Goal: Task Accomplishment & Management: Manage account settings

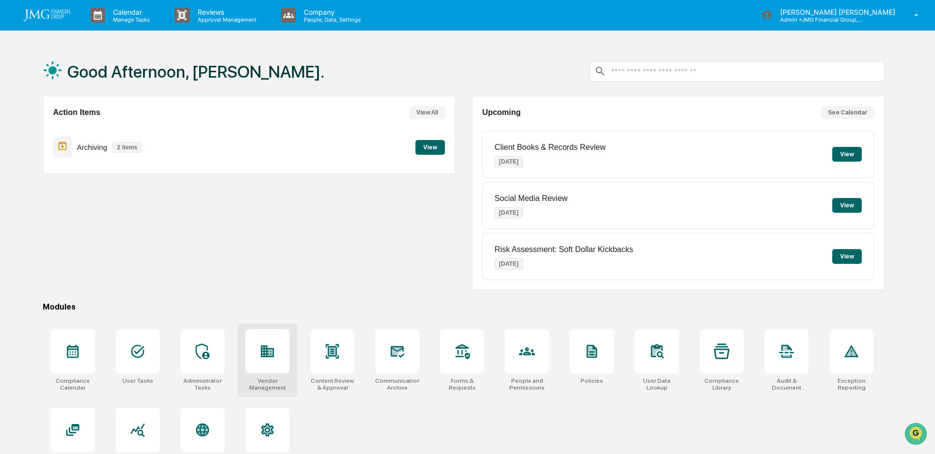
click at [267, 343] on div at bounding box center [267, 351] width 44 height 44
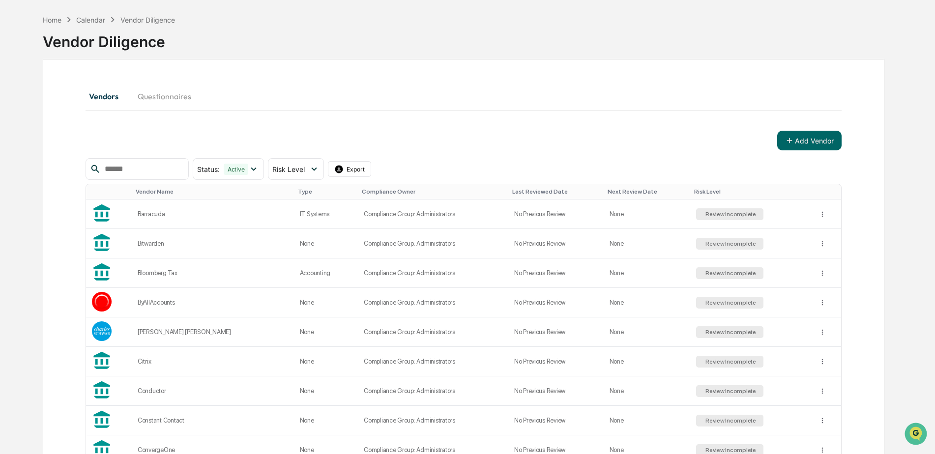
scroll to position [197, 0]
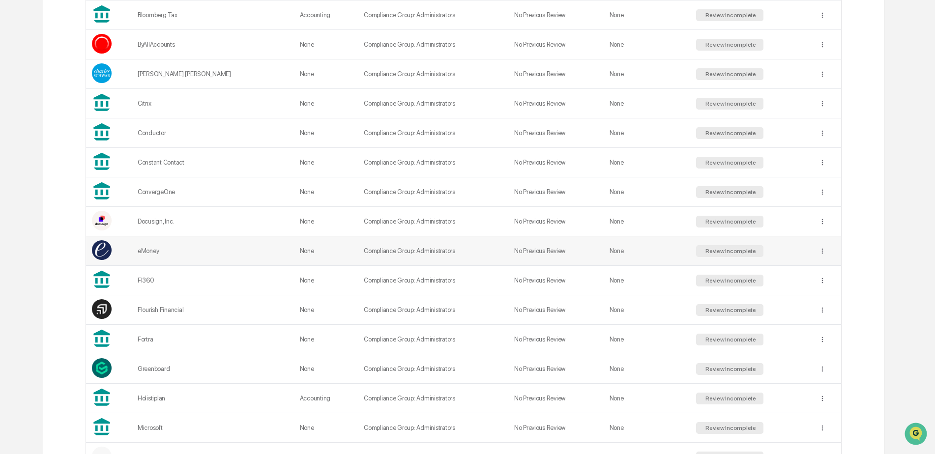
click at [222, 254] on div "eMoney" at bounding box center [213, 250] width 150 height 7
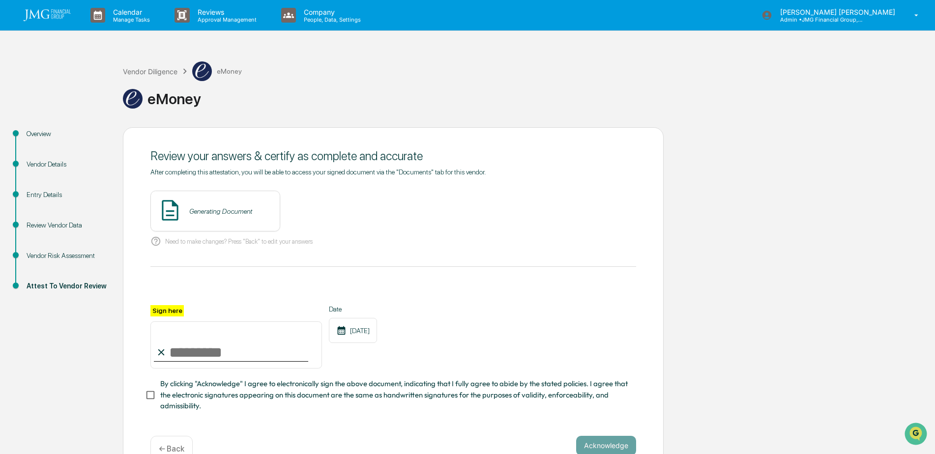
click at [78, 258] on div "Vendor Risk Assessment" at bounding box center [67, 256] width 81 height 10
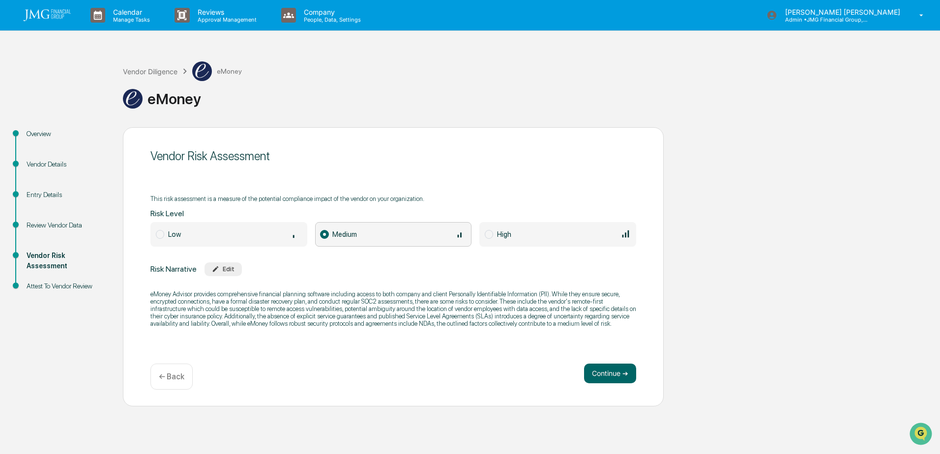
click at [66, 165] on div "Vendor Details" at bounding box center [67, 164] width 81 height 10
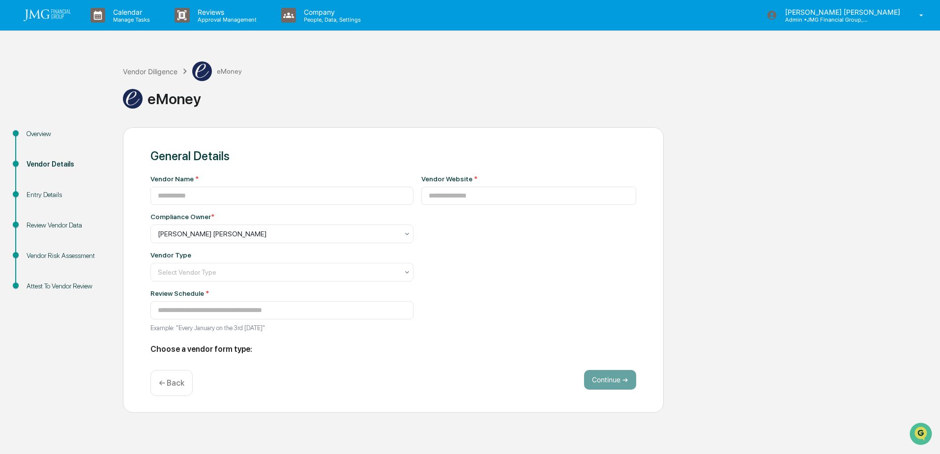
type input "******"
type input "**********"
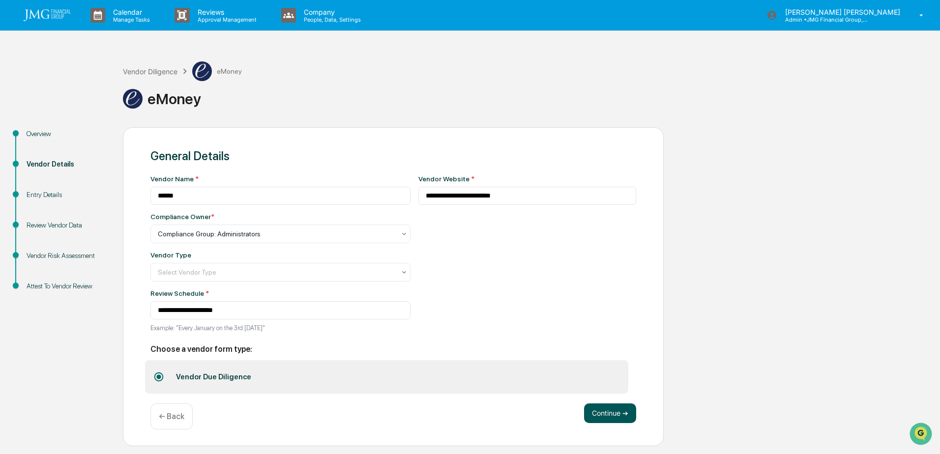
click at [606, 416] on button "Continue ➔" at bounding box center [610, 414] width 52 height 20
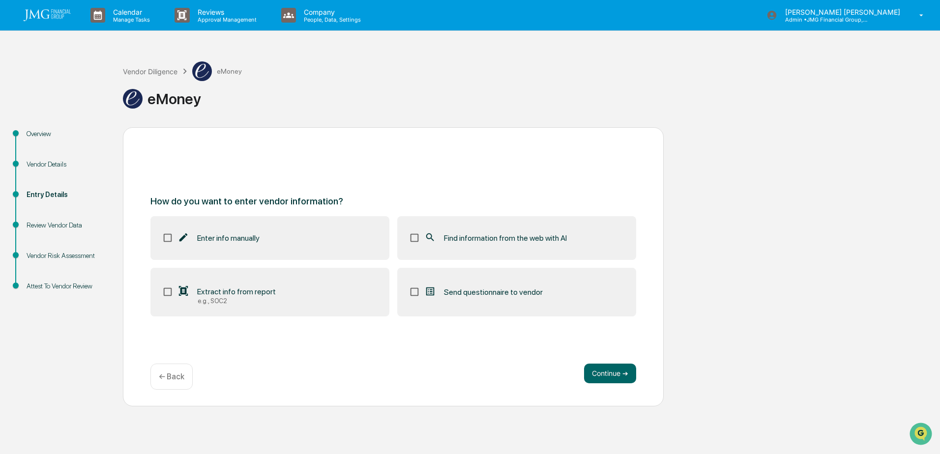
click at [552, 243] on div "Find information from the web with AI" at bounding box center [495, 238] width 143 height 12
click at [299, 306] on label "Extract info from report e.g., SOC2" at bounding box center [269, 292] width 239 height 49
click at [610, 372] on button "Continue ➔" at bounding box center [610, 374] width 52 height 20
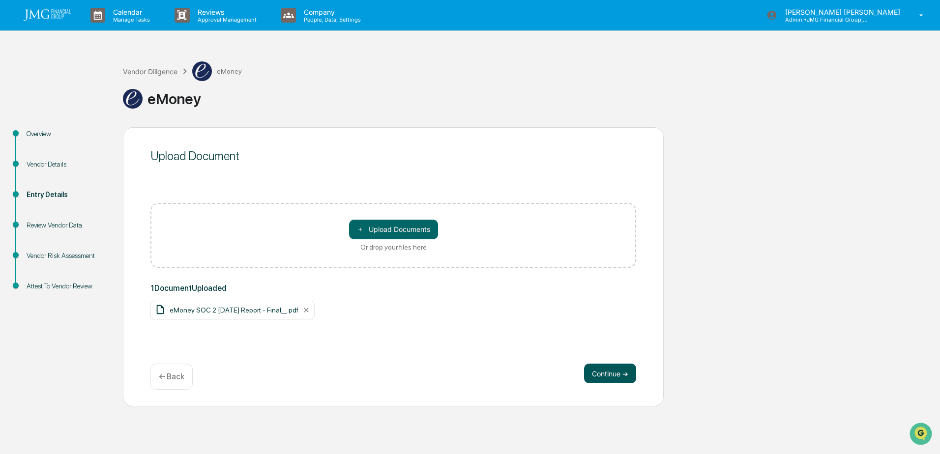
click at [611, 371] on button "Continue ➔" at bounding box center [610, 374] width 52 height 20
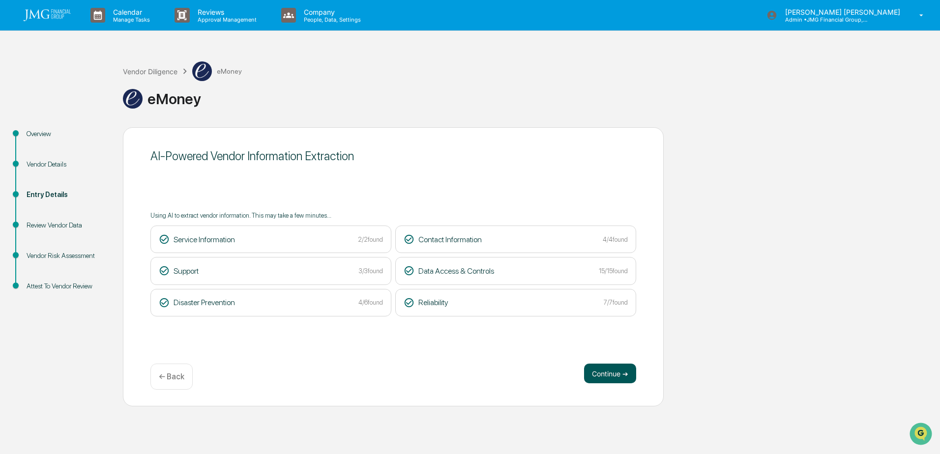
click at [606, 367] on button "Continue ➔" at bounding box center [610, 374] width 52 height 20
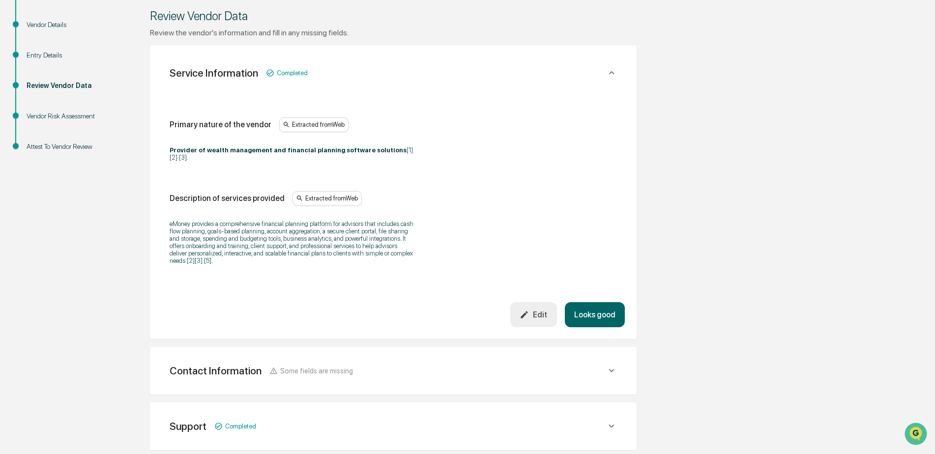
scroll to position [147, 0]
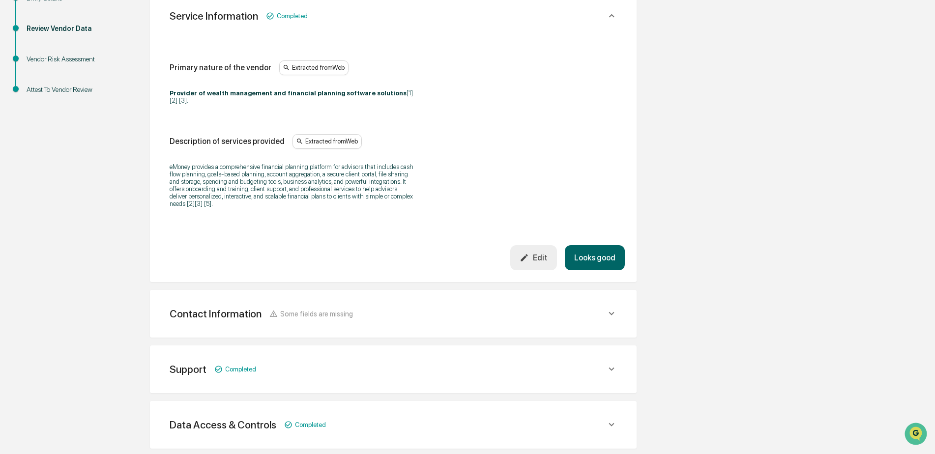
click at [607, 251] on button "Looks good" at bounding box center [595, 257] width 60 height 25
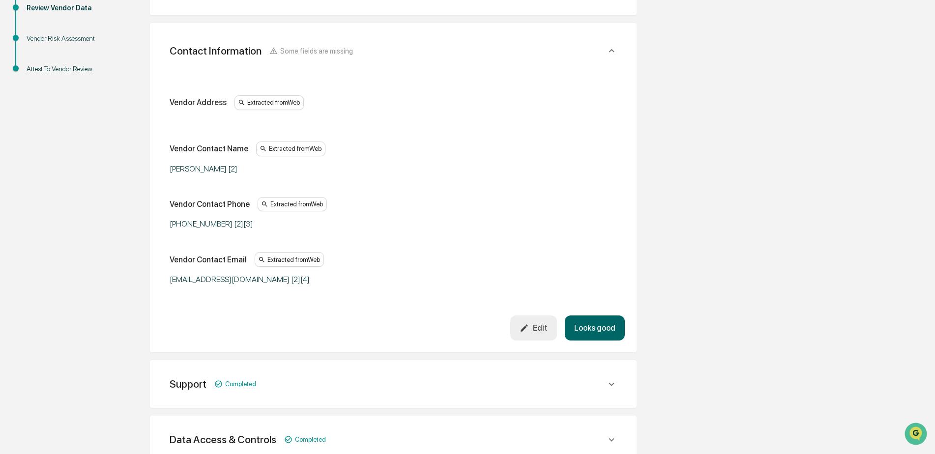
scroll to position [234, 0]
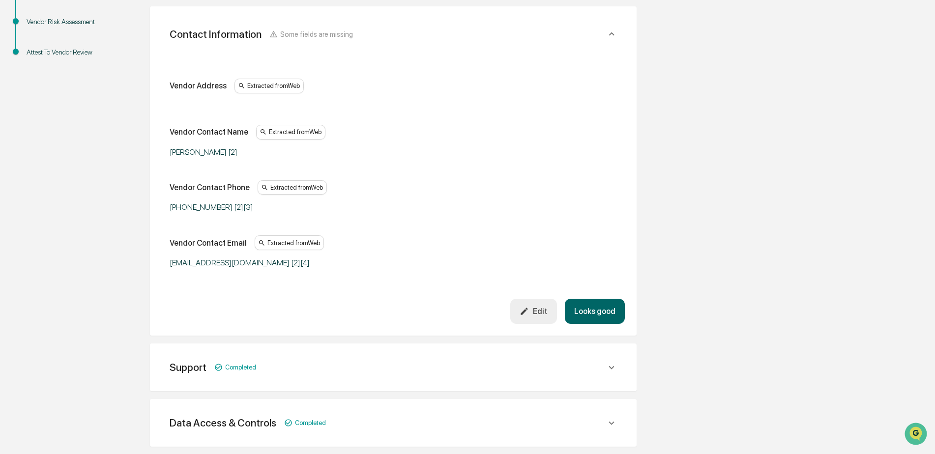
click at [603, 307] on button "Looks good" at bounding box center [595, 311] width 60 height 25
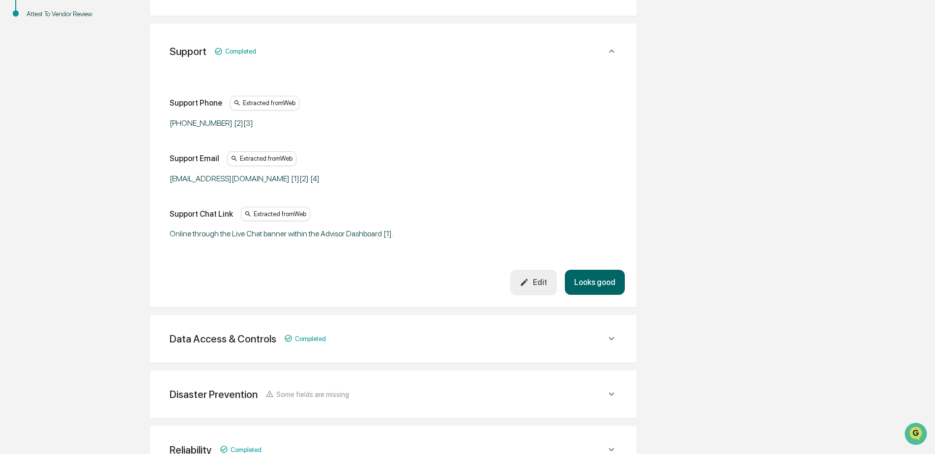
scroll to position [289, 0]
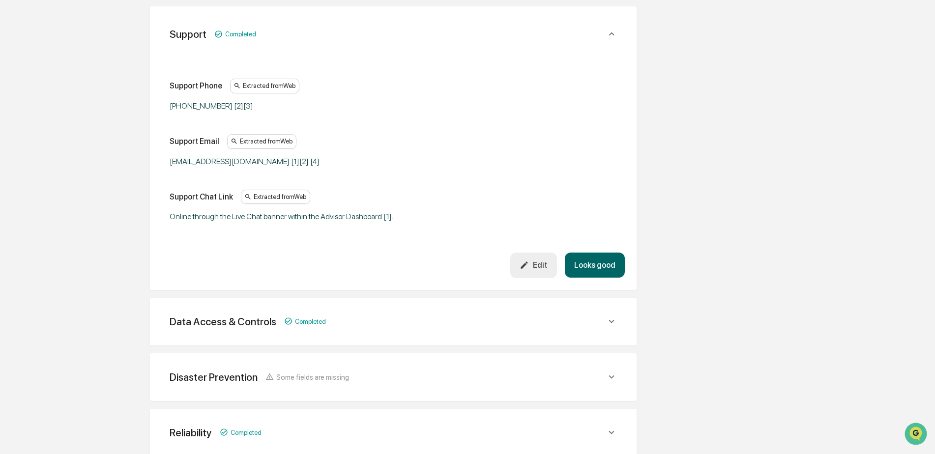
click at [606, 267] on button "Looks good" at bounding box center [595, 265] width 60 height 25
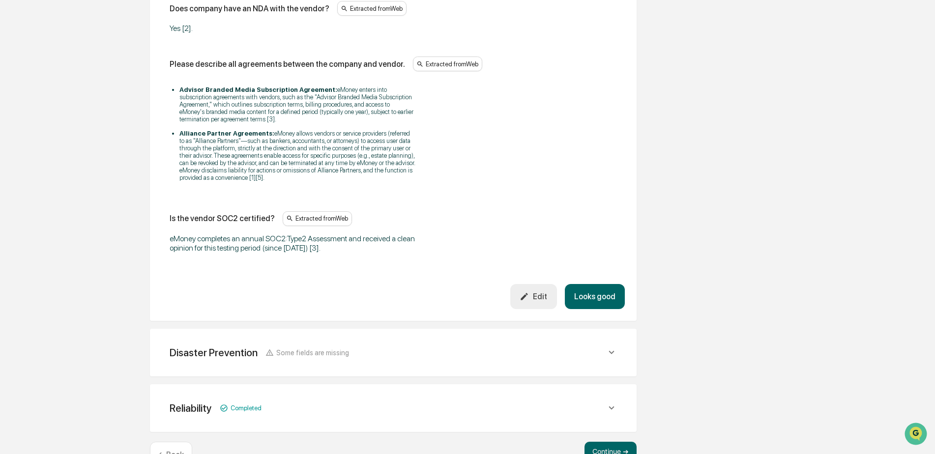
scroll to position [1501, 0]
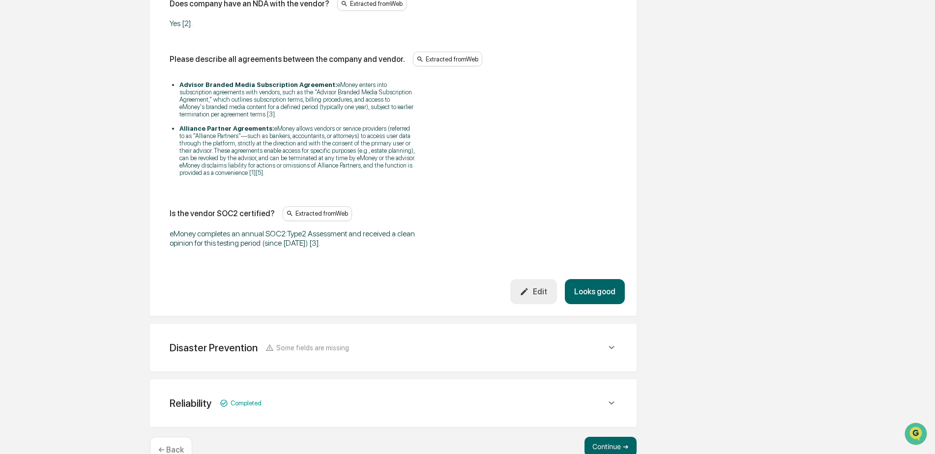
click at [608, 279] on button "Looks good" at bounding box center [595, 291] width 60 height 25
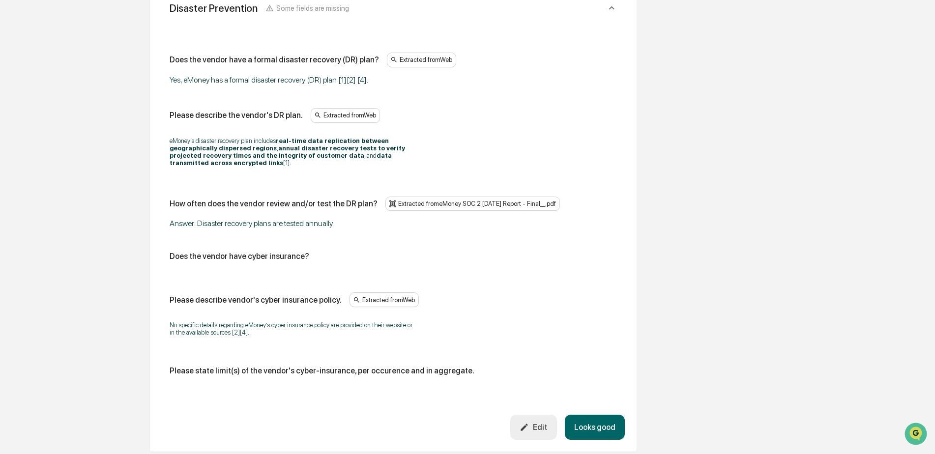
scroll to position [499, 0]
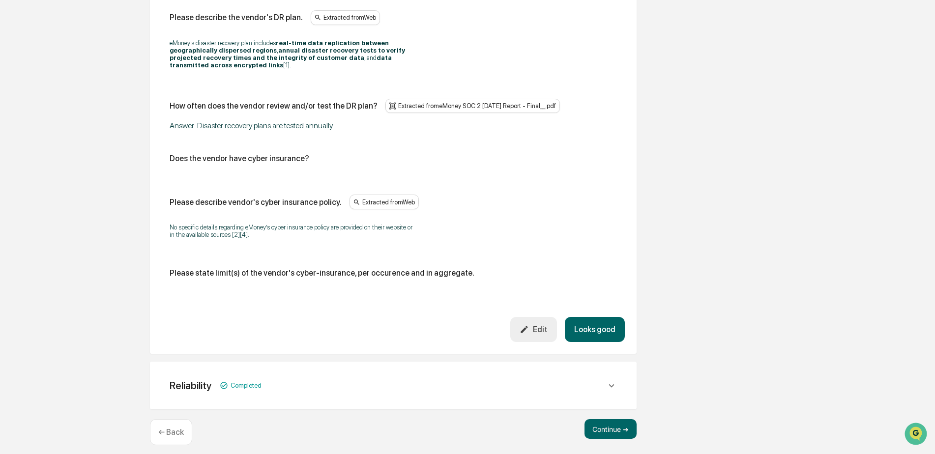
click at [618, 317] on button "Looks good" at bounding box center [595, 329] width 60 height 25
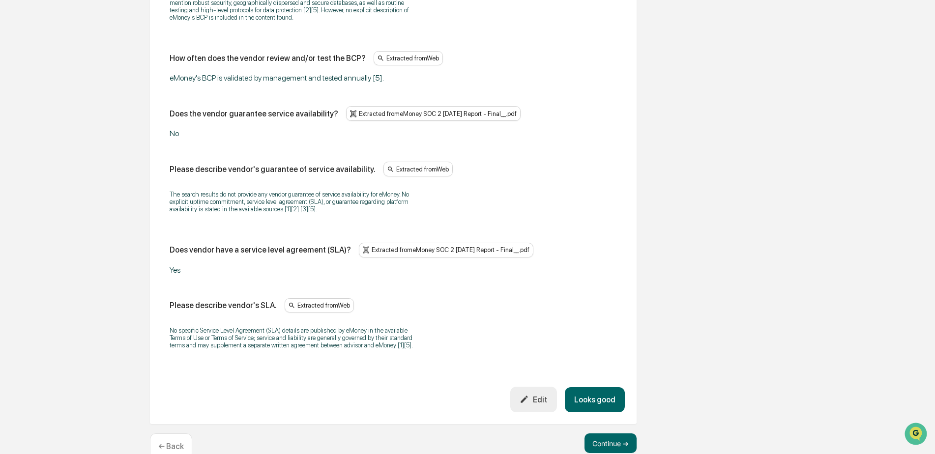
scroll to position [653, 0]
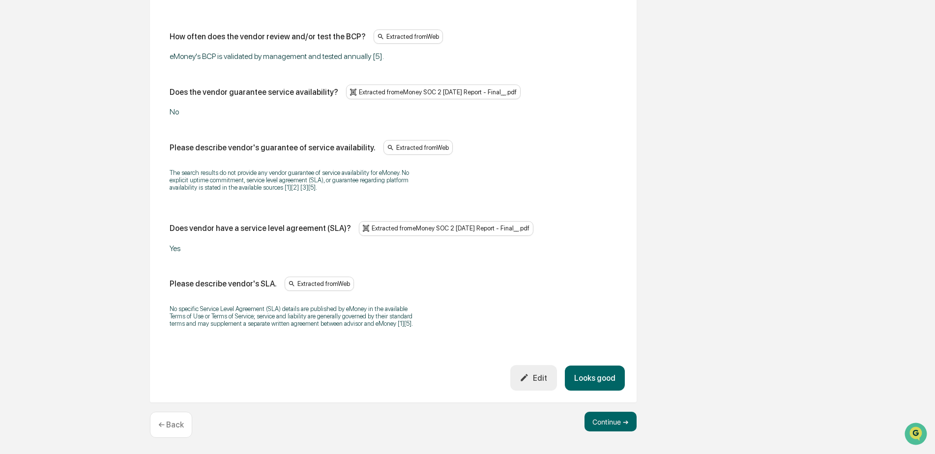
click at [613, 375] on button "Looks good" at bounding box center [595, 378] width 60 height 25
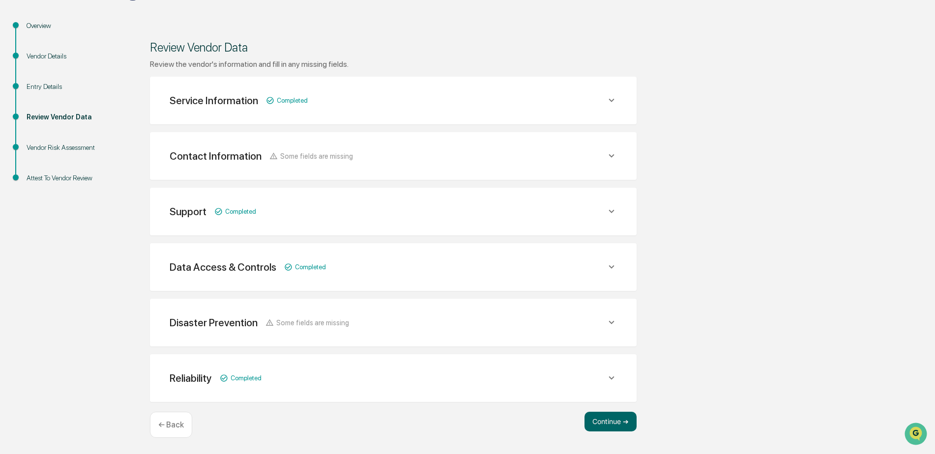
scroll to position [108, 0]
click at [616, 417] on button "Continue ➔" at bounding box center [610, 422] width 52 height 20
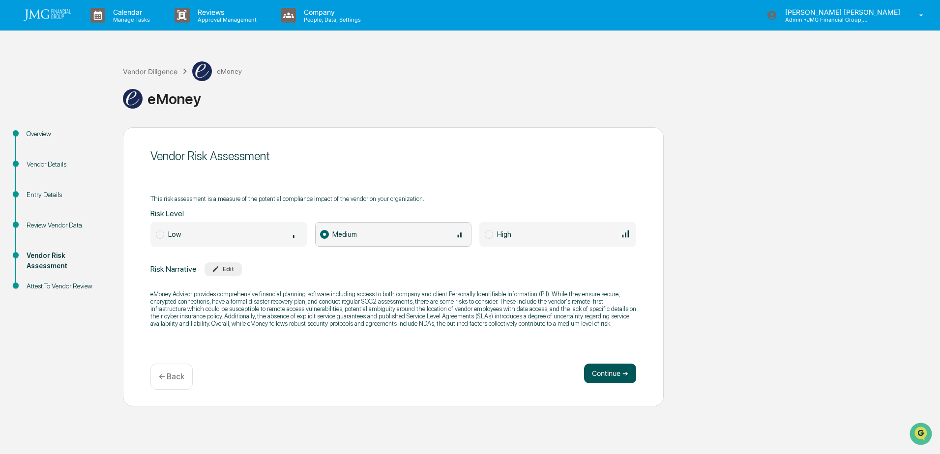
click at [627, 371] on button "Continue ➔" at bounding box center [610, 374] width 52 height 20
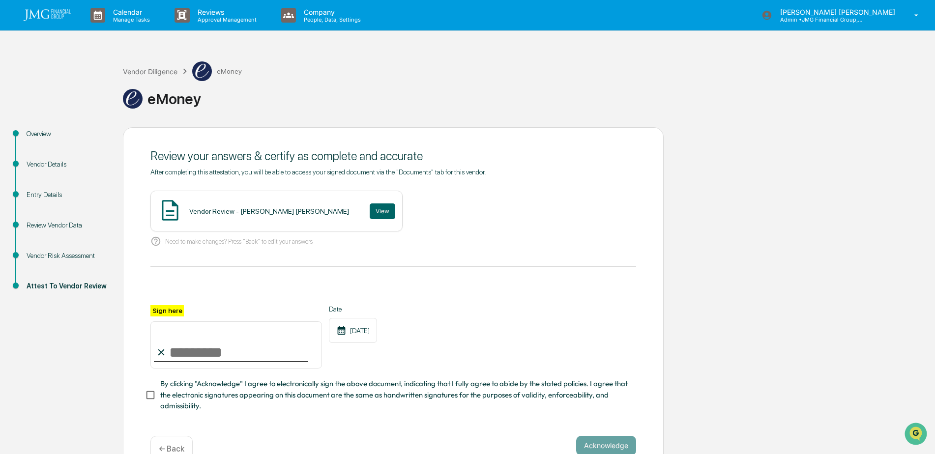
click at [36, 19] on img at bounding box center [47, 15] width 47 height 12
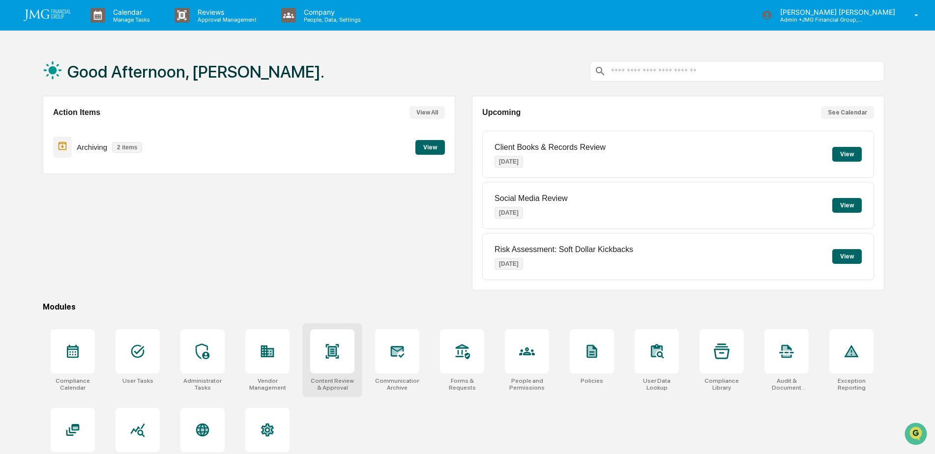
click at [333, 340] on div at bounding box center [332, 351] width 44 height 44
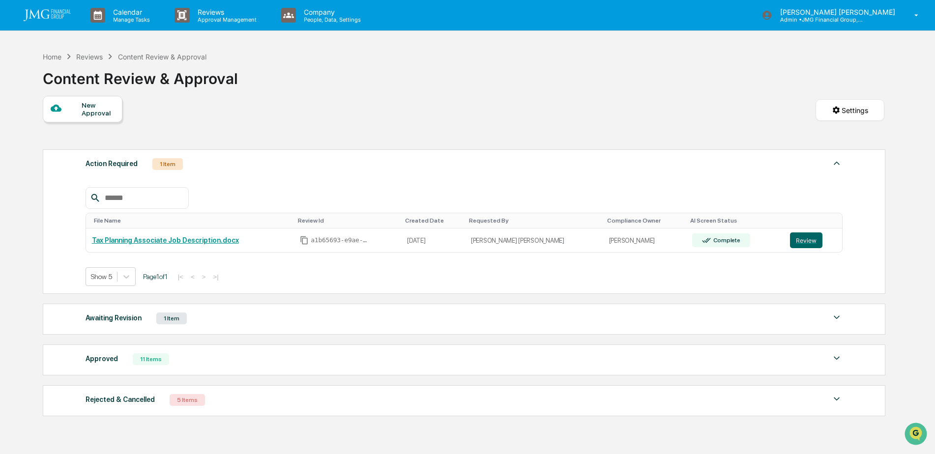
click at [83, 59] on div "Reviews" at bounding box center [89, 57] width 27 height 8
click at [86, 56] on div "Reviews" at bounding box center [89, 57] width 27 height 8
click at [59, 56] on div "Home" at bounding box center [52, 57] width 19 height 8
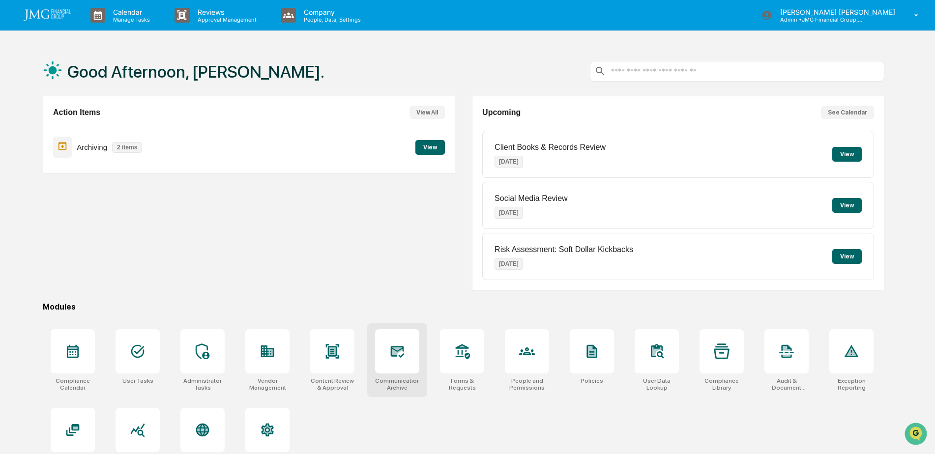
click at [402, 347] on icon at bounding box center [398, 352] width 14 height 12
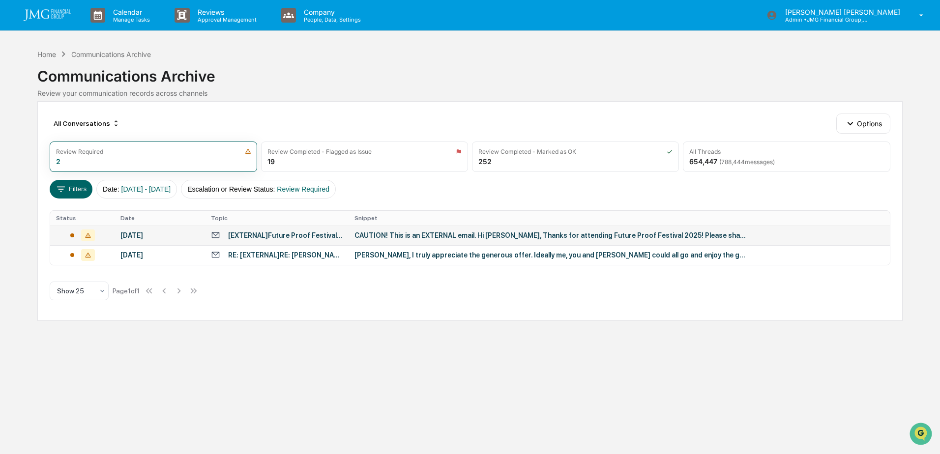
click at [414, 232] on div "CAUTION! This is an EXTERNAL email. Hi Adam, Thanks for attending Future Proof …" at bounding box center [550, 235] width 393 height 8
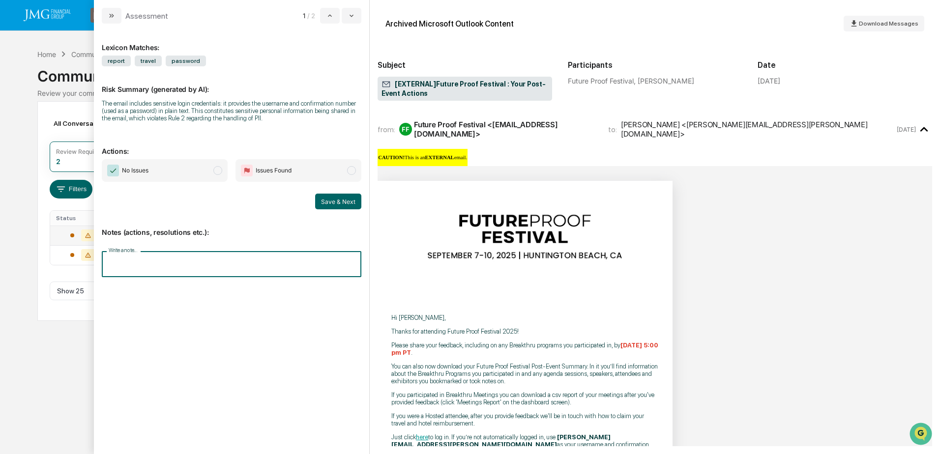
click at [235, 260] on input "Write a note..." at bounding box center [232, 264] width 260 height 26
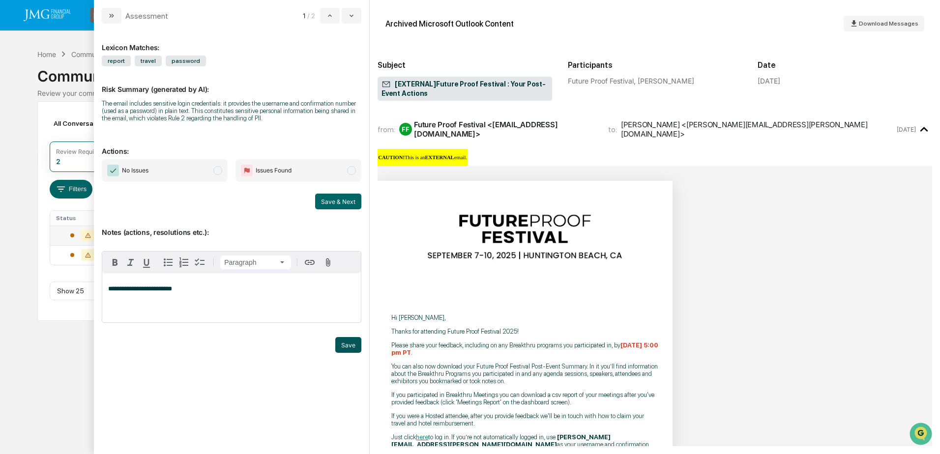
click at [349, 348] on button "Save" at bounding box center [348, 345] width 26 height 16
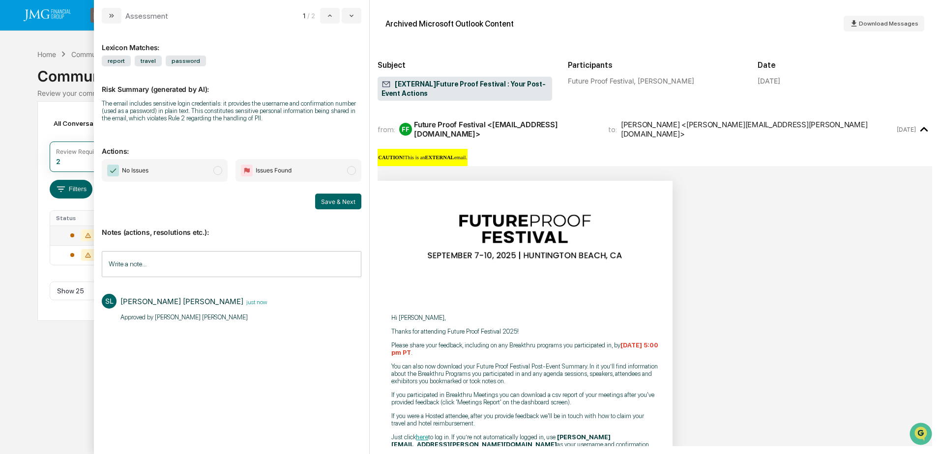
click at [194, 317] on p "Approved by Steve Lennart​" at bounding box center [193, 318] width 146 height 10
drag, startPoint x: 183, startPoint y: 317, endPoint x: 122, endPoint y: 317, distance: 61.0
click at [122, 317] on p "Approved by Steve Lennart​" at bounding box center [193, 318] width 146 height 10
drag, startPoint x: 122, startPoint y: 317, endPoint x: 136, endPoint y: 317, distance: 13.8
copy p "Approved by Steve Lennart​"
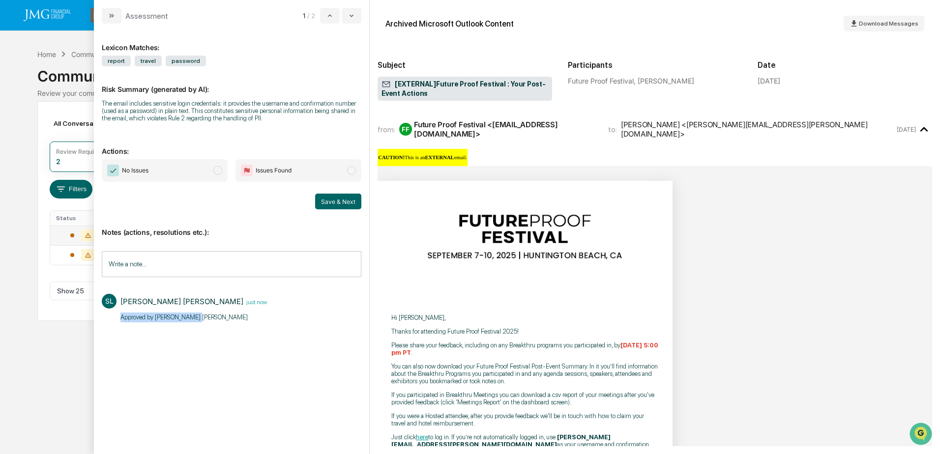
click at [275, 328] on div "SL Steven Lennart just now Approved by Steve Lennart​" at bounding box center [232, 307] width 260 height 66
click at [205, 174] on span "No Issues" at bounding box center [165, 170] width 126 height 23
click at [334, 202] on button "Save & Next" at bounding box center [338, 202] width 46 height 16
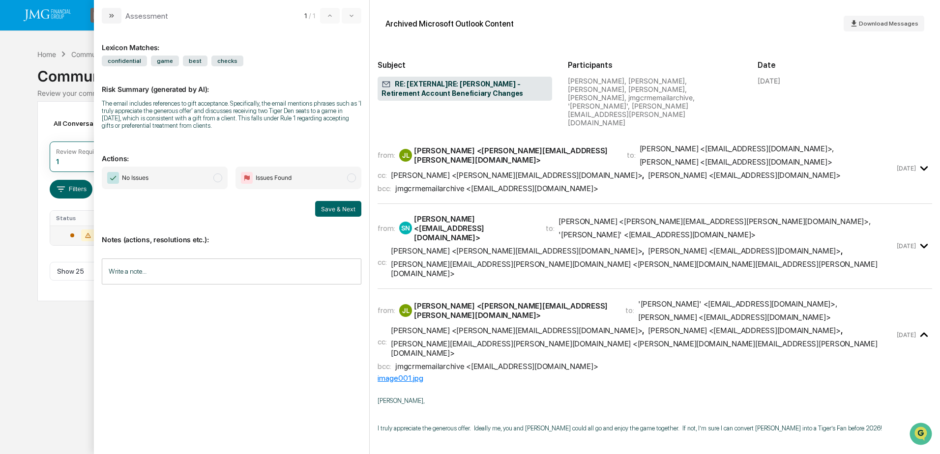
click at [26, 68] on div "Calendar Manage Tasks Reviews Approval Management Company People, Data, Setting…" at bounding box center [470, 227] width 940 height 454
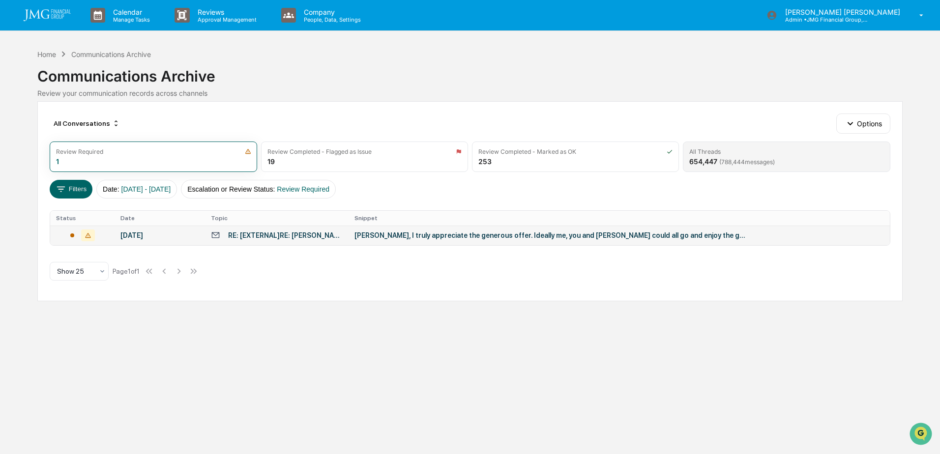
click at [779, 155] on div "All Threads" at bounding box center [786, 151] width 194 height 7
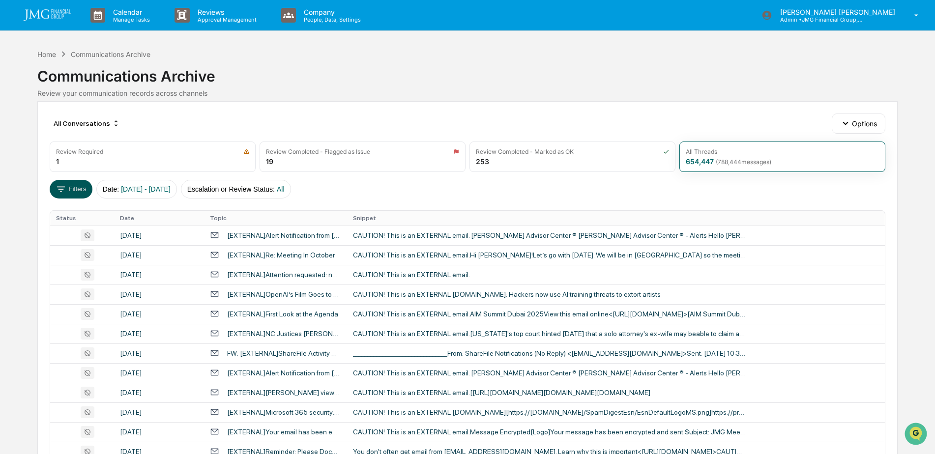
click at [61, 193] on icon at bounding box center [61, 189] width 11 height 11
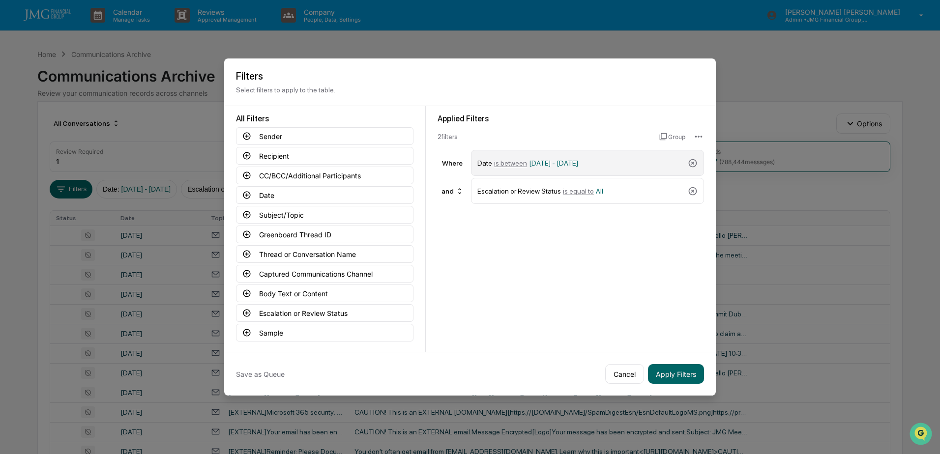
click at [517, 166] on span "is between" at bounding box center [510, 163] width 33 height 8
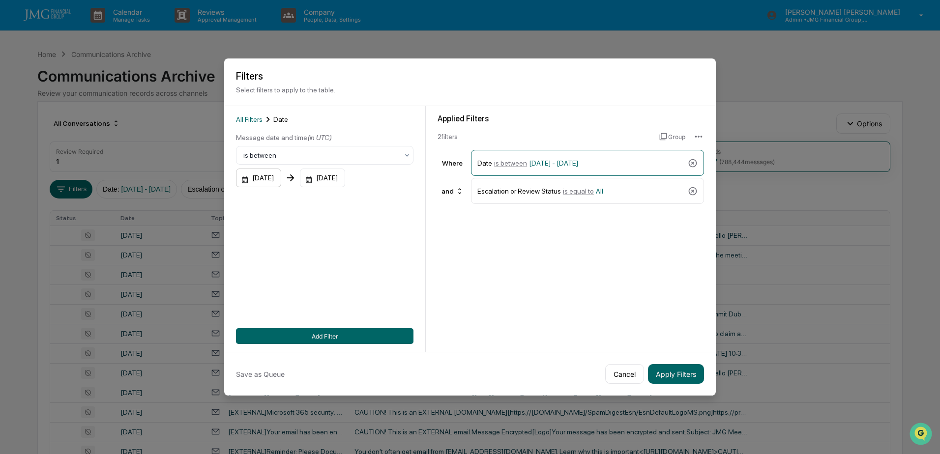
click at [280, 180] on div "[DATE]" at bounding box center [258, 178] width 45 height 19
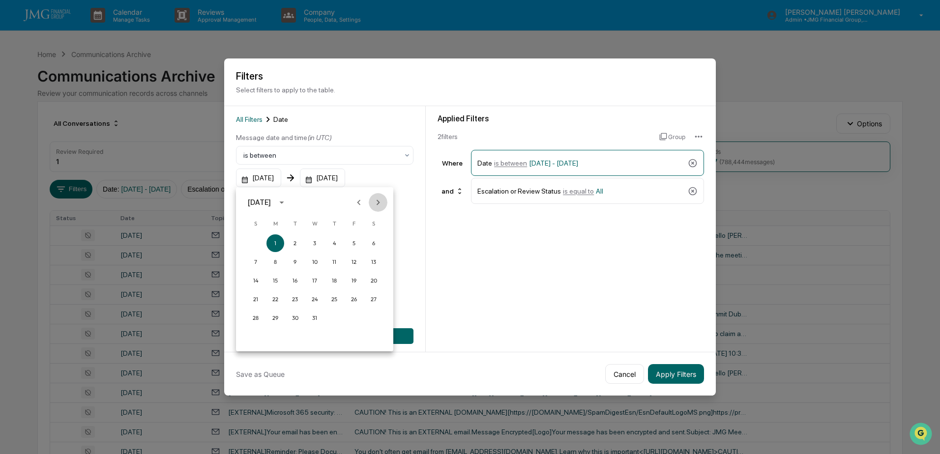
click at [379, 201] on icon "Next month" at bounding box center [378, 202] width 11 height 11
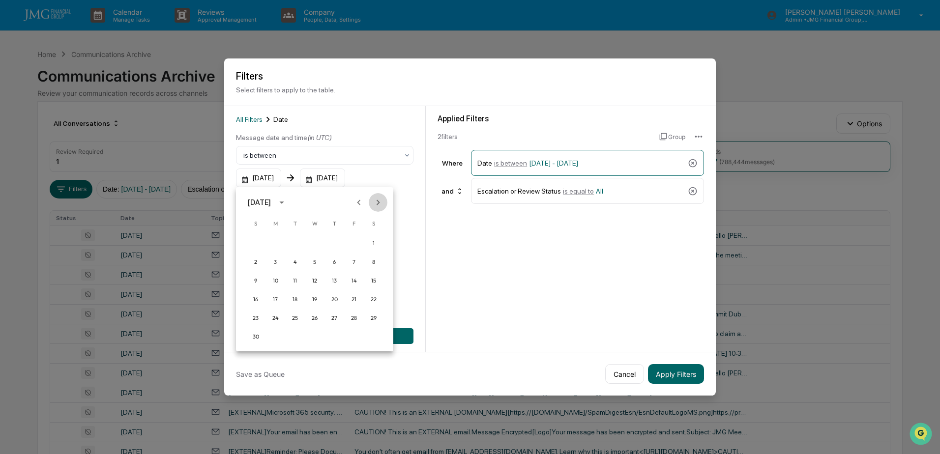
click at [379, 201] on icon "Next month" at bounding box center [378, 202] width 11 height 11
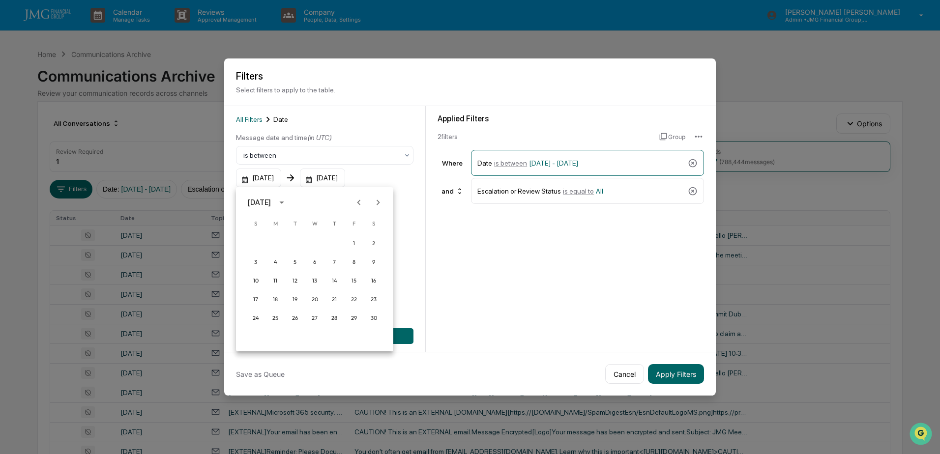
click at [379, 201] on icon "Next month" at bounding box center [378, 202] width 11 height 11
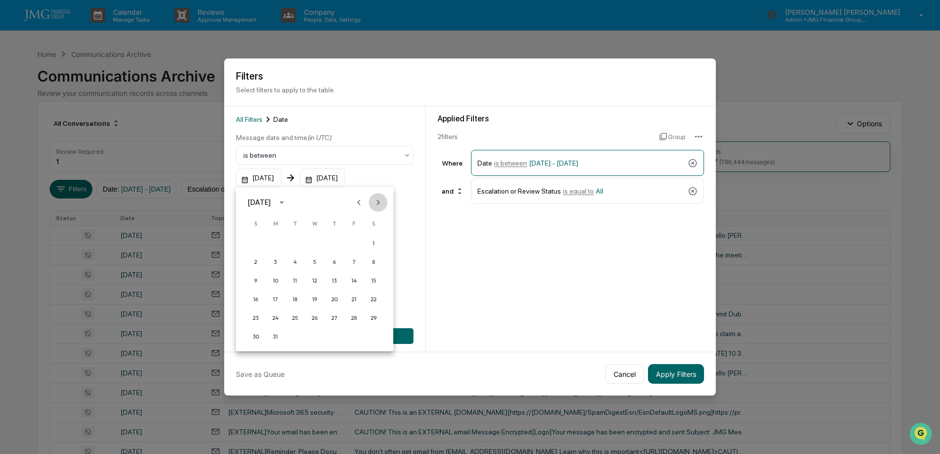
click at [379, 201] on icon "Next month" at bounding box center [378, 202] width 11 height 11
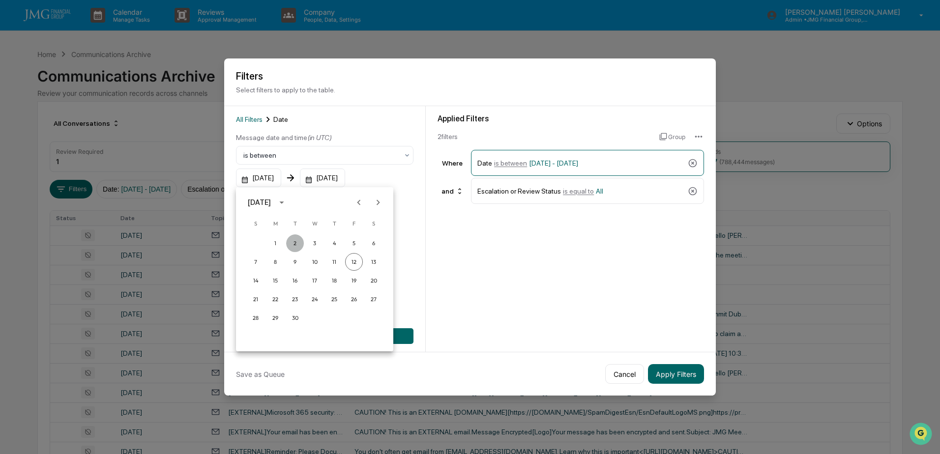
click at [298, 243] on button "2" at bounding box center [295, 243] width 18 height 18
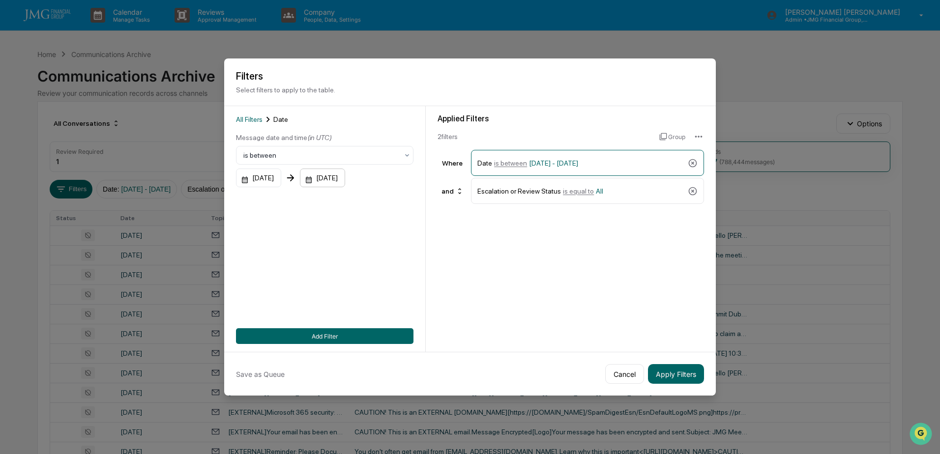
click at [345, 180] on div "[DATE]" at bounding box center [322, 178] width 45 height 19
click at [440, 202] on icon "Previous month" at bounding box center [438, 202] width 11 height 11
click at [433, 244] on button "5" at bounding box center [433, 243] width 18 height 18
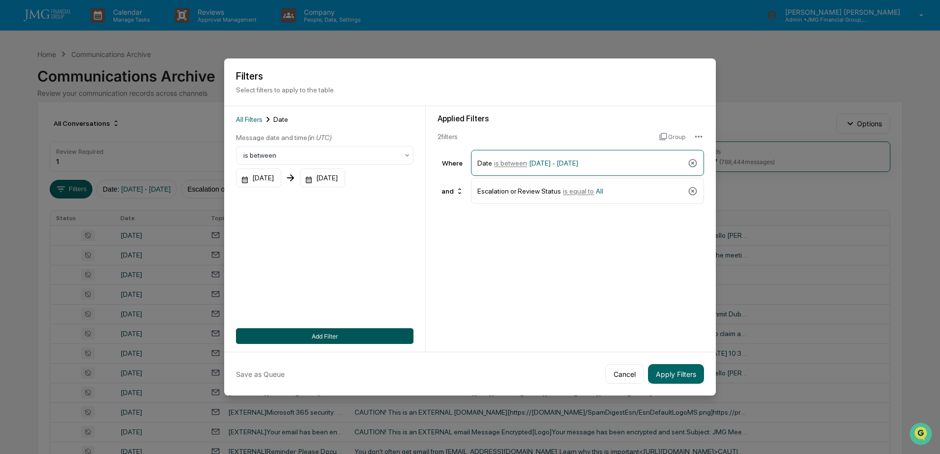
click at [350, 331] on button "Add Filter" at bounding box center [324, 336] width 177 height 16
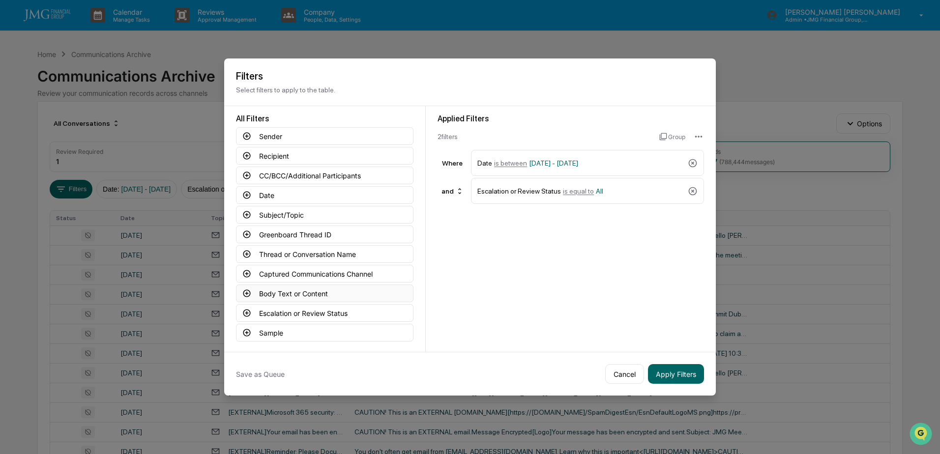
click at [340, 291] on button "Body Text or Content" at bounding box center [324, 294] width 177 height 18
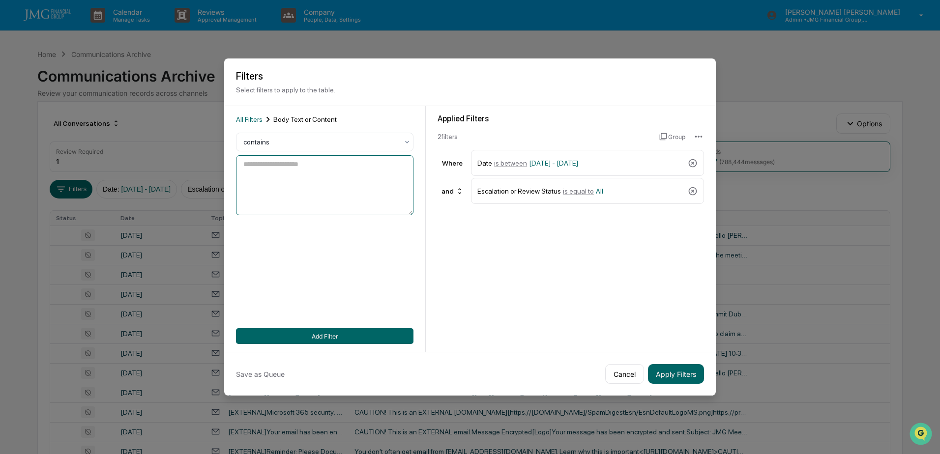
click at [312, 190] on textarea at bounding box center [324, 185] width 177 height 60
type textarea "**********"
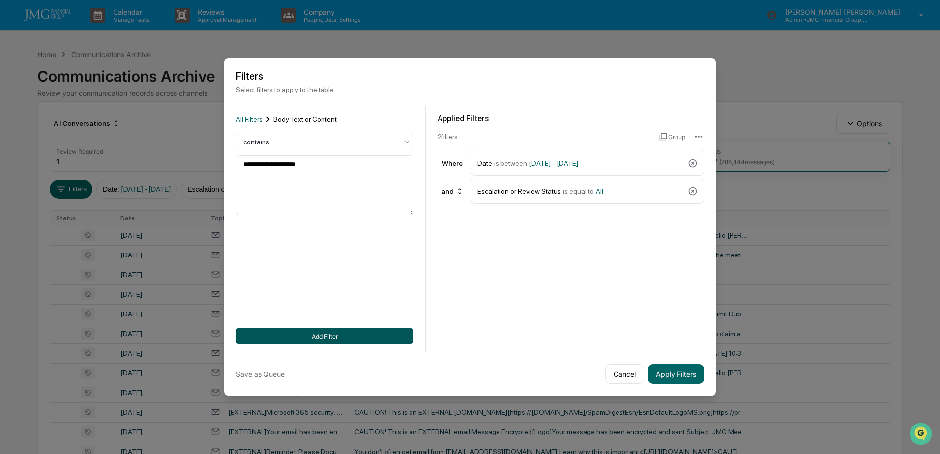
click at [329, 333] on button "Add Filter" at bounding box center [324, 336] width 177 height 16
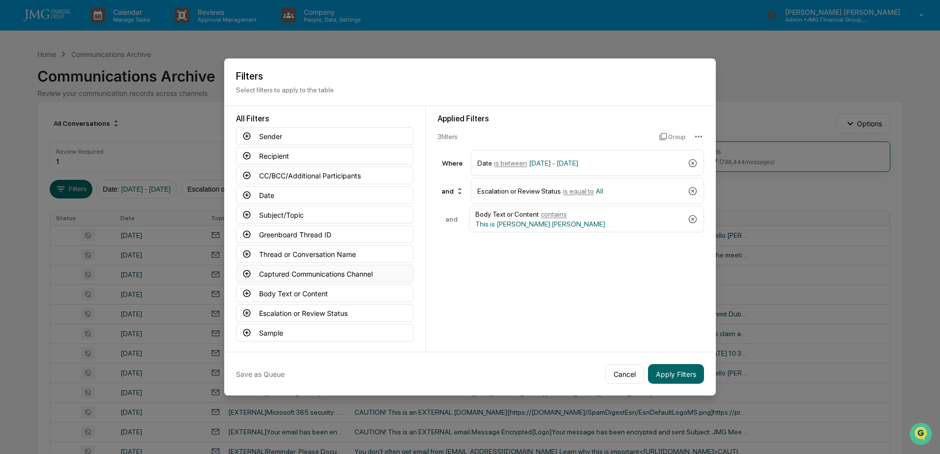
click at [346, 268] on button "Captured Communications Channel" at bounding box center [324, 274] width 177 height 18
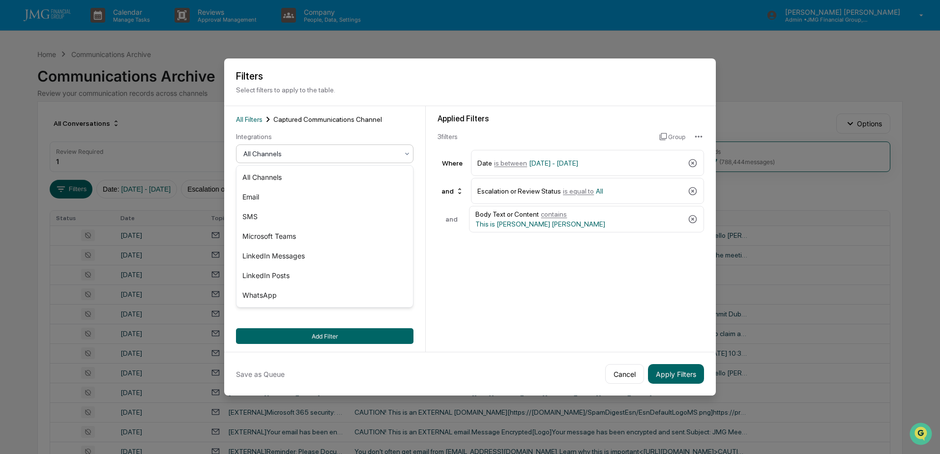
click at [333, 159] on div "All Channels" at bounding box center [320, 154] width 165 height 14
click at [262, 216] on div "SMS" at bounding box center [324, 217] width 176 height 20
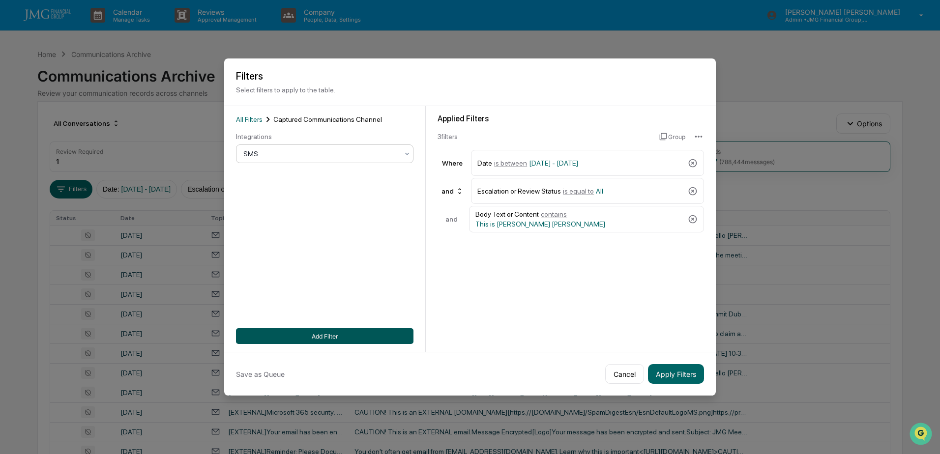
click at [324, 332] on button "Add Filter" at bounding box center [324, 336] width 177 height 16
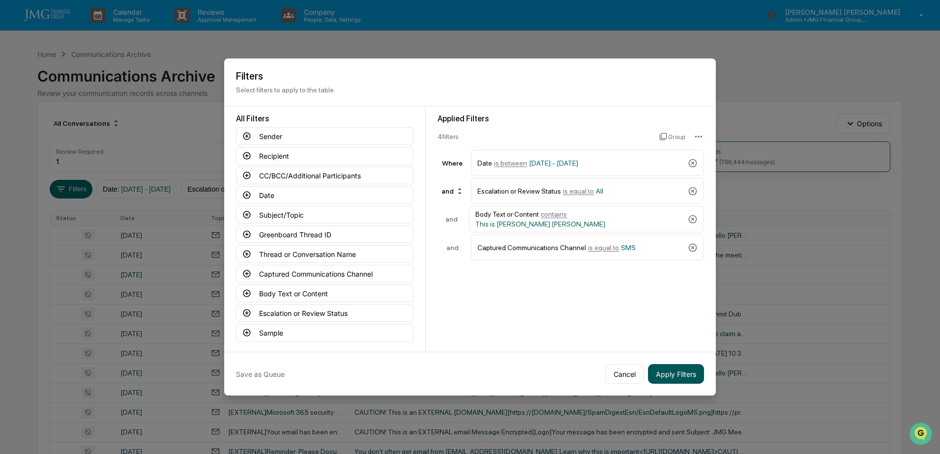
click at [683, 373] on button "Apply Filters" at bounding box center [676, 374] width 56 height 20
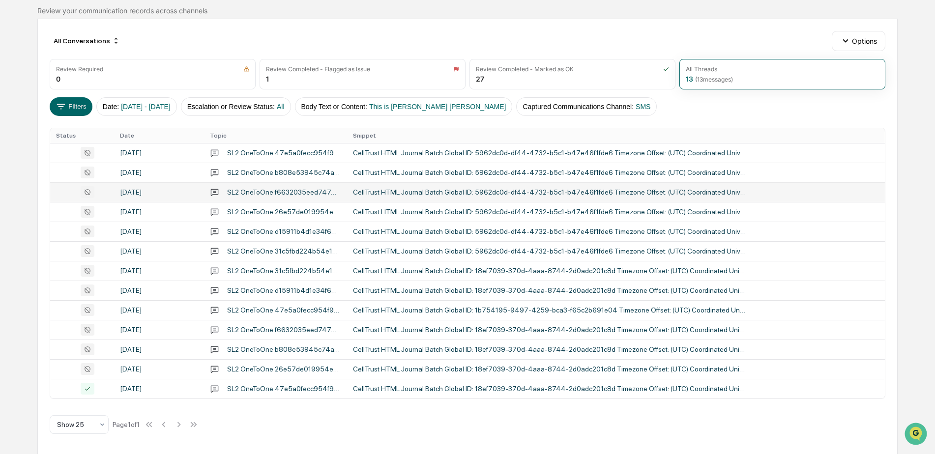
scroll to position [83, 0]
click at [97, 428] on div "Show 25" at bounding box center [75, 424] width 46 height 14
click at [88, 337] on div "Show 10" at bounding box center [79, 340] width 58 height 20
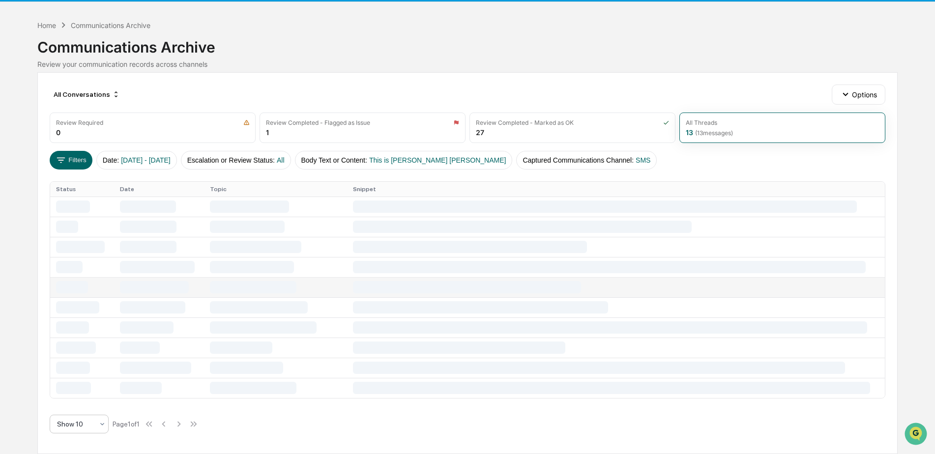
scroll to position [24, 0]
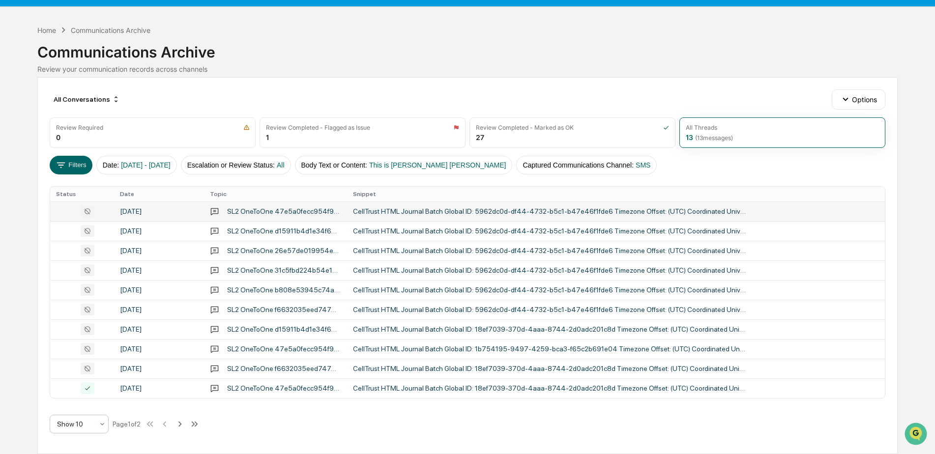
click at [402, 207] on div "CellTrust HTML Journal Batch Global ID: 5962dc0d-df44-4732-b5c1-b47e46f1fde6 Ti…" at bounding box center [549, 211] width 393 height 8
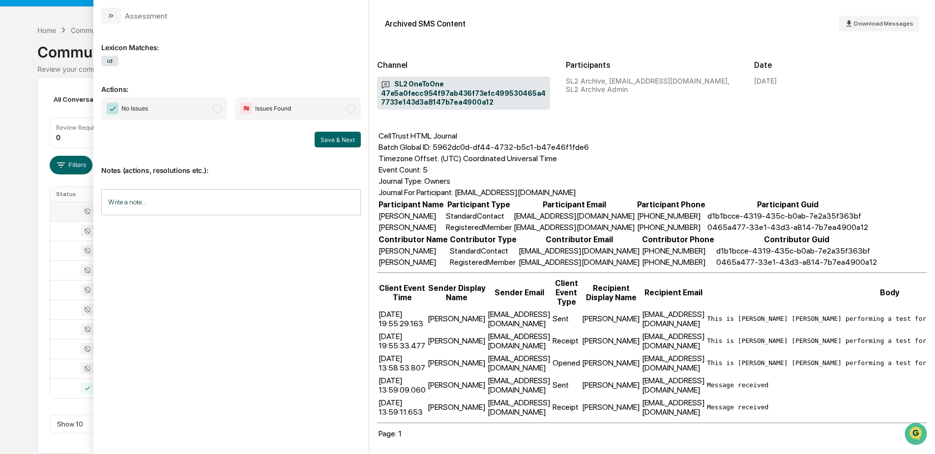
scroll to position [47, 0]
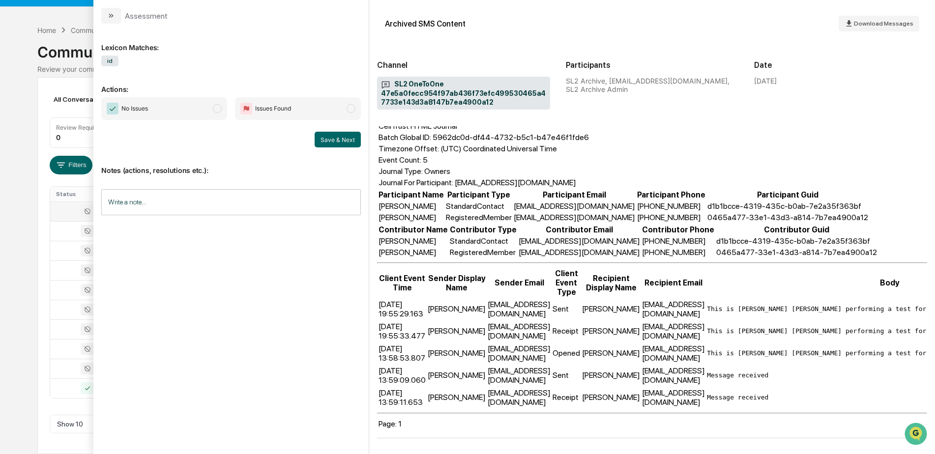
click at [29, 245] on div "Calendar Manage Tasks Reviews Approval Management Company People, Data, Setting…" at bounding box center [467, 215] width 935 height 478
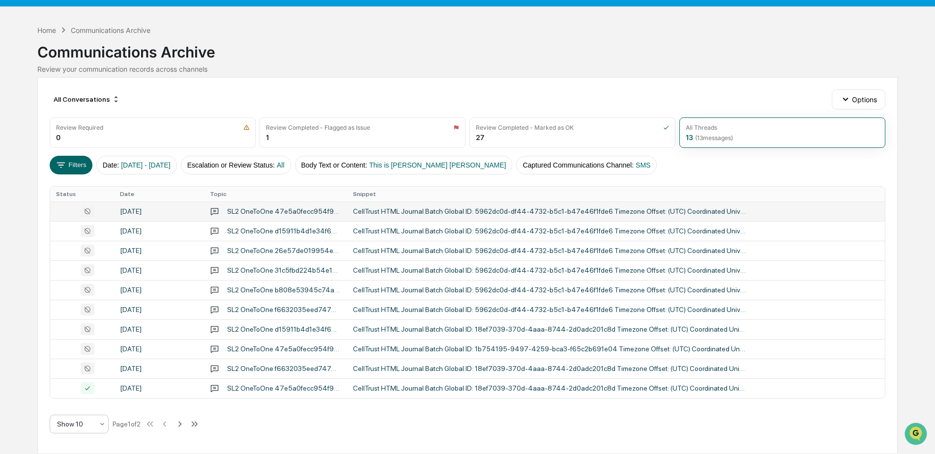
click at [102, 420] on icon at bounding box center [102, 424] width 8 height 8
click at [84, 321] on div "Show 5" at bounding box center [79, 320] width 58 height 20
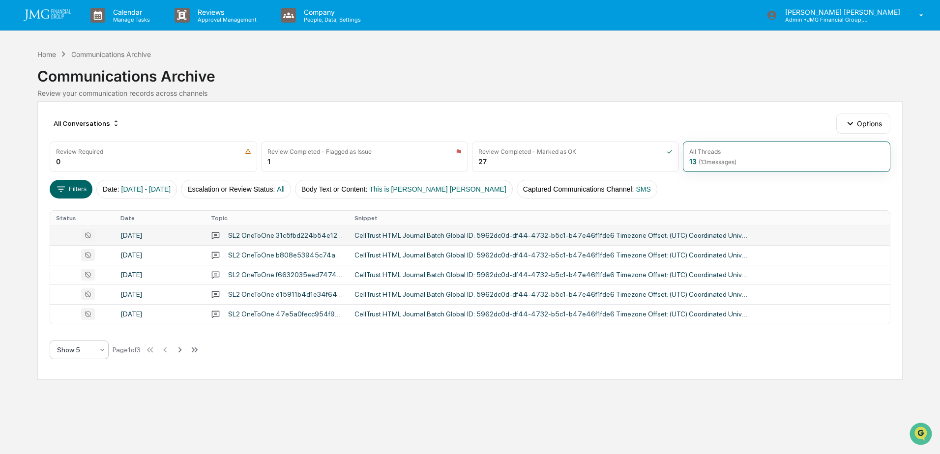
click at [376, 238] on div "CellTrust HTML Journal Batch Global ID: 5962dc0d-df44-4732-b5c1-b47e46f1fde6 Ti…" at bounding box center [550, 235] width 393 height 8
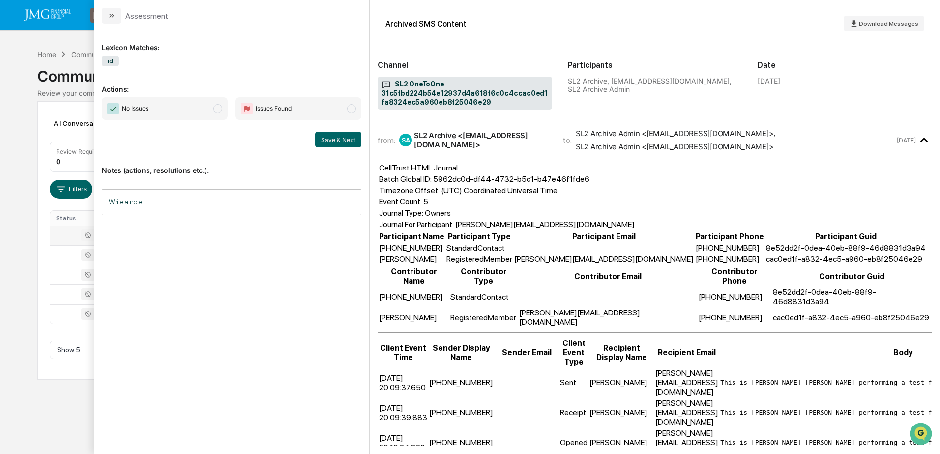
click at [10, 96] on div "Calendar Manage Tasks Reviews Approval Management Company People, Data, Setting…" at bounding box center [470, 227] width 940 height 454
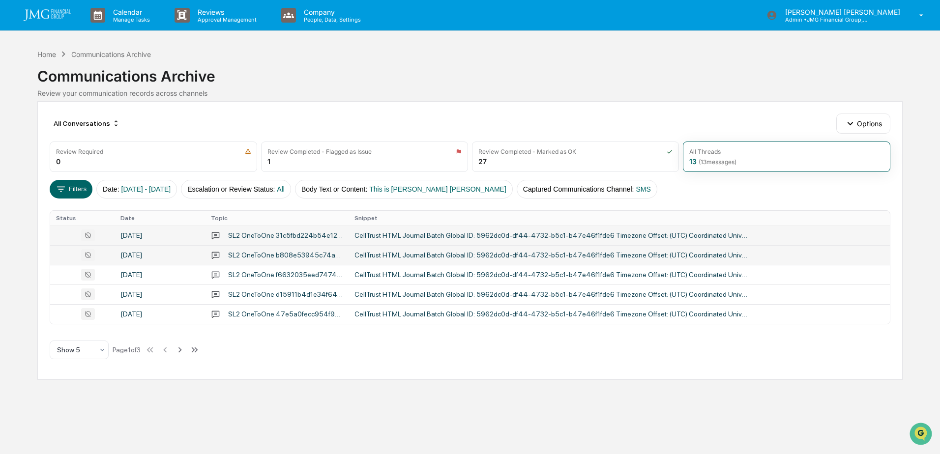
click at [257, 250] on div "SL2 OneToOne b808e53945c74a14ab1988775cb2f9654c4e108a7cfe45748d930ef9818c8397" at bounding box center [277, 254] width 132 height 9
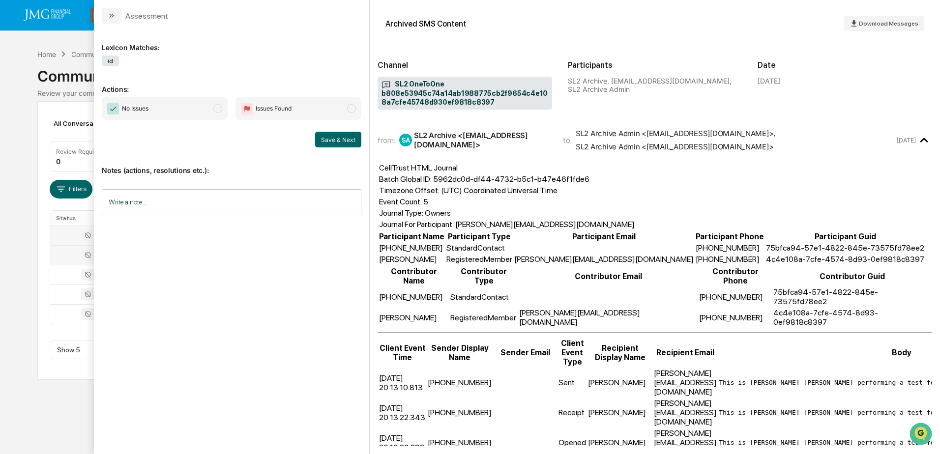
click at [17, 298] on div "Calendar Manage Tasks Reviews Approval Management Company People, Data, Setting…" at bounding box center [470, 227] width 940 height 454
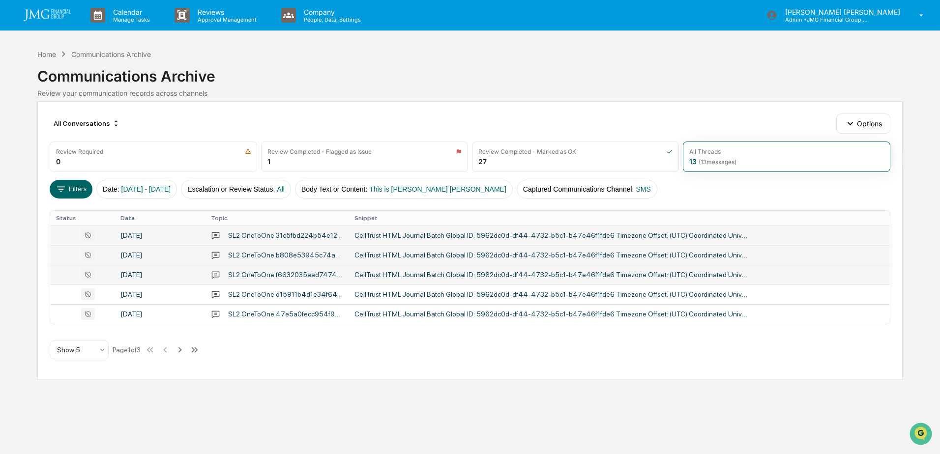
click at [287, 279] on div "SL2 OneToOne f6632035eed747449b59b063f6a609ad02510b12413b4011b2e2f3e910ceaace" at bounding box center [277, 274] width 132 height 9
click at [28, 306] on div "Calendar Manage Tasks Reviews Approval Management Company People, Data, Setting…" at bounding box center [470, 227] width 940 height 454
click at [274, 293] on div "SL2 OneToOne d15911b4d1e34f64ae8b4a2f83510d641b851296a2ab435fb7b560e65295ae22" at bounding box center [285, 294] width 115 height 8
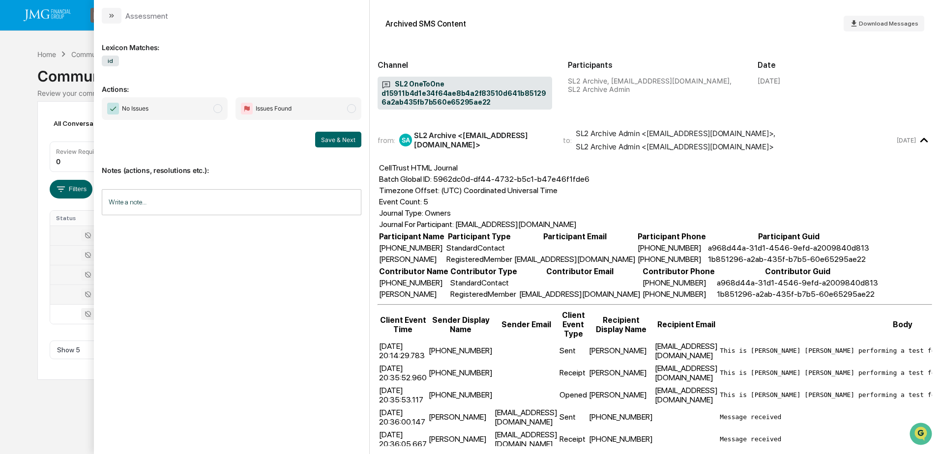
click at [57, 381] on div "Calendar Manage Tasks Reviews Approval Management Company People, Data, Setting…" at bounding box center [470, 227] width 940 height 454
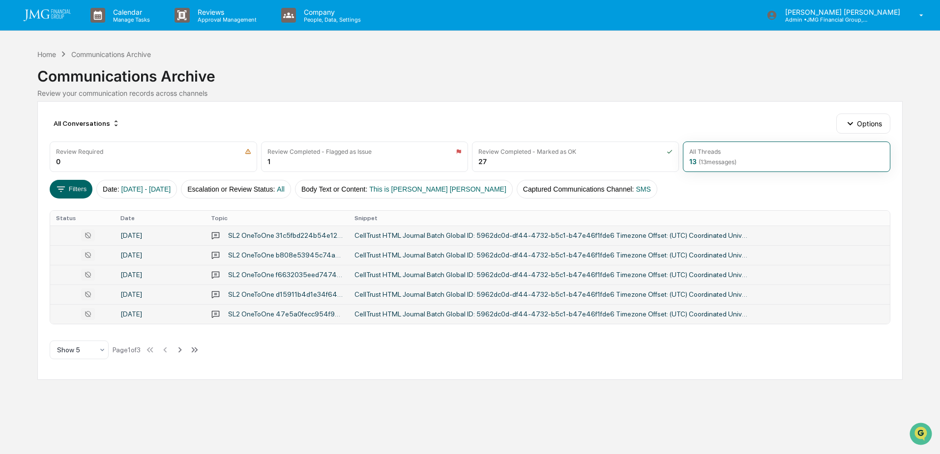
click at [267, 318] on div "SL2 OneToOne 47e5a0fecc954f97ab436f73efc499530465a47733e143d3a8147b7ea4900a12" at bounding box center [277, 313] width 132 height 9
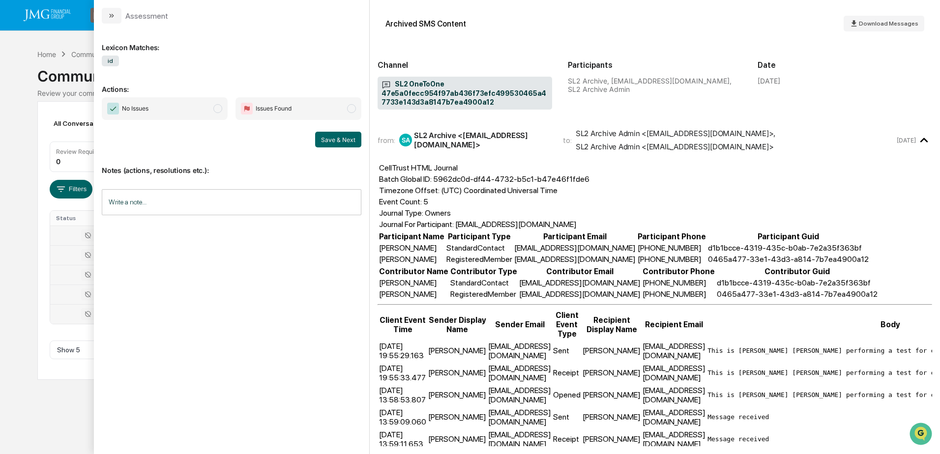
click at [56, 401] on div "Calendar Manage Tasks Reviews Approval Management Company People, Data, Setting…" at bounding box center [470, 227] width 940 height 454
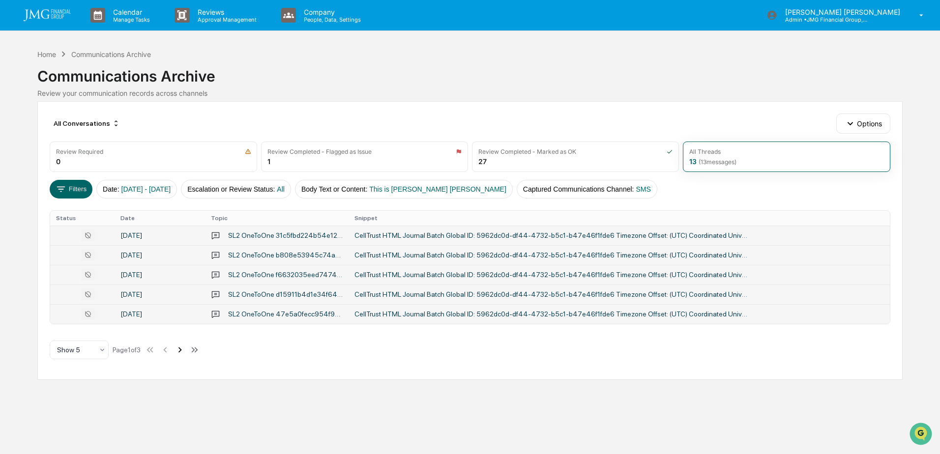
click at [181, 352] on icon at bounding box center [179, 350] width 11 height 11
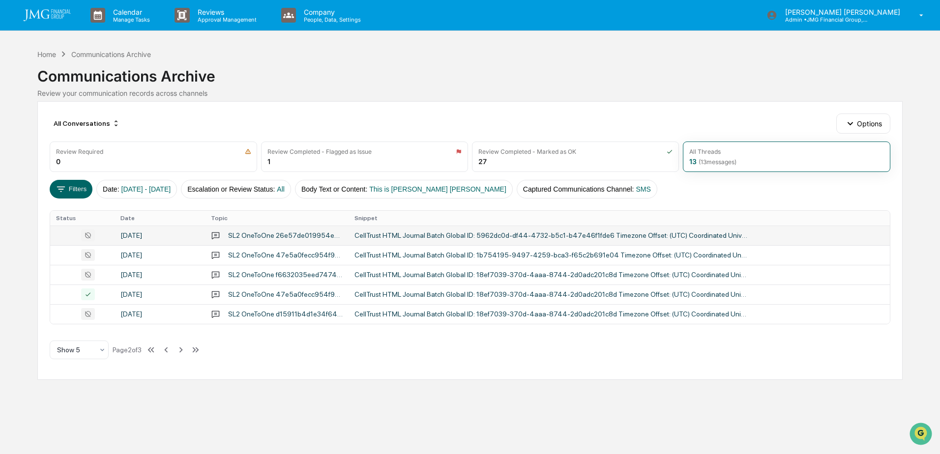
click at [376, 234] on div "CellTrust HTML Journal Batch Global ID: 5962dc0d-df44-4732-b5c1-b47e46f1fde6 Ti…" at bounding box center [550, 235] width 393 height 8
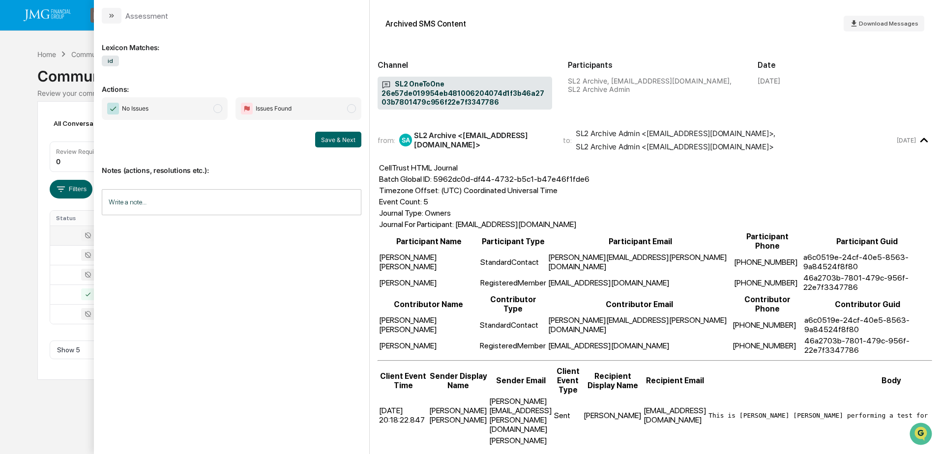
click at [15, 168] on div "Calendar Manage Tasks Reviews Approval Management Company People, Data, Setting…" at bounding box center [470, 227] width 940 height 454
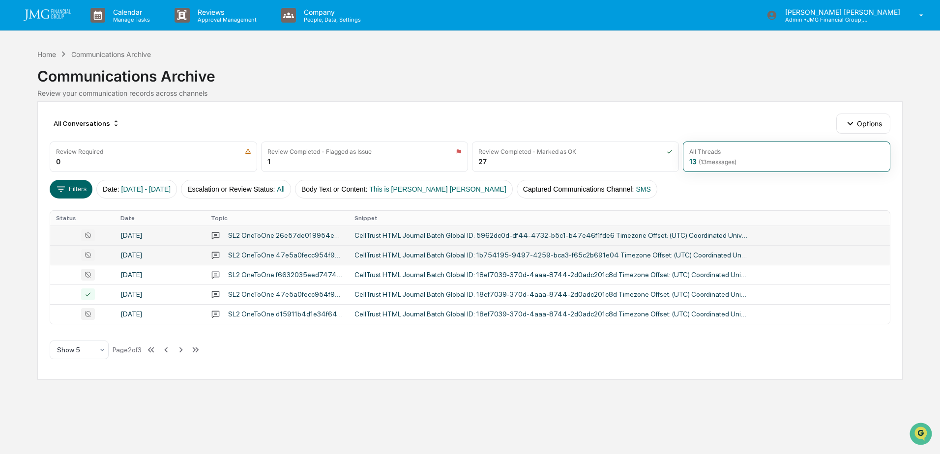
click at [272, 258] on div "SL2 OneToOne 47e5a0fecc954f97ab436f73efc499530465a47733e143d3a8147b7ea4900a12" at bounding box center [285, 255] width 115 height 8
click at [29, 268] on div "Calendar Manage Tasks Reviews Approval Management Company People, Data, Setting…" at bounding box center [470, 227] width 940 height 454
click at [262, 272] on div "SL2 OneToOne f6632035eed747449b59b063f6a609ad02510b12413b4011b2e2f3e910ceaace" at bounding box center [285, 275] width 115 height 8
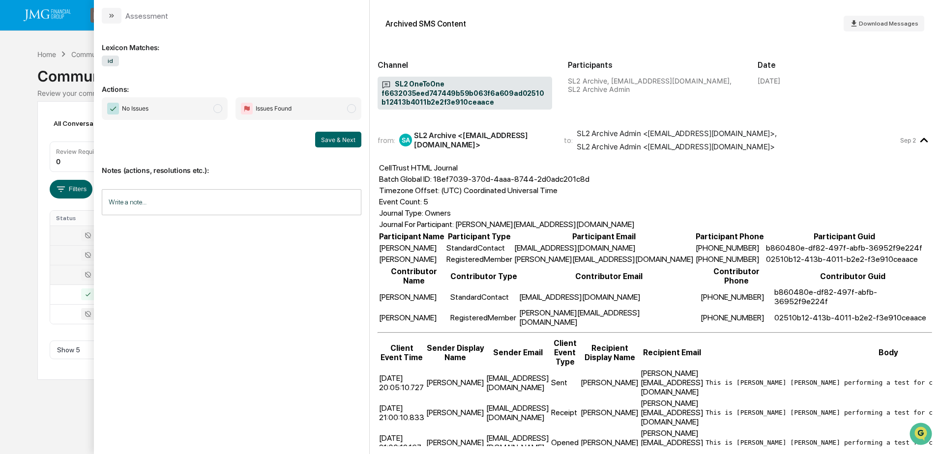
click at [17, 256] on div "Calendar Manage Tasks Reviews Approval Management Company People, Data, Setting…" at bounding box center [470, 227] width 940 height 454
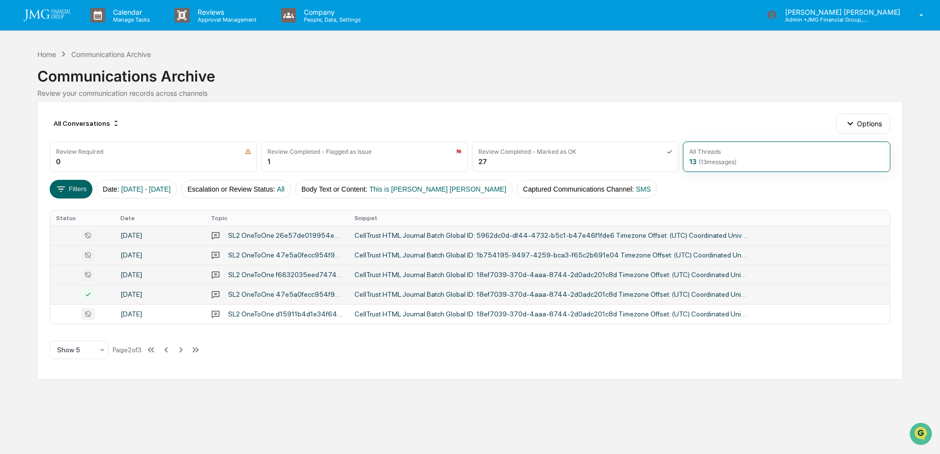
click at [301, 292] on div "SL2 OneToOne 47e5a0fecc954f97ab436f73efc499530465a47733e143d3a8147b7ea4900a12" at bounding box center [285, 294] width 115 height 8
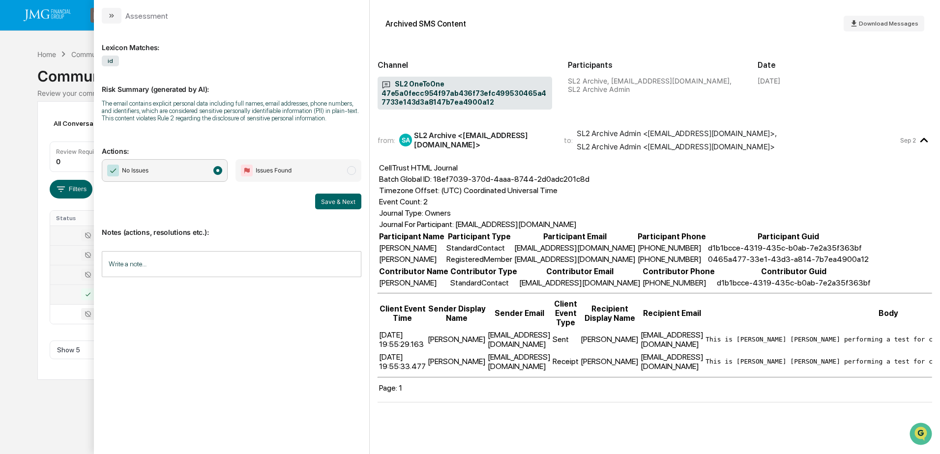
click at [14, 273] on div "Calendar Manage Tasks Reviews Approval Management Company People, Data, Setting…" at bounding box center [470, 227] width 940 height 454
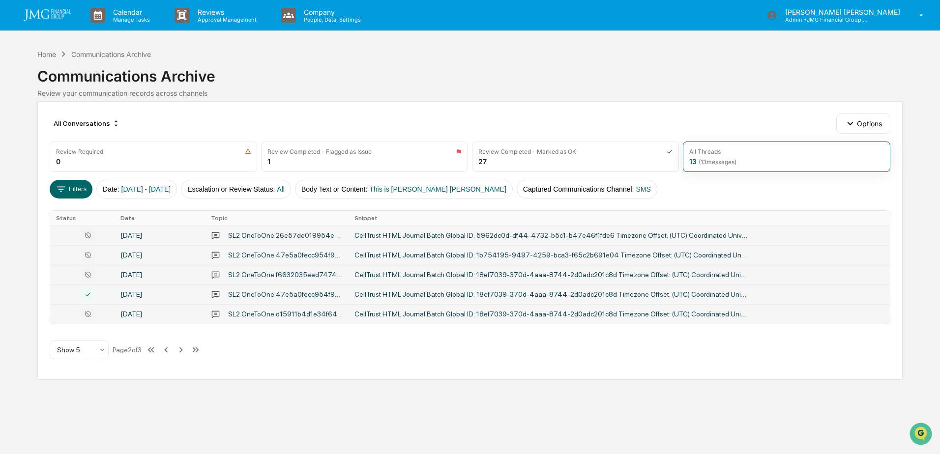
click at [328, 314] on div "SL2 OneToOne d15911b4d1e34f64ae8b4a2f83510d641b851296a2ab435fb7b560e65295ae22" at bounding box center [285, 314] width 115 height 8
click at [27, 259] on div "Calendar Manage Tasks Reviews Approval Management Company People, Data, Setting…" at bounding box center [470, 227] width 940 height 454
click at [184, 349] on icon at bounding box center [180, 350] width 11 height 11
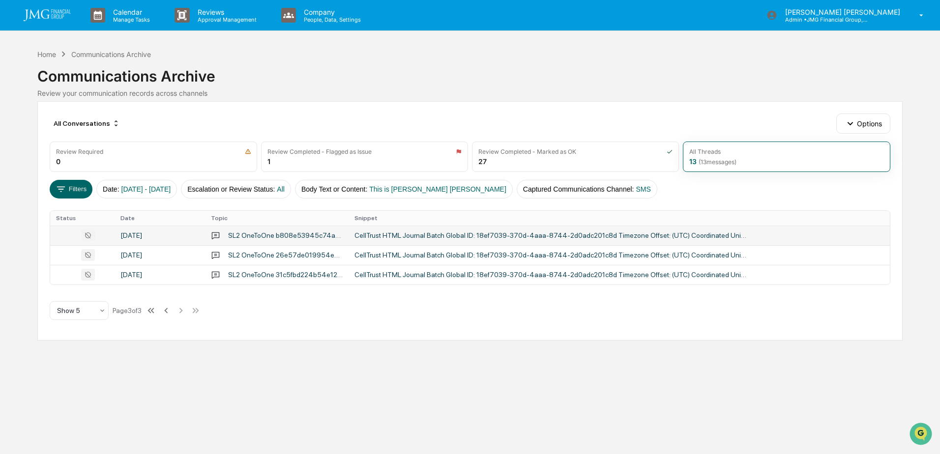
click at [398, 238] on div "CellTrust HTML Journal Batch Global ID: 18ef7039-370d-4aaa-8744-2d0adc201c8d Ti…" at bounding box center [550, 235] width 393 height 8
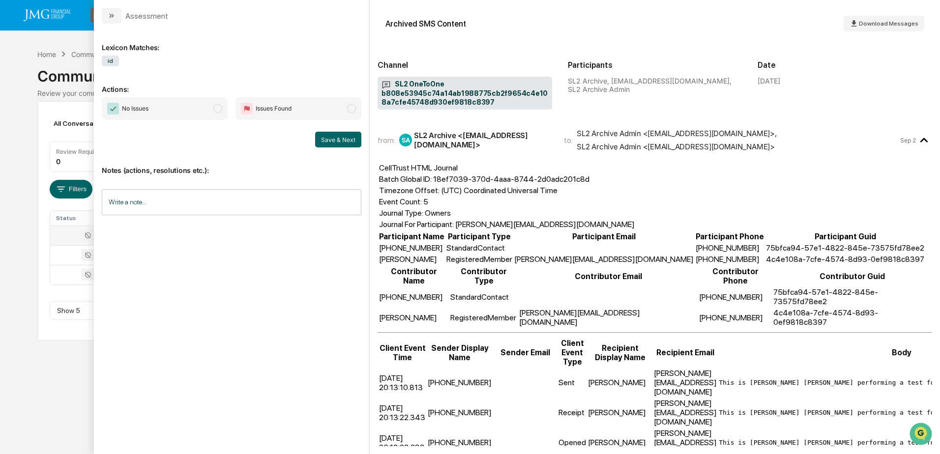
click at [63, 363] on div "Calendar Manage Tasks Reviews Approval Management Company People, Data, Setting…" at bounding box center [470, 227] width 940 height 454
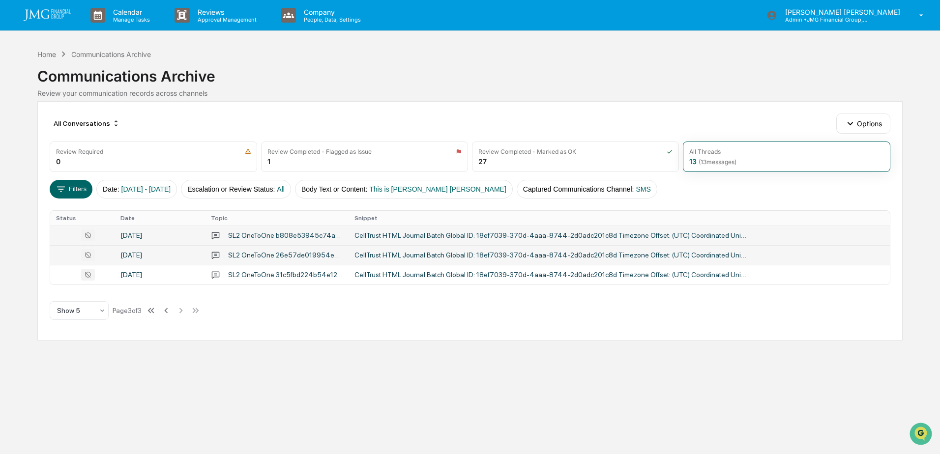
click at [259, 257] on div "SL2 OneToOne 26e57de019954eb481006204074d1f3b46a2703b7801479c956f22e7f3347786" at bounding box center [285, 255] width 115 height 8
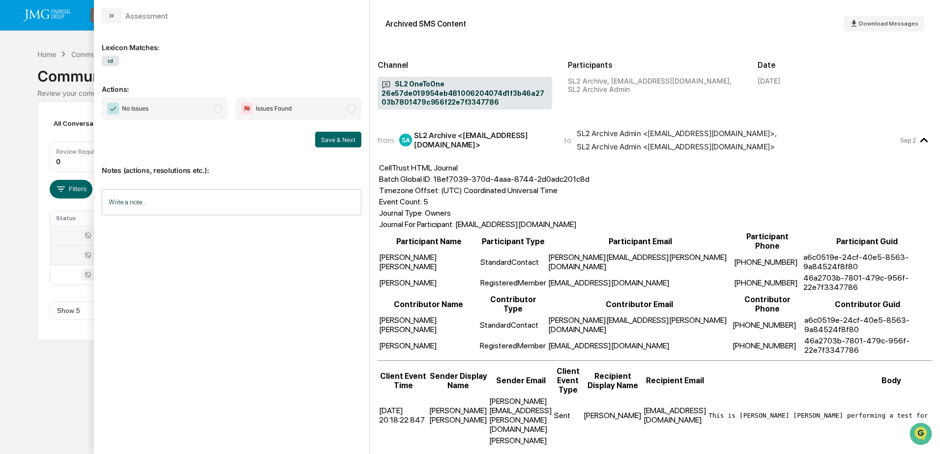
click at [60, 358] on div "Calendar Manage Tasks Reviews Approval Management Company People, Data, Setting…" at bounding box center [470, 227] width 940 height 454
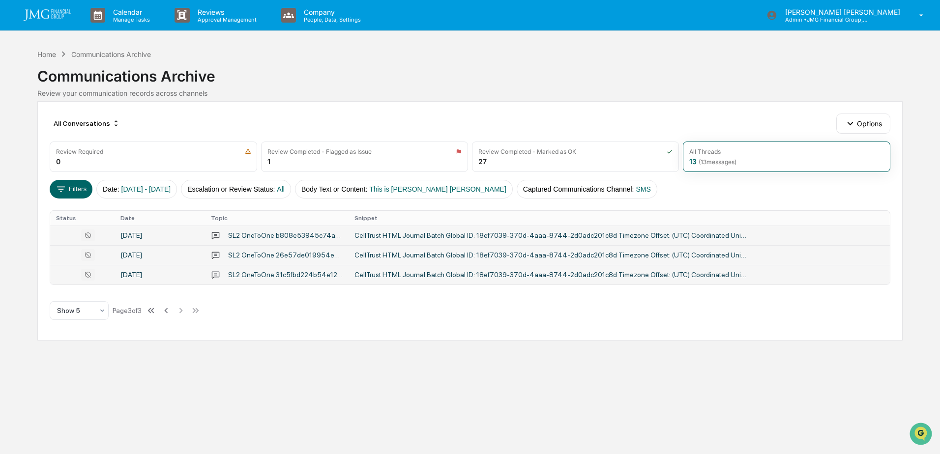
click at [271, 280] on td "SL2 OneToOne 31c5fbd224b54e12937d4a618f6d0c4ccac0ed1fa8324ec5a960eb8f25046e29" at bounding box center [277, 275] width 144 height 20
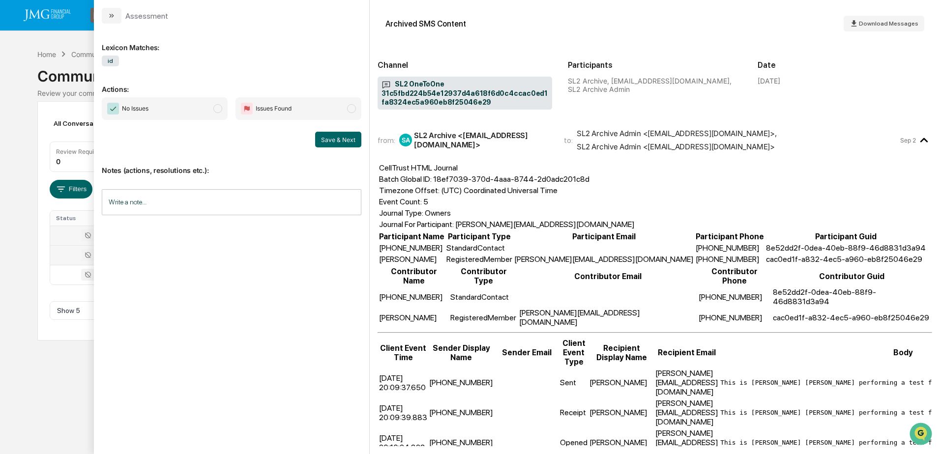
click at [20, 137] on div "Calendar Manage Tasks Reviews Approval Management Company People, Data, Setting…" at bounding box center [470, 227] width 940 height 454
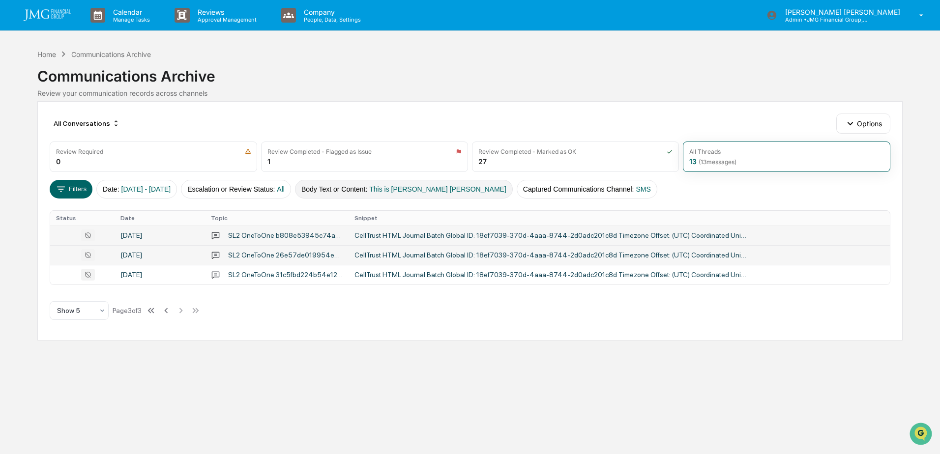
click at [407, 190] on span "This is steve lennart" at bounding box center [437, 189] width 137 height 8
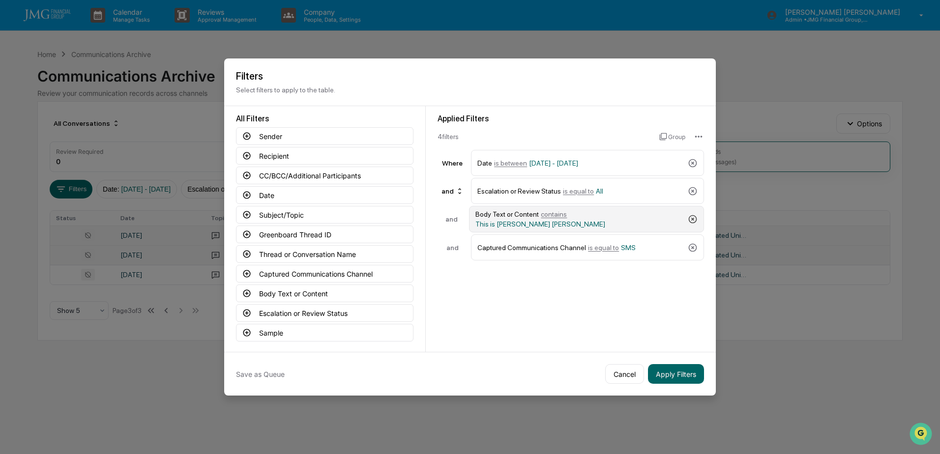
click at [690, 215] on icon at bounding box center [693, 219] width 10 height 10
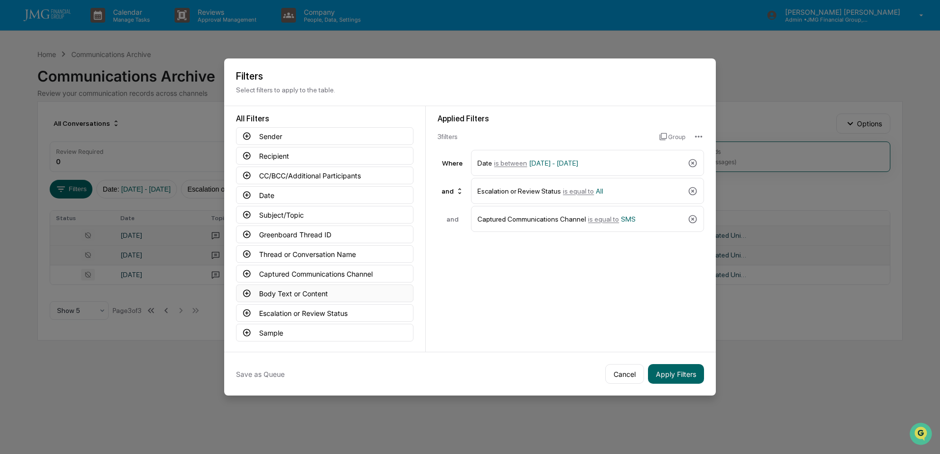
click at [340, 293] on button "Body Text or Content" at bounding box center [324, 294] width 177 height 18
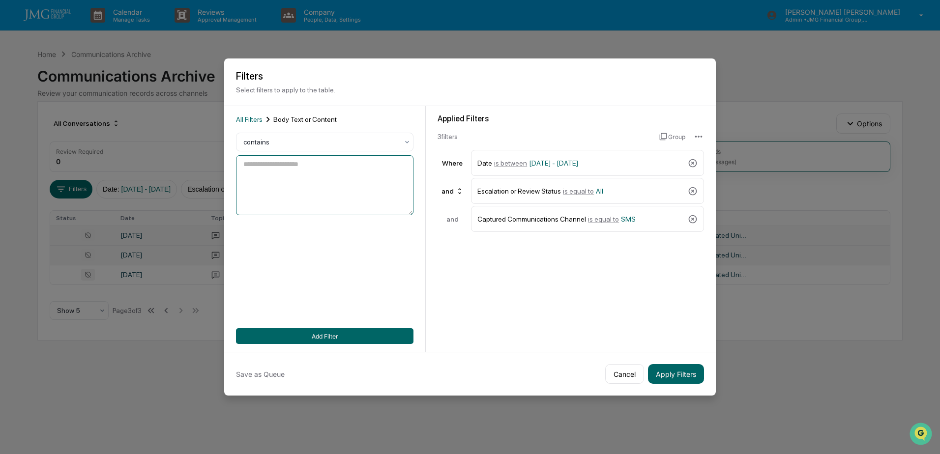
click at [311, 177] on textarea at bounding box center [324, 185] width 177 height 60
type textarea "**********"
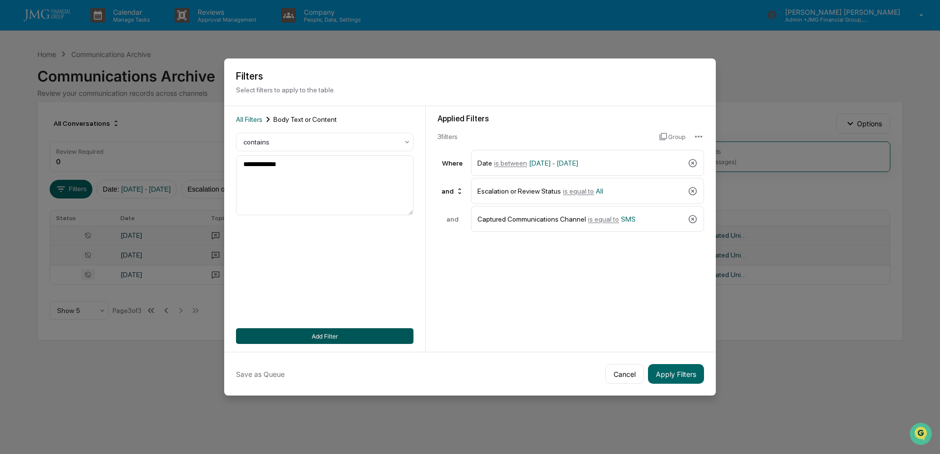
click at [344, 338] on button "Add Filter" at bounding box center [324, 336] width 177 height 16
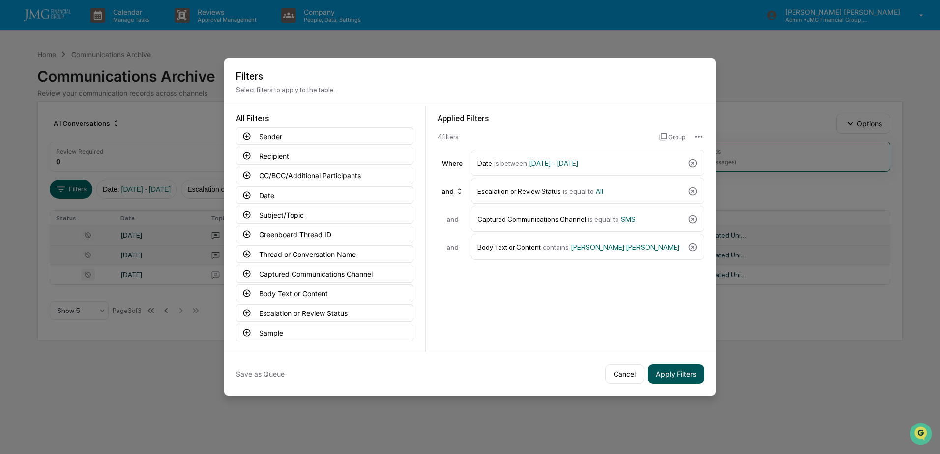
click at [670, 375] on button "Apply Filters" at bounding box center [676, 374] width 56 height 20
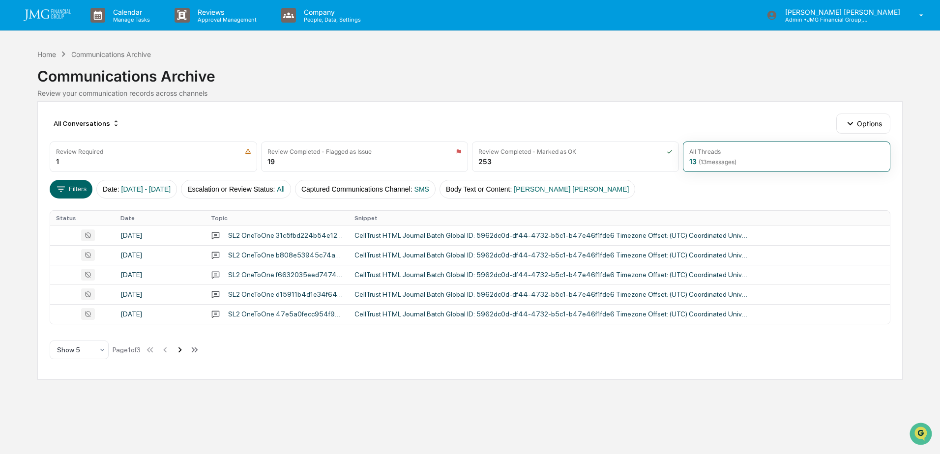
click at [185, 352] on icon at bounding box center [179, 350] width 11 height 11
click at [185, 352] on icon at bounding box center [180, 350] width 11 height 11
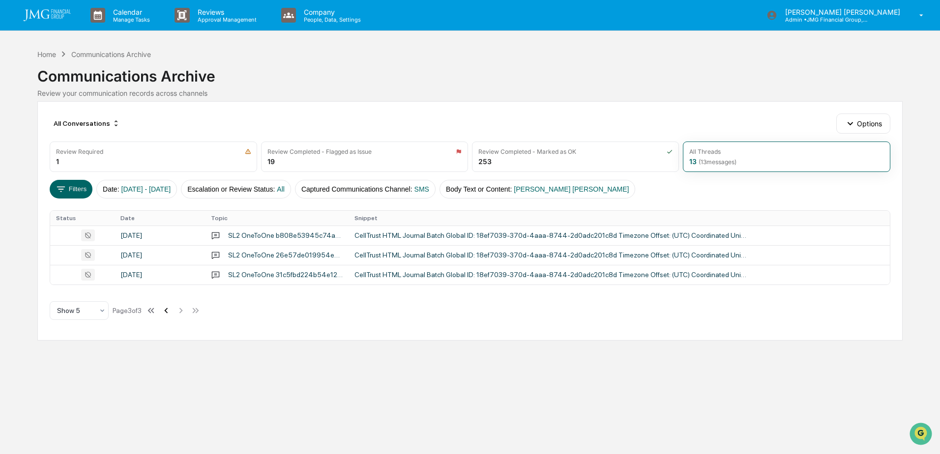
click at [166, 312] on icon at bounding box center [166, 310] width 11 height 11
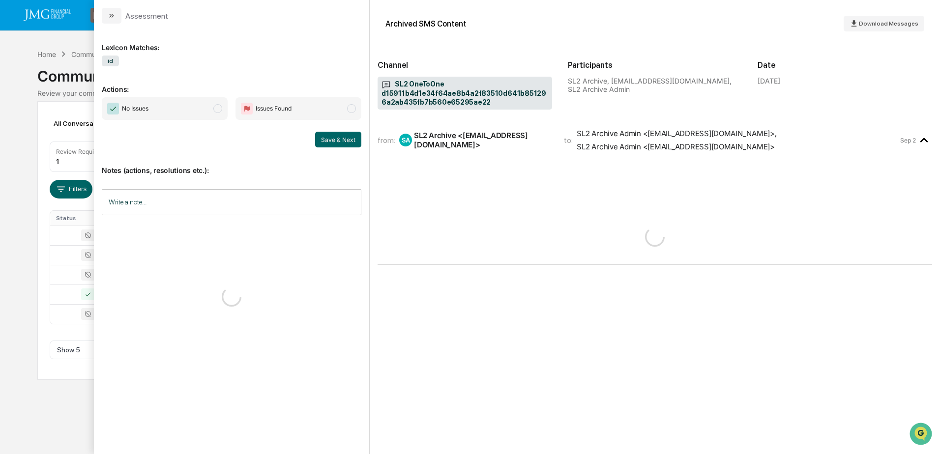
click at [166, 312] on div "[DATE]" at bounding box center [159, 314] width 79 height 8
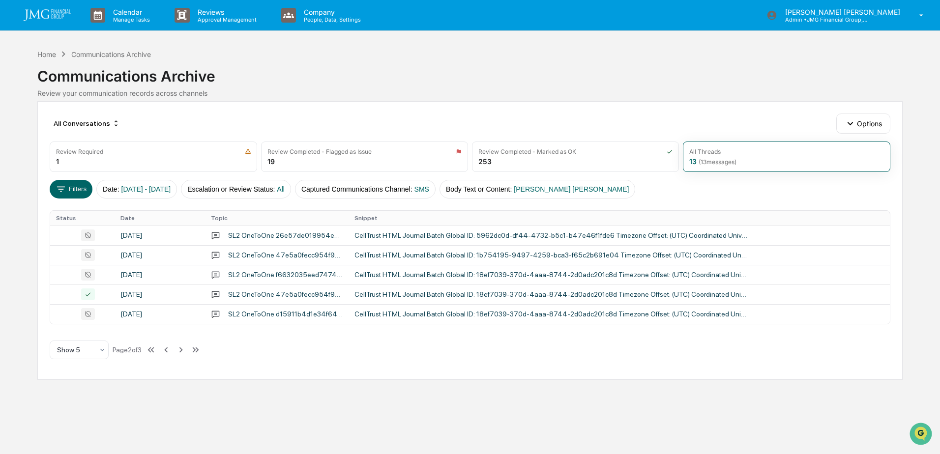
click at [16, 109] on div "Calendar Manage Tasks Reviews Approval Management Company People, Data, Setting…" at bounding box center [470, 227] width 940 height 454
click at [50, 54] on div "Home" at bounding box center [46, 54] width 19 height 8
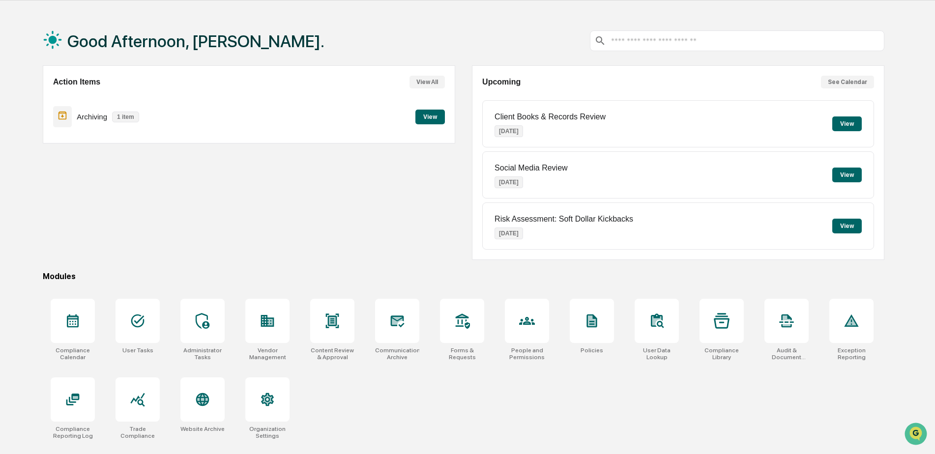
scroll to position [47, 0]
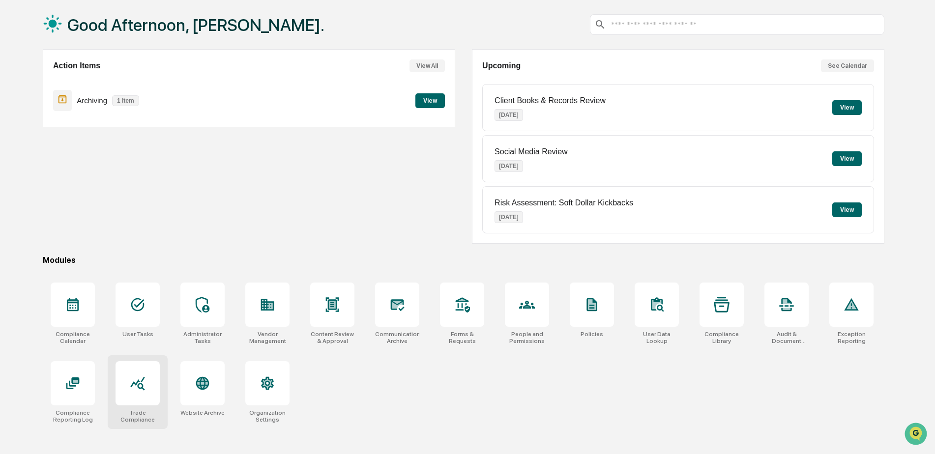
click at [145, 379] on icon at bounding box center [138, 383] width 16 height 16
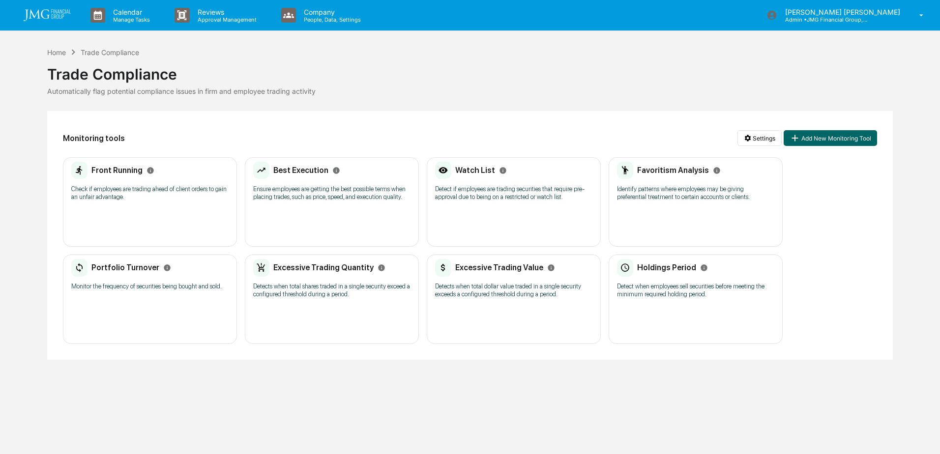
click at [500, 187] on p "Detect if employees are trading securities that require pre-approval due to bei…" at bounding box center [513, 193] width 157 height 16
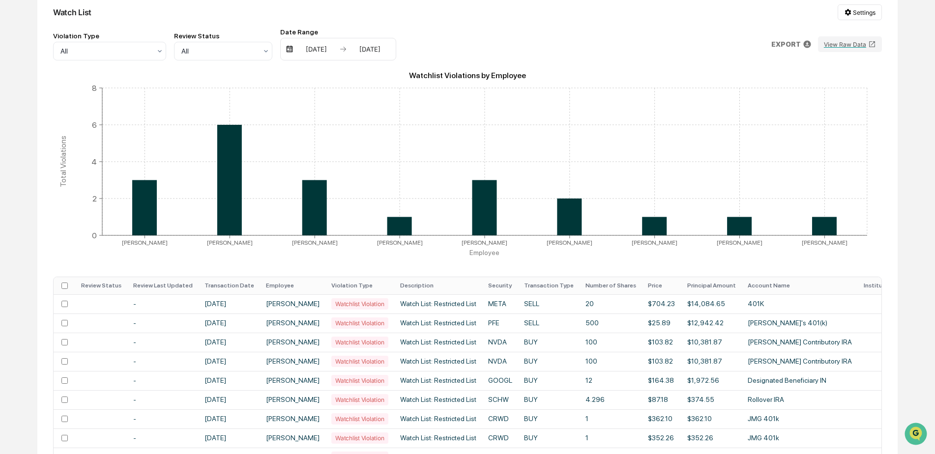
scroll to position [147, 0]
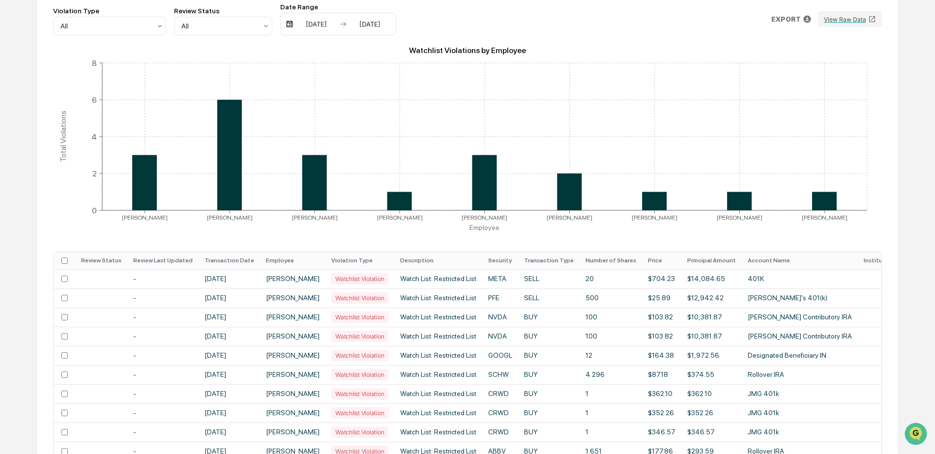
click at [244, 263] on th "Transaction Date" at bounding box center [229, 260] width 61 height 17
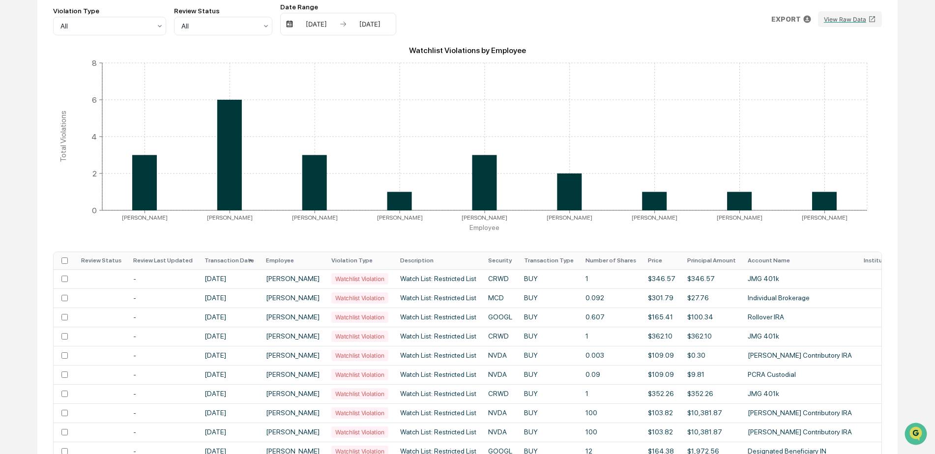
click at [244, 263] on th "Transaction Date" at bounding box center [229, 260] width 61 height 17
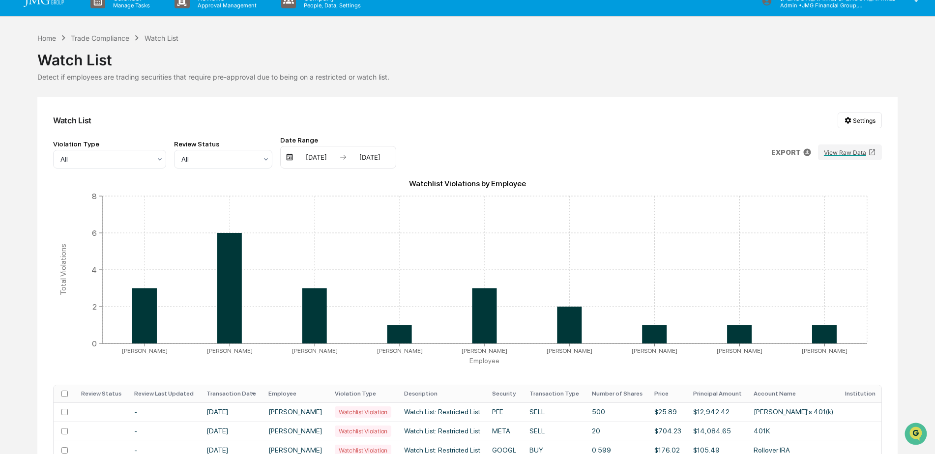
scroll to position [0, 0]
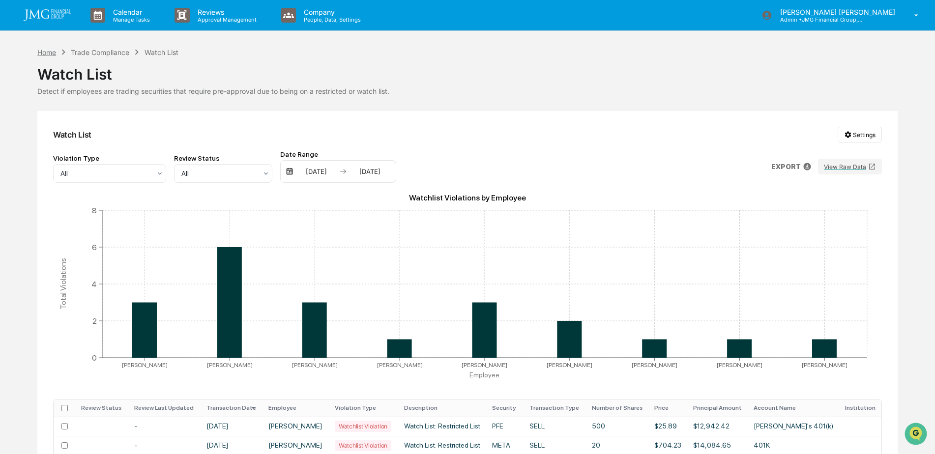
click at [46, 52] on div "Home" at bounding box center [46, 52] width 19 height 8
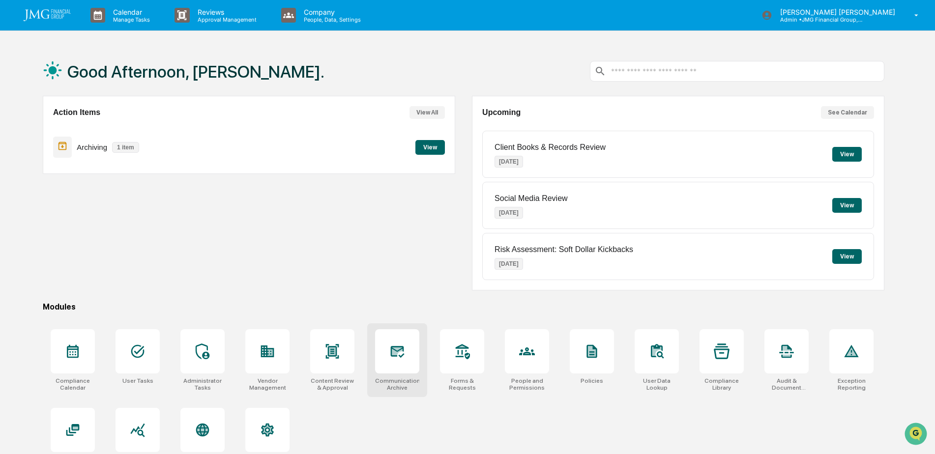
click at [397, 363] on div at bounding box center [397, 351] width 44 height 44
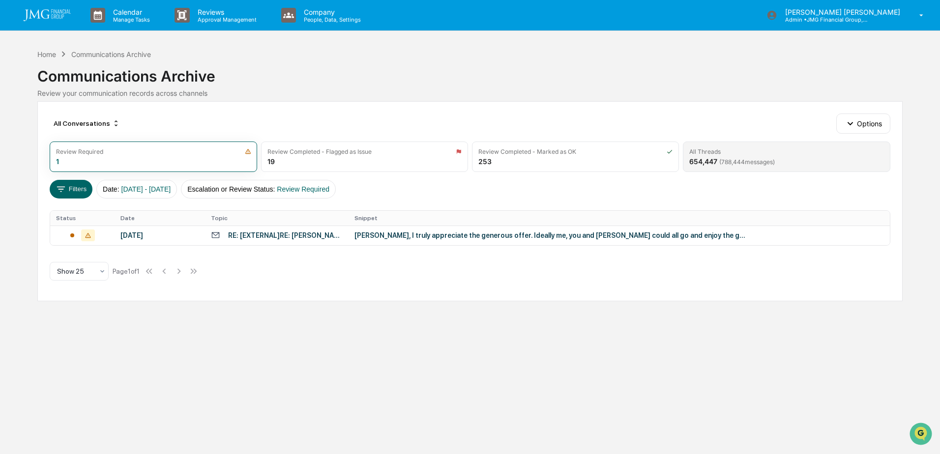
click at [774, 165] on span "( 788,444 messages)" at bounding box center [747, 161] width 56 height 7
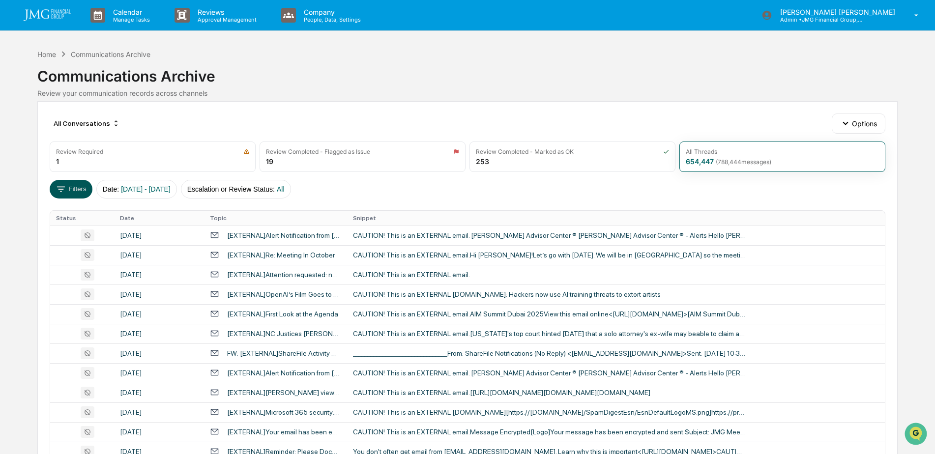
click at [78, 191] on button "Filters" at bounding box center [71, 189] width 43 height 19
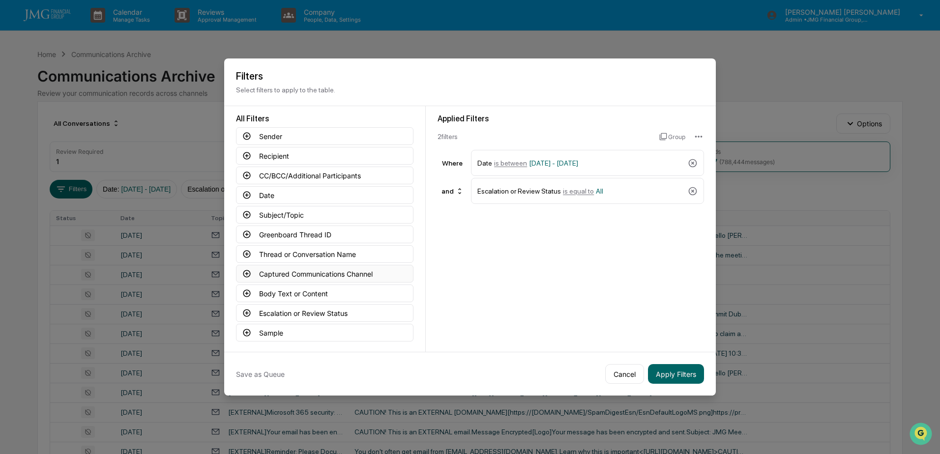
click at [344, 274] on button "Captured Communications Channel" at bounding box center [324, 274] width 177 height 18
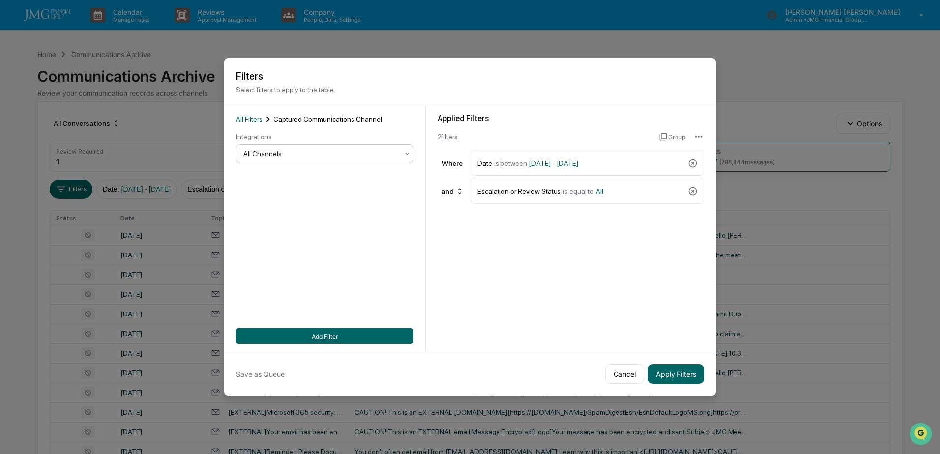
click at [309, 158] on div at bounding box center [320, 154] width 155 height 10
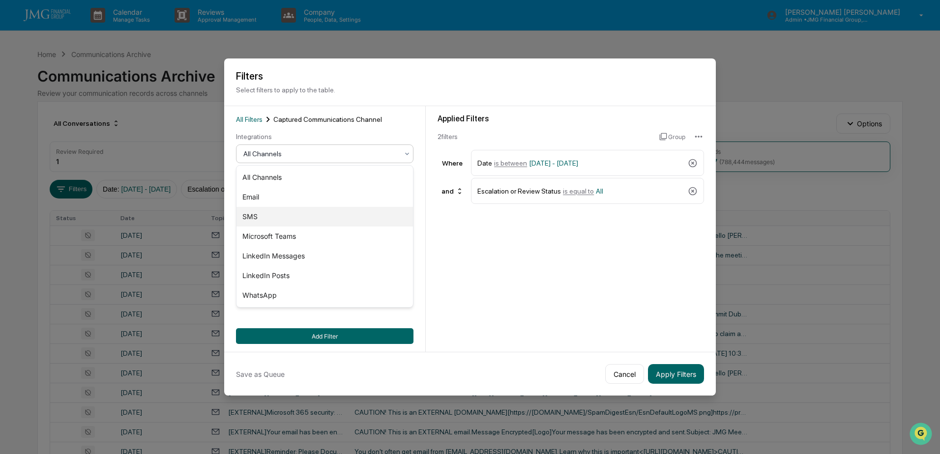
click at [254, 212] on div "SMS" at bounding box center [324, 217] width 176 height 20
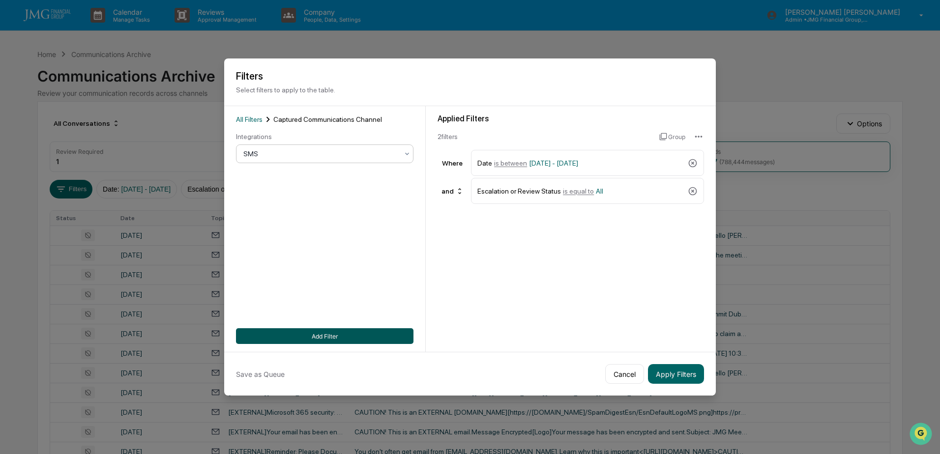
click at [355, 331] on button "Add Filter" at bounding box center [324, 336] width 177 height 16
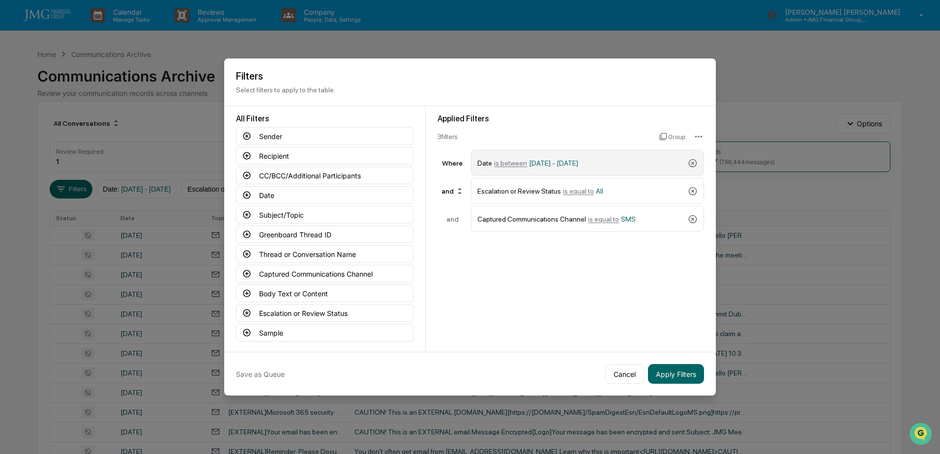
click at [619, 172] on div "Date is between [DATE] - [DATE]" at bounding box center [587, 163] width 233 height 26
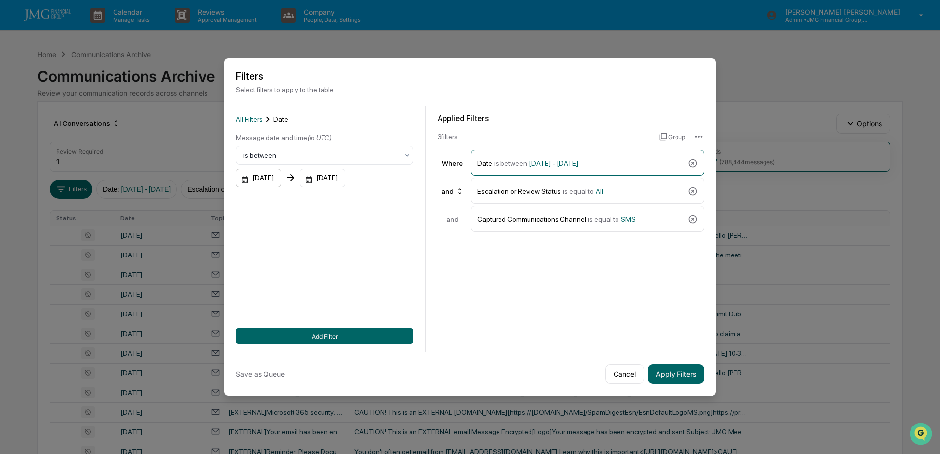
click at [281, 177] on div "[DATE]" at bounding box center [258, 178] width 45 height 19
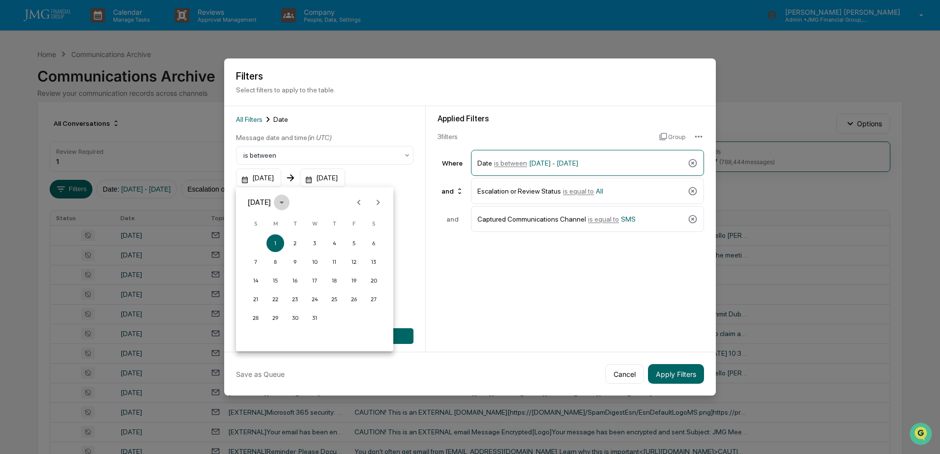
click at [284, 203] on icon "calendar view is open, switch to year view" at bounding box center [281, 203] width 4 height 2
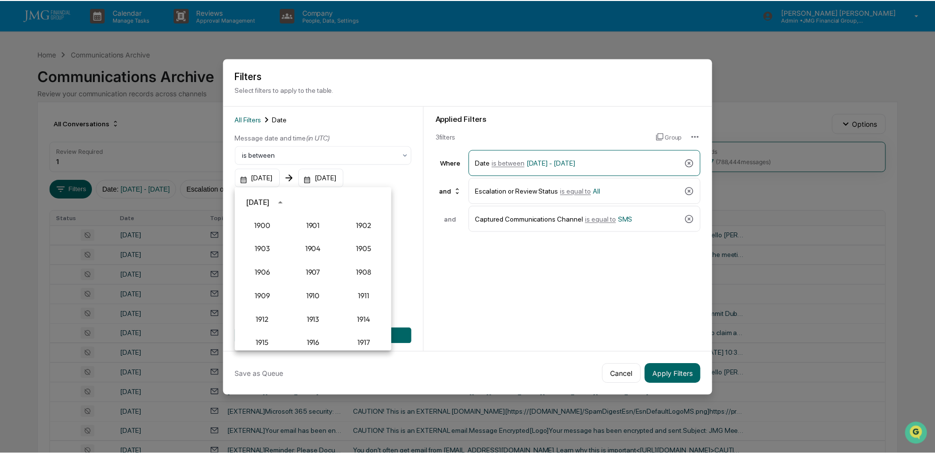
scroll to position [910, 0]
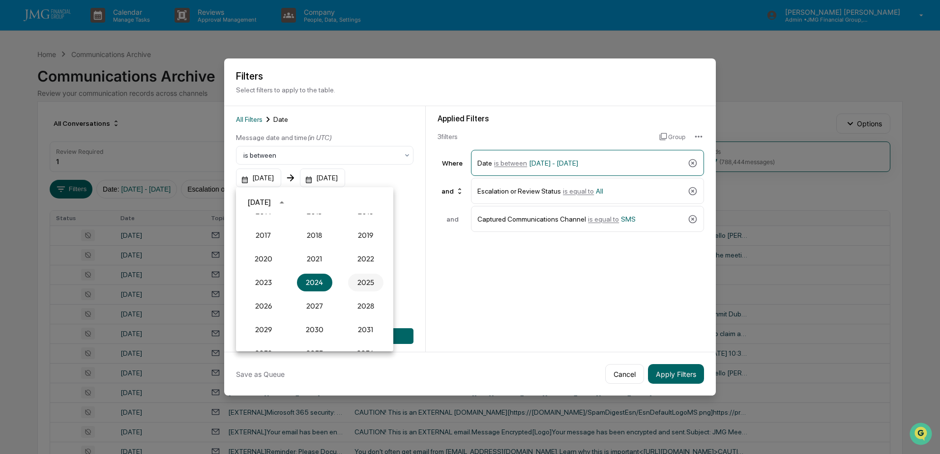
click at [361, 283] on button "2025" at bounding box center [365, 283] width 35 height 18
click at [368, 278] on button "Sep" at bounding box center [365, 278] width 35 height 18
click at [292, 246] on button "2" at bounding box center [295, 243] width 18 height 18
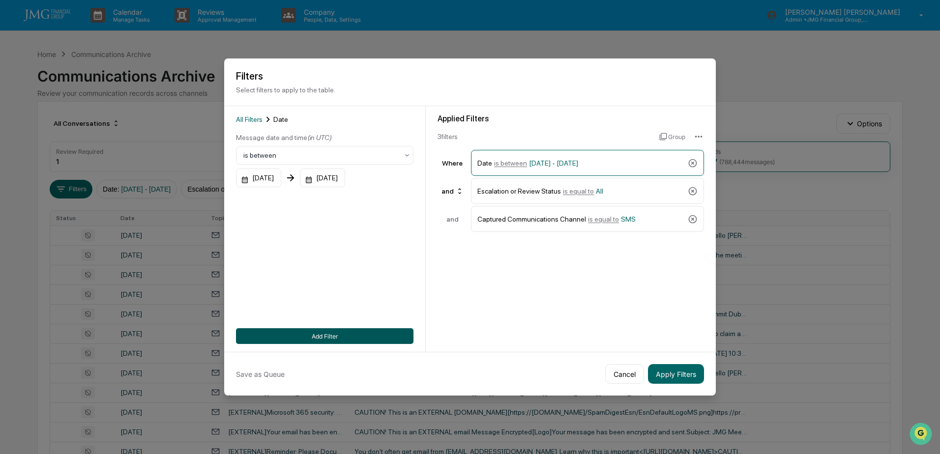
click at [336, 334] on button "Add Filter" at bounding box center [324, 336] width 177 height 16
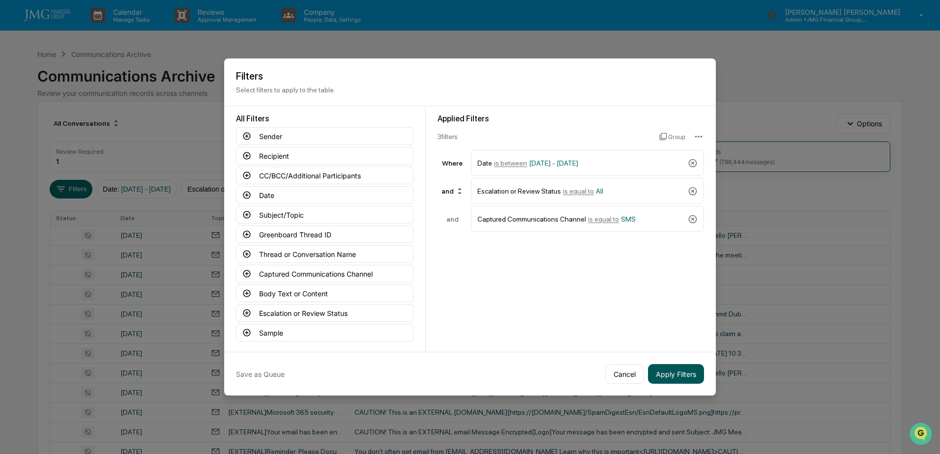
click at [680, 368] on button "Apply Filters" at bounding box center [676, 374] width 56 height 20
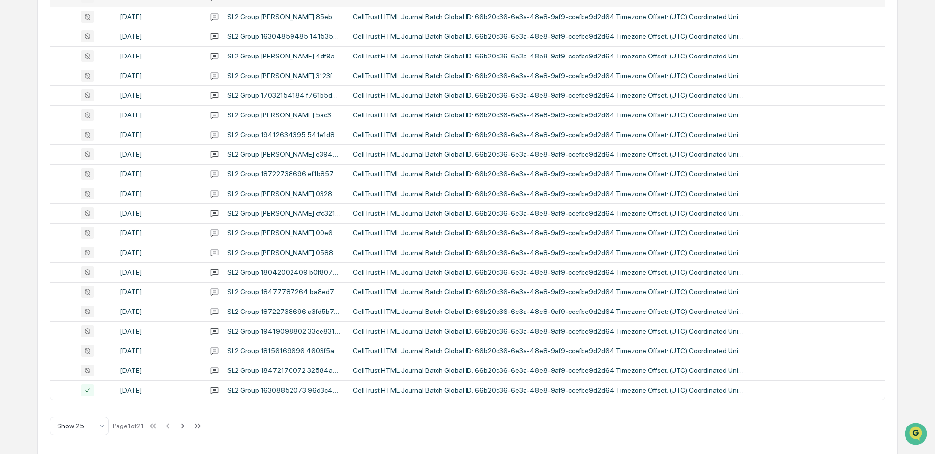
scroll to position [319, 0]
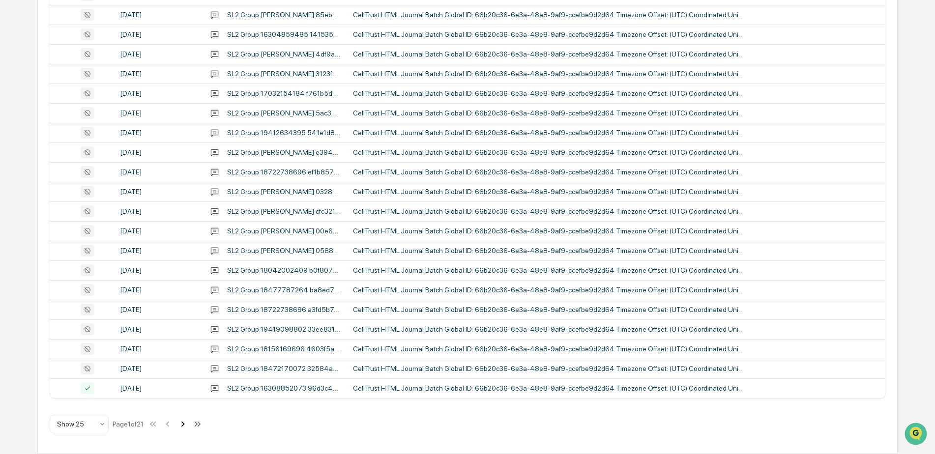
click at [186, 426] on icon at bounding box center [182, 424] width 11 height 11
click at [189, 424] on icon at bounding box center [183, 424] width 11 height 11
click at [472, 229] on div "CellTrust HTML Journal Batch Global ID: 66b20c36-6e3a-48e8-9af9-ccefbe9d2d64 Ti…" at bounding box center [549, 231] width 393 height 8
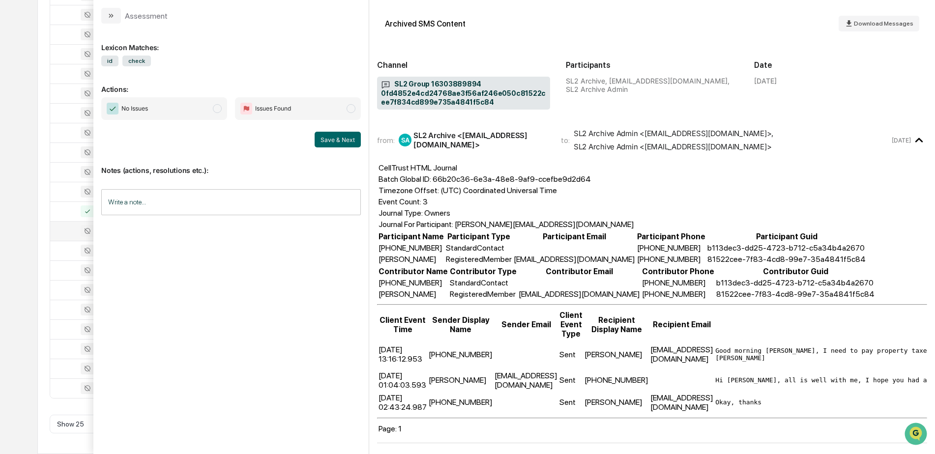
click at [29, 119] on div "Calendar Manage Tasks Reviews Approval Management Company People, Data, Setting…" at bounding box center [467, 67] width 935 height 773
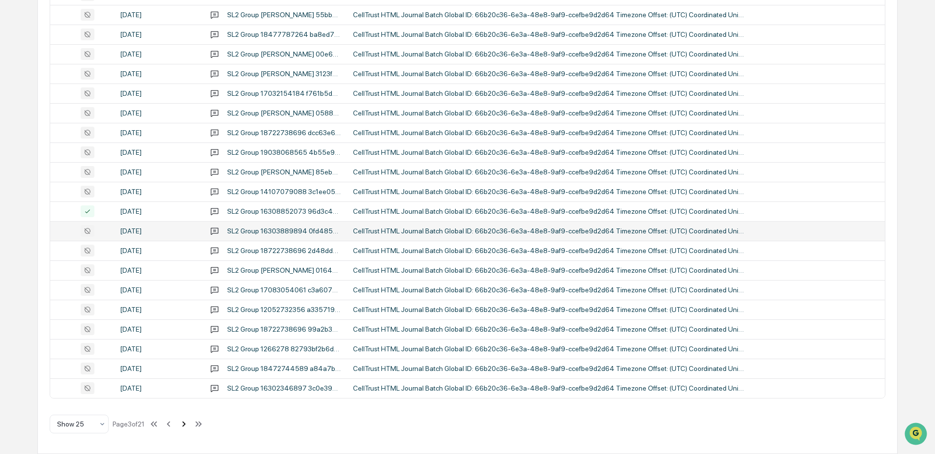
click at [186, 426] on icon at bounding box center [183, 423] width 3 height 5
click at [187, 426] on icon at bounding box center [184, 423] width 3 height 5
click at [186, 426] on icon at bounding box center [184, 423] width 3 height 5
click at [187, 426] on icon at bounding box center [184, 424] width 11 height 11
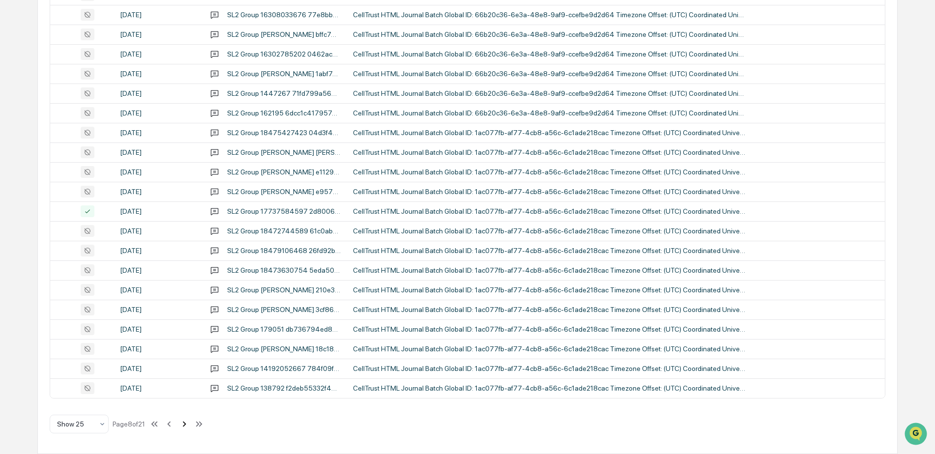
click at [187, 426] on icon at bounding box center [184, 424] width 11 height 11
click at [187, 426] on icon at bounding box center [187, 424] width 11 height 11
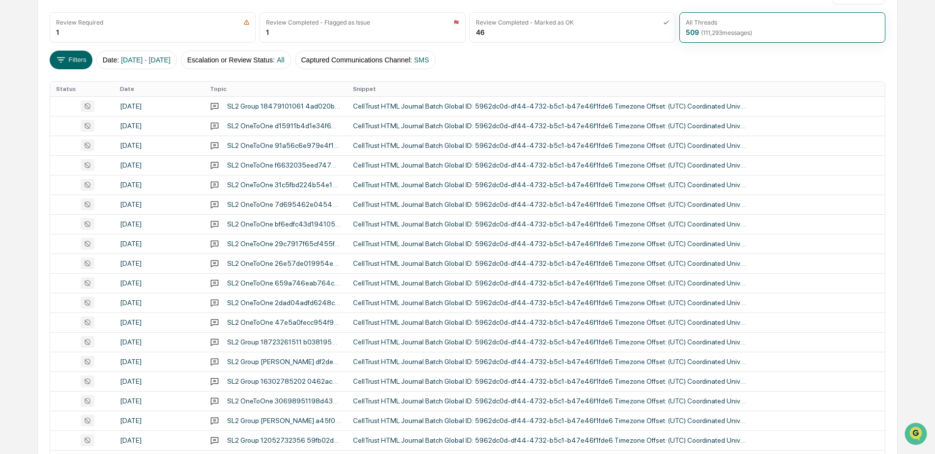
scroll to position [122, 0]
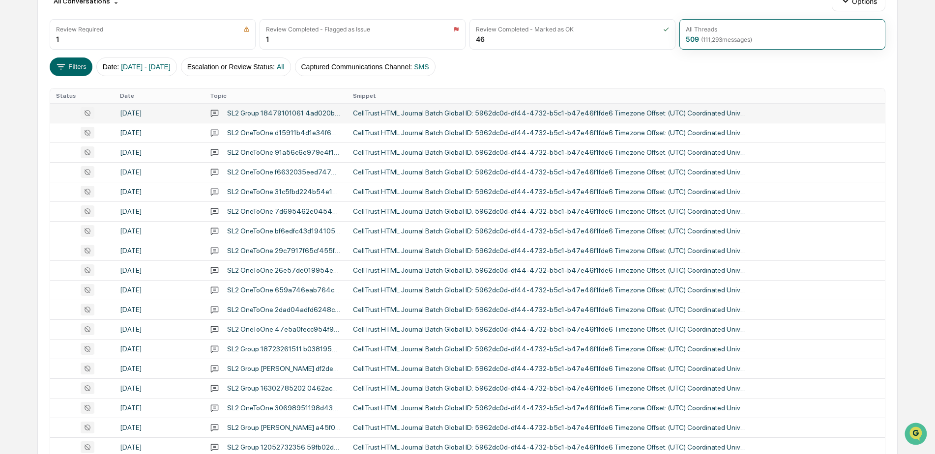
click at [499, 115] on div "CellTrust HTML Journal Batch Global ID: 5962dc0d-df44-4732-b5c1-b47e46f1fde6 Ti…" at bounding box center [549, 113] width 393 height 8
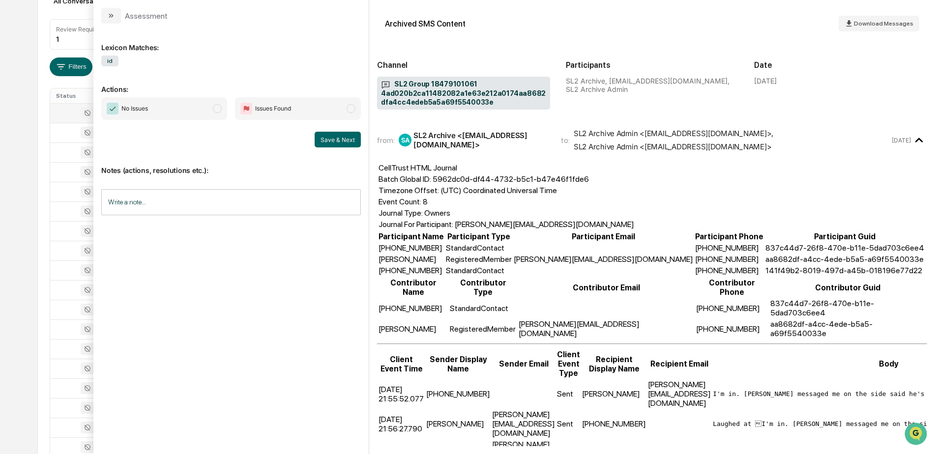
drag, startPoint x: 28, startPoint y: 235, endPoint x: 34, endPoint y: 239, distance: 7.5
click at [28, 235] on div "Calendar Manage Tasks Reviews Approval Management Company People, Data, Setting…" at bounding box center [467, 264] width 935 height 773
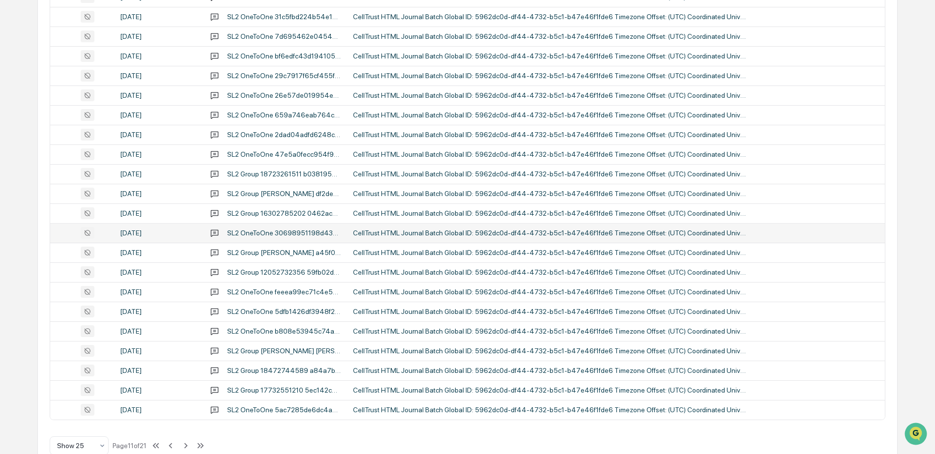
scroll to position [319, 0]
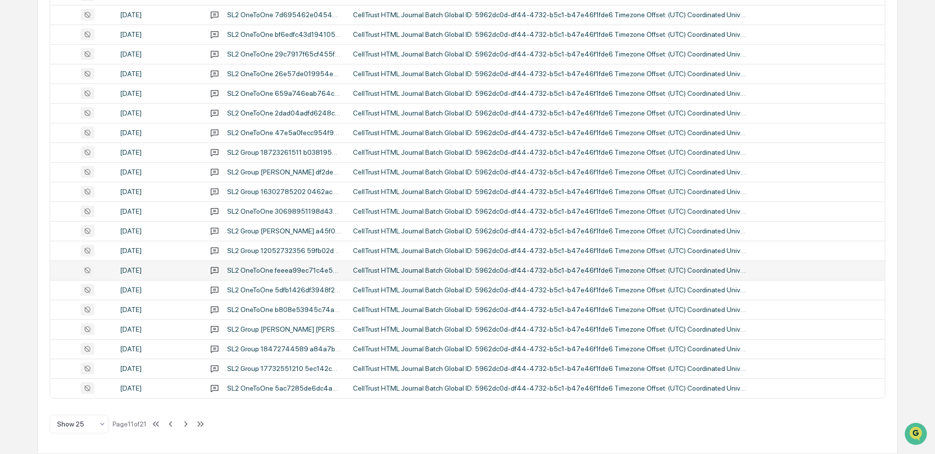
click at [383, 273] on div "CellTrust HTML Journal Batch Global ID: 5962dc0d-df44-4732-b5c1-b47e46f1fde6 Ti…" at bounding box center [549, 270] width 393 height 8
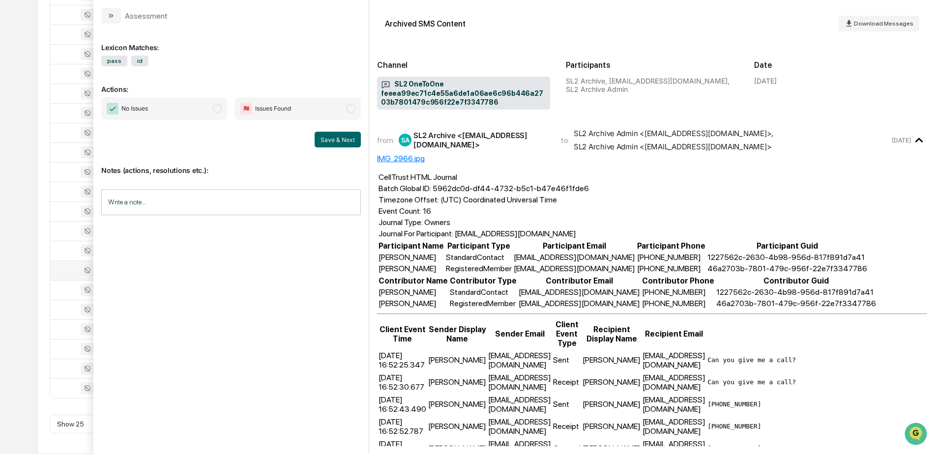
click at [32, 280] on div "Calendar Manage Tasks Reviews Approval Management Company People, Data, Setting…" at bounding box center [467, 67] width 935 height 773
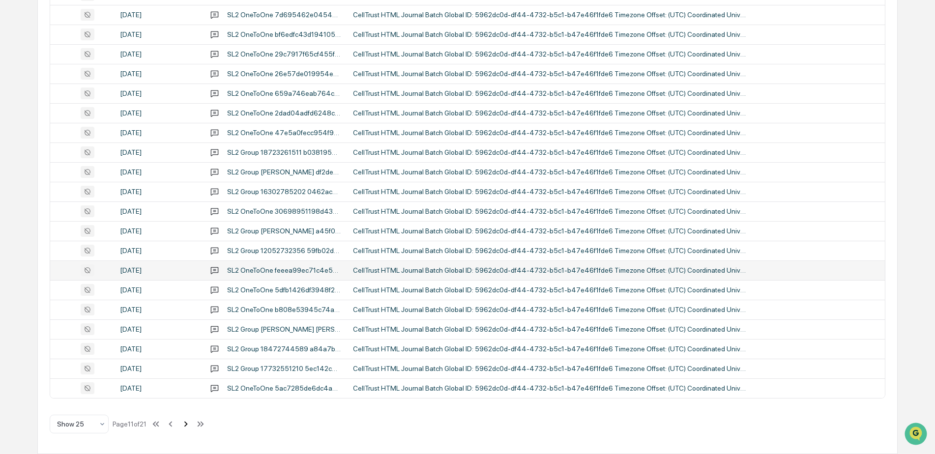
click at [188, 425] on icon at bounding box center [185, 423] width 3 height 5
click at [429, 269] on div "CellTrust HTML Journal Batch Global ID: 2ed39a2c-8419-494d-af13-729fae692a71 Ti…" at bounding box center [549, 270] width 393 height 8
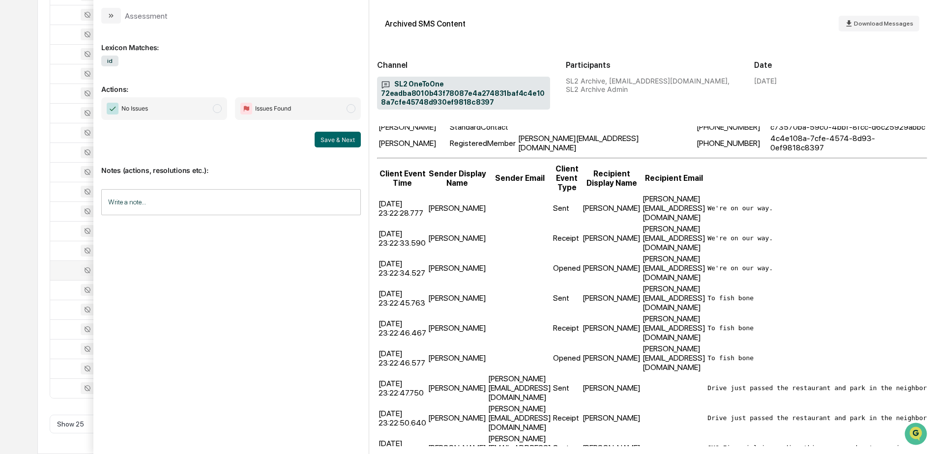
scroll to position [197, 0]
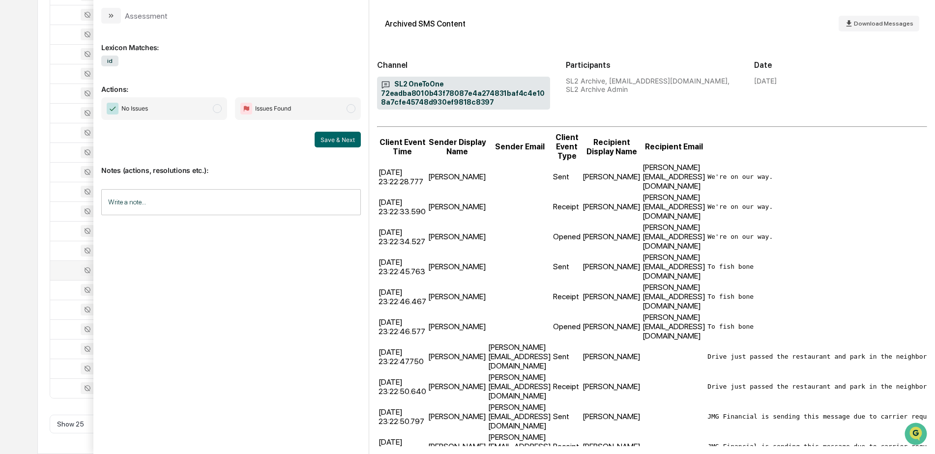
click at [31, 350] on div "Calendar Manage Tasks Reviews Approval Management Company People, Data, Setting…" at bounding box center [467, 67] width 935 height 773
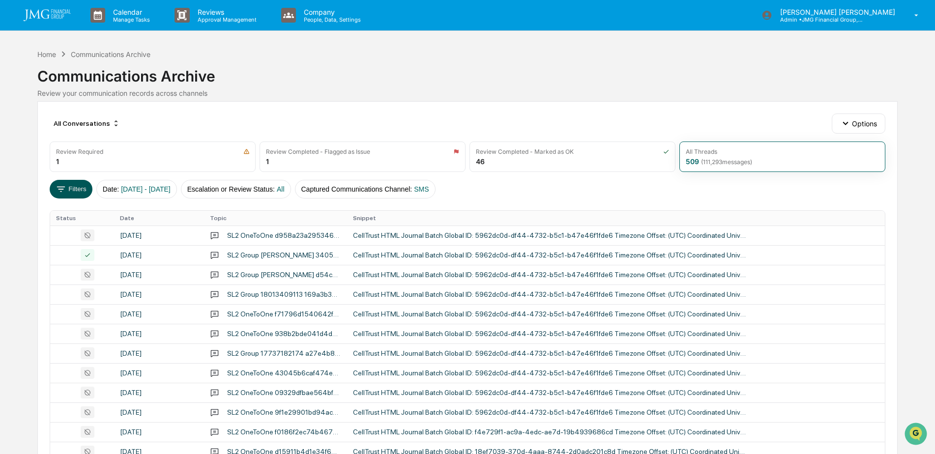
click at [78, 192] on button "Filters" at bounding box center [71, 189] width 43 height 19
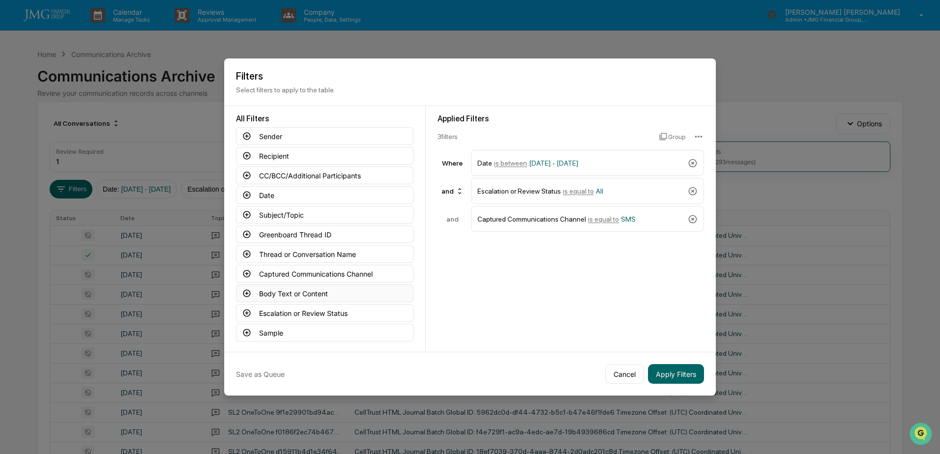
click at [341, 293] on button "Body Text or Content" at bounding box center [324, 294] width 177 height 18
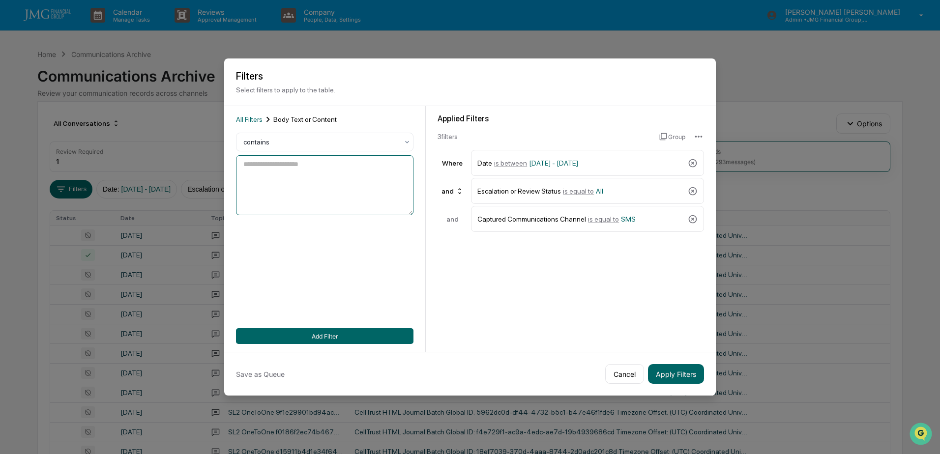
click at [302, 194] on textarea at bounding box center [324, 185] width 177 height 60
type textarea "****"
click at [338, 343] on button "Add Filter" at bounding box center [324, 336] width 177 height 16
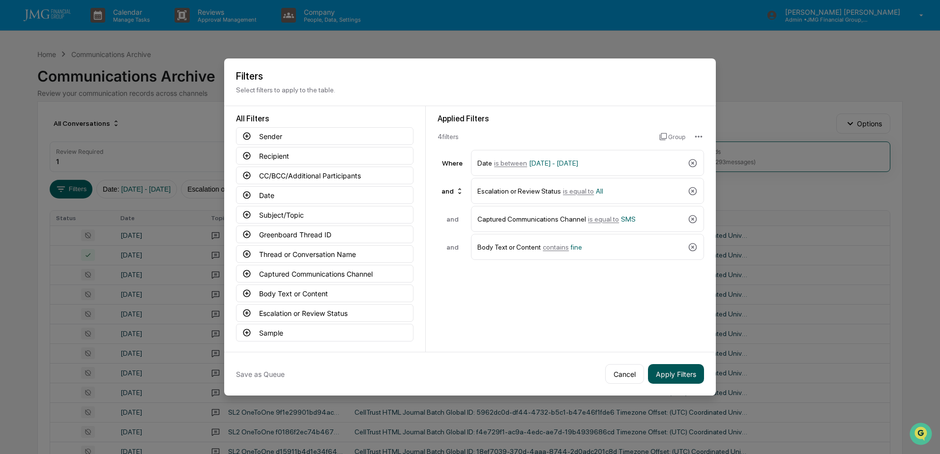
click at [682, 373] on button "Apply Filters" at bounding box center [676, 374] width 56 height 20
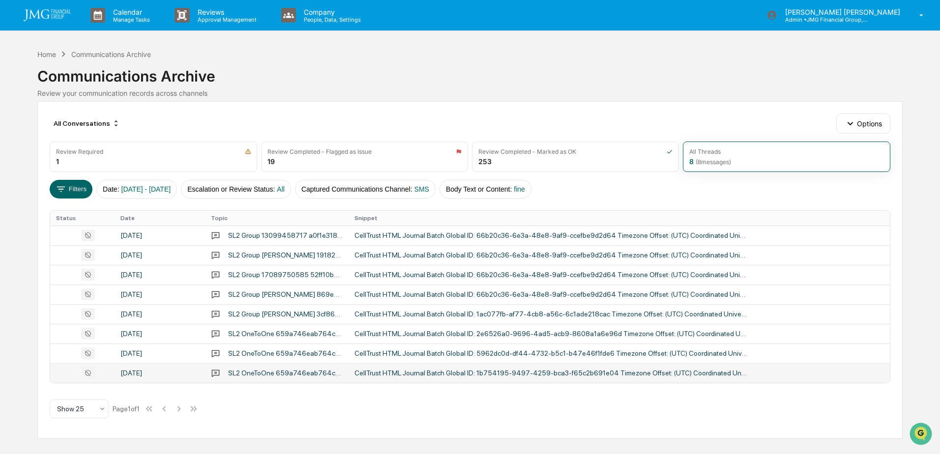
click at [518, 376] on div "CellTrust HTML Journal Batch Global ID: 1b754195-9497-4259-bca3-f65c2b691e04 Ti…" at bounding box center [550, 373] width 393 height 8
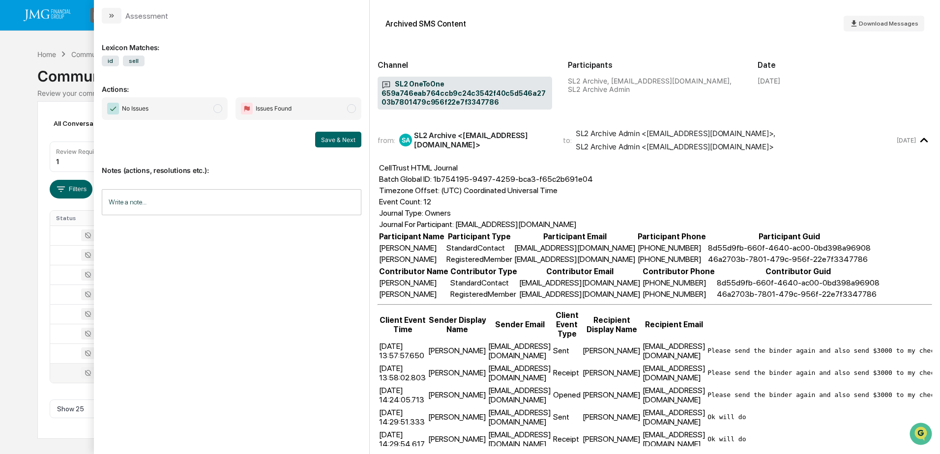
click at [22, 81] on div "Calendar Manage Tasks Reviews Approval Management Company People, Data, Setting…" at bounding box center [470, 227] width 940 height 454
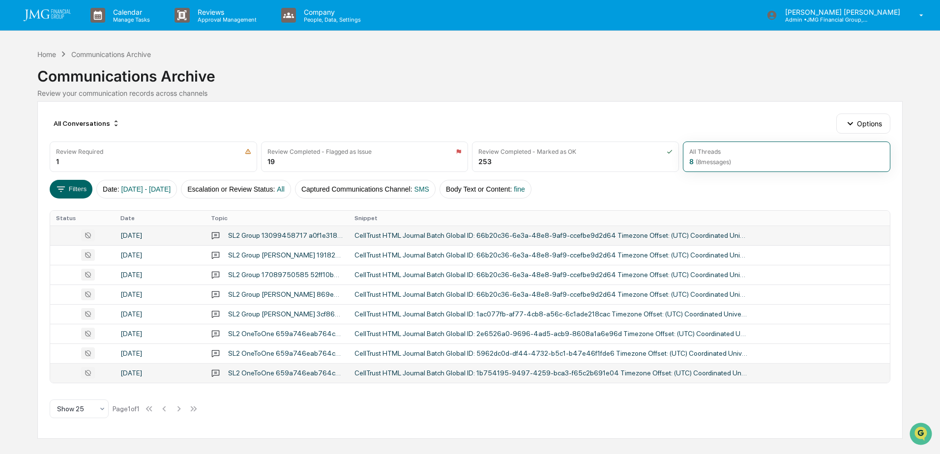
click at [370, 232] on div "CellTrust HTML Journal Batch Global ID: 66b20c36-6e3a-48e8-9af9-ccefbe9d2d64 Ti…" at bounding box center [550, 235] width 393 height 8
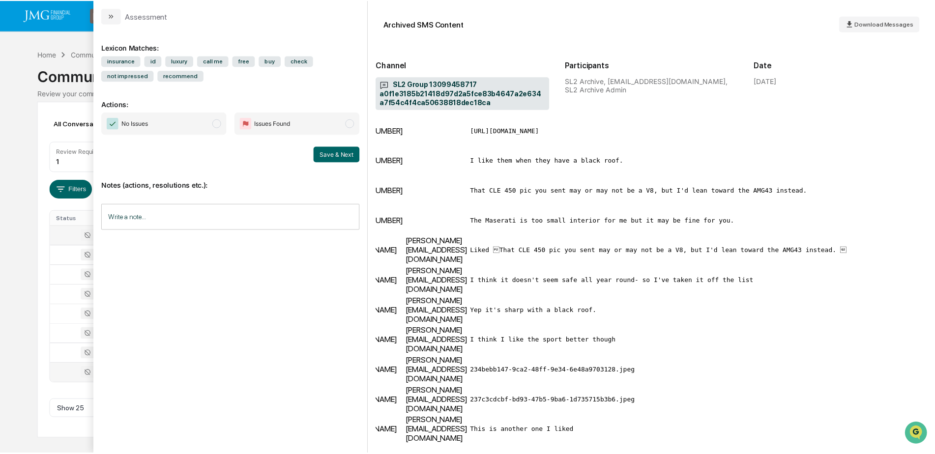
scroll to position [1365, 244]
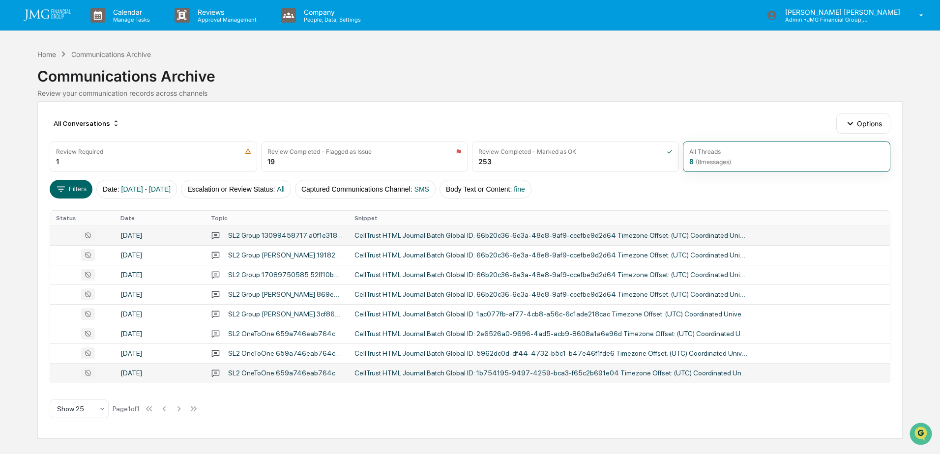
click at [10, 199] on div "Calendar Manage Tasks Reviews Approval Management Company People, Data, Setting…" at bounding box center [470, 227] width 940 height 454
click at [501, 191] on button "Body Text or Content : fine" at bounding box center [485, 189] width 92 height 19
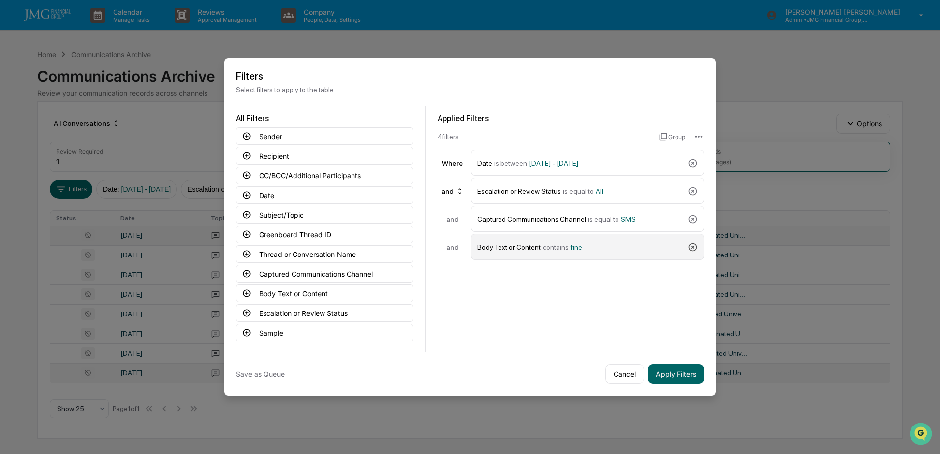
click at [690, 249] on icon at bounding box center [693, 247] width 10 height 10
click at [336, 289] on button "Body Text or Content" at bounding box center [324, 294] width 177 height 18
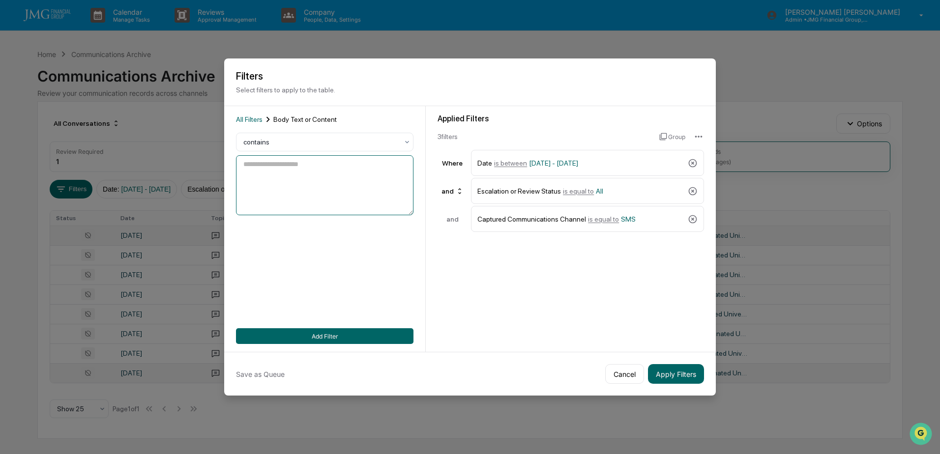
click at [336, 198] on textarea at bounding box center [324, 185] width 177 height 60
type textarea "*******"
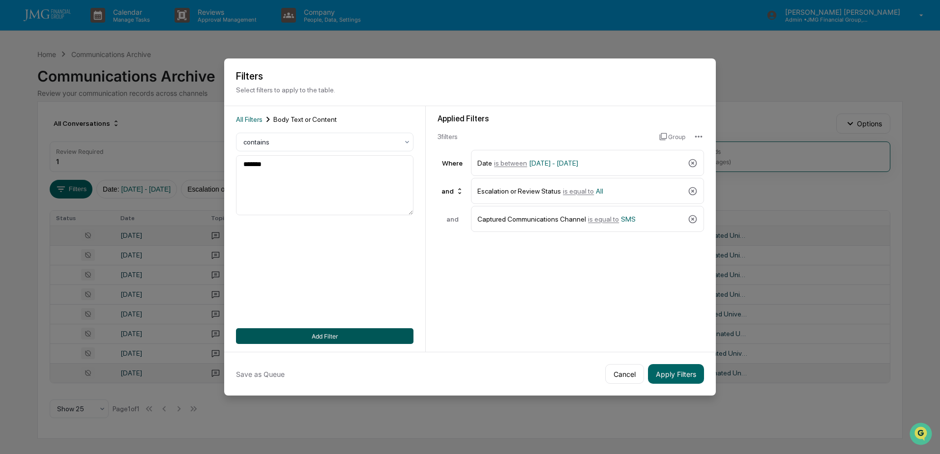
click at [336, 331] on button "Add Filter" at bounding box center [324, 336] width 177 height 16
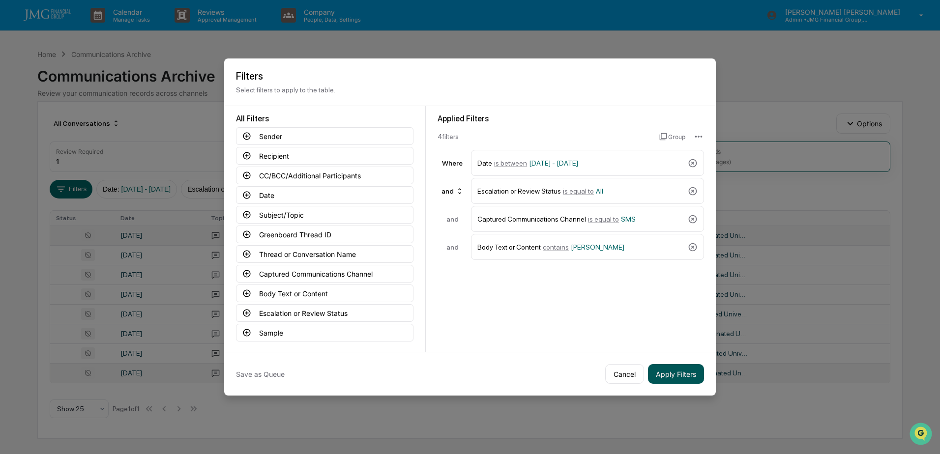
click at [676, 372] on button "Apply Filters" at bounding box center [676, 374] width 56 height 20
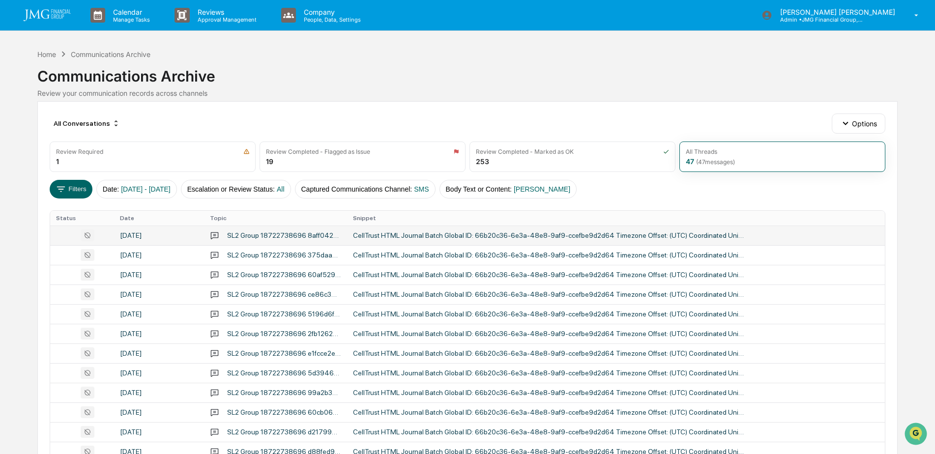
click at [546, 238] on div "CellTrust HTML Journal Batch Global ID: 66b20c36-6e3a-48e8-9af9-ccefbe9d2d64 Ti…" at bounding box center [549, 235] width 393 height 8
click at [4, 103] on div "Calendar Manage Tasks Reviews Approval Management Company People, Data, Setting…" at bounding box center [467, 386] width 935 height 773
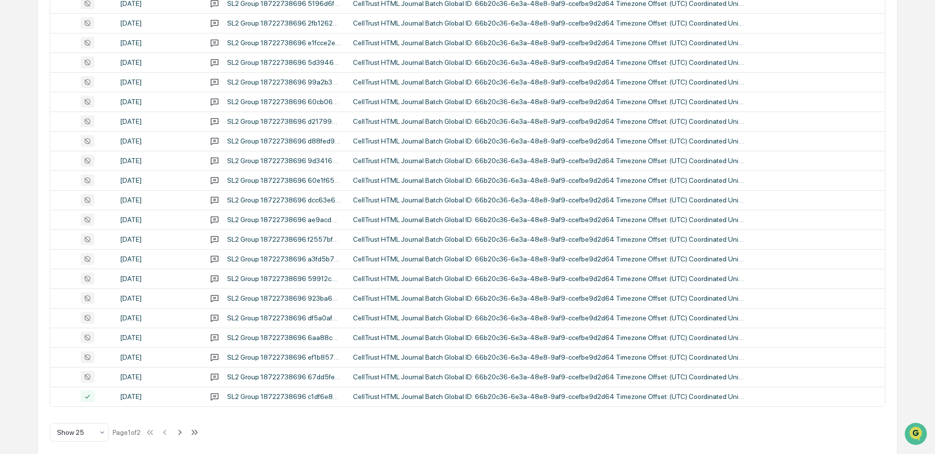
scroll to position [319, 0]
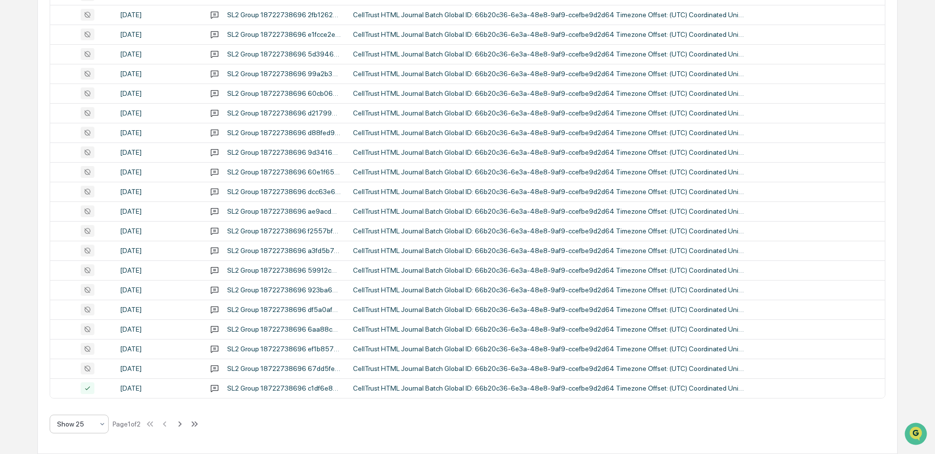
click at [97, 426] on div "Show 25" at bounding box center [75, 424] width 46 height 14
click at [84, 320] on div "Show 5" at bounding box center [79, 320] width 58 height 20
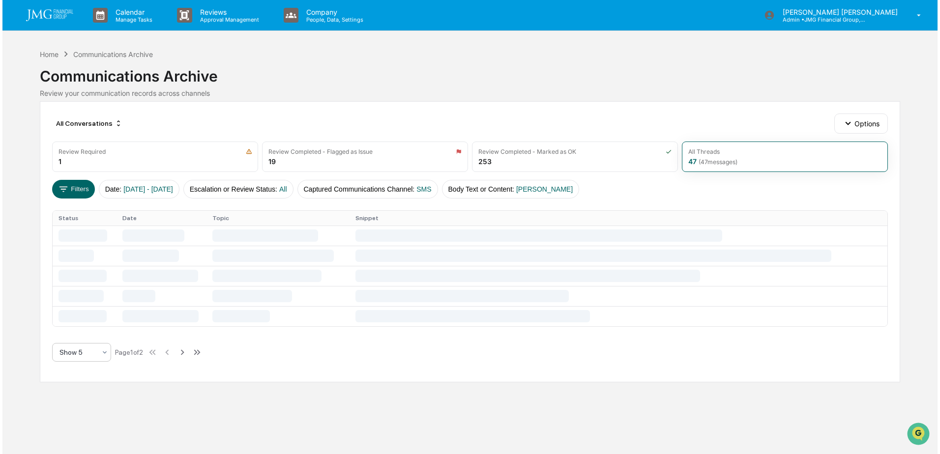
scroll to position [0, 0]
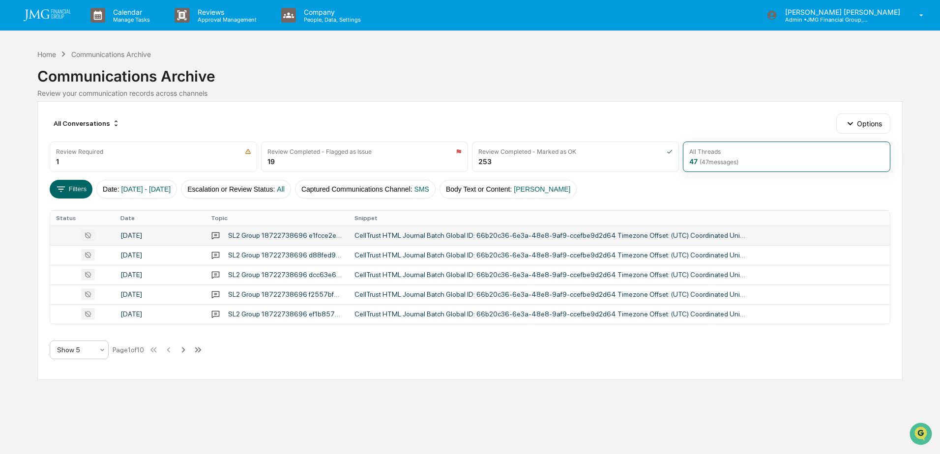
click at [453, 233] on div "CellTrust HTML Journal Batch Global ID: 66b20c36-6e3a-48e8-9af9-ccefbe9d2d64 Ti…" at bounding box center [550, 235] width 393 height 8
click at [25, 247] on div "Calendar Manage Tasks Reviews Approval Management Company People, Data, Setting…" at bounding box center [470, 227] width 940 height 454
click at [404, 256] on div "CellTrust HTML Journal Batch Global ID: 66b20c36-6e3a-48e8-9af9-ccefbe9d2d64 Ti…" at bounding box center [550, 255] width 393 height 8
click at [19, 211] on div "Calendar Manage Tasks Reviews Approval Management Company People, Data, Setting…" at bounding box center [470, 227] width 940 height 454
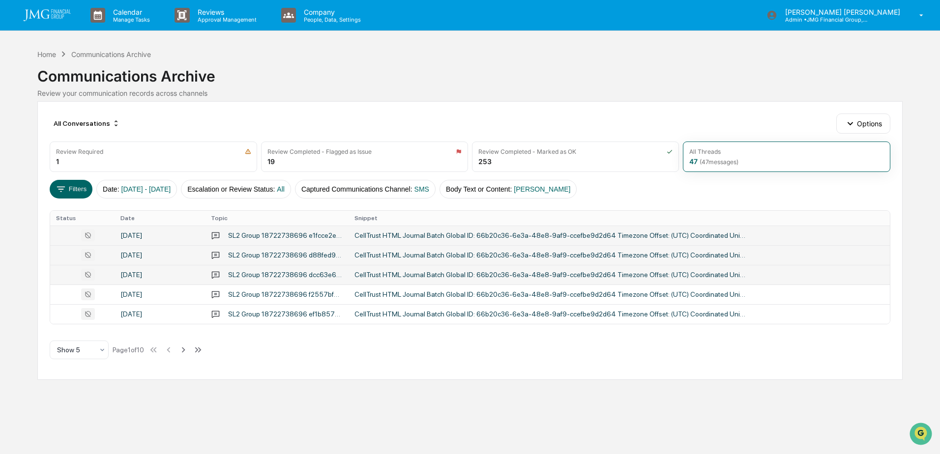
click at [313, 277] on div "SL2 Group 18722738696 dcc63e602fec4922bc5ebcf26775e328c664e94803144e049500403ea…" at bounding box center [285, 275] width 115 height 8
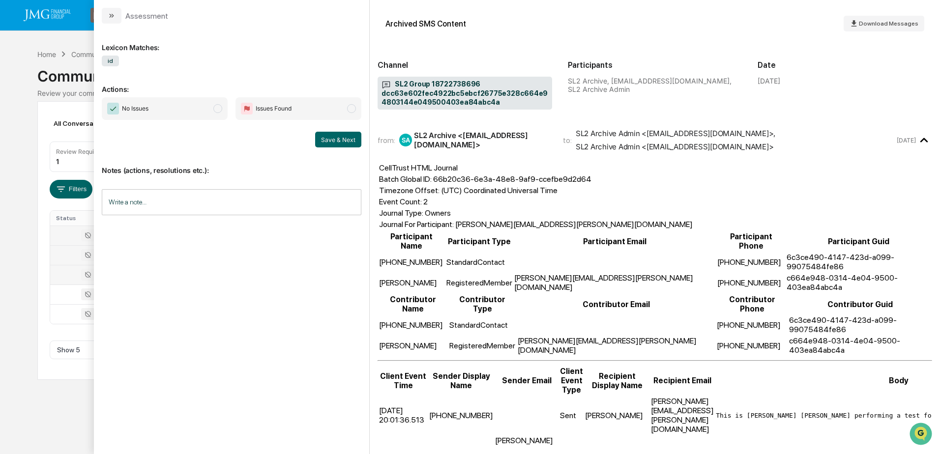
click at [12, 294] on div "Calendar Manage Tasks Reviews Approval Management Company People, Data, Setting…" at bounding box center [470, 227] width 940 height 454
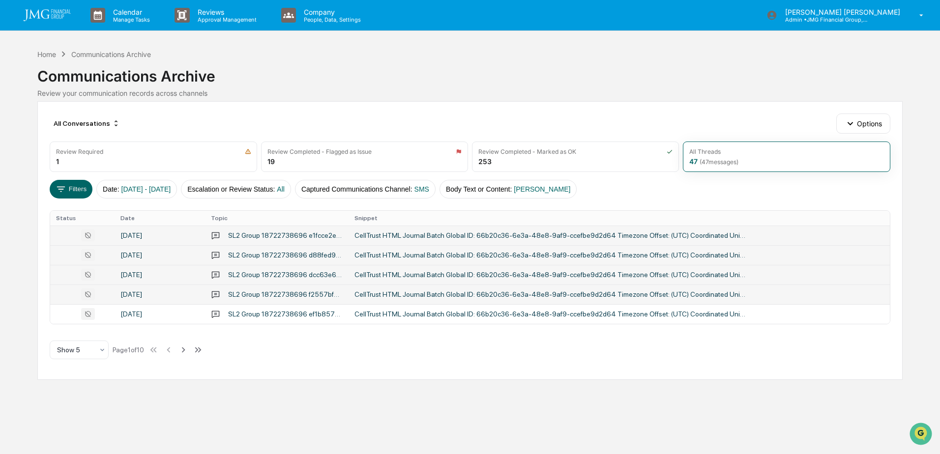
click at [388, 295] on div "CellTrust HTML Journal Batch Global ID: 66b20c36-6e3a-48e8-9af9-ccefbe9d2d64 Ti…" at bounding box center [550, 294] width 393 height 8
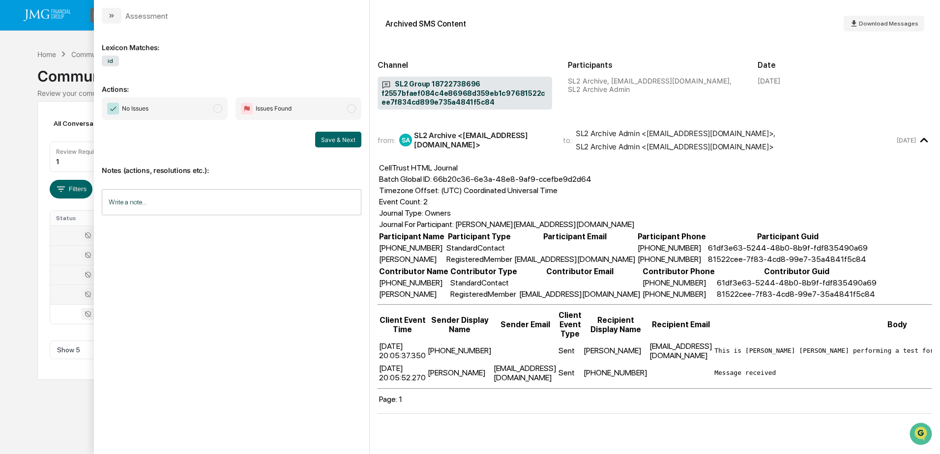
click at [27, 367] on div "Calendar Manage Tasks Reviews Approval Management Company People, Data, Setting…" at bounding box center [470, 227] width 940 height 454
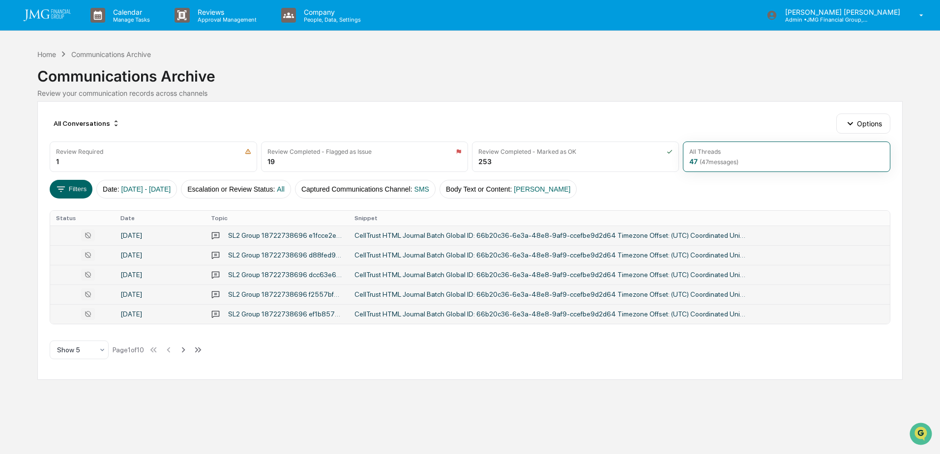
click at [352, 317] on td "CellTrust HTML Journal Batch Global ID: 66b20c36-6e3a-48e8-9af9-ccefbe9d2d64 Ti…" at bounding box center [618, 314] width 541 height 20
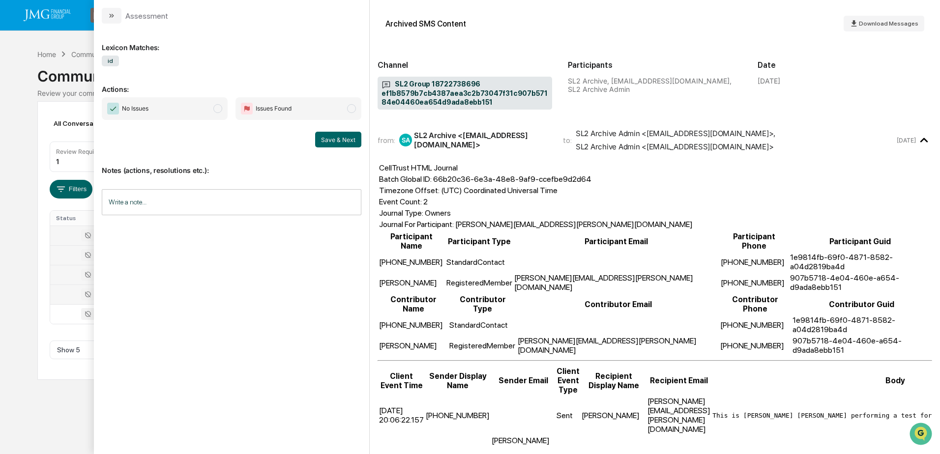
click at [55, 401] on div "Calendar Manage Tasks Reviews Approval Management Company People, Data, Setting…" at bounding box center [470, 227] width 940 height 454
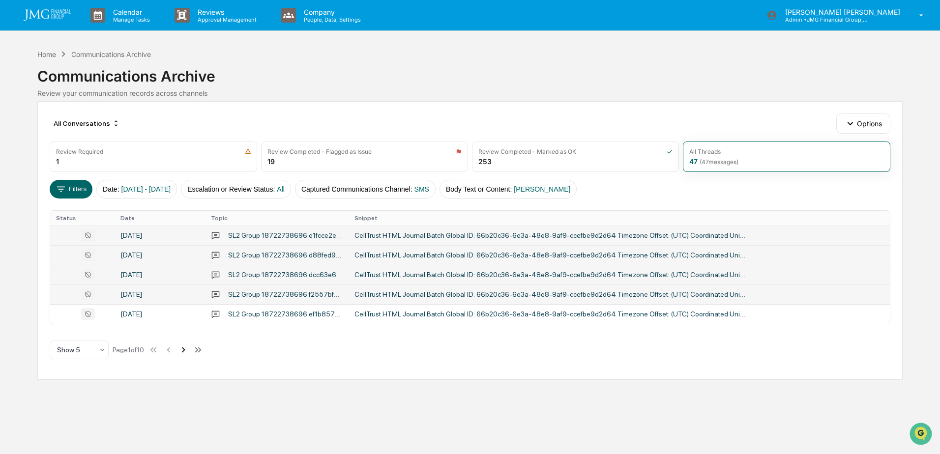
click at [185, 350] on icon at bounding box center [183, 349] width 3 height 5
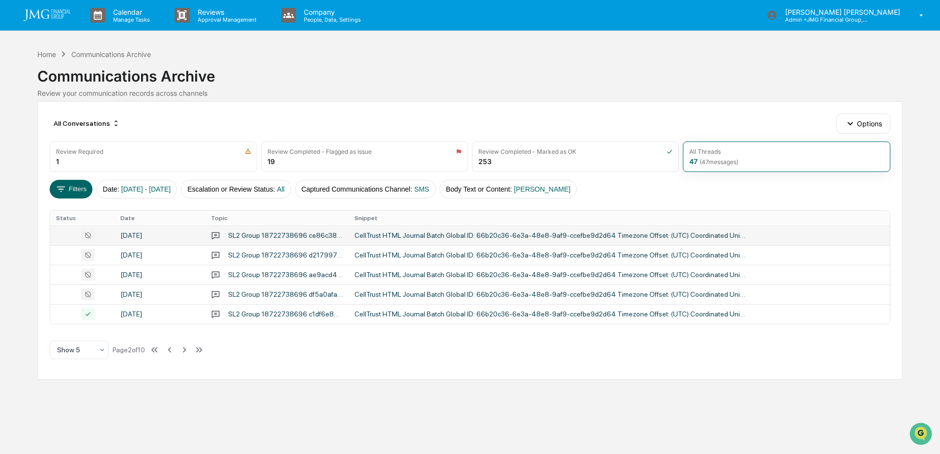
click at [368, 235] on div "CellTrust HTML Journal Batch Global ID: 66b20c36-6e3a-48e8-9af9-ccefbe9d2d64 Ti…" at bounding box center [550, 235] width 393 height 8
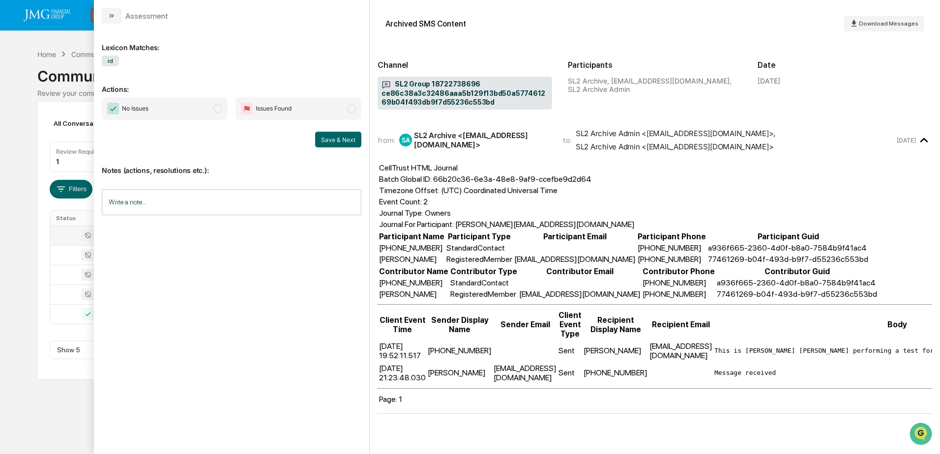
click at [54, 401] on div "Calendar Manage Tasks Reviews Approval Management Company People, Data, Setting…" at bounding box center [470, 227] width 940 height 454
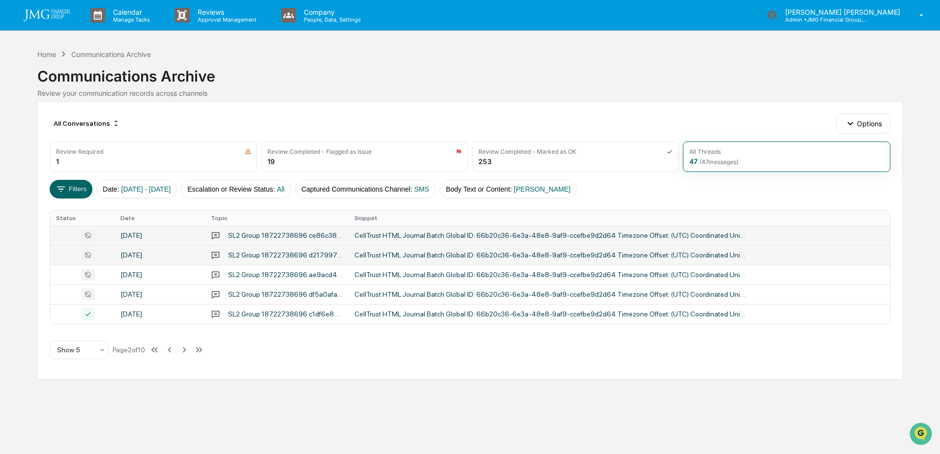
click at [320, 255] on div "SL2 Group 18722738696 d21799719421420eb89ff5c090e92f5a6810feae07014dd9a71544d78…" at bounding box center [285, 255] width 115 height 8
click at [70, 388] on div "Calendar Manage Tasks Reviews Approval Management Company People, Data, Setting…" at bounding box center [470, 227] width 940 height 454
click at [303, 276] on div "SL2 Group 18722738696 ae9acd414c9c43bfa109c1e2b8c7d03c1b35acbac8364470ac795bfc0…" at bounding box center [285, 275] width 115 height 8
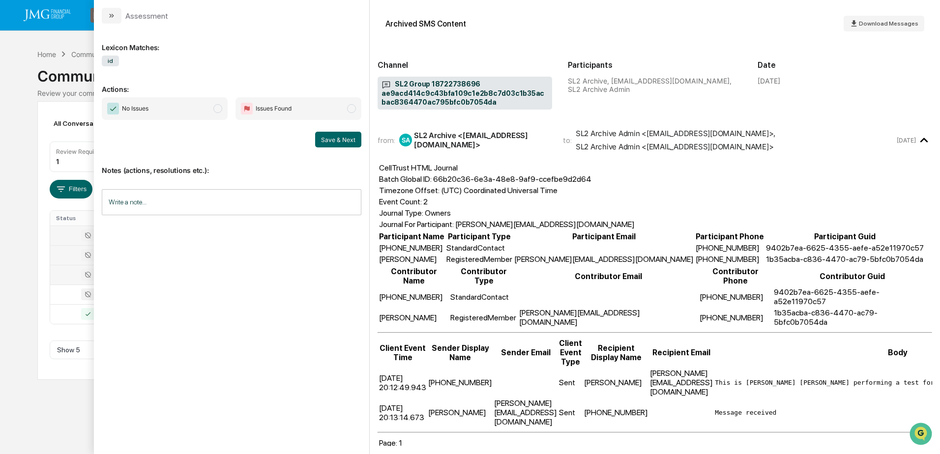
click at [71, 430] on div "Calendar Manage Tasks Reviews Approval Management Company People, Data, Setting…" at bounding box center [470, 227] width 940 height 454
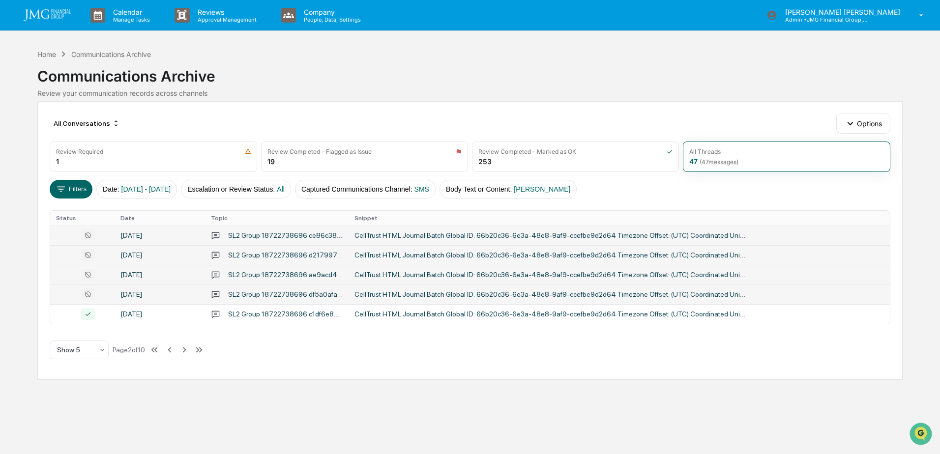
click at [393, 296] on div "CellTrust HTML Journal Batch Global ID: 66b20c36-6e3a-48e8-9af9-ccefbe9d2d64 Ti…" at bounding box center [550, 294] width 393 height 8
click at [66, 406] on div "Calendar Manage Tasks Reviews Approval Management Company People, Data, Setting…" at bounding box center [470, 227] width 940 height 454
click at [406, 312] on div "CellTrust HTML Journal Batch Global ID: 66b20c36-6e3a-48e8-9af9-ccefbe9d2d64 Ti…" at bounding box center [550, 314] width 393 height 8
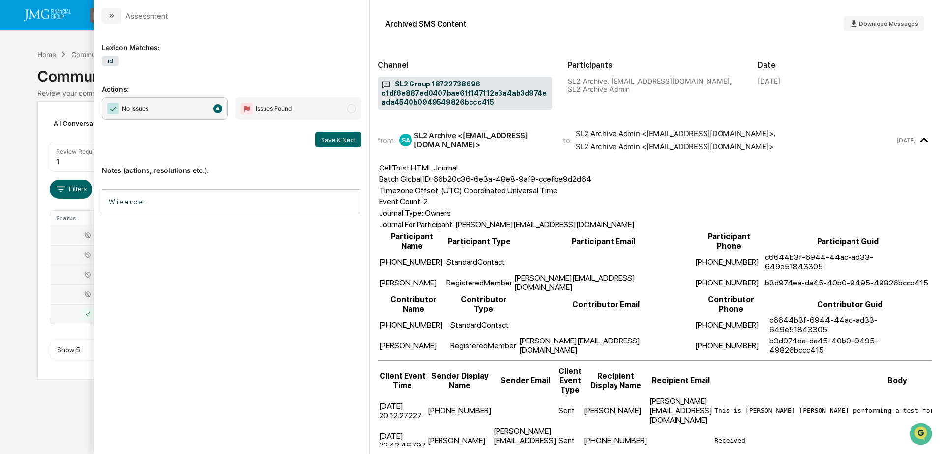
click at [59, 383] on div "Calendar Manage Tasks Reviews Approval Management Company People, Data, Setting…" at bounding box center [470, 227] width 940 height 454
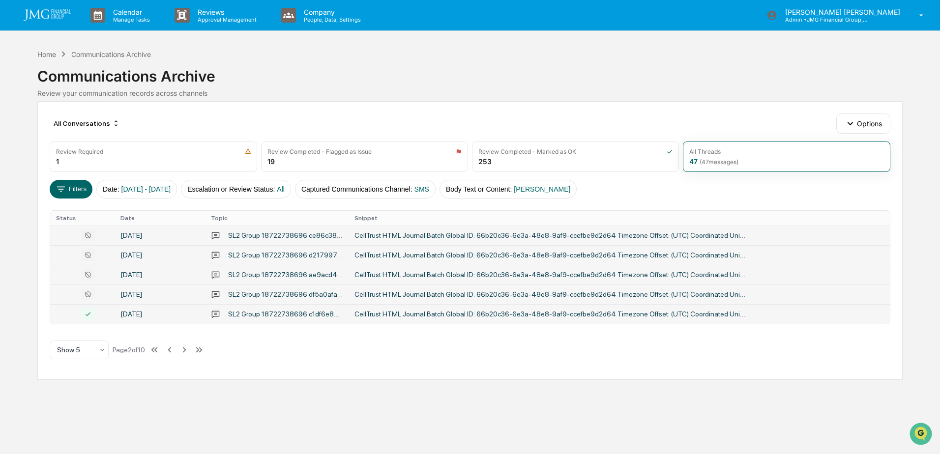
click at [434, 318] on td "CellTrust HTML Journal Batch Global ID: 66b20c36-6e3a-48e8-9af9-ccefbe9d2d64 Ti…" at bounding box center [618, 314] width 541 height 20
click at [70, 407] on div "Calendar Manage Tasks Reviews Approval Management Company People, Data, Setting…" at bounding box center [470, 227] width 940 height 454
click at [184, 350] on icon at bounding box center [184, 350] width 11 height 11
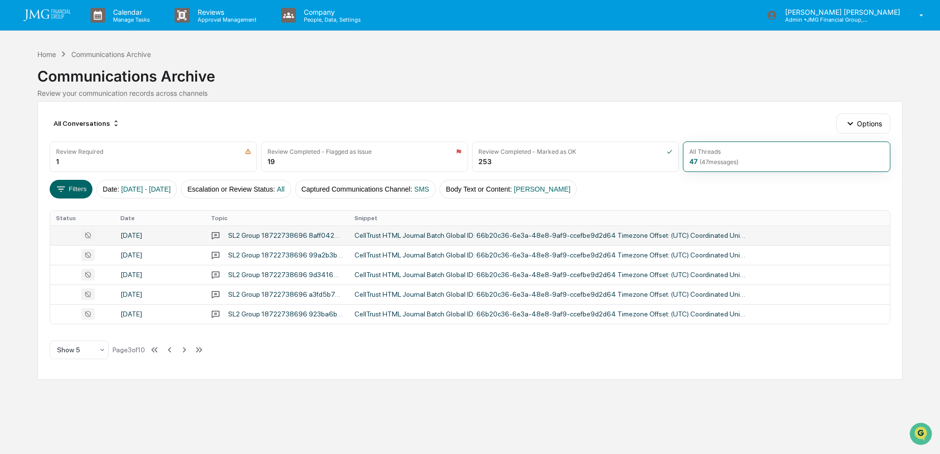
click at [412, 233] on div "CellTrust HTML Journal Batch Global ID: 66b20c36-6e3a-48e8-9af9-ccefbe9d2d64 Ti…" at bounding box center [550, 235] width 393 height 8
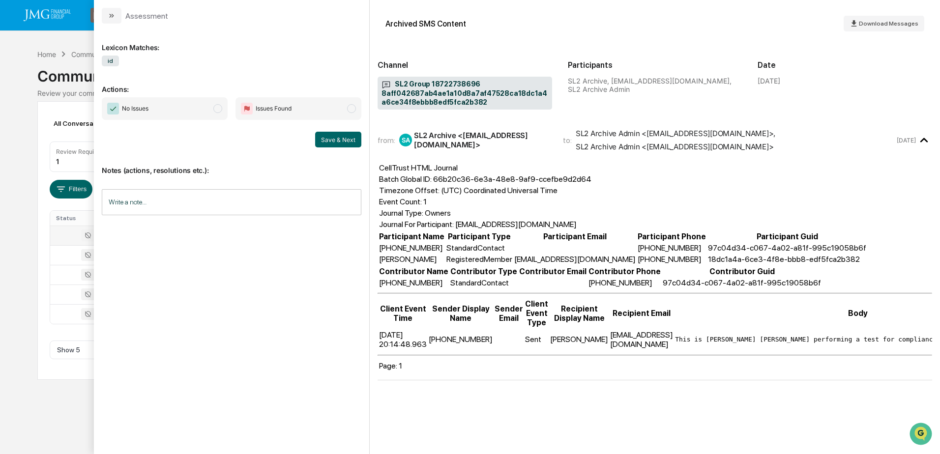
click at [83, 386] on div "Calendar Manage Tasks Reviews Approval Management Company People, Data, Setting…" at bounding box center [470, 227] width 940 height 454
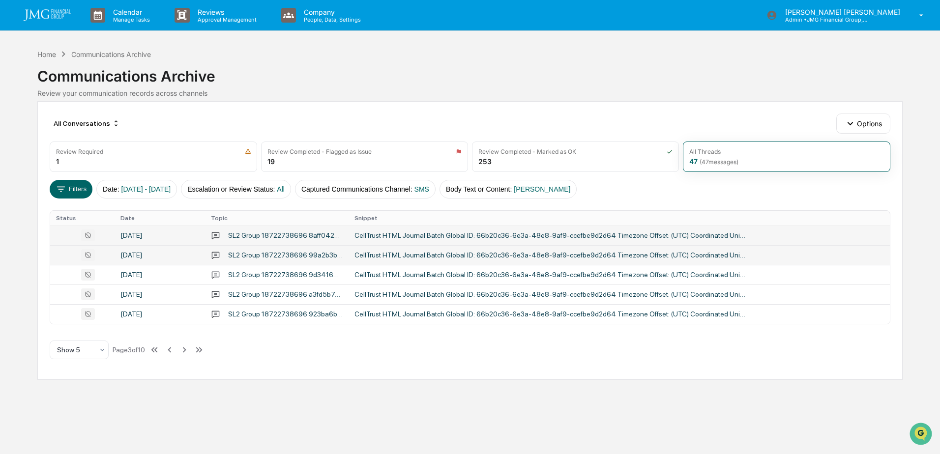
click at [340, 256] on div "SL2 Group 18722738696 99a2b3b70bda4b088f98454202be3266a8c5a4285d914567abd7290e1…" at bounding box center [285, 255] width 115 height 8
click at [38, 402] on div "Calendar Manage Tasks Reviews Approval Management Company People, Data, Setting…" at bounding box center [470, 227] width 940 height 454
click at [340, 277] on div "SL2 Group 18722738696 9d341652e6684769a33f29755cf1afb9af4f1386fea74485b2410fd45…" at bounding box center [285, 275] width 115 height 8
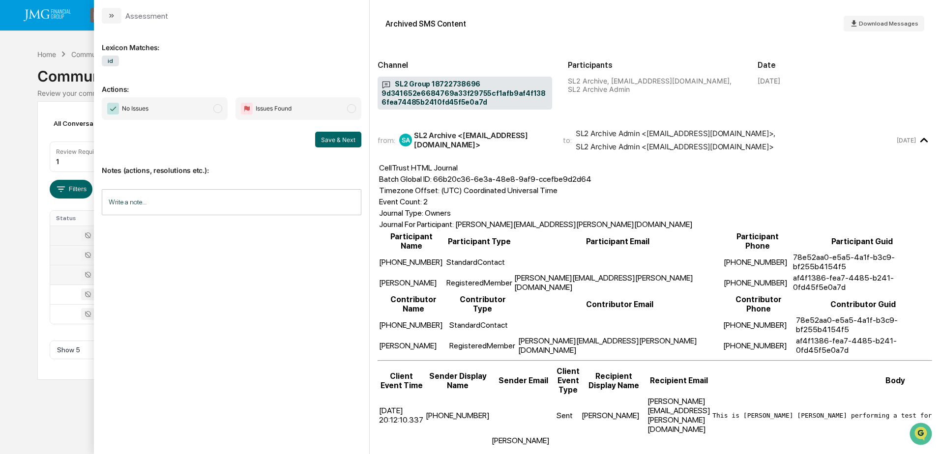
click at [20, 415] on div "Calendar Manage Tasks Reviews Approval Management Company People, Data, Setting…" at bounding box center [470, 227] width 940 height 454
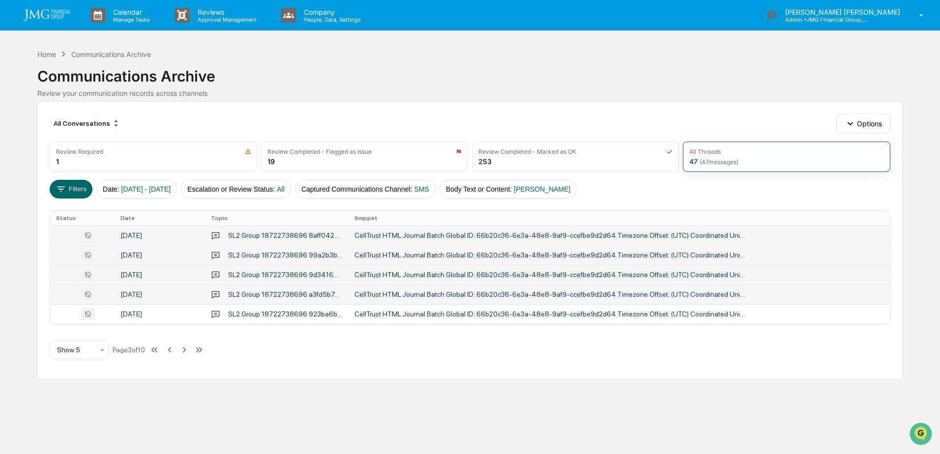
click at [404, 294] on div "CellTrust HTML Journal Batch Global ID: 66b20c36-6e3a-48e8-9af9-ccefbe9d2d64 Ti…" at bounding box center [550, 294] width 393 height 8
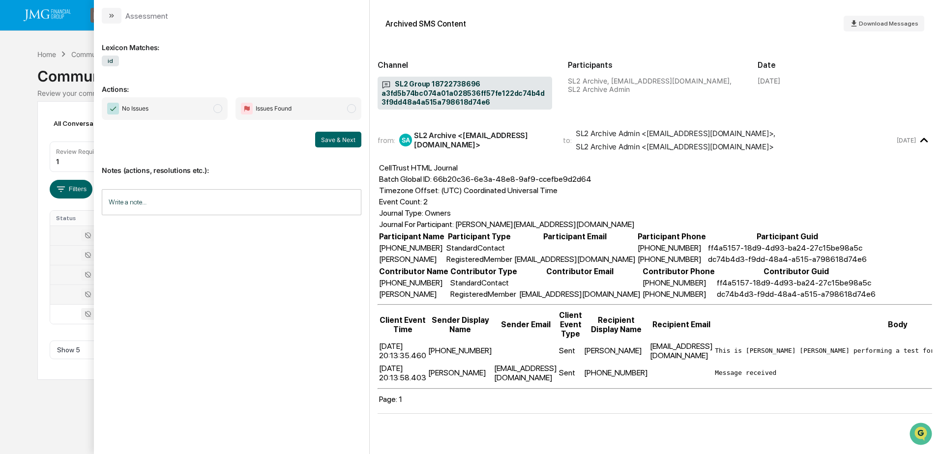
click at [67, 412] on div "Calendar Manage Tasks Reviews Approval Management Company People, Data, Setting…" at bounding box center [470, 227] width 940 height 454
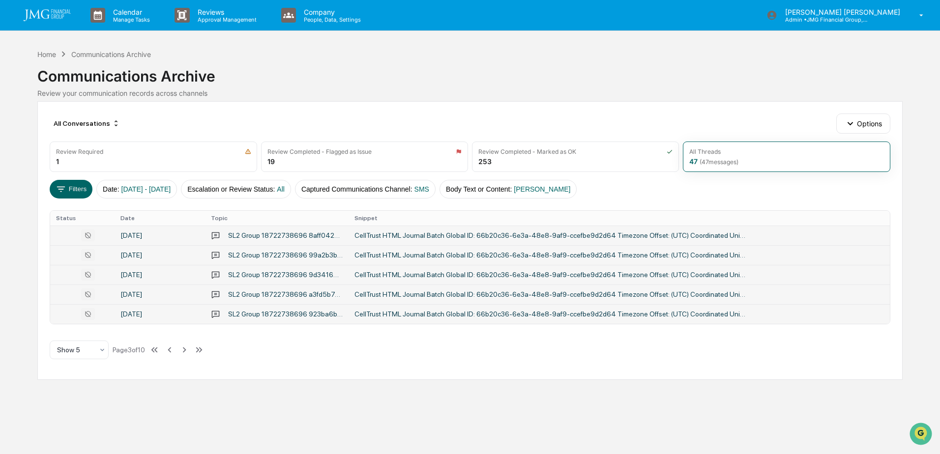
click at [417, 318] on td "CellTrust HTML Journal Batch Global ID: 66b20c36-6e3a-48e8-9af9-ccefbe9d2d64 Ti…" at bounding box center [618, 314] width 541 height 20
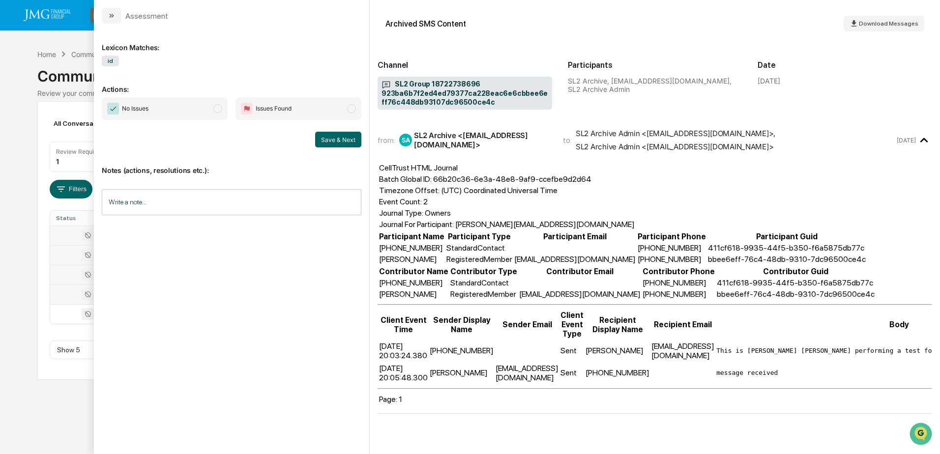
click at [82, 418] on div "Calendar Manage Tasks Reviews Approval Management Company People, Data, Setting…" at bounding box center [470, 227] width 940 height 454
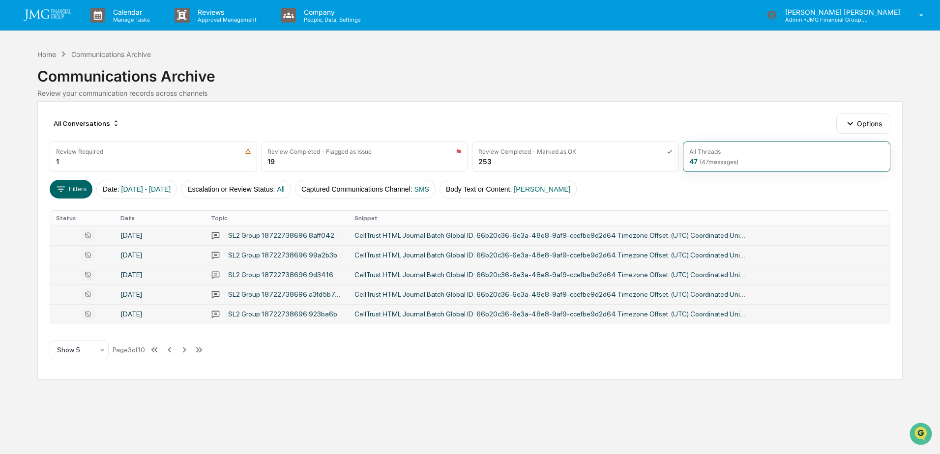
click at [342, 314] on div "SL2 Group 18722738696 923ba6b7f2ed4ed79377ca228eac6e6cbbee6eff76c448db93107dc96…" at bounding box center [285, 314] width 115 height 8
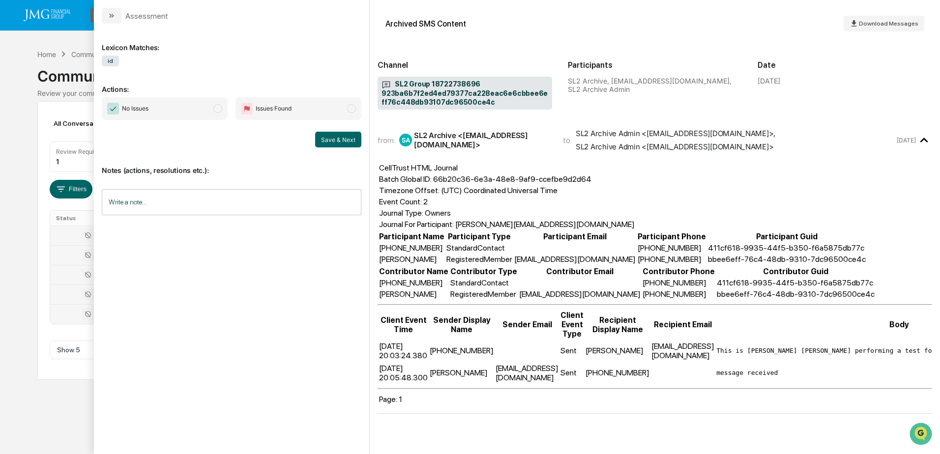
click at [55, 402] on div "Calendar Manage Tasks Reviews Approval Management Company People, Data, Setting…" at bounding box center [470, 227] width 940 height 454
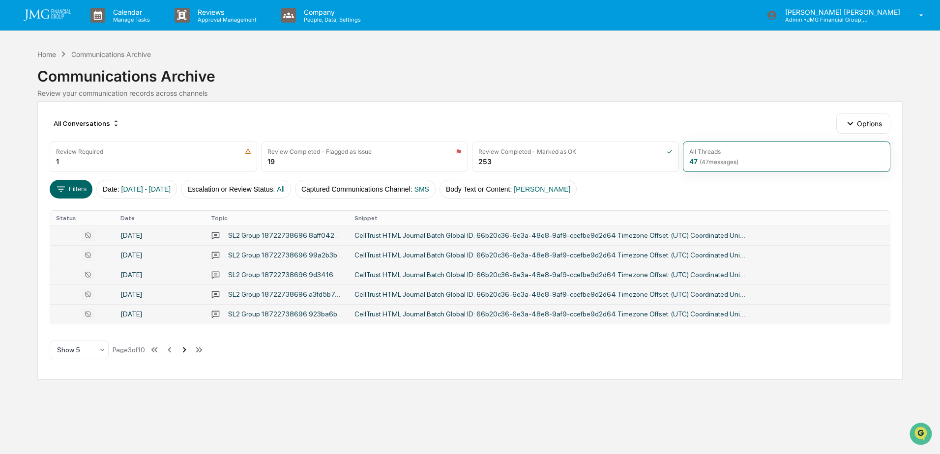
click at [185, 348] on icon at bounding box center [184, 350] width 11 height 11
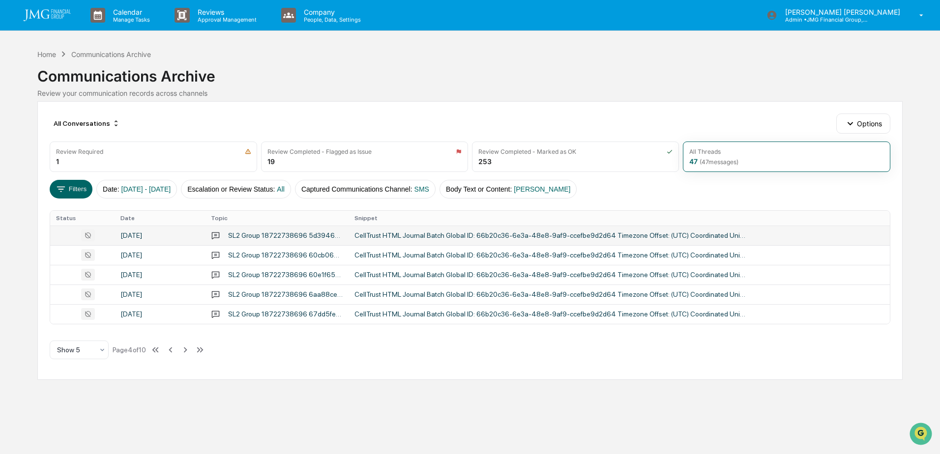
click at [319, 237] on div "SL2 Group 18722738696 5d3946e5de6d41b59a5b3d417e50f9a6b8b87c052cb94101a8e713294…" at bounding box center [285, 235] width 115 height 8
click at [71, 411] on div "Calendar Manage Tasks Reviews Approval Management Company People, Data, Setting…" at bounding box center [470, 227] width 940 height 454
click at [264, 257] on div "SL2 Group 18722738696 60cb06e9cbba4577940dfb9be24817febd2d1af8420040d69045d8639…" at bounding box center [285, 255] width 115 height 8
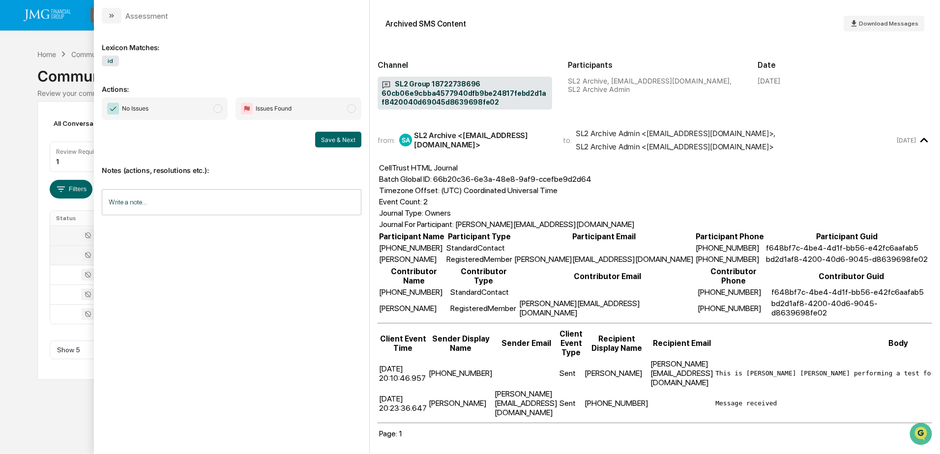
click at [56, 405] on div "Calendar Manage Tasks Reviews Approval Management Company People, Data, Setting…" at bounding box center [470, 227] width 940 height 454
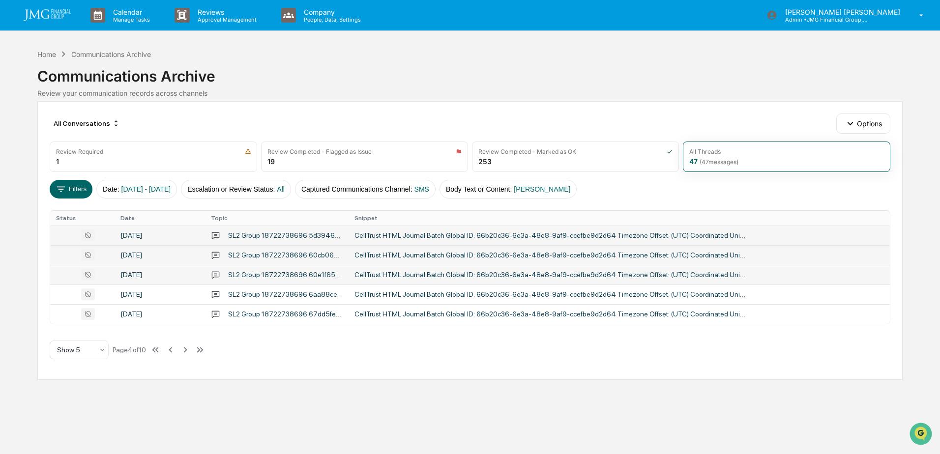
click at [272, 272] on div "SL2 Group 18722738696 60e1f6541af44734be979e87899cfb258917319d466b4d0eab2406998…" at bounding box center [285, 275] width 115 height 8
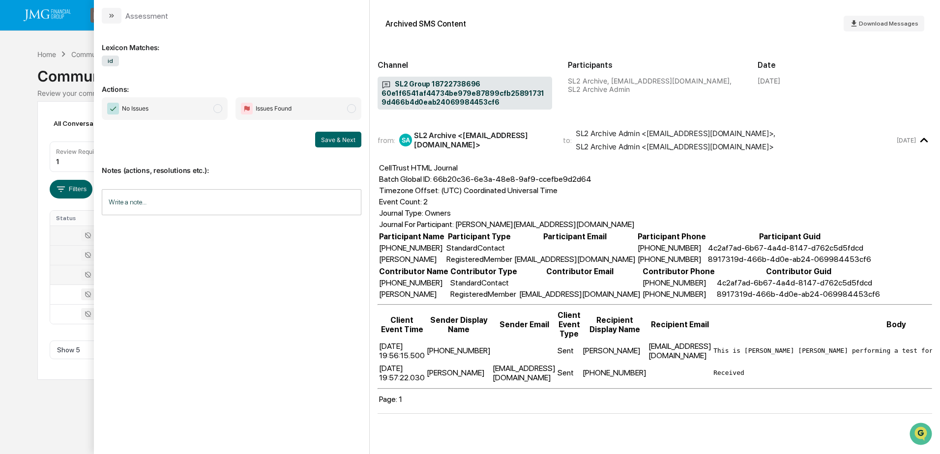
click at [73, 406] on div "Calendar Manage Tasks Reviews Approval Management Company People, Data, Setting…" at bounding box center [470, 227] width 940 height 454
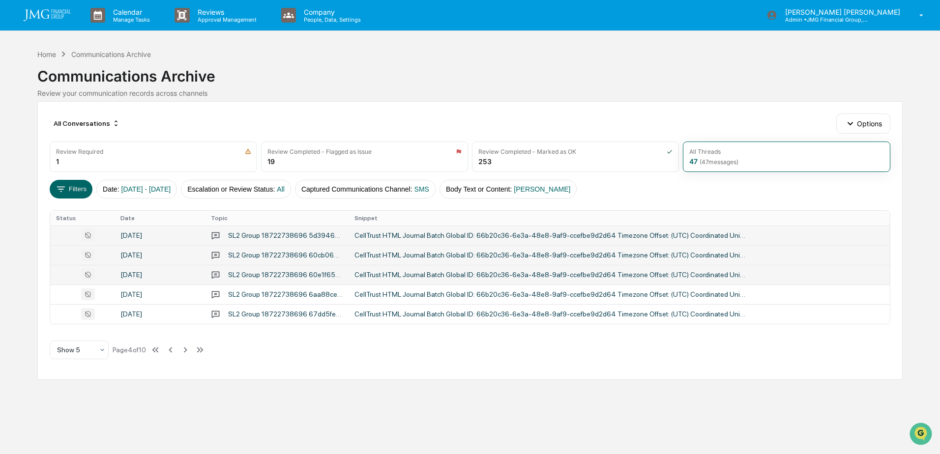
click at [392, 272] on div "CellTrust HTML Journal Batch Global ID: 66b20c36-6e3a-48e8-9af9-ccefbe9d2d64 Ti…" at bounding box center [550, 275] width 393 height 8
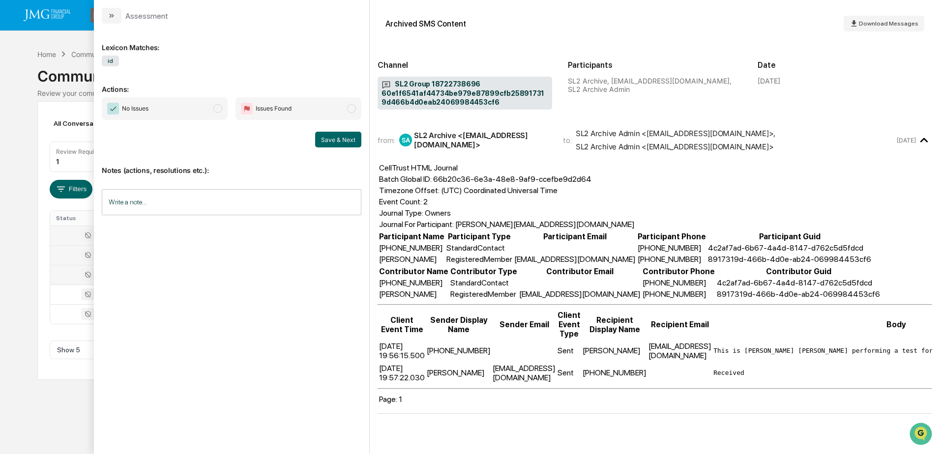
click at [36, 415] on div "Calendar Manage Tasks Reviews Approval Management Company People, Data, Setting…" at bounding box center [470, 227] width 940 height 454
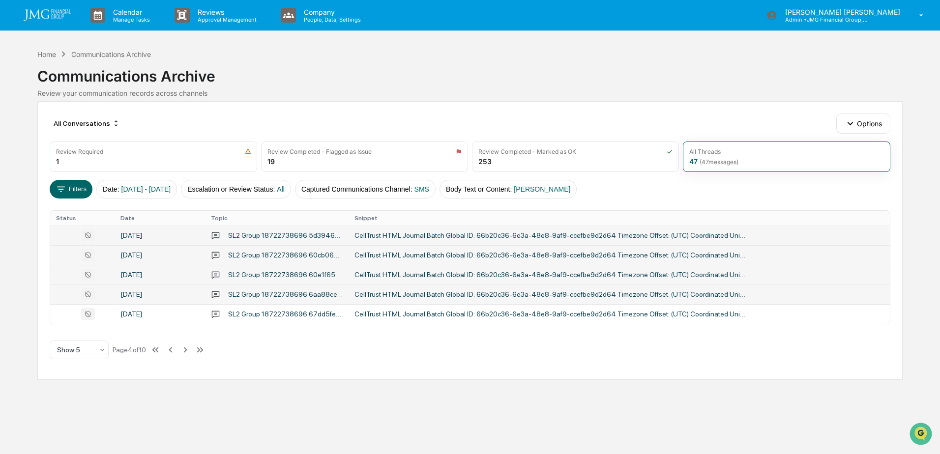
click at [363, 289] on td "CellTrust HTML Journal Batch Global ID: 66b20c36-6e3a-48e8-9af9-ccefbe9d2d64 Ti…" at bounding box center [618, 295] width 541 height 20
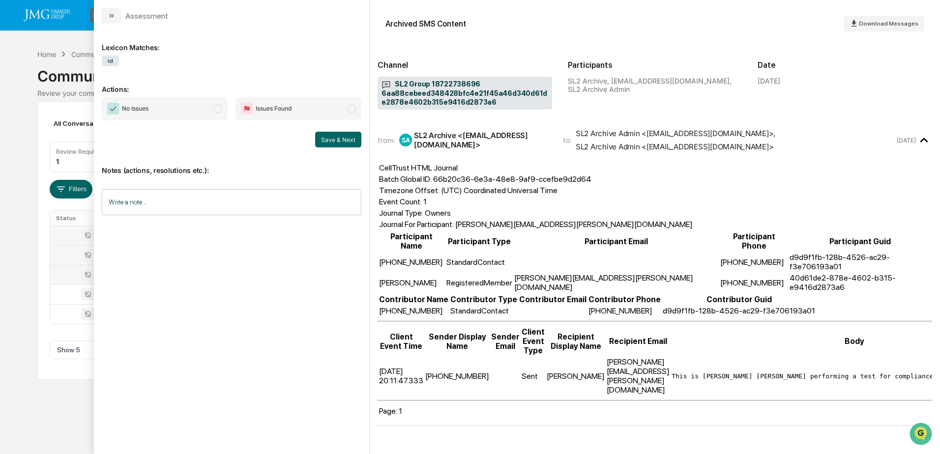
click at [85, 404] on div "Calendar Manage Tasks Reviews Approval Management Company People, Data, Setting…" at bounding box center [470, 227] width 940 height 454
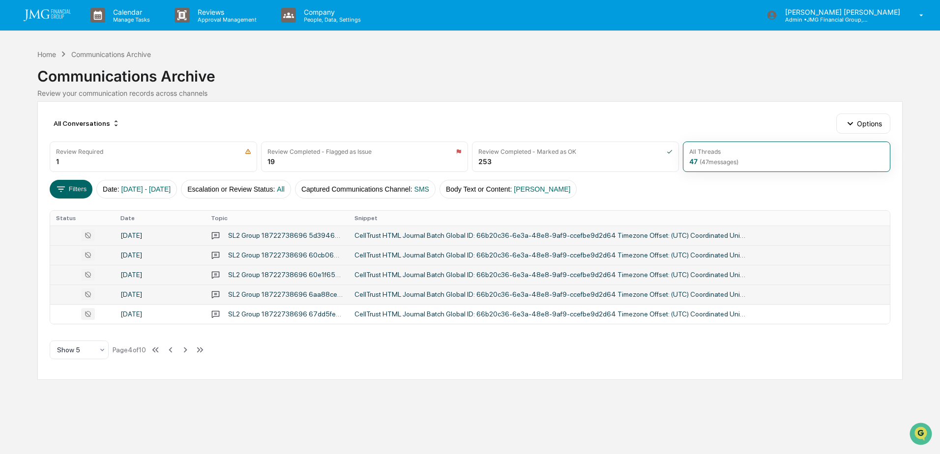
click at [384, 297] on div "CellTrust HTML Journal Batch Global ID: 66b20c36-6e3a-48e8-9af9-ccefbe9d2d64 Ti…" at bounding box center [550, 294] width 393 height 8
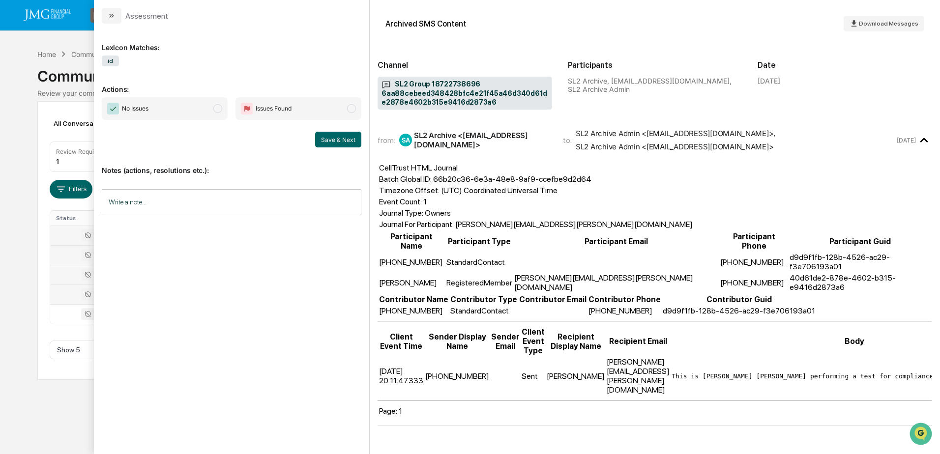
click at [56, 404] on div "Calendar Manage Tasks Reviews Approval Management Company People, Data, Setting…" at bounding box center [470, 227] width 940 height 454
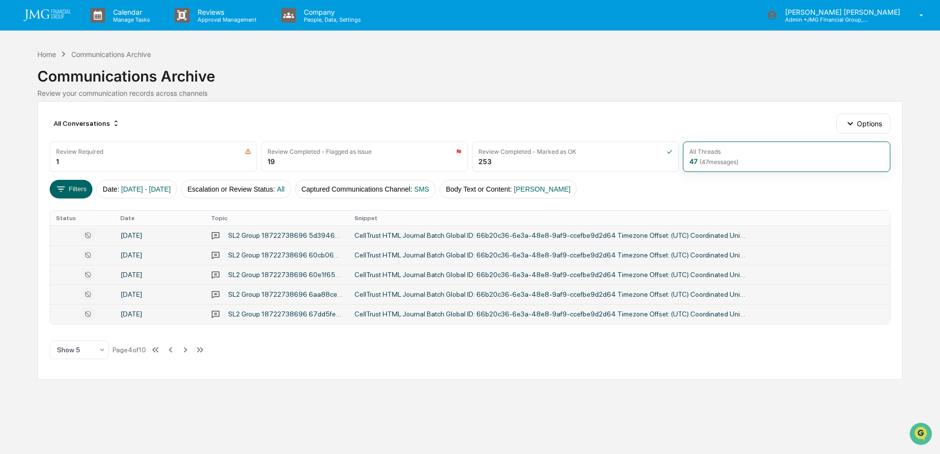
click at [405, 317] on div "CellTrust HTML Journal Batch Global ID: 66b20c36-6e3a-48e8-9af9-ccefbe9d2d64 Ti…" at bounding box center [550, 314] width 393 height 8
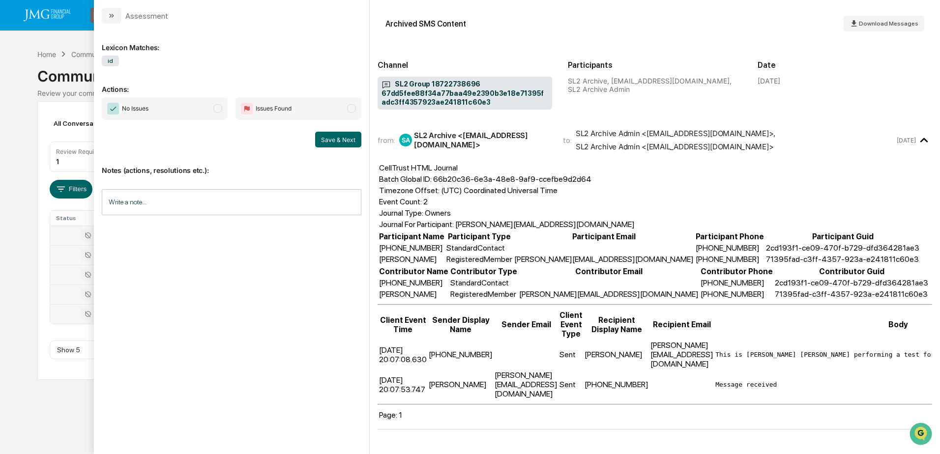
drag, startPoint x: 55, startPoint y: 408, endPoint x: 187, endPoint y: 347, distance: 145.6
click at [55, 409] on div "Calendar Manage Tasks Reviews Approval Management Company People, Data, Setting…" at bounding box center [470, 227] width 940 height 454
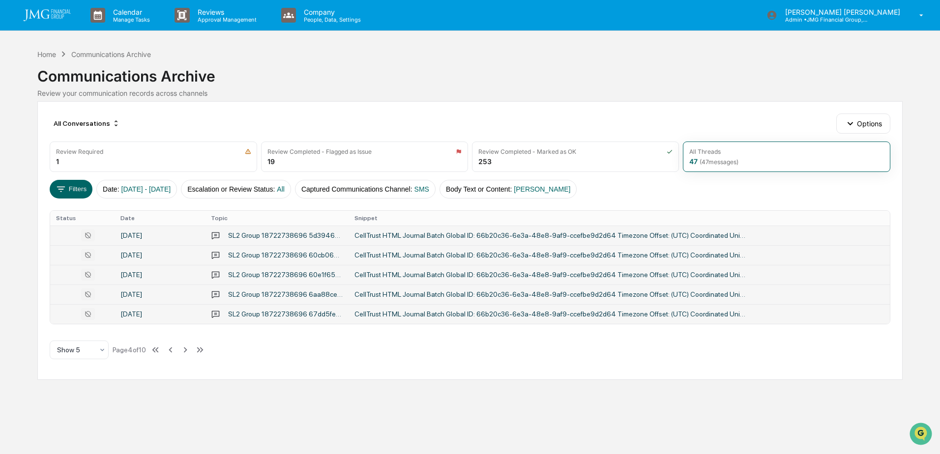
click at [375, 319] on td "CellTrust HTML Journal Batch Global ID: 66b20c36-6e3a-48e8-9af9-ccefbe9d2d64 Ti…" at bounding box center [618, 314] width 541 height 20
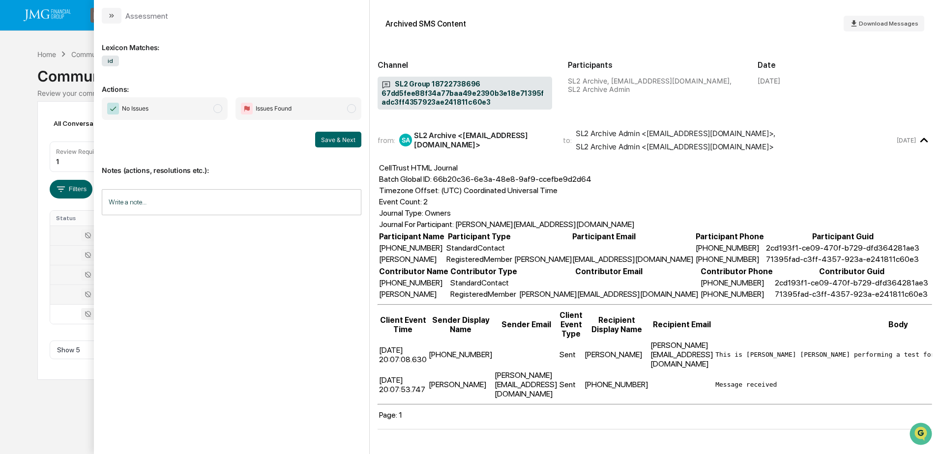
click at [58, 406] on div "Calendar Manage Tasks Reviews Approval Management Company People, Data, Setting…" at bounding box center [470, 227] width 940 height 454
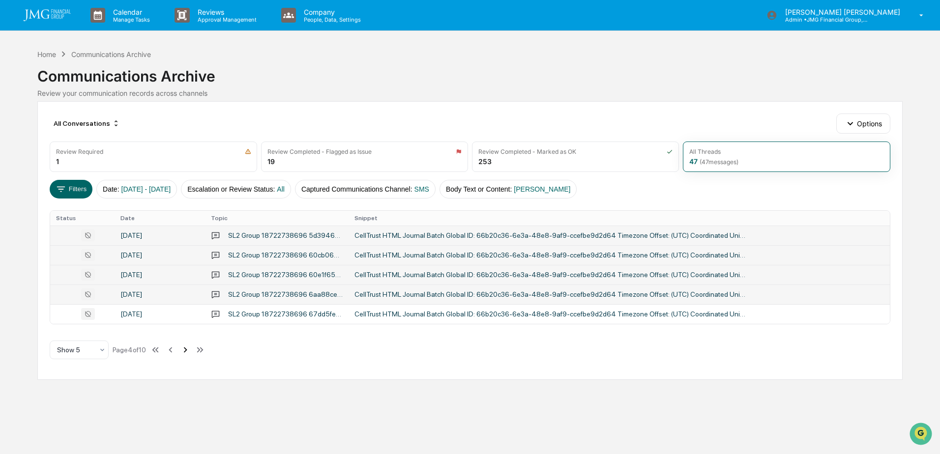
click at [186, 349] on icon at bounding box center [185, 350] width 11 height 11
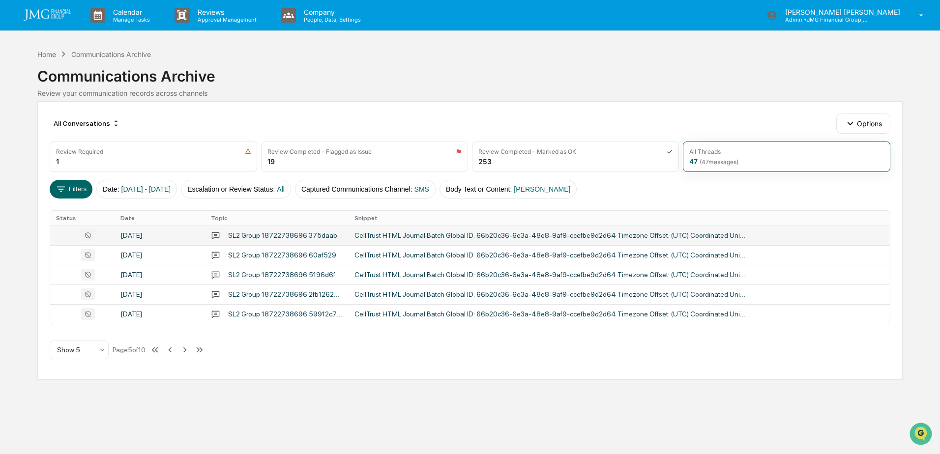
click at [370, 238] on div "CellTrust HTML Journal Batch Global ID: 66b20c36-6e3a-48e8-9af9-ccefbe9d2d64 Ti…" at bounding box center [550, 235] width 393 height 8
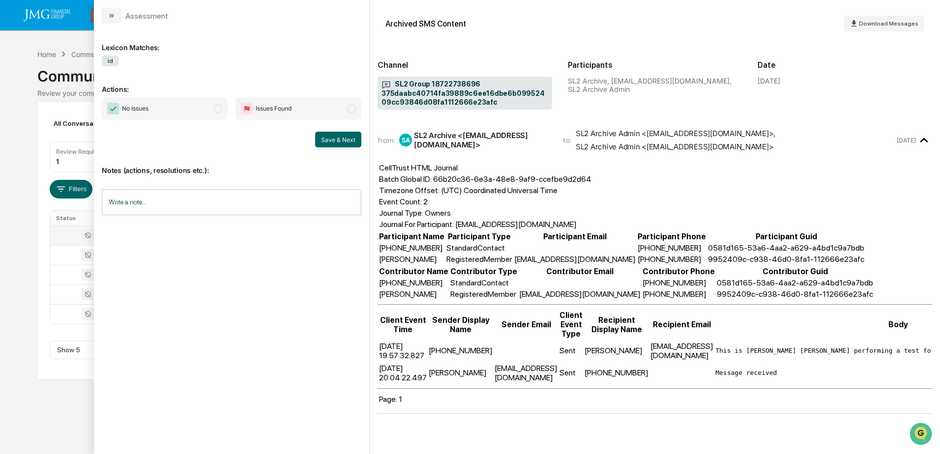
click at [42, 426] on div "Calendar Manage Tasks Reviews Approval Management Company People, Data, Setting…" at bounding box center [470, 227] width 940 height 454
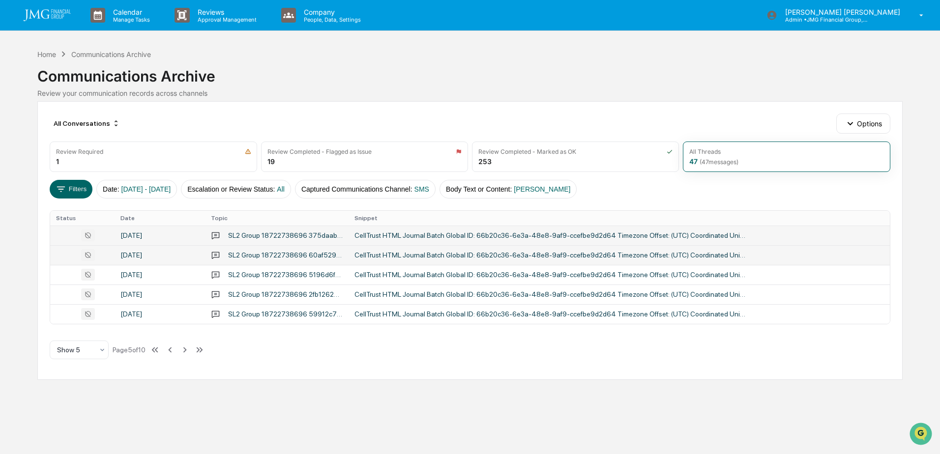
click at [357, 259] on td "CellTrust HTML Journal Batch Global ID: 66b20c36-6e3a-48e8-9af9-ccefbe9d2d64 Ti…" at bounding box center [618, 255] width 541 height 20
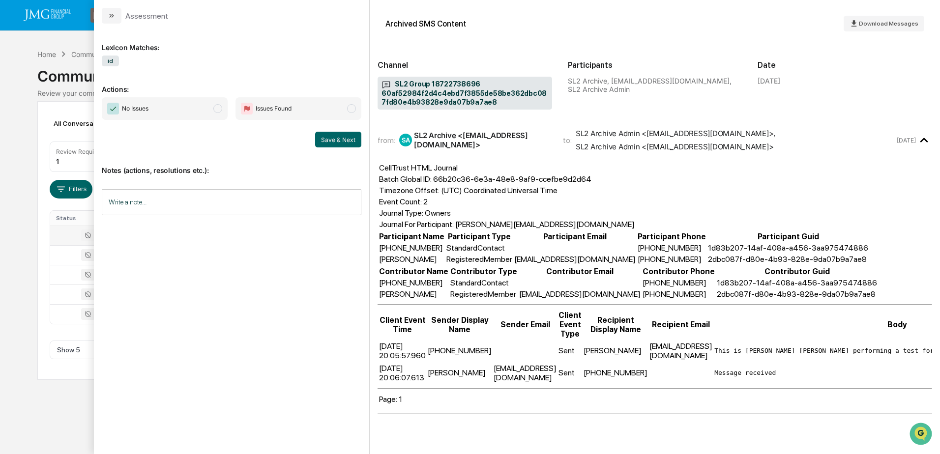
click at [66, 409] on div "Calendar Manage Tasks Reviews Approval Management Company People, Data, Setting…" at bounding box center [470, 227] width 940 height 454
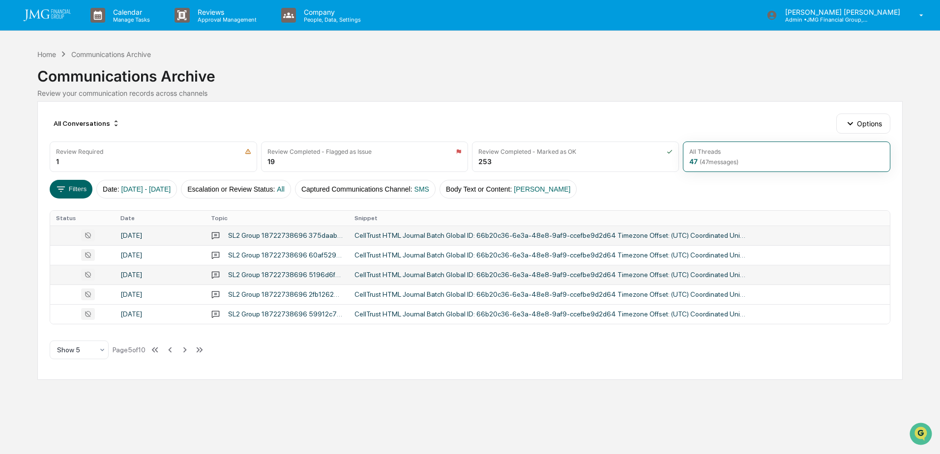
click at [418, 275] on div "CellTrust HTML Journal Batch Global ID: 66b20c36-6e3a-48e8-9af9-ccefbe9d2d64 Ti…" at bounding box center [550, 275] width 393 height 8
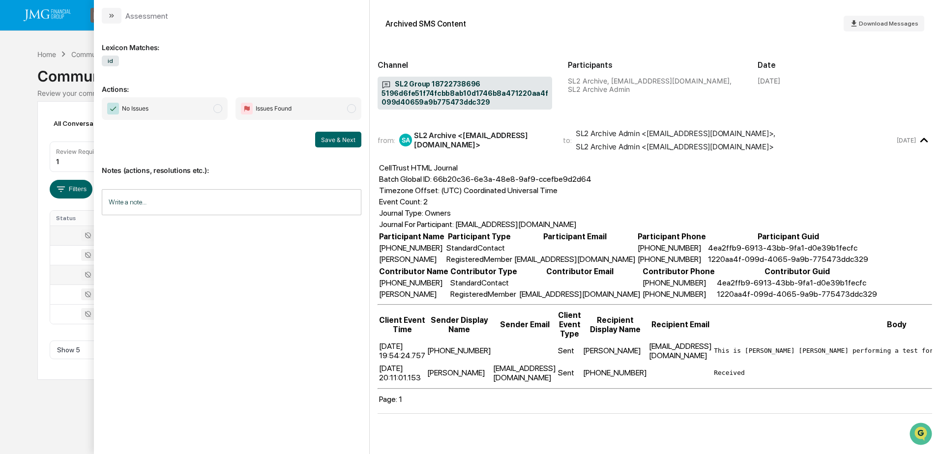
click at [61, 389] on div "Calendar Manage Tasks Reviews Approval Management Company People, Data, Setting…" at bounding box center [470, 227] width 940 height 454
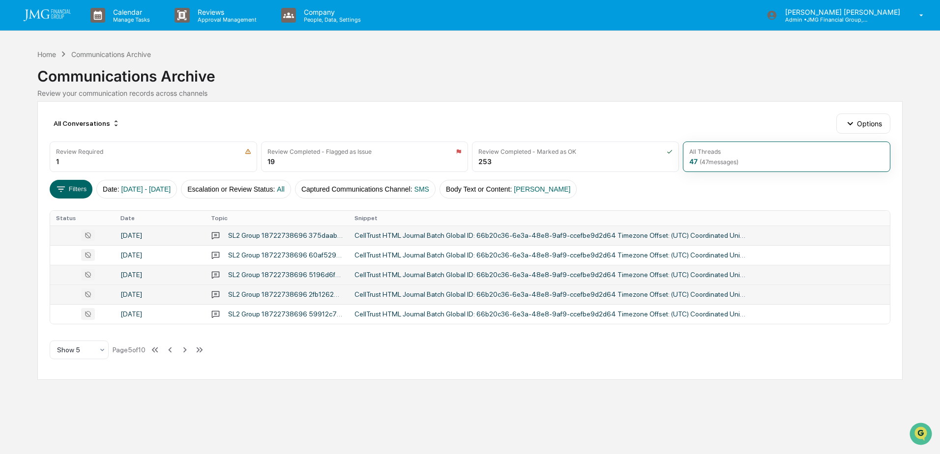
click at [392, 292] on div "CellTrust HTML Journal Batch Global ID: 66b20c36-6e3a-48e8-9af9-ccefbe9d2d64 Ti…" at bounding box center [550, 294] width 393 height 8
click at [44, 415] on div "Calendar Manage Tasks Reviews Approval Management Company People, Data, Setting…" at bounding box center [470, 227] width 940 height 454
click at [386, 318] on td "CellTrust HTML Journal Batch Global ID: 66b20c36-6e3a-48e8-9af9-ccefbe9d2d64 Ti…" at bounding box center [618, 314] width 541 height 20
click at [77, 413] on div "Calendar Manage Tasks Reviews Approval Management Company People, Data, Setting…" at bounding box center [470, 227] width 940 height 454
click at [422, 315] on div "CellTrust HTML Journal Batch Global ID: 66b20c36-6e3a-48e8-9af9-ccefbe9d2d64 Ti…" at bounding box center [550, 314] width 393 height 8
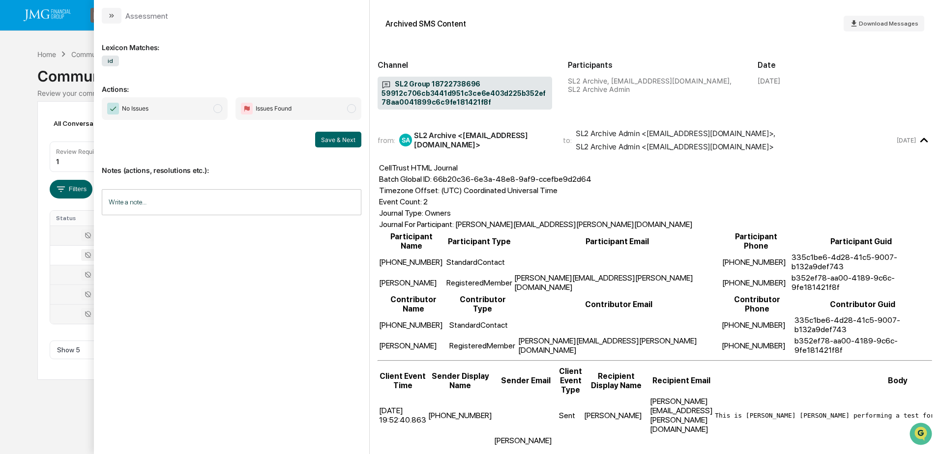
click at [63, 407] on div "Calendar Manage Tasks Reviews Approval Management Company People, Data, Setting…" at bounding box center [470, 227] width 940 height 454
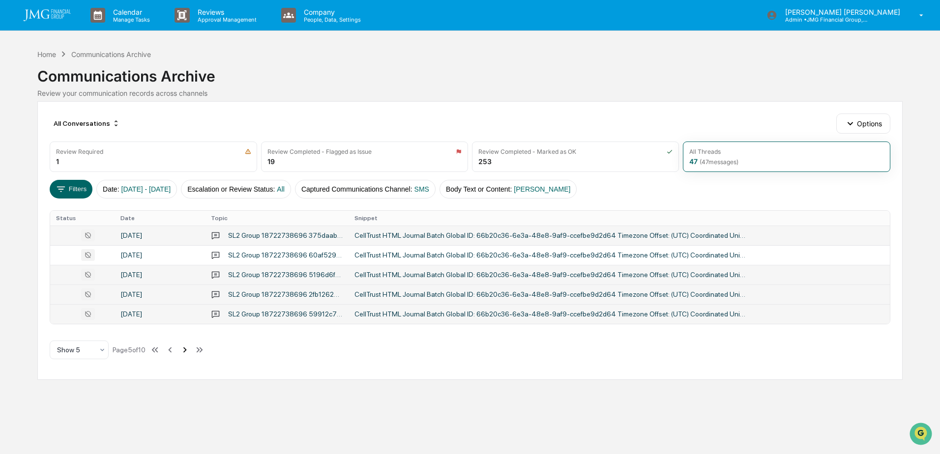
click at [184, 349] on icon at bounding box center [184, 350] width 11 height 11
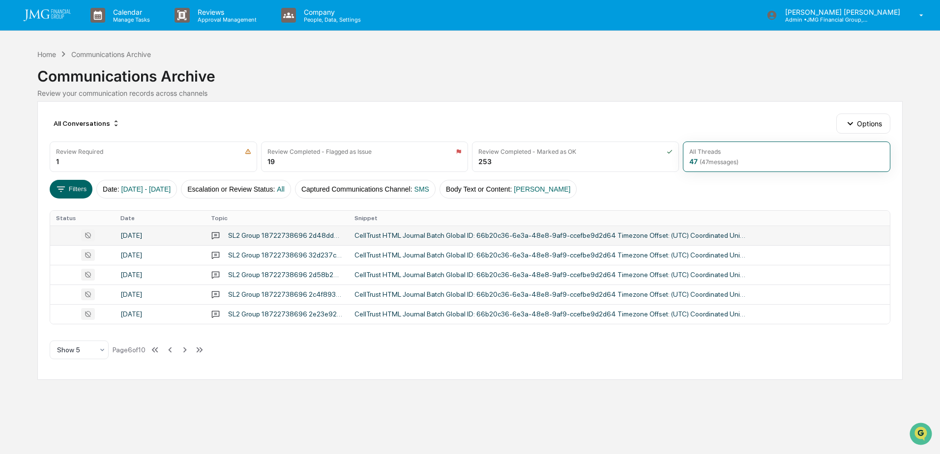
click at [398, 237] on div "CellTrust HTML Journal Batch Global ID: 66b20c36-6e3a-48e8-9af9-ccefbe9d2d64 Ti…" at bounding box center [550, 235] width 393 height 8
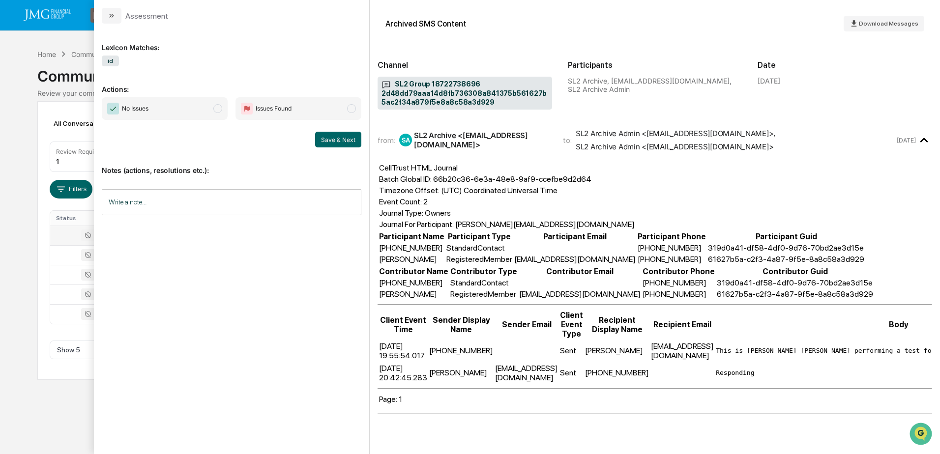
drag, startPoint x: 65, startPoint y: 415, endPoint x: 234, endPoint y: 303, distance: 202.6
click at [65, 415] on div "Calendar Manage Tasks Reviews Approval Management Company People, Data, Setting…" at bounding box center [470, 227] width 940 height 454
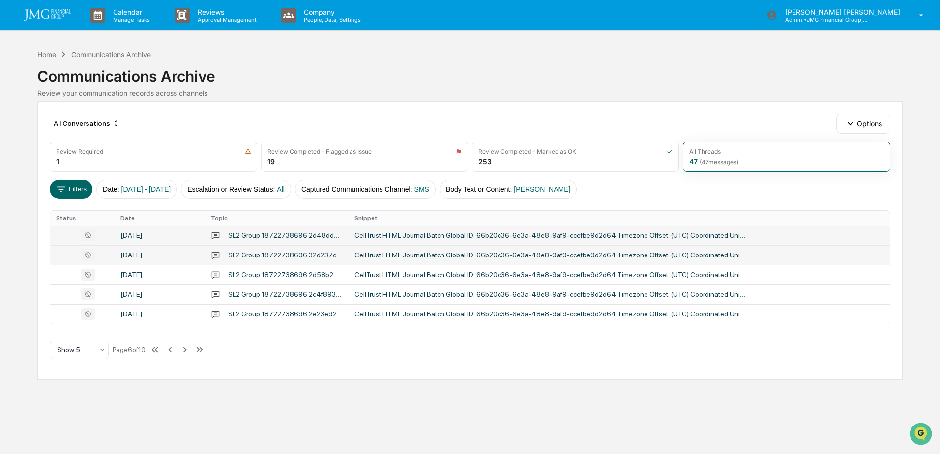
click at [391, 256] on div "CellTrust HTML Journal Batch Global ID: 66b20c36-6e3a-48e8-9af9-ccefbe9d2d64 Ti…" at bounding box center [550, 255] width 393 height 8
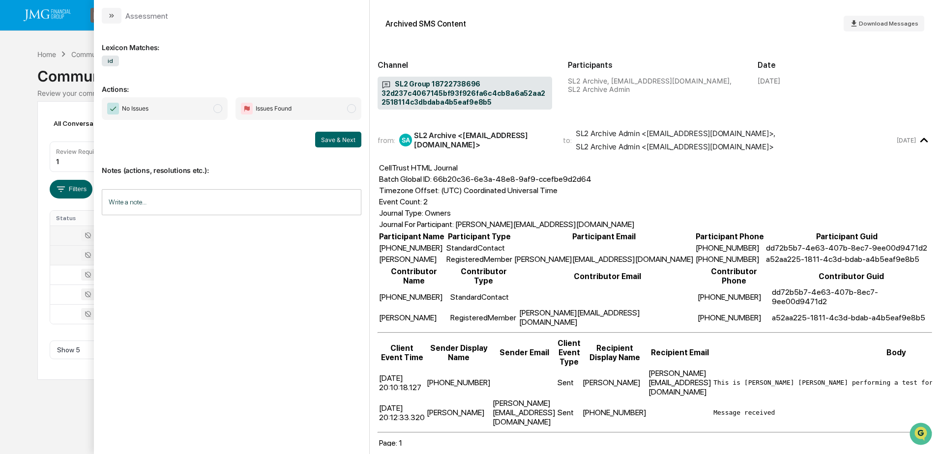
click at [55, 425] on div "Calendar Manage Tasks Reviews Approval Management Company People, Data, Setting…" at bounding box center [470, 227] width 940 height 454
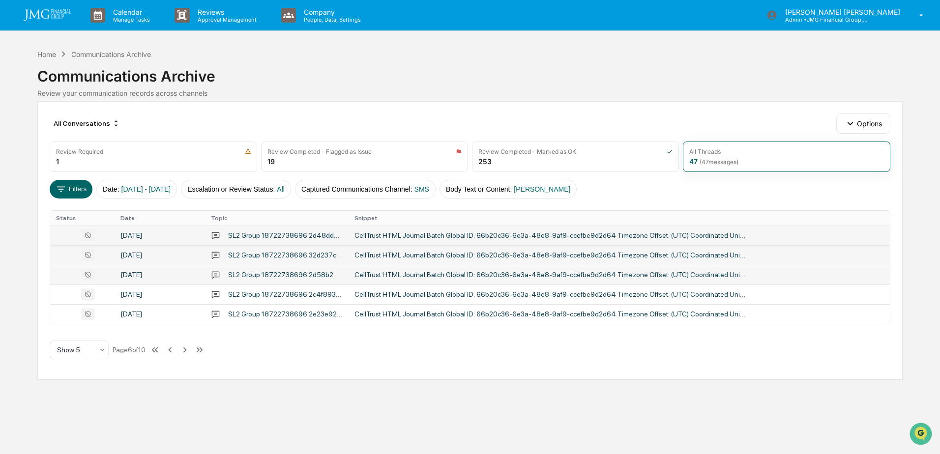
click at [389, 276] on div "CellTrust HTML Journal Batch Global ID: 66b20c36-6e3a-48e8-9af9-ccefbe9d2d64 Ti…" at bounding box center [550, 275] width 393 height 8
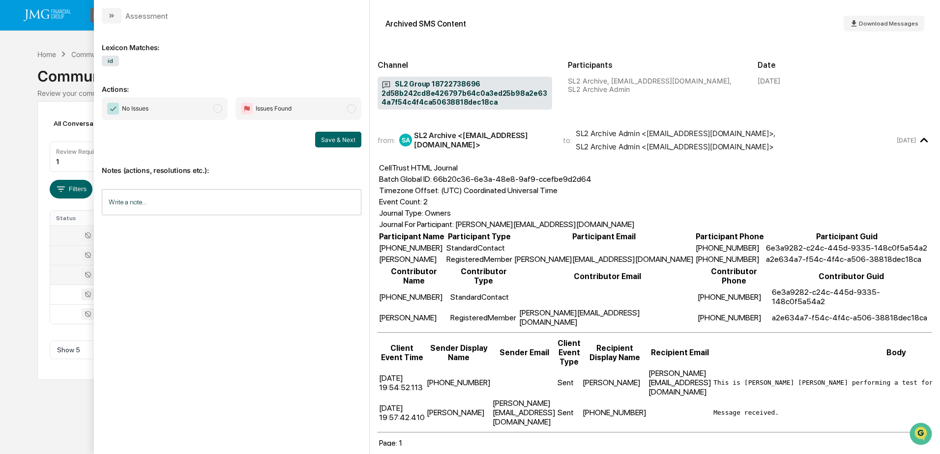
click at [75, 399] on div "Calendar Manage Tasks Reviews Approval Management Company People, Data, Setting…" at bounding box center [470, 227] width 940 height 454
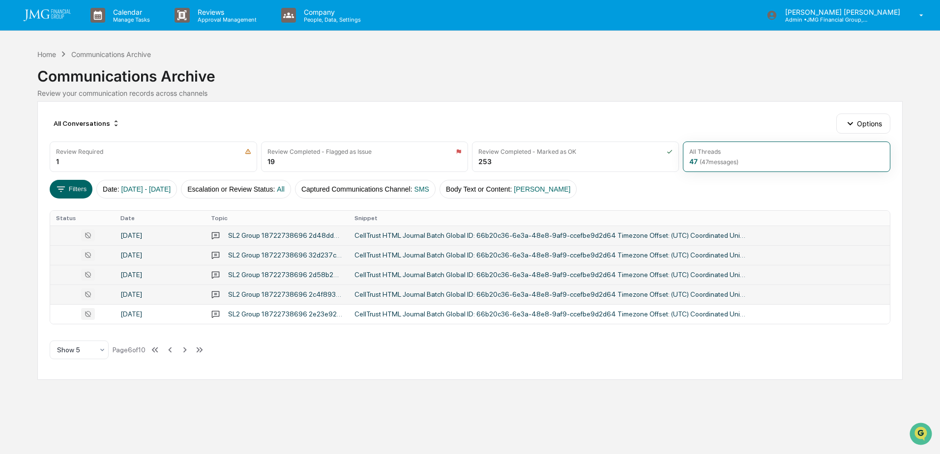
click at [364, 295] on div "CellTrust HTML Journal Batch Global ID: 66b20c36-6e3a-48e8-9af9-ccefbe9d2d64 Ti…" at bounding box center [550, 294] width 393 height 8
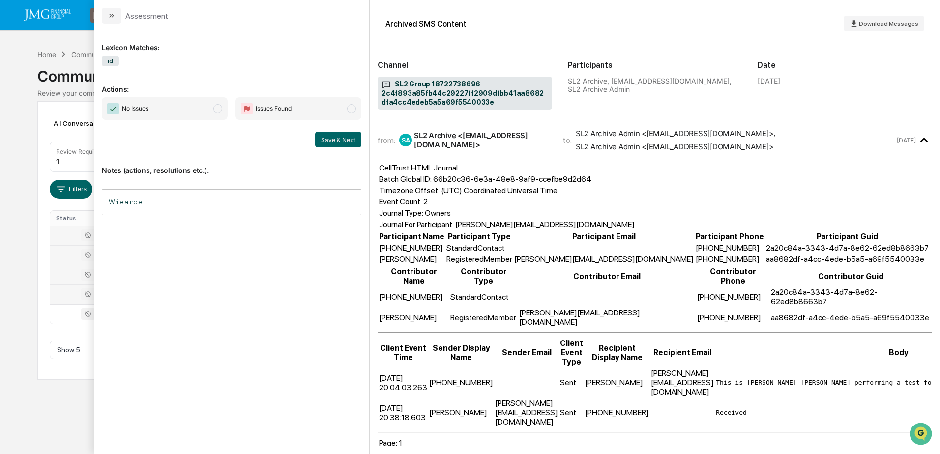
click at [39, 387] on div "Calendar Manage Tasks Reviews Approval Management Company People, Data, Setting…" at bounding box center [470, 227] width 940 height 454
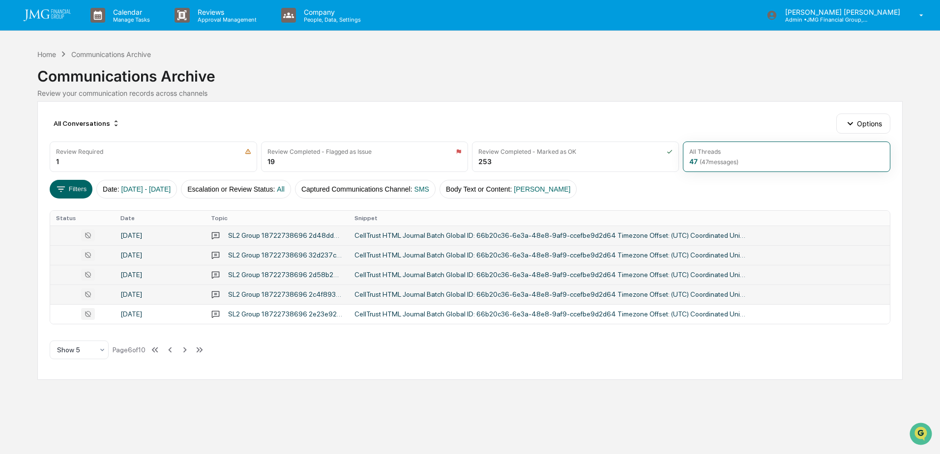
click at [386, 301] on td "CellTrust HTML Journal Batch Global ID: 66b20c36-6e3a-48e8-9af9-ccefbe9d2d64 Ti…" at bounding box center [618, 295] width 541 height 20
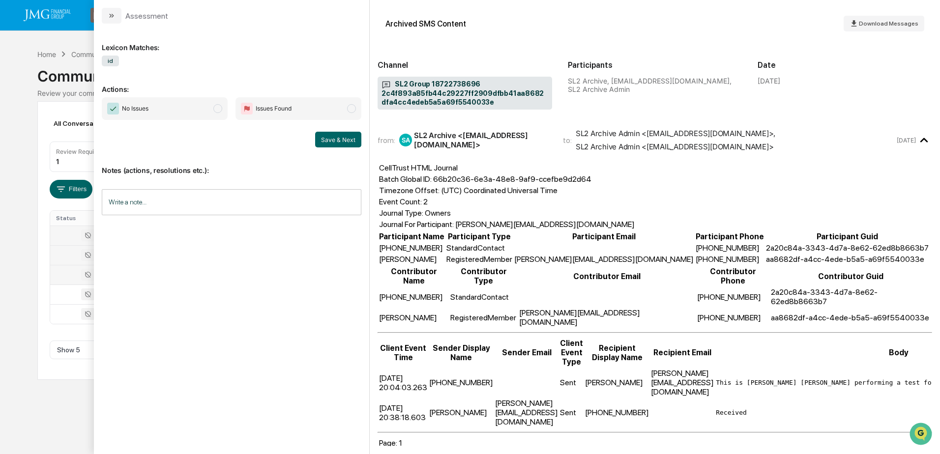
click at [36, 411] on div "Calendar Manage Tasks Reviews Approval Management Company People, Data, Setting…" at bounding box center [470, 227] width 940 height 454
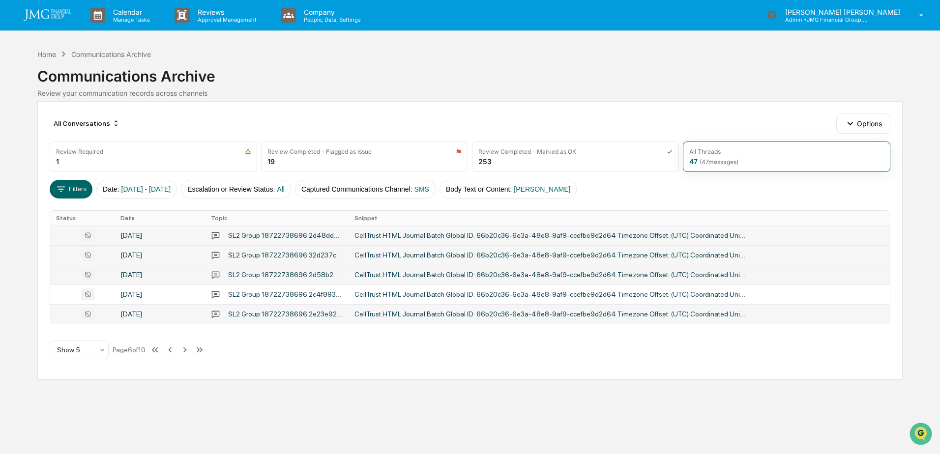
click at [411, 318] on td "CellTrust HTML Journal Batch Global ID: 66b20c36-6e3a-48e8-9af9-ccefbe9d2d64 Ti…" at bounding box center [618, 314] width 541 height 20
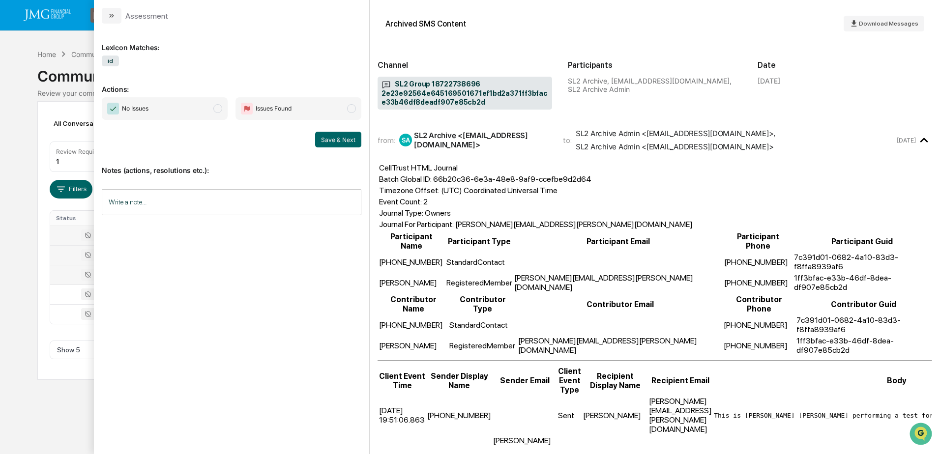
drag, startPoint x: 57, startPoint y: 420, endPoint x: 72, endPoint y: 416, distance: 15.7
click at [57, 420] on div "Calendar Manage Tasks Reviews Approval Management Company People, Data, Setting…" at bounding box center [470, 227] width 940 height 454
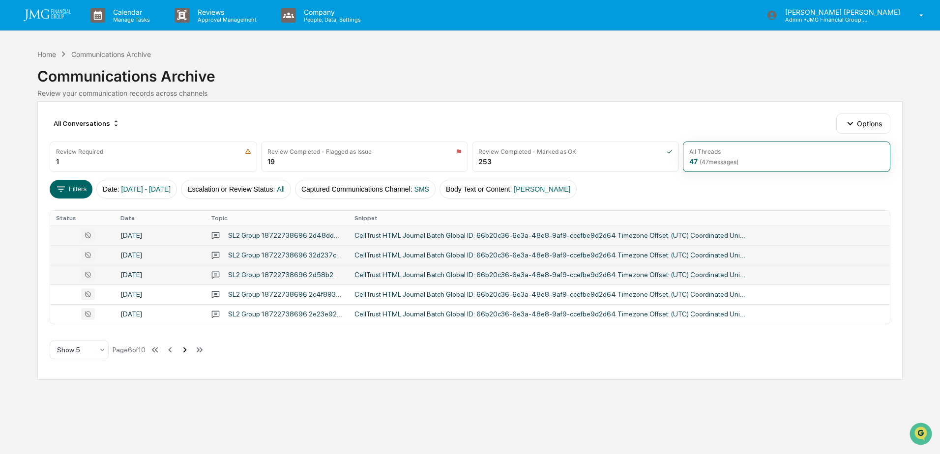
click at [187, 351] on icon at bounding box center [184, 350] width 11 height 11
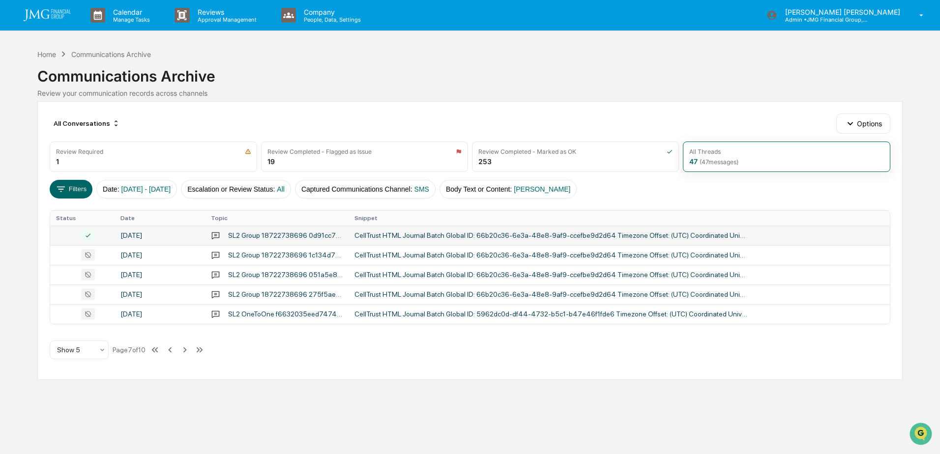
click at [400, 239] on td "CellTrust HTML Journal Batch Global ID: 66b20c36-6e3a-48e8-9af9-ccefbe9d2d64 Ti…" at bounding box center [618, 236] width 541 height 20
click at [50, 419] on div "Calendar Manage Tasks Reviews Approval Management Company People, Data, Setting…" at bounding box center [470, 227] width 940 height 454
click at [399, 257] on div "CellTrust HTML Journal Batch Global ID: 66b20c36-6e3a-48e8-9af9-ccefbe9d2d64 Ti…" at bounding box center [550, 255] width 393 height 8
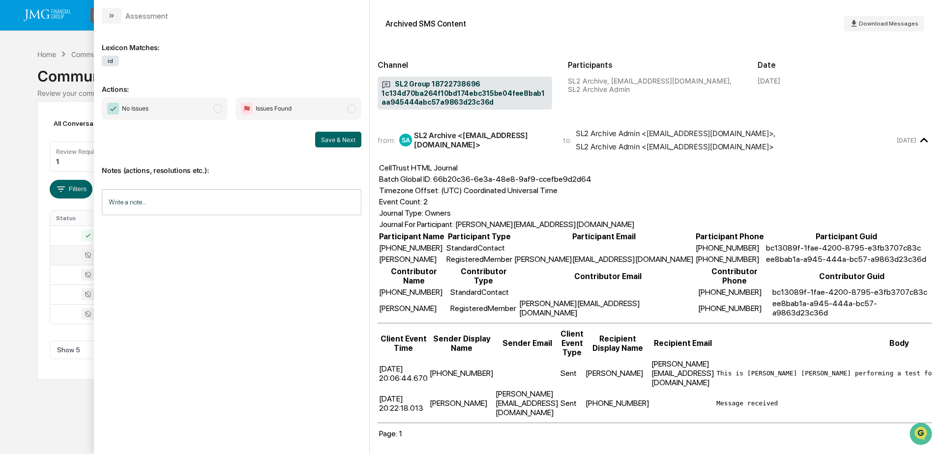
click at [66, 420] on div "Calendar Manage Tasks Reviews Approval Management Company People, Data, Setting…" at bounding box center [470, 227] width 940 height 454
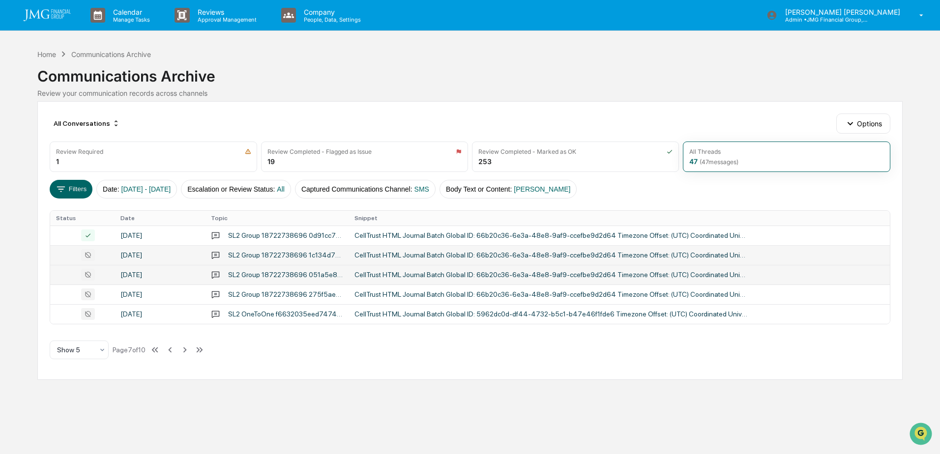
click at [381, 274] on div "CellTrust HTML Journal Batch Global ID: 66b20c36-6e3a-48e8-9af9-ccefbe9d2d64 Ti…" at bounding box center [550, 275] width 393 height 8
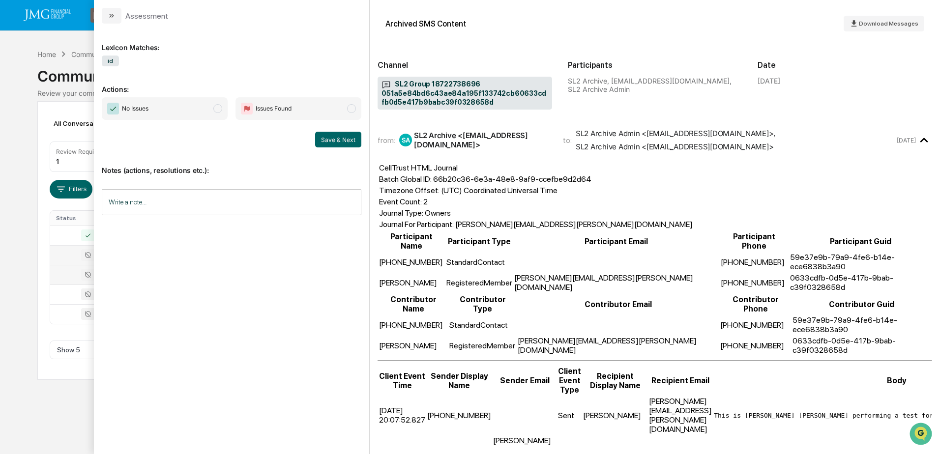
drag, startPoint x: 47, startPoint y: 423, endPoint x: 122, endPoint y: 420, distance: 75.3
click at [47, 423] on div "Calendar Manage Tasks Reviews Approval Management Company People, Data, Setting…" at bounding box center [470, 227] width 940 height 454
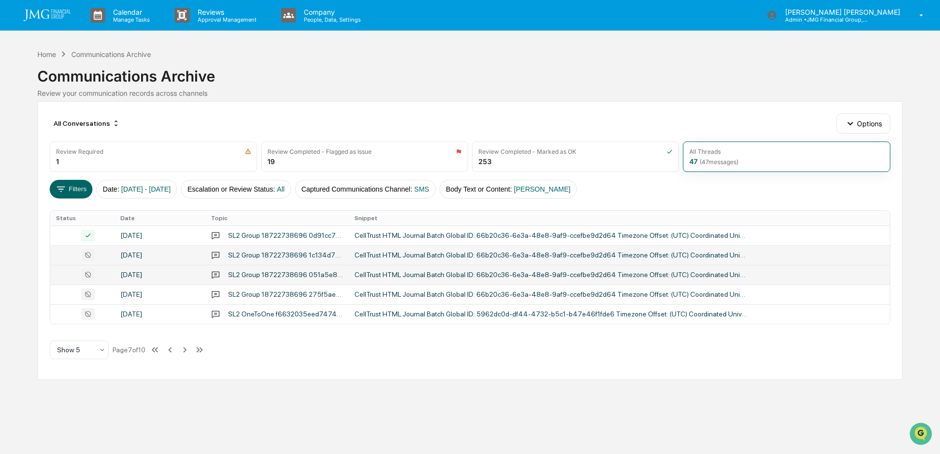
click at [347, 276] on td "SL2 Group 18722738696 051a5e84bd6c43ae84a195f133742cb60633cdfb0d5e417b9babc39f0…" at bounding box center [277, 275] width 144 height 20
click at [87, 409] on div "Calendar Manage Tasks Reviews Approval Management Company People, Data, Setting…" at bounding box center [470, 227] width 940 height 454
click at [373, 295] on div "CellTrust HTML Journal Batch Global ID: 66b20c36-6e3a-48e8-9af9-ccefbe9d2d64 Ti…" at bounding box center [550, 294] width 393 height 8
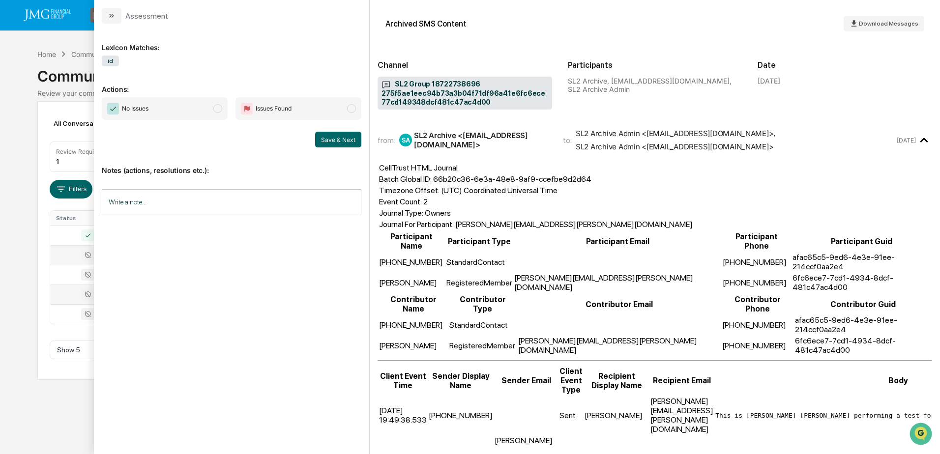
click at [31, 421] on div "Calendar Manage Tasks Reviews Approval Management Company People, Data, Setting…" at bounding box center [470, 227] width 940 height 454
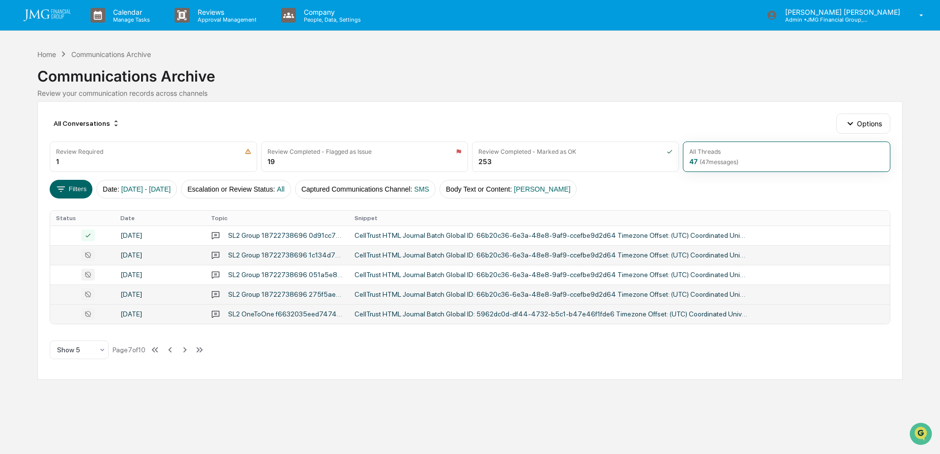
click at [318, 314] on div "SL2 OneToOne f6632035eed747449b59b063f6a609ad02510b12413b4011b2e2f3e910ceaace" at bounding box center [285, 314] width 115 height 8
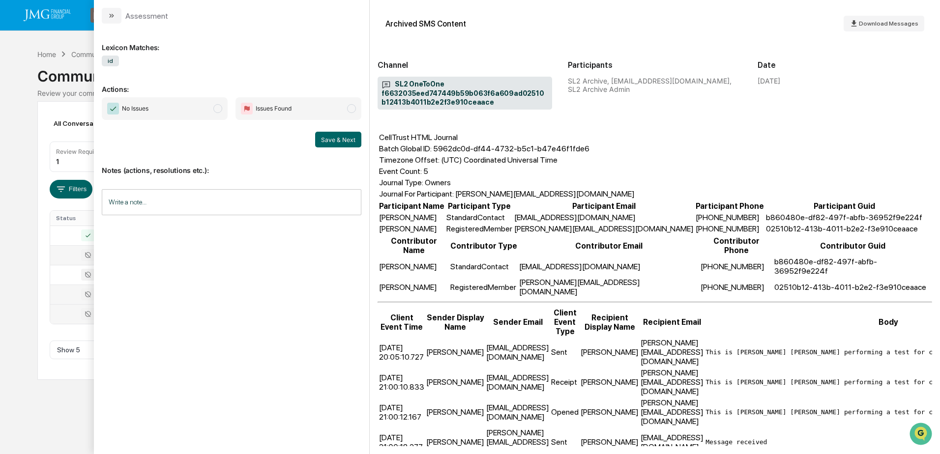
scroll to position [47, 0]
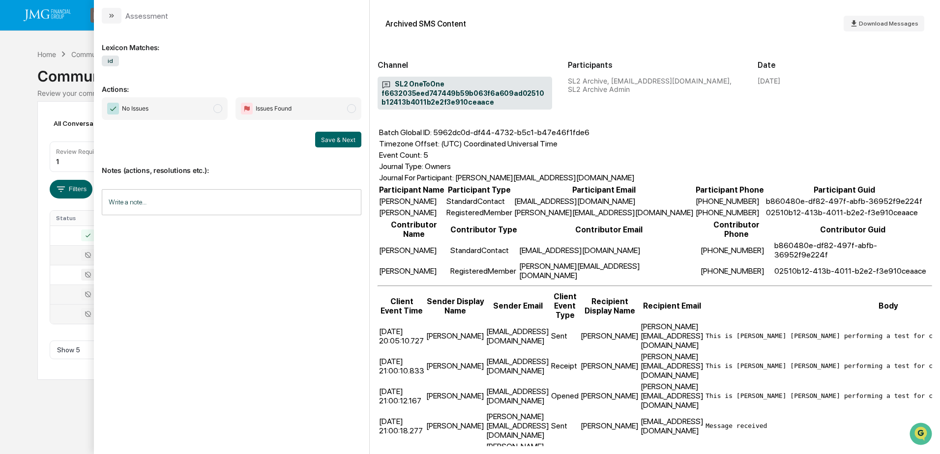
click at [49, 409] on div "Calendar Manage Tasks Reviews Approval Management Company People, Data, Setting…" at bounding box center [470, 227] width 940 height 454
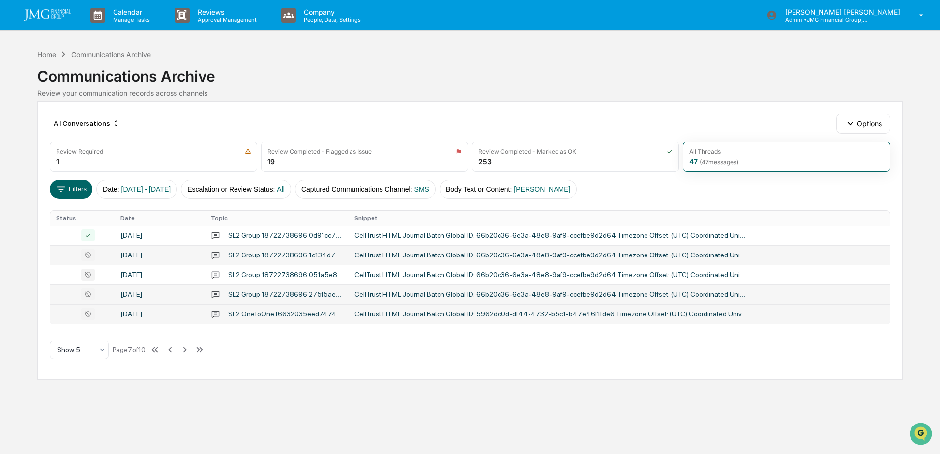
click at [407, 321] on td "CellTrust HTML Journal Batch Global ID: 5962dc0d-df44-4732-b5c1-b47e46f1fde6 Ti…" at bounding box center [618, 314] width 541 height 20
click at [59, 407] on div "Calendar Manage Tasks Reviews Approval Management Company People, Data, Setting…" at bounding box center [470, 227] width 940 height 454
click at [186, 350] on icon at bounding box center [184, 350] width 11 height 11
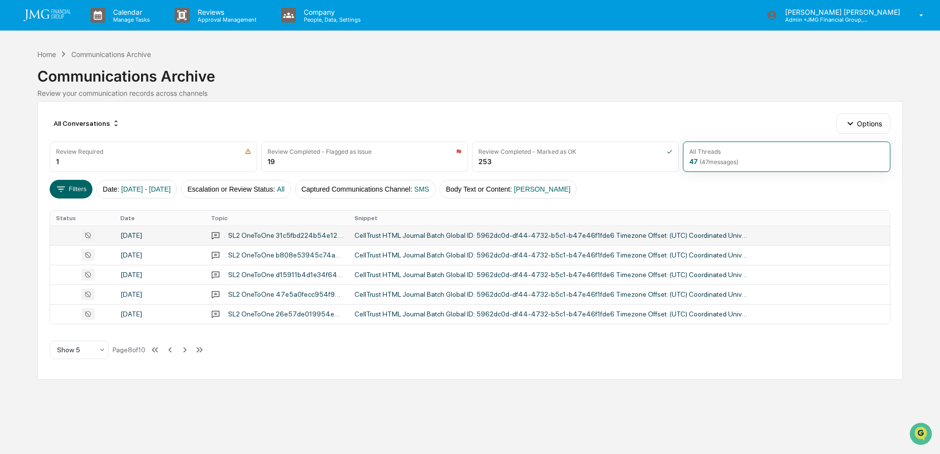
click at [388, 236] on div "CellTrust HTML Journal Batch Global ID: 5962dc0d-df44-4732-b5c1-b47e46f1fde6 Ti…" at bounding box center [550, 235] width 393 height 8
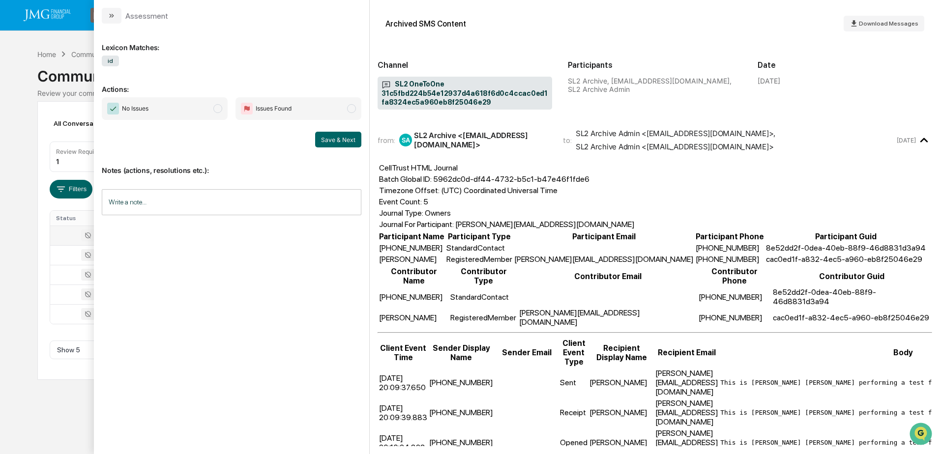
click at [58, 424] on div "Calendar Manage Tasks Reviews Approval Management Company People, Data, Setting…" at bounding box center [470, 227] width 940 height 454
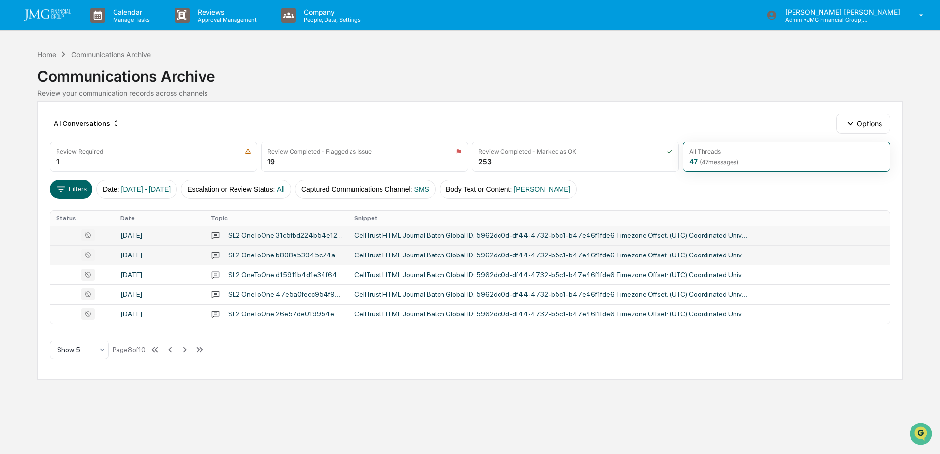
click at [393, 253] on div "CellTrust HTML Journal Batch Global ID: 5962dc0d-df44-4732-b5c1-b47e46f1fde6 Ti…" at bounding box center [550, 255] width 393 height 8
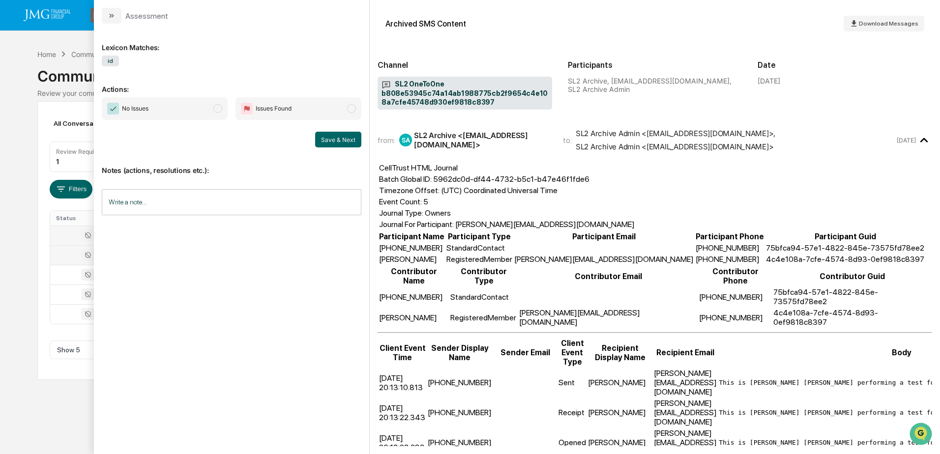
click at [47, 407] on div "Calendar Manage Tasks Reviews Approval Management Company People, Data, Setting…" at bounding box center [470, 227] width 940 height 454
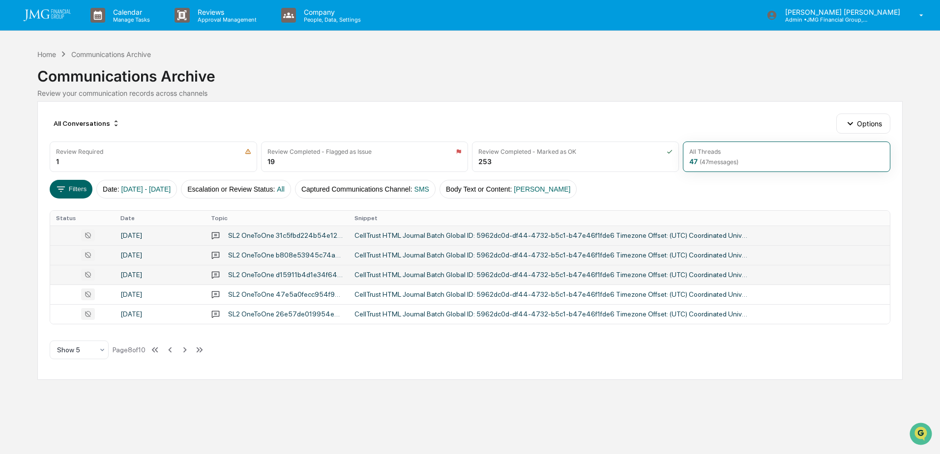
click at [400, 268] on td "CellTrust HTML Journal Batch Global ID: 5962dc0d-df44-4732-b5c1-b47e46f1fde6 Ti…" at bounding box center [618, 275] width 541 height 20
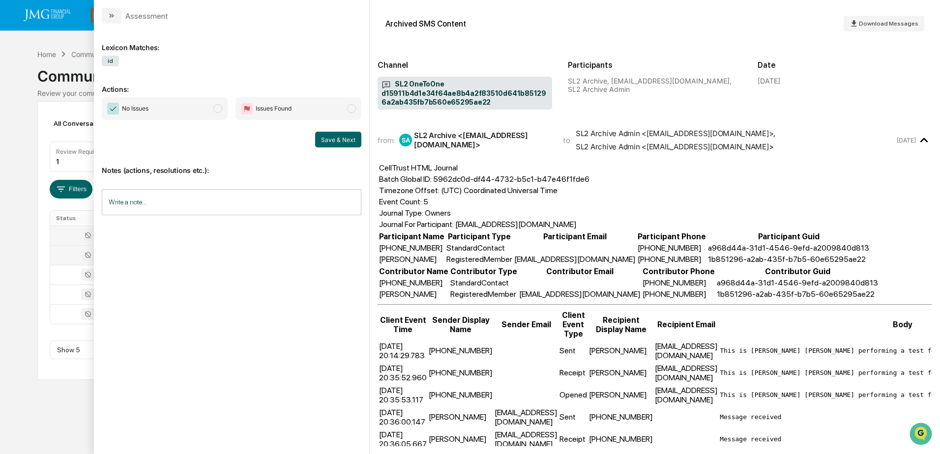
click at [61, 416] on div "Calendar Manage Tasks Reviews Approval Management Company People, Data, Setting…" at bounding box center [470, 227] width 940 height 454
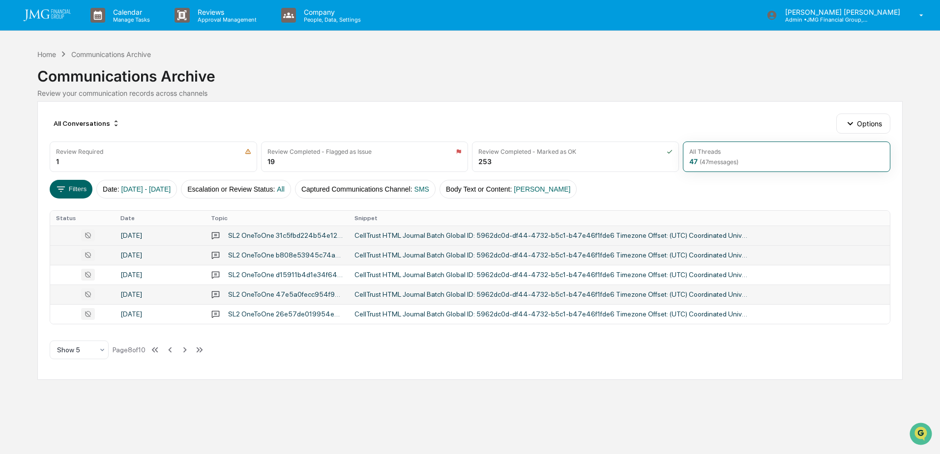
click at [390, 295] on div "CellTrust HTML Journal Batch Global ID: 5962dc0d-df44-4732-b5c1-b47e46f1fde6 Ti…" at bounding box center [550, 294] width 393 height 8
click at [79, 425] on div "Calendar Manage Tasks Reviews Approval Management Company People, Data, Setting…" at bounding box center [470, 227] width 940 height 454
click at [382, 311] on div "CellTrust HTML Journal Batch Global ID: 5962dc0d-df44-4732-b5c1-b47e46f1fde6 Ti…" at bounding box center [550, 314] width 393 height 8
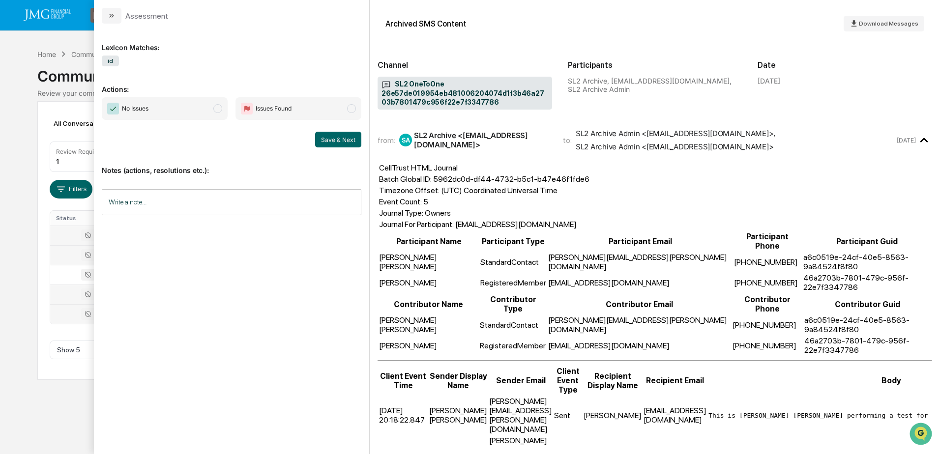
scroll to position [47, 0]
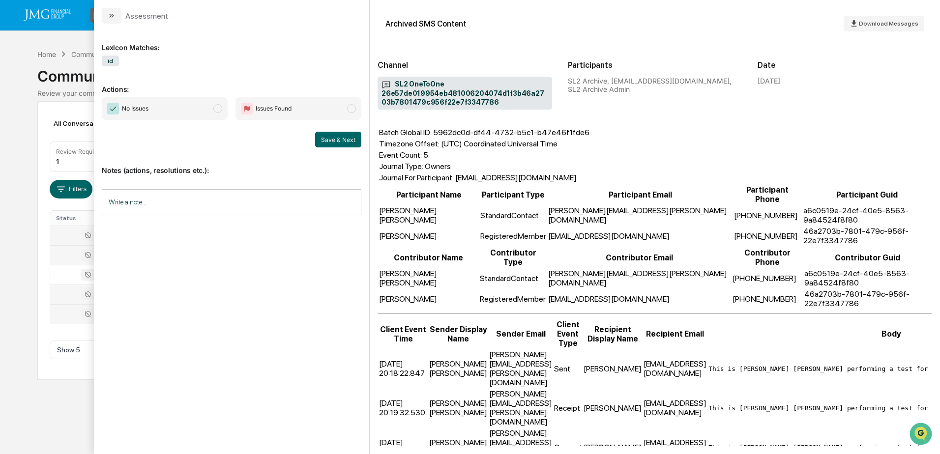
click at [53, 432] on div "Calendar Manage Tasks Reviews Approval Management Company People, Data, Setting…" at bounding box center [470, 227] width 940 height 454
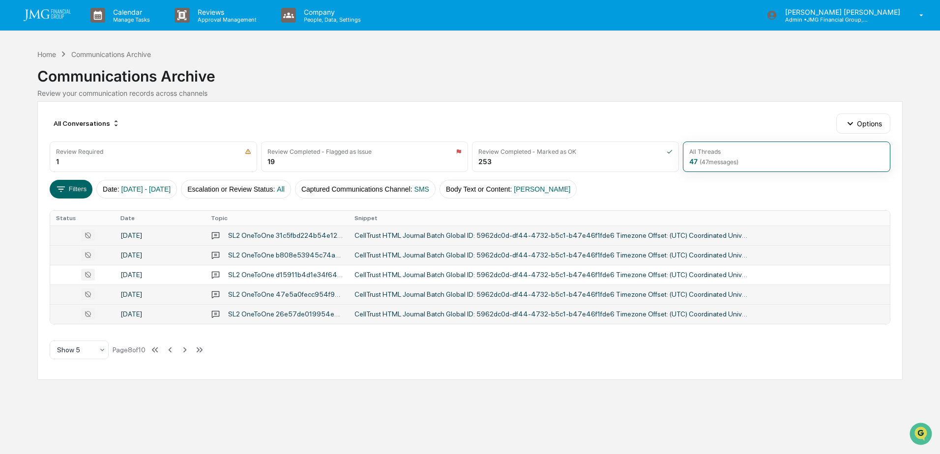
click at [410, 316] on div "CellTrust HTML Journal Batch Global ID: 5962dc0d-df44-4732-b5c1-b47e46f1fde6 Ti…" at bounding box center [550, 314] width 393 height 8
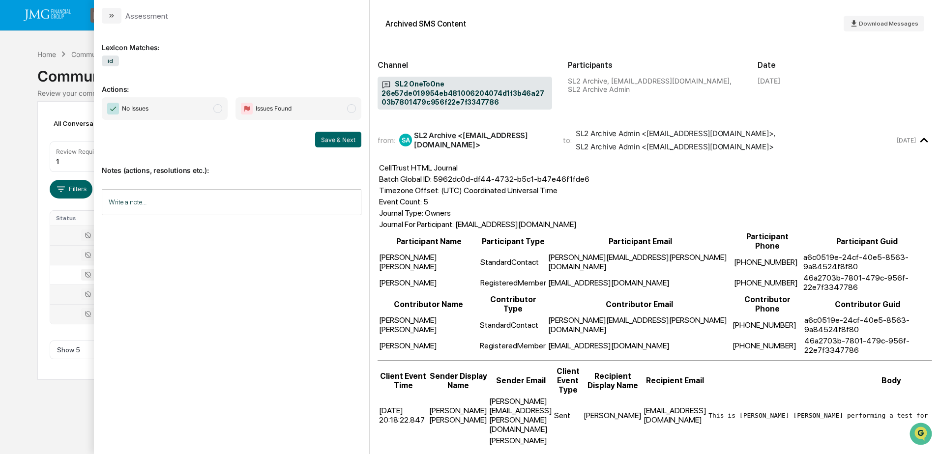
click at [56, 397] on div "Calendar Manage Tasks Reviews Approval Management Company People, Data, Setting…" at bounding box center [470, 227] width 940 height 454
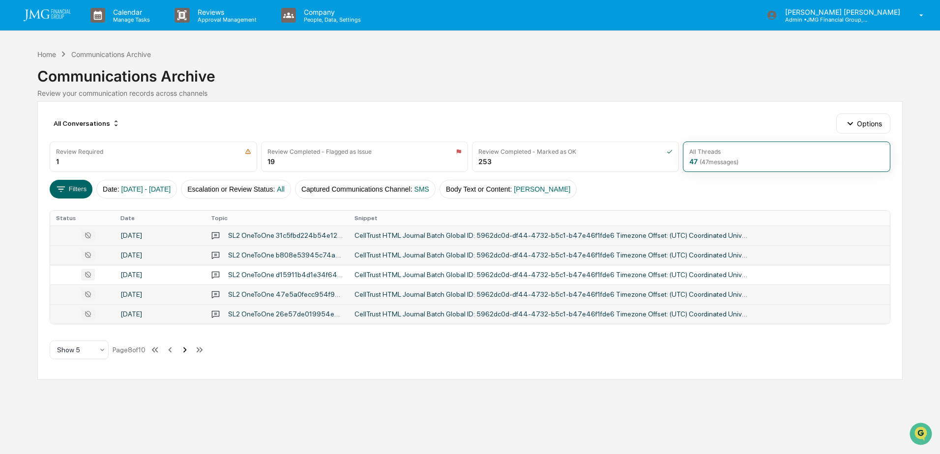
click at [186, 352] on icon at bounding box center [184, 350] width 11 height 11
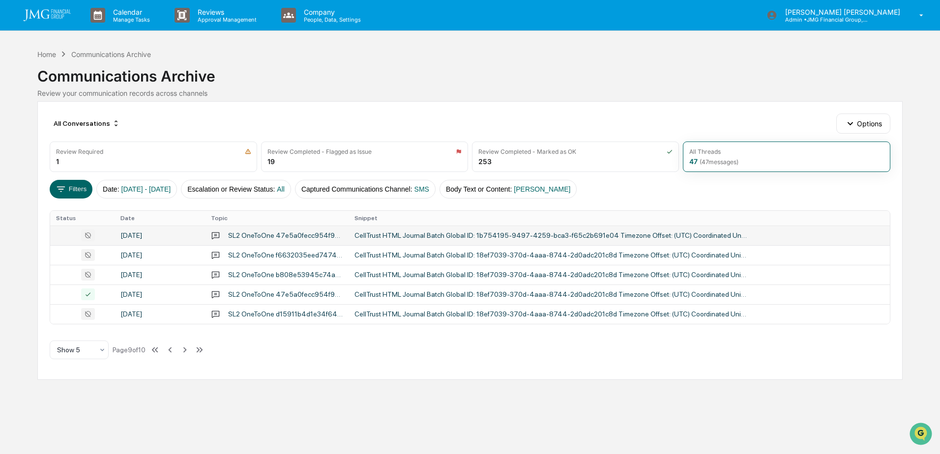
click at [453, 235] on div "CellTrust HTML Journal Batch Global ID: 1b754195-9497-4259-bca3-f65c2b691e04 Ti…" at bounding box center [550, 235] width 393 height 8
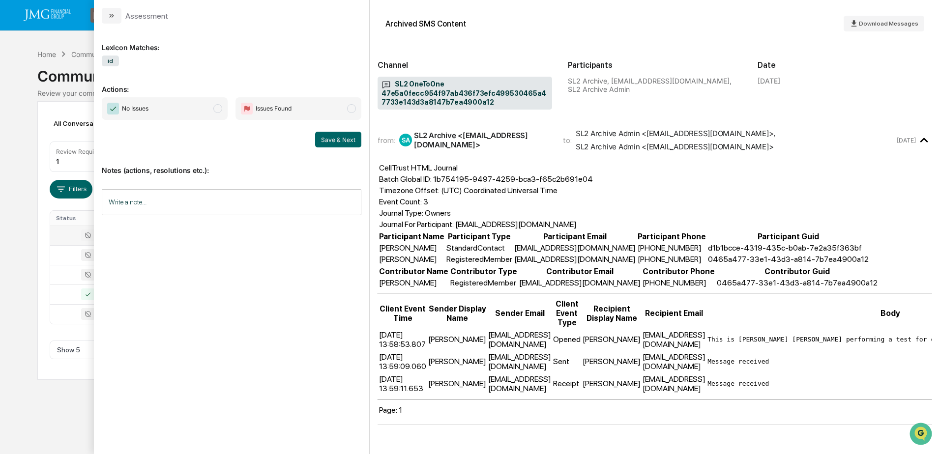
click at [54, 414] on div "Calendar Manage Tasks Reviews Approval Management Company People, Data, Setting…" at bounding box center [470, 227] width 940 height 454
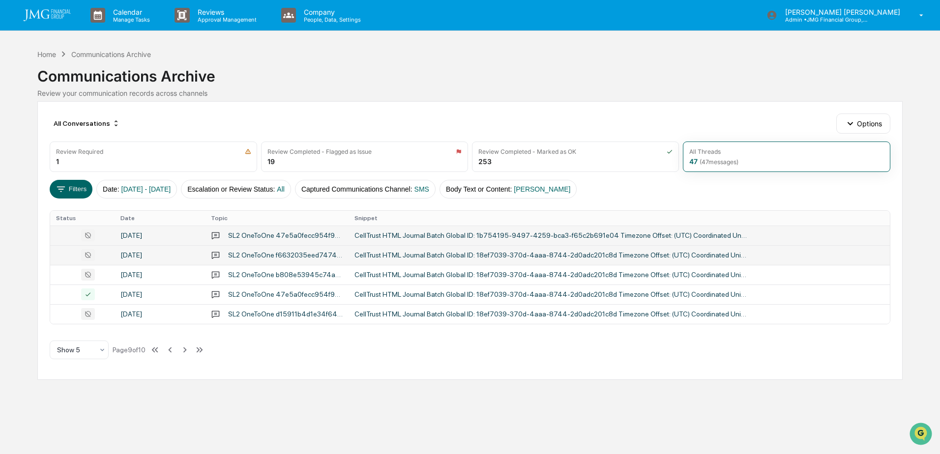
click at [379, 257] on div "CellTrust HTML Journal Batch Global ID: 18ef7039-370d-4aaa-8744-2d0adc201c8d Ti…" at bounding box center [550, 255] width 393 height 8
click at [58, 406] on div "Calendar Manage Tasks Reviews Approval Management Company People, Data, Setting…" at bounding box center [470, 227] width 940 height 454
click at [336, 298] on div "SL2 OneToOne 47e5a0fecc954f97ab436f73efc499530465a47733e143d3a8147b7ea4900a12" at bounding box center [285, 294] width 115 height 8
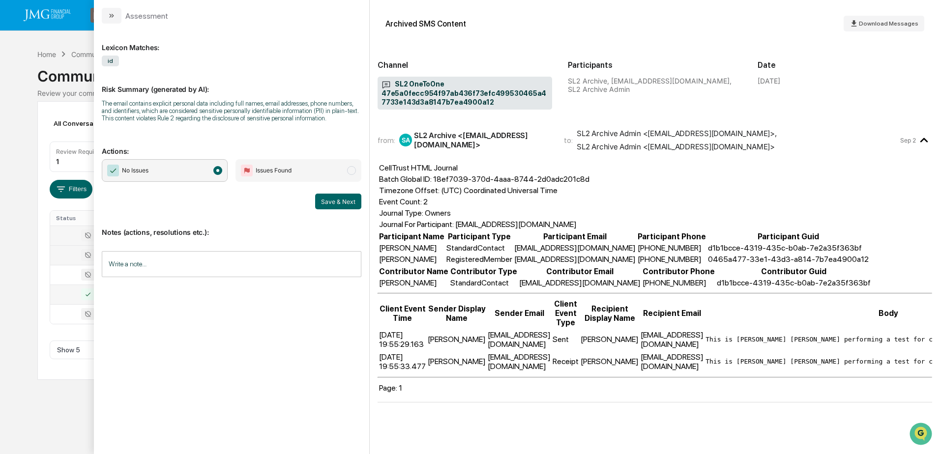
click at [56, 421] on div "Calendar Manage Tasks Reviews Approval Management Company People, Data, Setting…" at bounding box center [470, 227] width 940 height 454
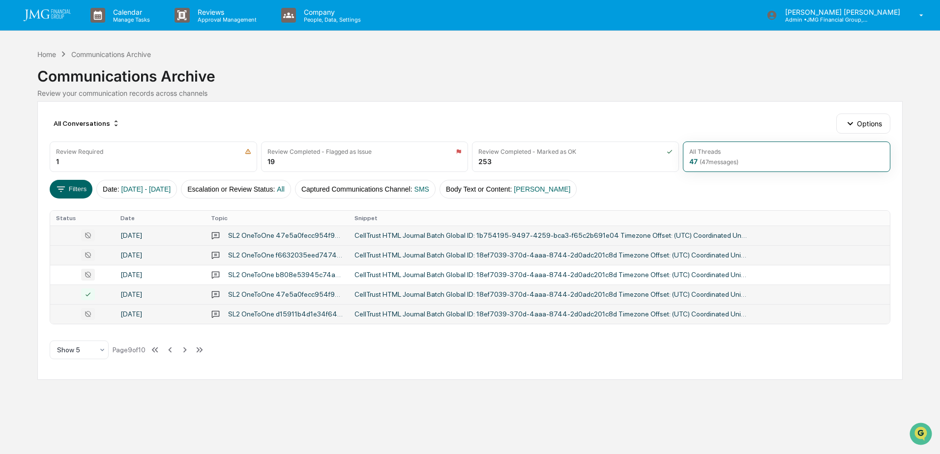
click at [393, 311] on div "CellTrust HTML Journal Batch Global ID: 18ef7039-370d-4aaa-8744-2d0adc201c8d Ti…" at bounding box center [550, 314] width 393 height 8
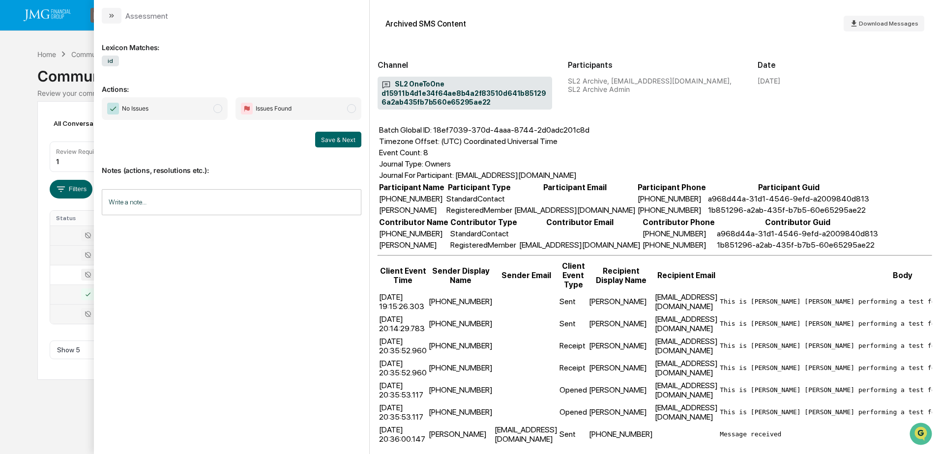
scroll to position [98, 0]
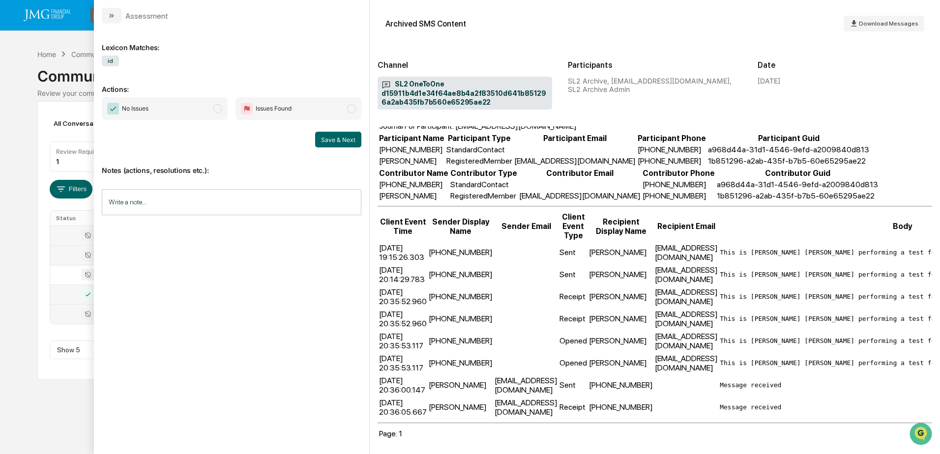
click at [55, 415] on div "Calendar Manage Tasks Reviews Approval Management Company People, Data, Setting…" at bounding box center [470, 227] width 940 height 454
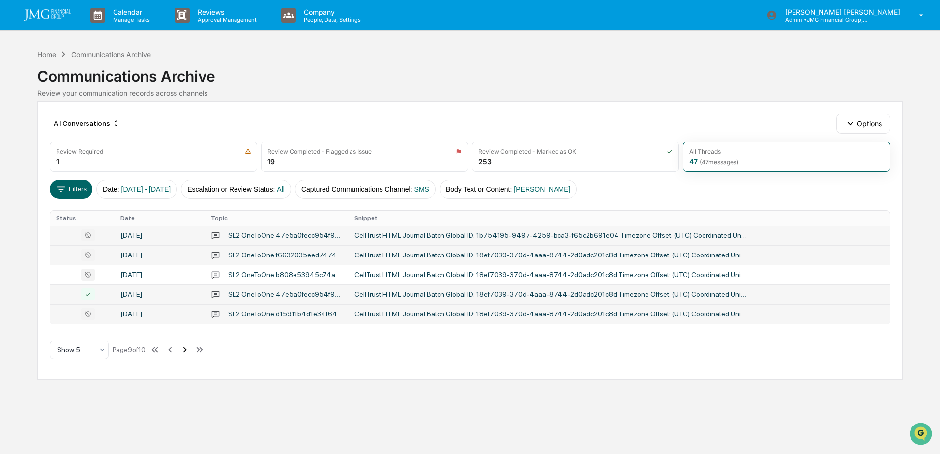
click at [187, 351] on icon at bounding box center [184, 350] width 11 height 11
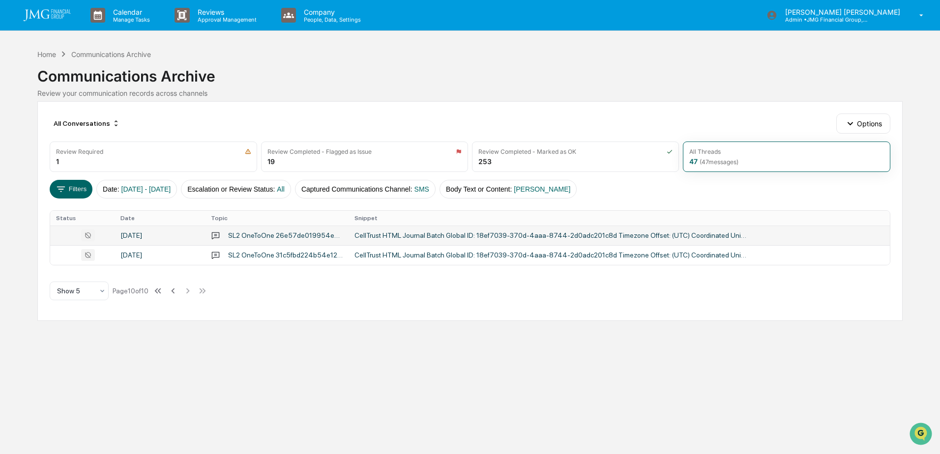
click at [404, 237] on div "CellTrust HTML Journal Batch Global ID: 18ef7039-370d-4aaa-8744-2d0adc201c8d Ti…" at bounding box center [550, 235] width 393 height 8
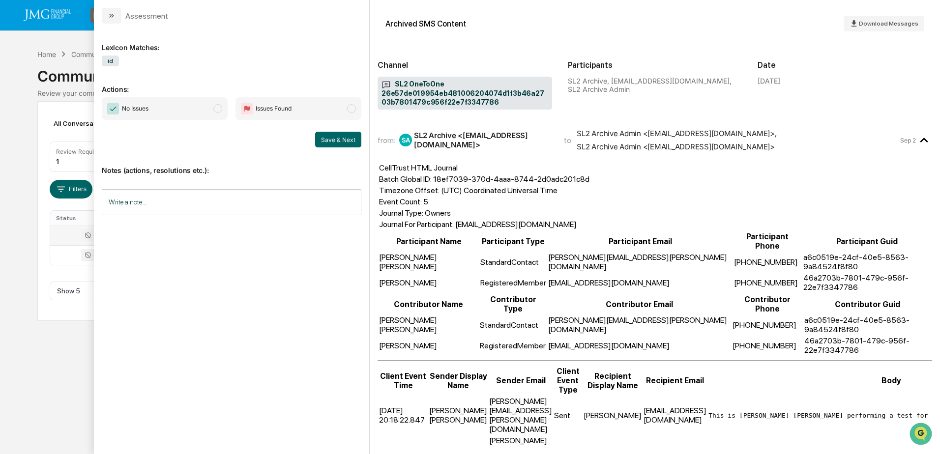
click at [54, 337] on div "Calendar Manage Tasks Reviews Approval Management Company People, Data, Setting…" at bounding box center [470, 227] width 940 height 454
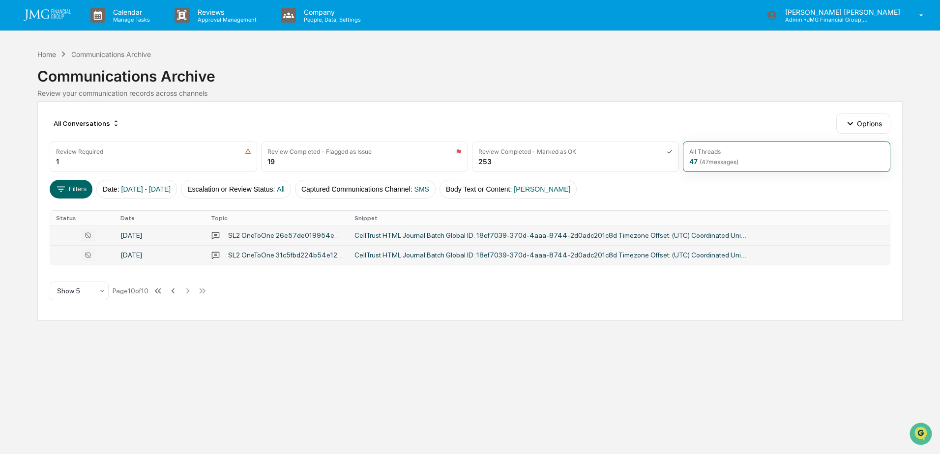
click at [404, 252] on div "CellTrust HTML Journal Batch Global ID: 18ef7039-370d-4aaa-8744-2d0adc201c8d Ti…" at bounding box center [550, 255] width 393 height 8
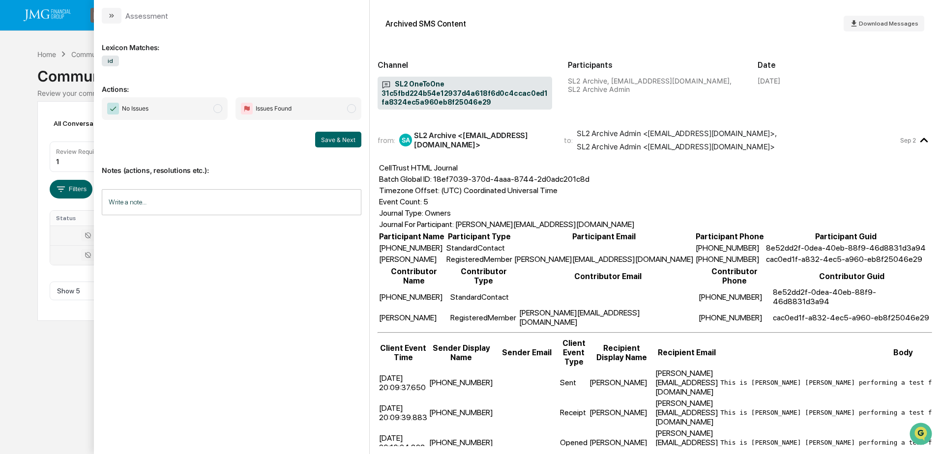
click at [52, 338] on div "Calendar Manage Tasks Reviews Approval Management Company People, Data, Setting…" at bounding box center [470, 227] width 940 height 454
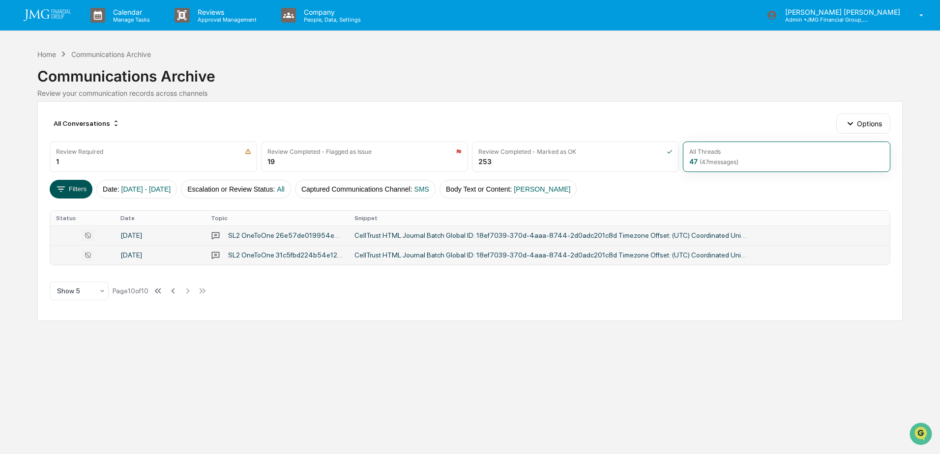
click at [71, 193] on button "Filters" at bounding box center [71, 189] width 43 height 19
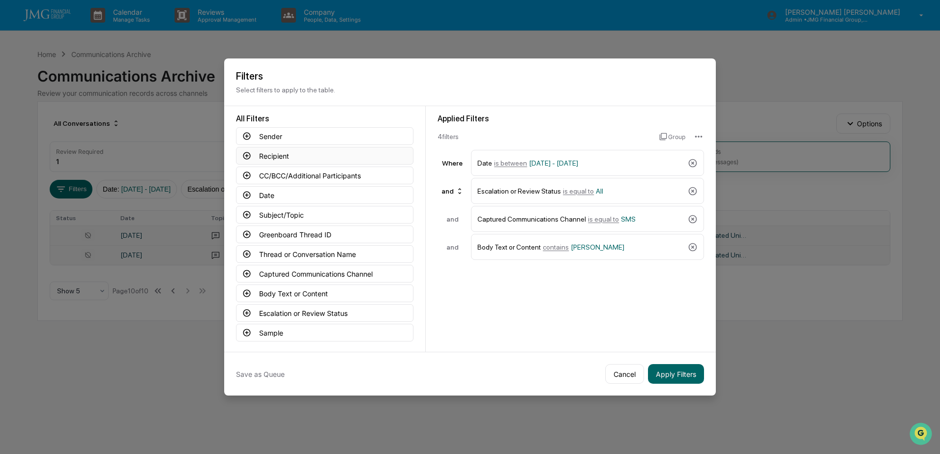
click at [310, 157] on button "Recipient" at bounding box center [324, 156] width 177 height 18
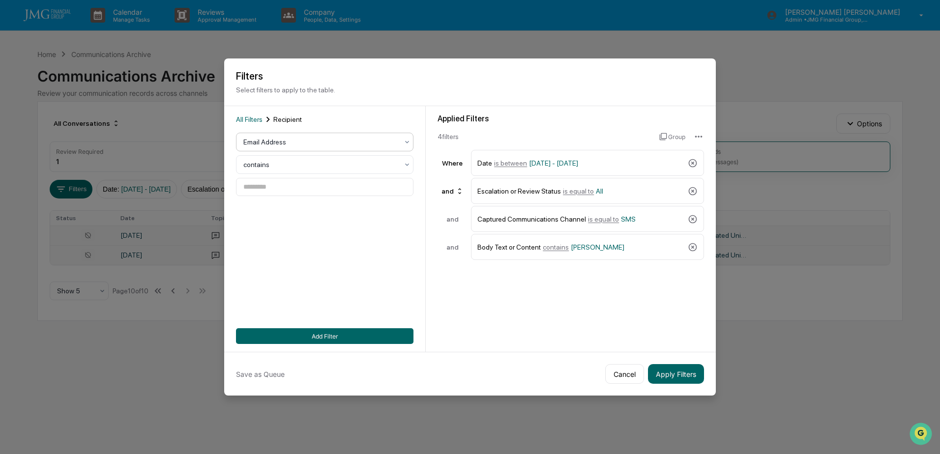
click at [392, 145] on div at bounding box center [320, 142] width 155 height 10
click at [381, 182] on div "User" at bounding box center [324, 185] width 176 height 20
click at [399, 167] on div "contains" at bounding box center [320, 165] width 165 height 14
click at [423, 169] on div "All Filters Recipient User 4 results available. Use Up and Down to choose optio…" at bounding box center [325, 229] width 202 height 246
click at [403, 183] on div "Select user" at bounding box center [320, 187] width 165 height 14
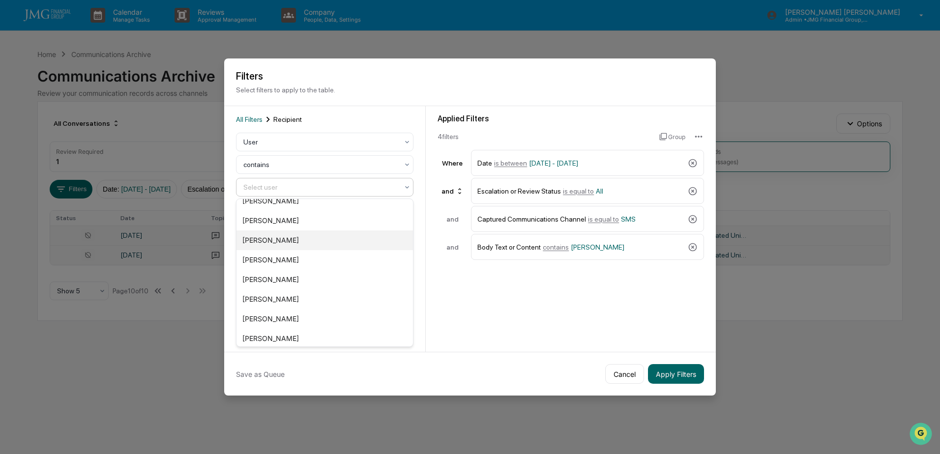
scroll to position [1327, 0]
click at [300, 283] on div "[PERSON_NAME]" at bounding box center [324, 280] width 176 height 20
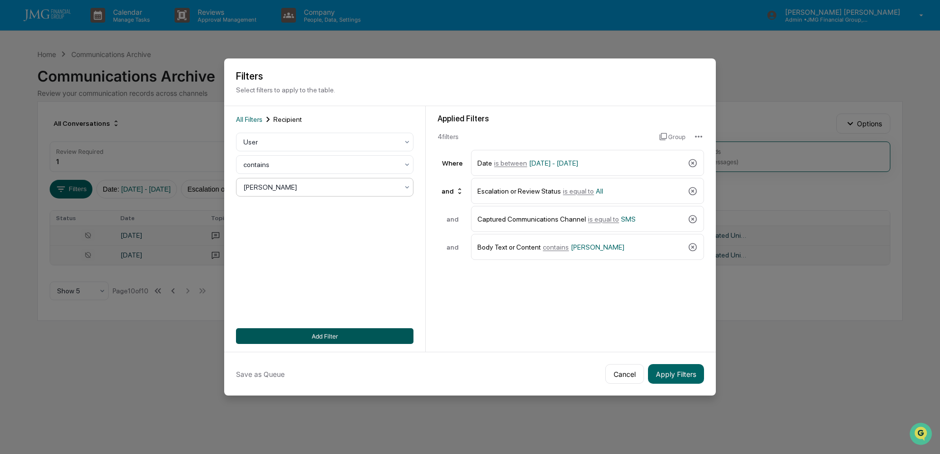
click at [378, 338] on button "Add Filter" at bounding box center [324, 336] width 177 height 16
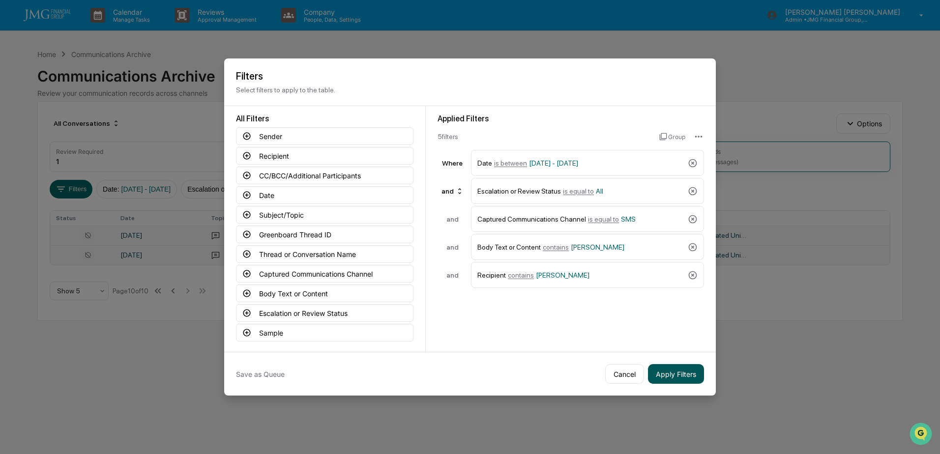
click at [679, 373] on button "Apply Filters" at bounding box center [676, 374] width 56 height 20
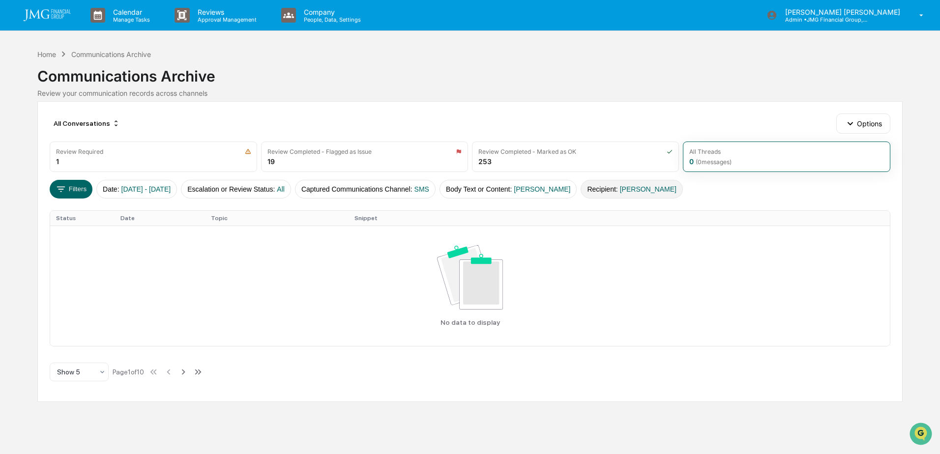
click at [641, 191] on span "[PERSON_NAME]" at bounding box center [648, 189] width 57 height 8
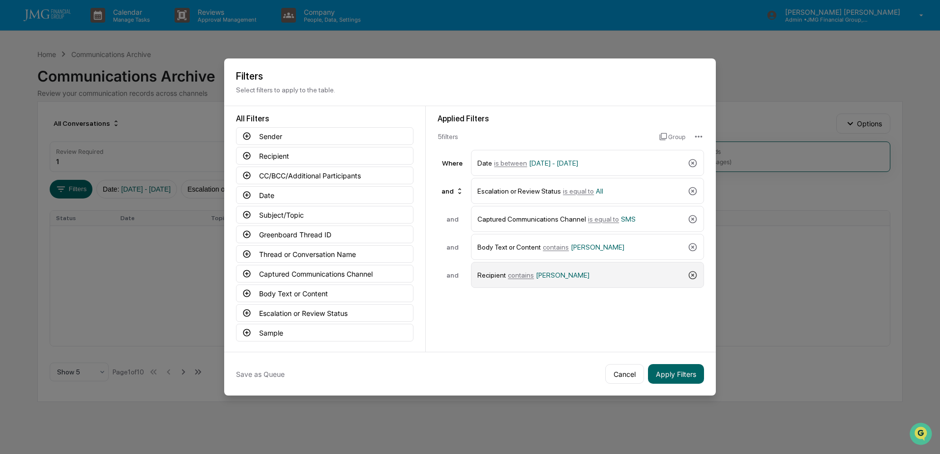
click at [693, 275] on icon at bounding box center [693, 275] width 8 height 8
click at [670, 374] on button "Apply Filters" at bounding box center [676, 374] width 56 height 20
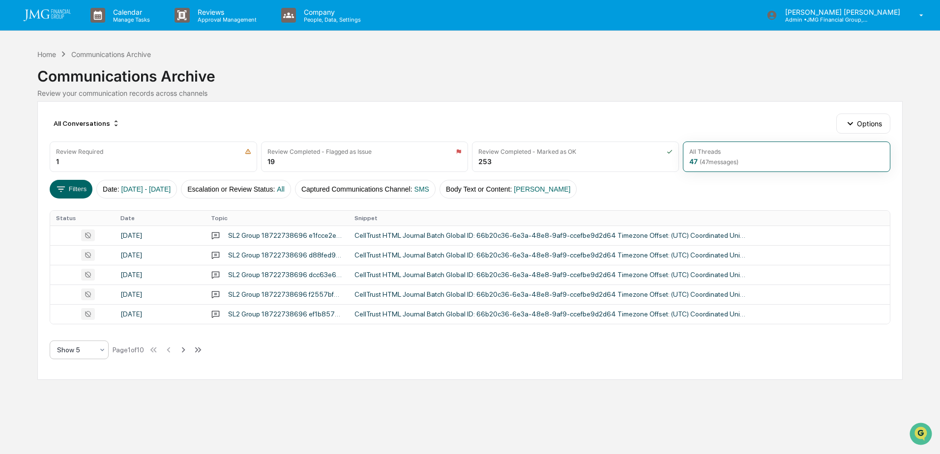
click at [106, 348] on icon at bounding box center [102, 350] width 8 height 8
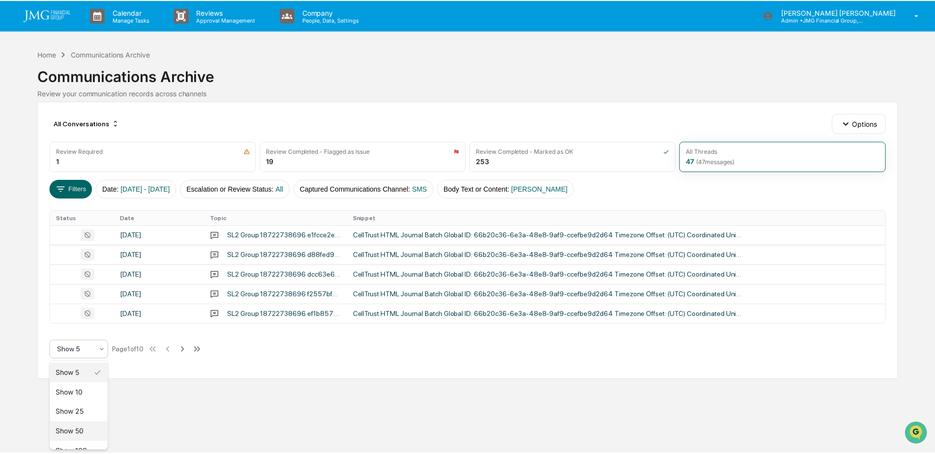
scroll to position [13, 0]
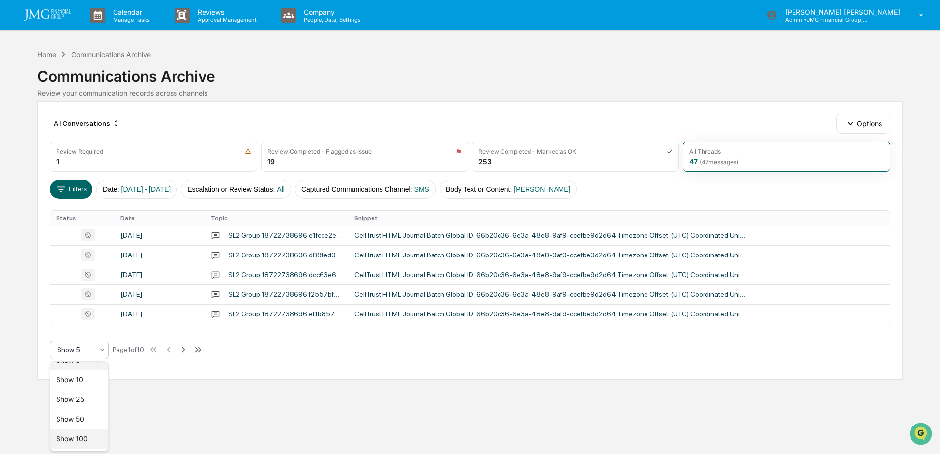
click at [88, 437] on div "Show 100" at bounding box center [79, 439] width 58 height 20
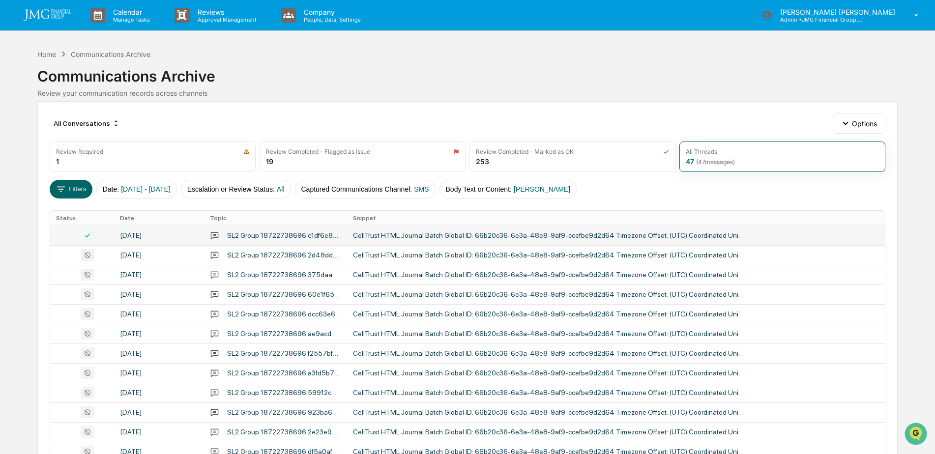
click at [399, 231] on div "CellTrust HTML Journal Batch Global ID: 66b20c36-6e3a-48e8-9af9-ccefbe9d2d64 Ti…" at bounding box center [549, 235] width 393 height 8
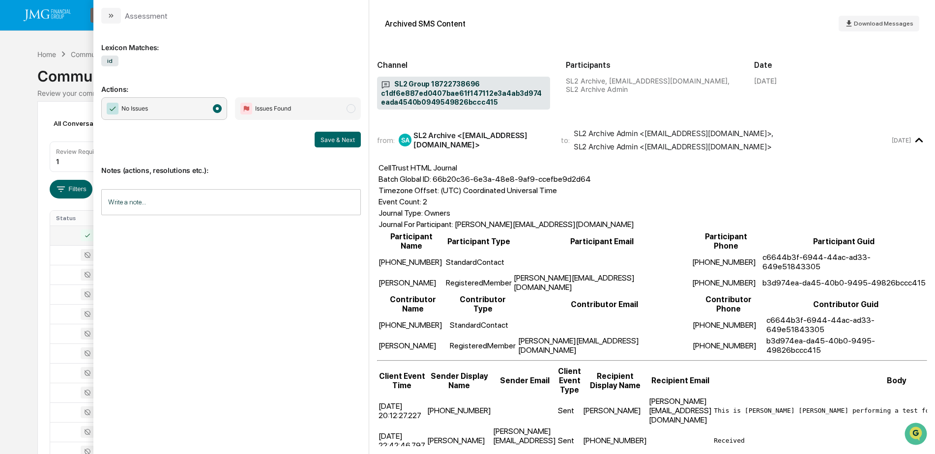
click at [0, 313] on html "Calendar Manage Tasks Reviews Approval Management Company People, Data, Setting…" at bounding box center [467, 227] width 935 height 454
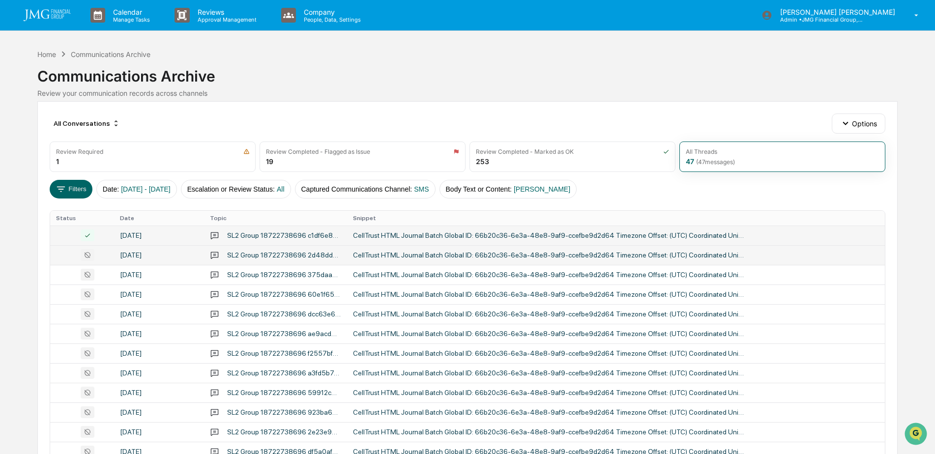
click at [283, 259] on div "SL2 Group 18722738696 2d48dd79aaa14d8fb736308a841375b561627b5ac2f34a879f5e8a8c5…" at bounding box center [284, 255] width 114 height 8
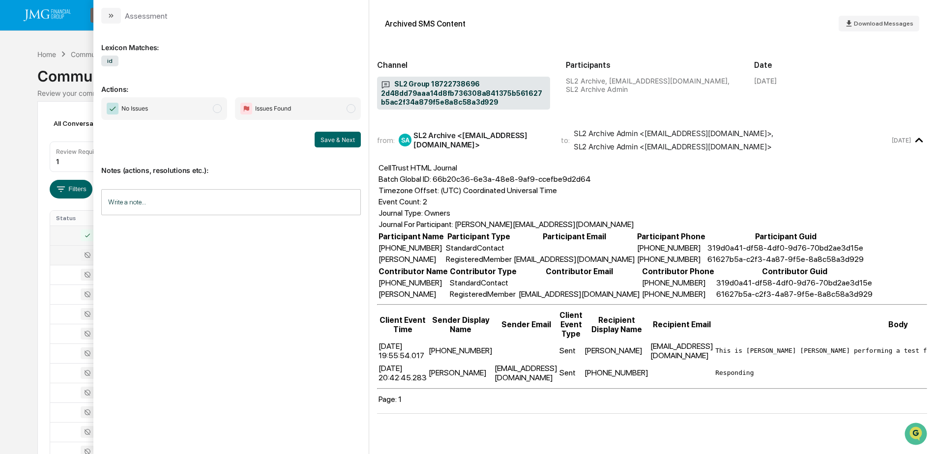
click at [209, 116] on span "No Issues" at bounding box center [164, 108] width 126 height 23
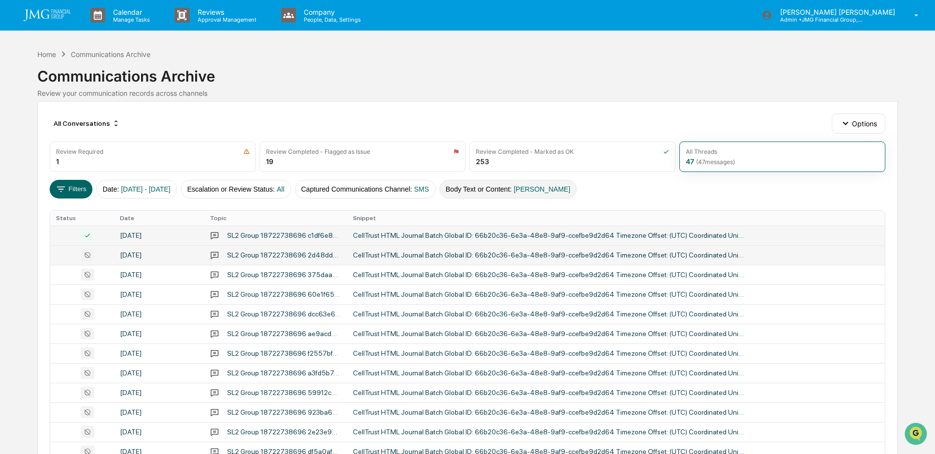
click at [545, 188] on span "[PERSON_NAME]" at bounding box center [542, 189] width 57 height 8
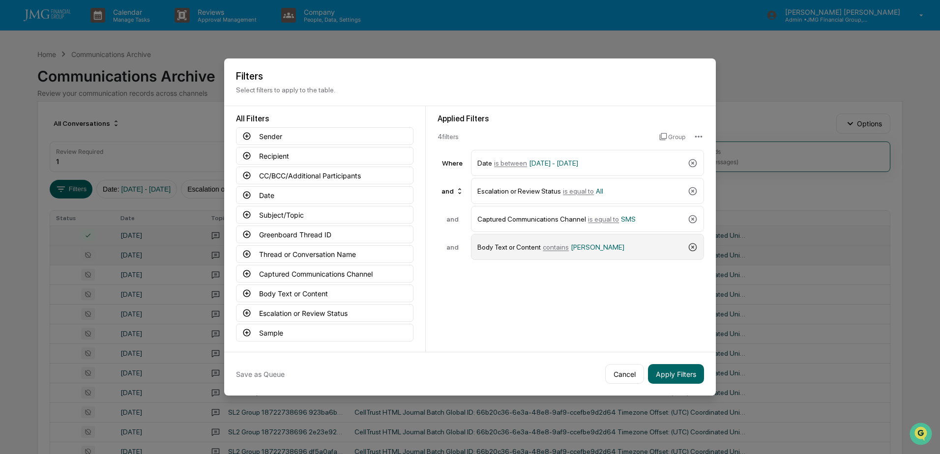
click at [694, 249] on icon at bounding box center [693, 247] width 10 height 10
click at [337, 292] on button "Body Text or Content" at bounding box center [324, 294] width 177 height 18
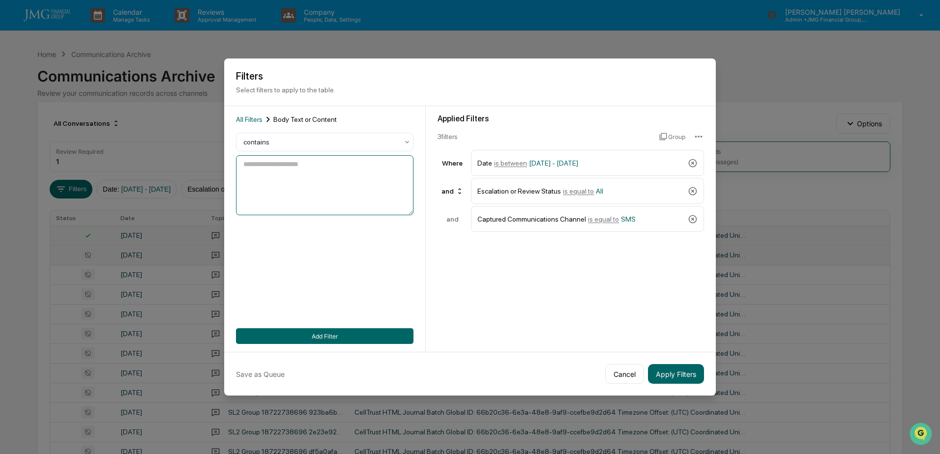
click at [274, 188] on textarea at bounding box center [324, 185] width 177 height 60
type textarea "*****"
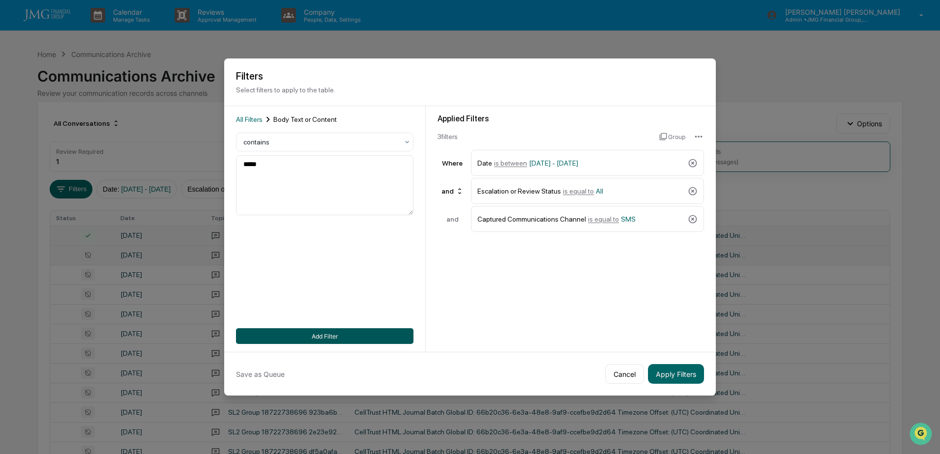
click at [333, 333] on button "Add Filter" at bounding box center [324, 336] width 177 height 16
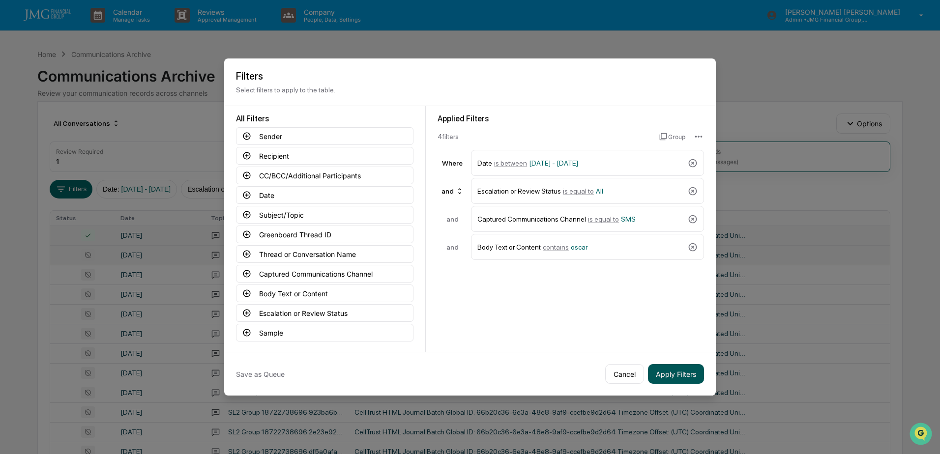
click at [668, 374] on button "Apply Filters" at bounding box center [676, 374] width 56 height 20
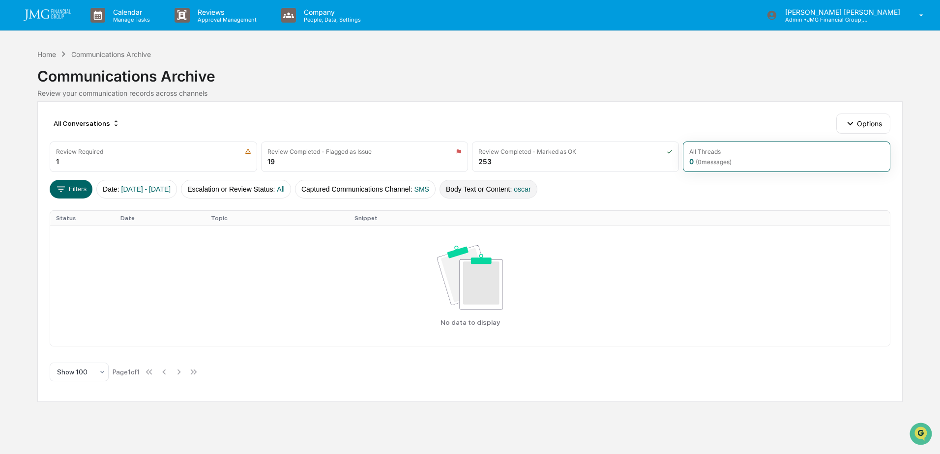
click at [537, 194] on button "Body Text or Content : oscar" at bounding box center [488, 189] width 98 height 19
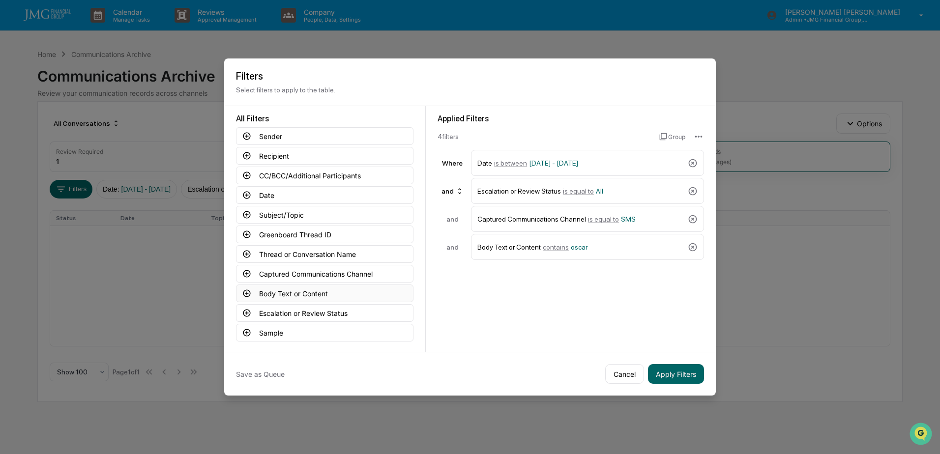
click at [322, 298] on button "Body Text or Content" at bounding box center [324, 294] width 177 height 18
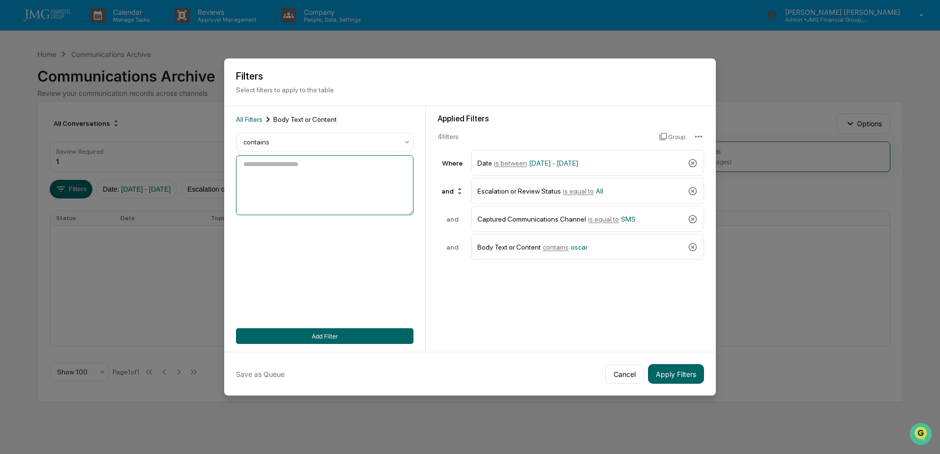
click at [308, 176] on textarea at bounding box center [324, 185] width 177 height 60
type textarea "****"
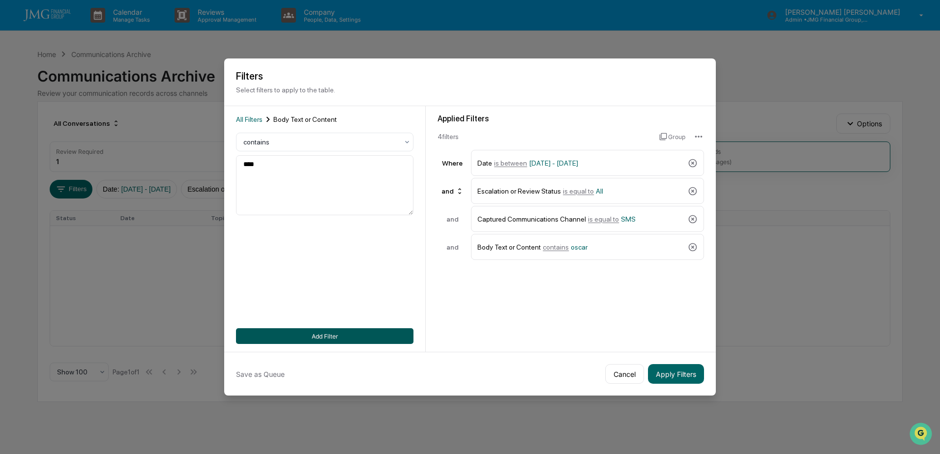
click at [361, 338] on button "Add Filter" at bounding box center [324, 336] width 177 height 16
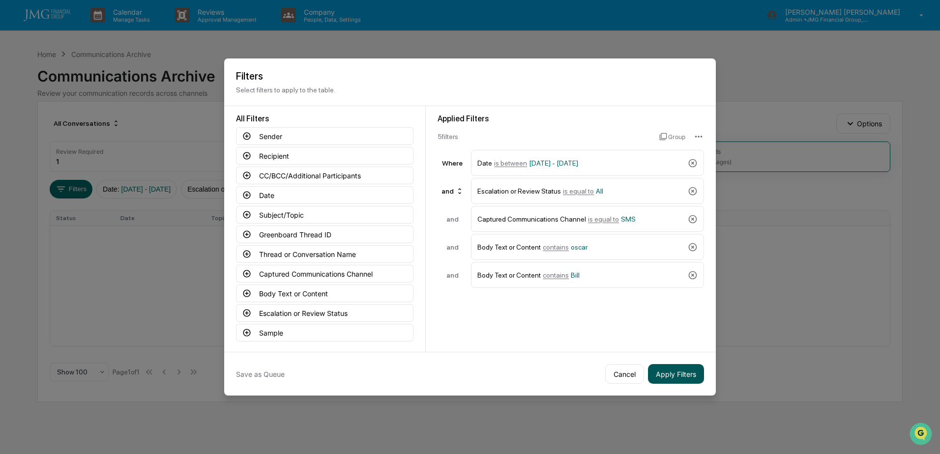
click at [662, 371] on button "Apply Filters" at bounding box center [676, 374] width 56 height 20
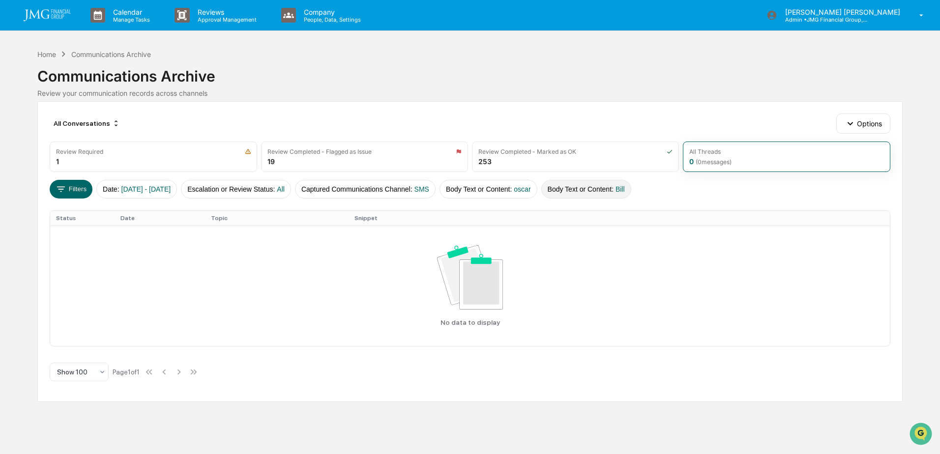
click at [631, 193] on button "Body Text or Content : Bill" at bounding box center [586, 189] width 90 height 19
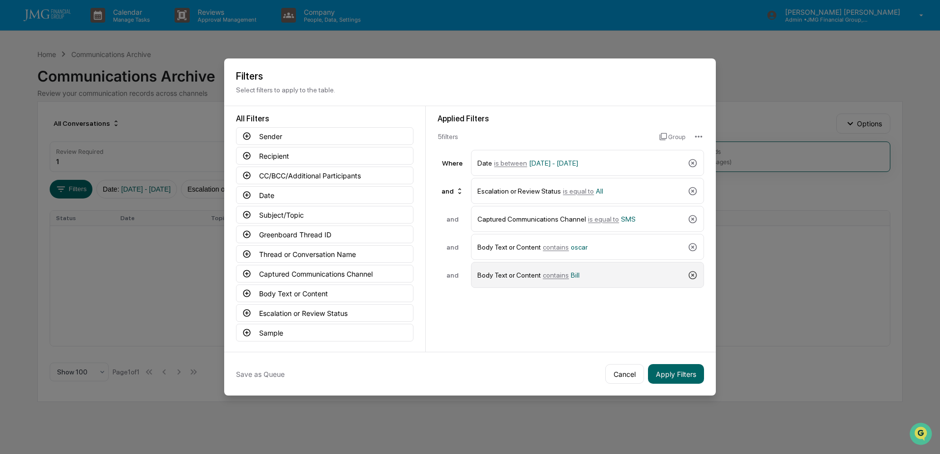
click at [694, 276] on icon at bounding box center [693, 275] width 10 height 10
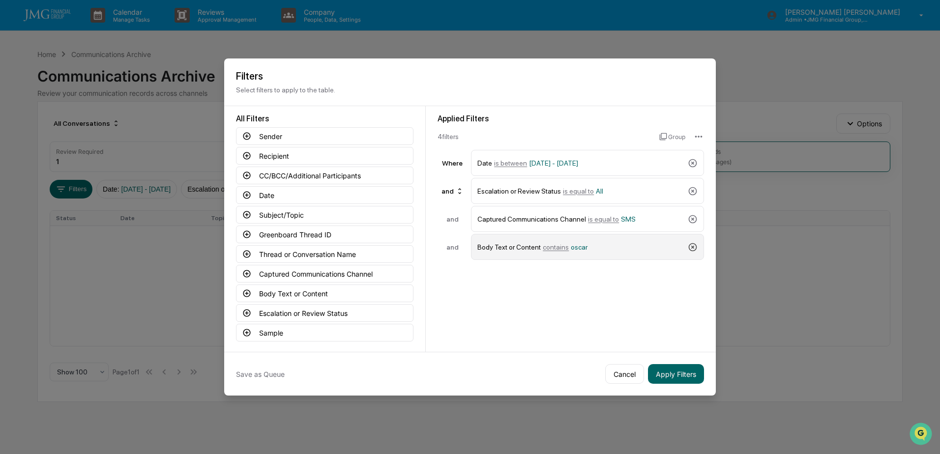
click at [689, 247] on icon at bounding box center [693, 247] width 8 height 8
click at [319, 295] on button "Body Text or Content" at bounding box center [324, 294] width 177 height 18
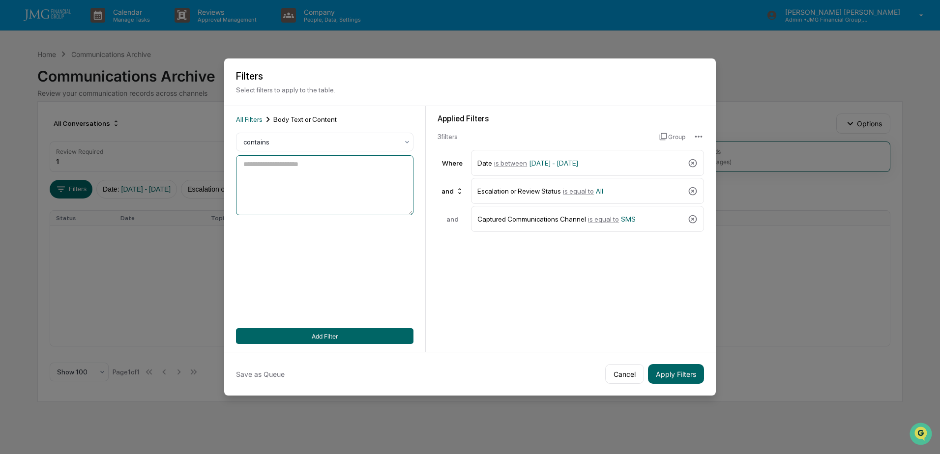
click at [327, 182] on textarea at bounding box center [324, 185] width 177 height 60
type textarea "*******"
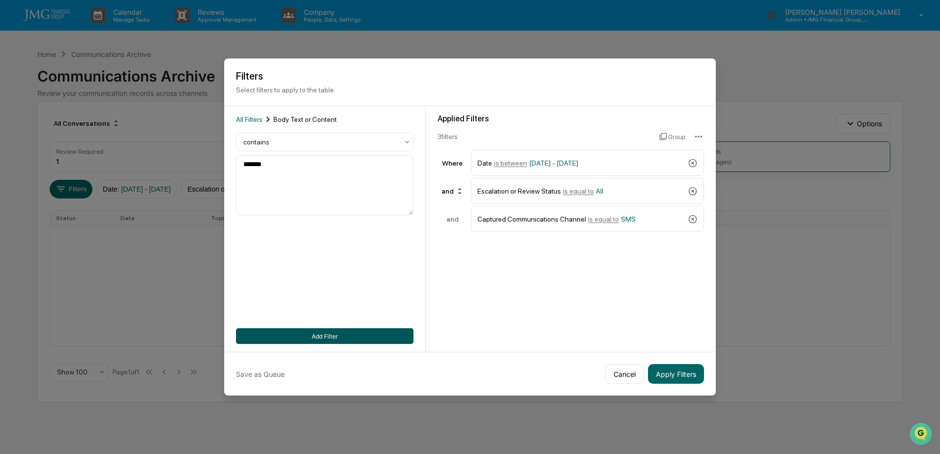
click at [324, 331] on button "Add Filter" at bounding box center [324, 336] width 177 height 16
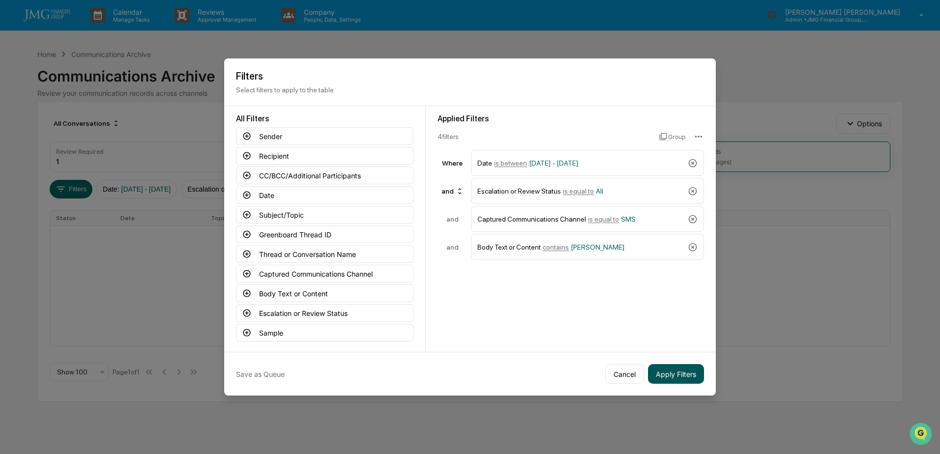
click at [689, 372] on button "Apply Filters" at bounding box center [676, 374] width 56 height 20
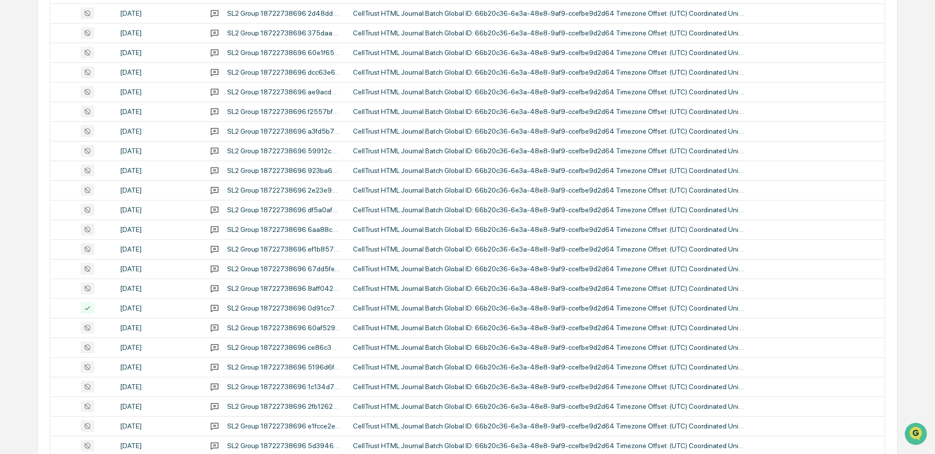
scroll to position [147, 0]
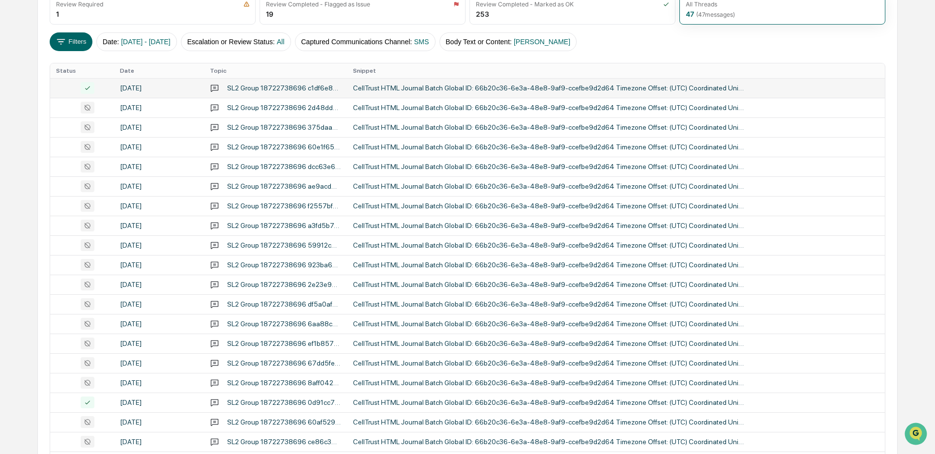
click at [468, 89] on div "CellTrust HTML Journal Batch Global ID: 66b20c36-6e3a-48e8-9af9-ccefbe9d2d64 Ti…" at bounding box center [549, 88] width 393 height 8
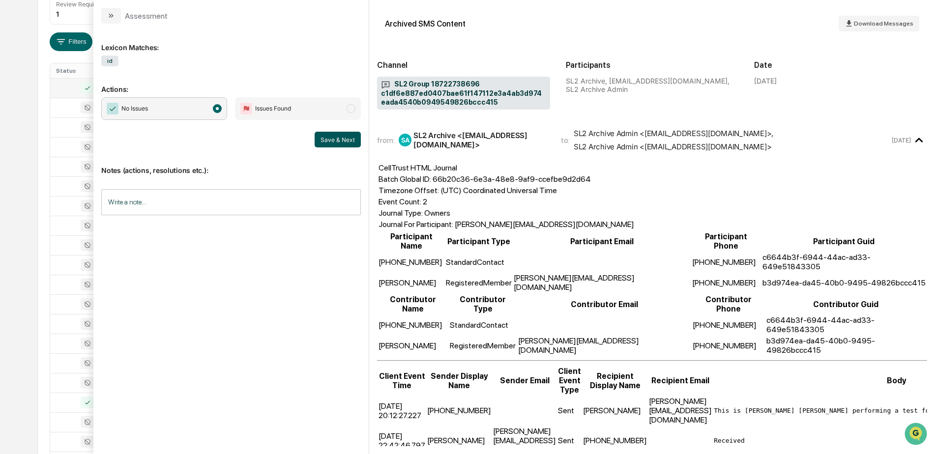
click at [342, 141] on button "Save & Next" at bounding box center [338, 140] width 46 height 16
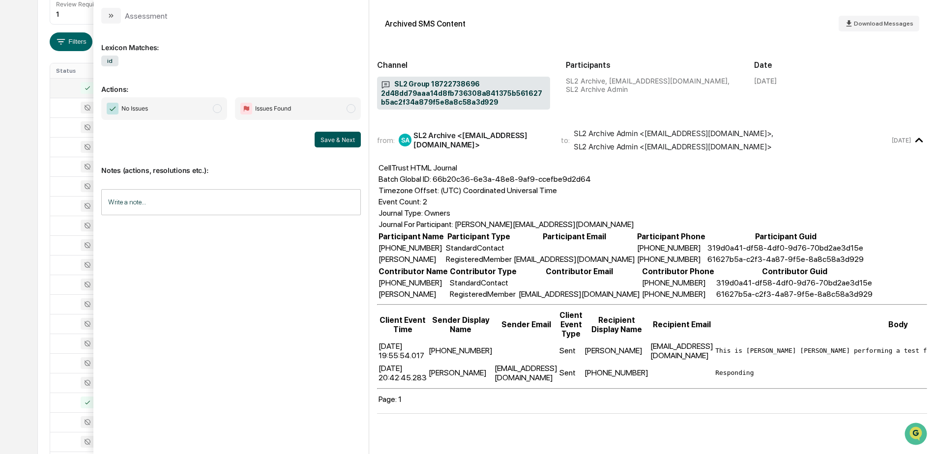
click at [341, 142] on button "Save & Next" at bounding box center [338, 140] width 46 height 16
click at [216, 116] on span "No Issues" at bounding box center [164, 108] width 126 height 23
click at [345, 140] on button "Save & Next" at bounding box center [338, 140] width 46 height 16
click at [216, 113] on span "modal" at bounding box center [217, 108] width 9 height 9
click at [328, 142] on button "Save & Next" at bounding box center [338, 140] width 46 height 16
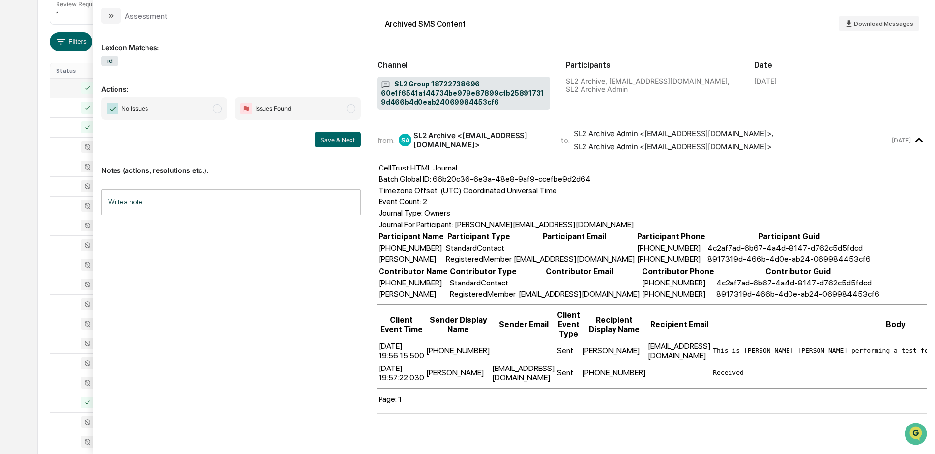
click at [210, 111] on span "No Issues" at bounding box center [164, 108] width 126 height 23
click at [343, 141] on button "Save & Next" at bounding box center [338, 140] width 46 height 16
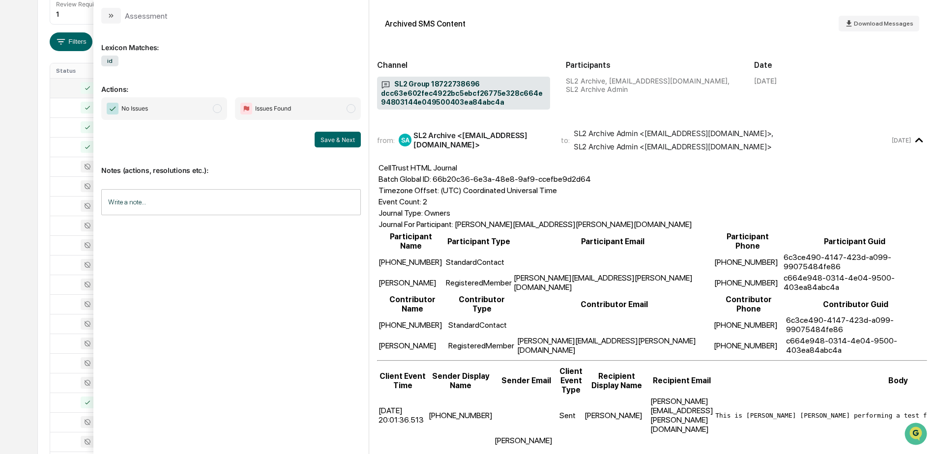
click at [217, 113] on span "modal" at bounding box center [217, 108] width 9 height 9
click at [337, 141] on button "Save & Next" at bounding box center [338, 140] width 46 height 16
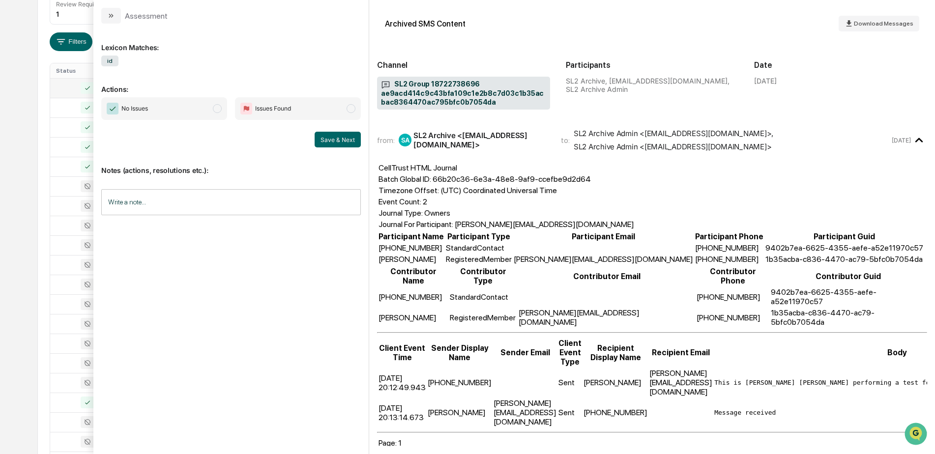
click at [214, 112] on span "modal" at bounding box center [217, 108] width 9 height 9
click at [330, 140] on button "Save & Next" at bounding box center [338, 140] width 46 height 16
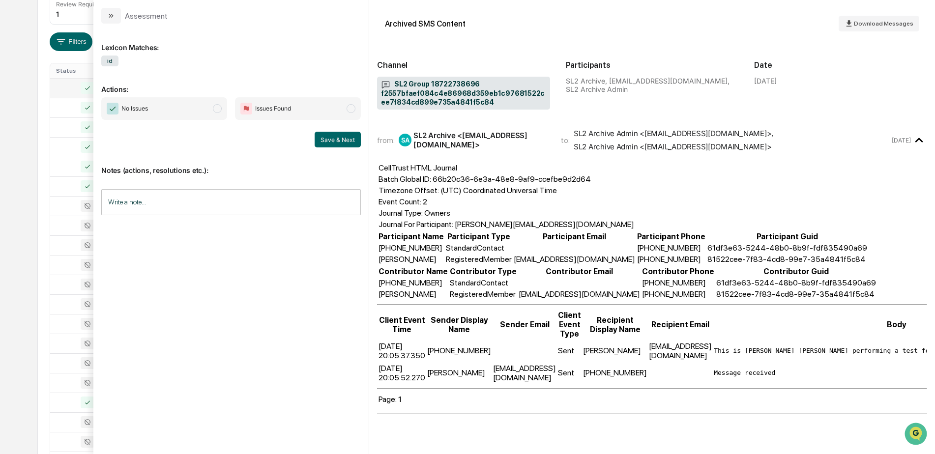
click at [204, 107] on span "No Issues" at bounding box center [164, 108] width 126 height 23
click at [328, 142] on button "Save & Next" at bounding box center [338, 140] width 46 height 16
click at [212, 114] on span "No Issues" at bounding box center [164, 108] width 126 height 23
click at [342, 139] on button "Save & Next" at bounding box center [338, 140] width 46 height 16
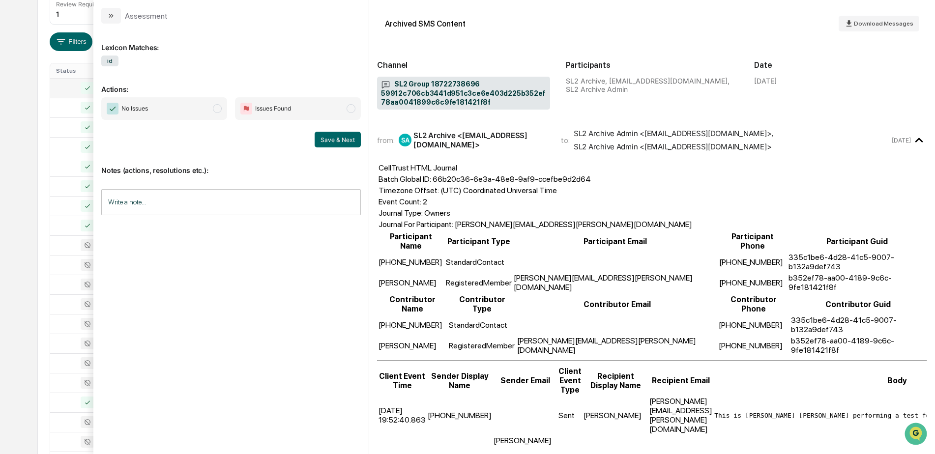
click at [170, 108] on span "No Issues" at bounding box center [164, 108] width 126 height 23
click at [338, 142] on button "Save & Next" at bounding box center [338, 140] width 46 height 16
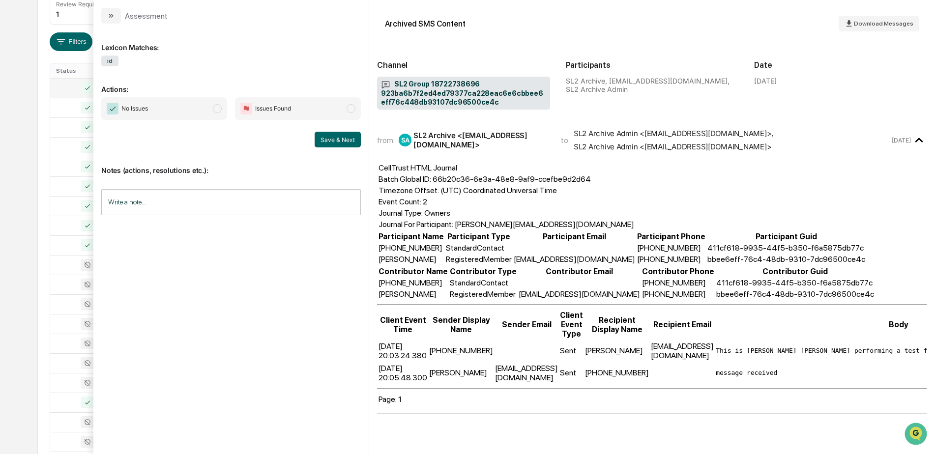
click at [212, 112] on span "No Issues" at bounding box center [164, 108] width 126 height 23
click at [352, 139] on button "Save & Next" at bounding box center [338, 140] width 46 height 16
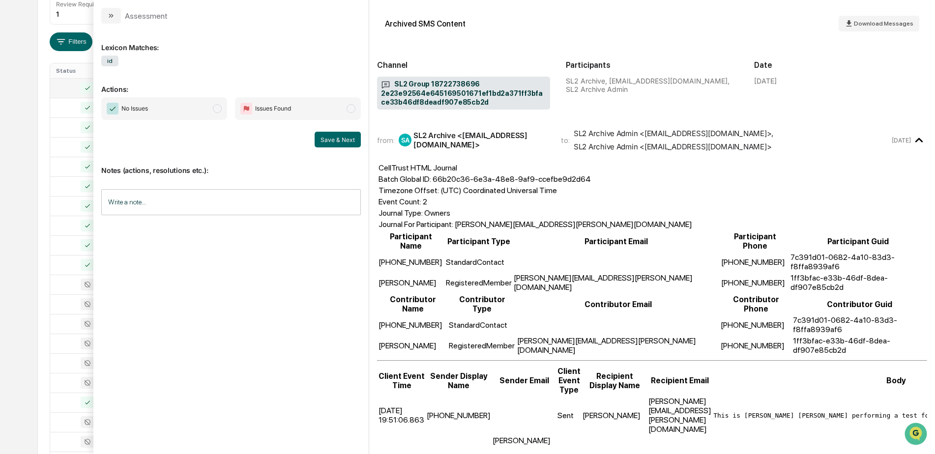
click at [188, 104] on span "No Issues" at bounding box center [164, 108] width 126 height 23
click at [328, 138] on button "Save & Next" at bounding box center [338, 140] width 46 height 16
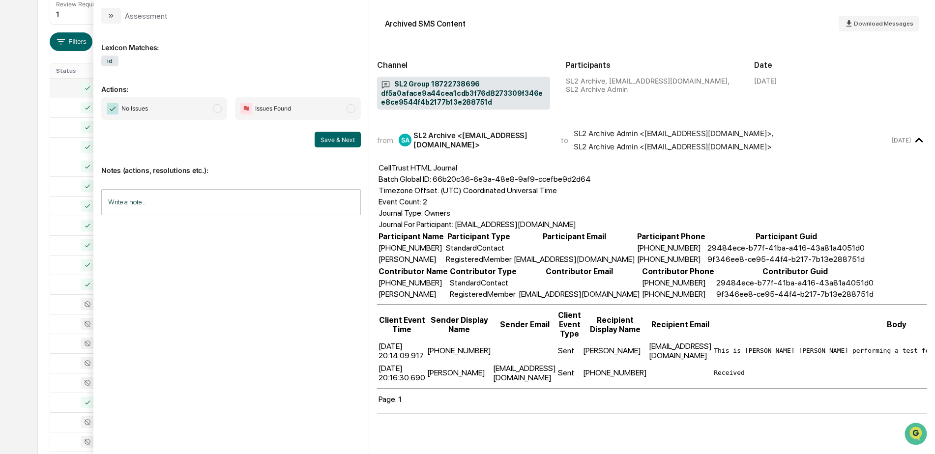
click at [202, 116] on span "No Issues" at bounding box center [164, 108] width 126 height 23
click at [327, 142] on button "Save & Next" at bounding box center [338, 140] width 46 height 16
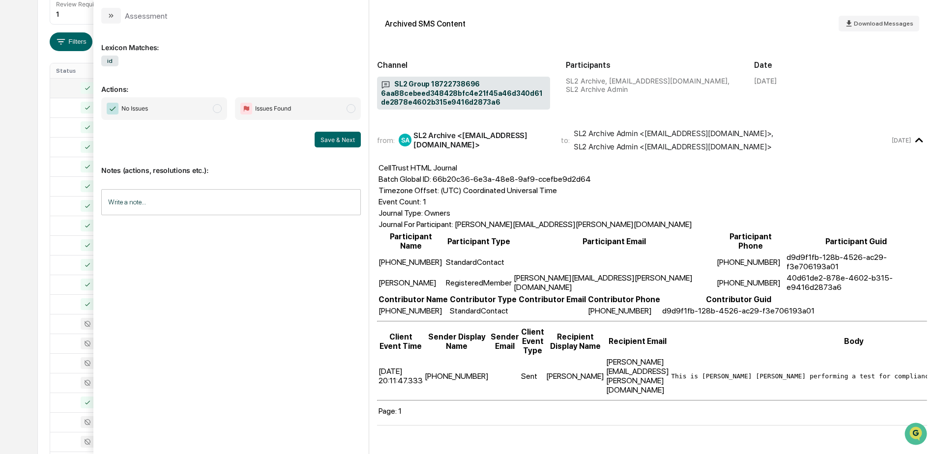
click at [174, 110] on span "No Issues" at bounding box center [164, 108] width 126 height 23
click at [332, 142] on button "Save & Next" at bounding box center [338, 140] width 46 height 16
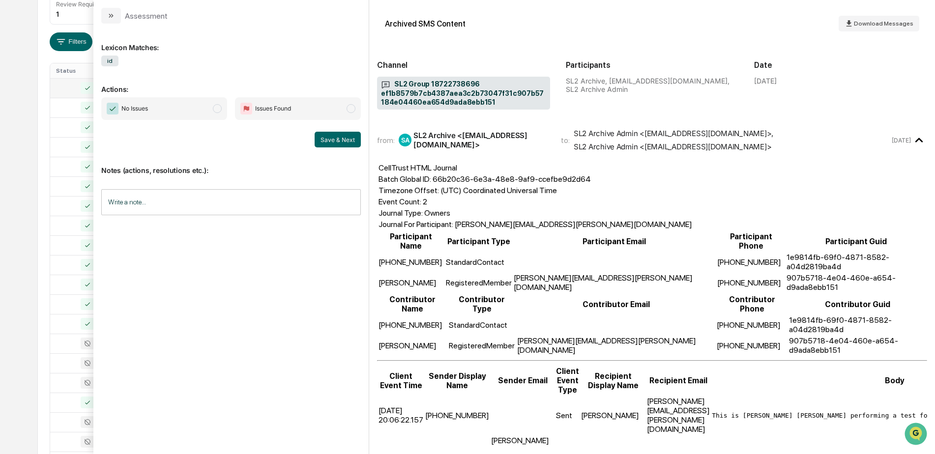
click at [203, 115] on span "No Issues" at bounding box center [164, 108] width 126 height 23
click at [325, 141] on button "Save & Next" at bounding box center [338, 140] width 46 height 16
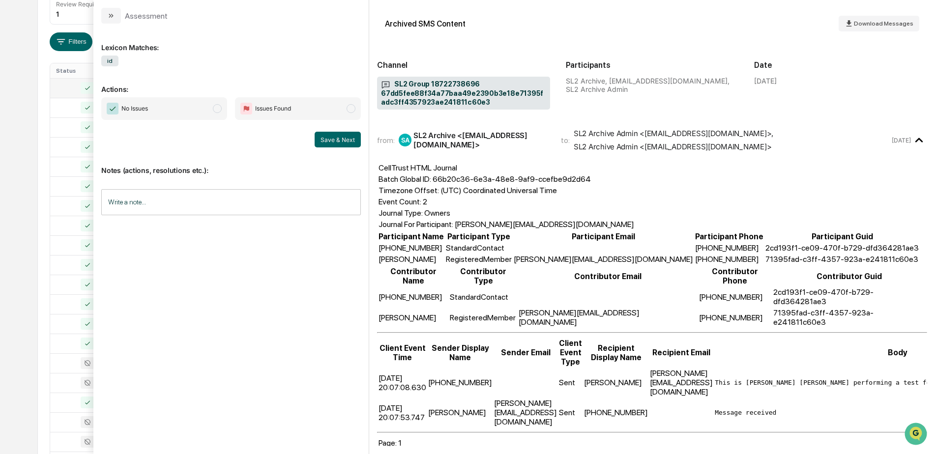
click at [202, 115] on span "No Issues" at bounding box center [164, 108] width 126 height 23
click at [324, 142] on button "Save & Next" at bounding box center [338, 140] width 46 height 16
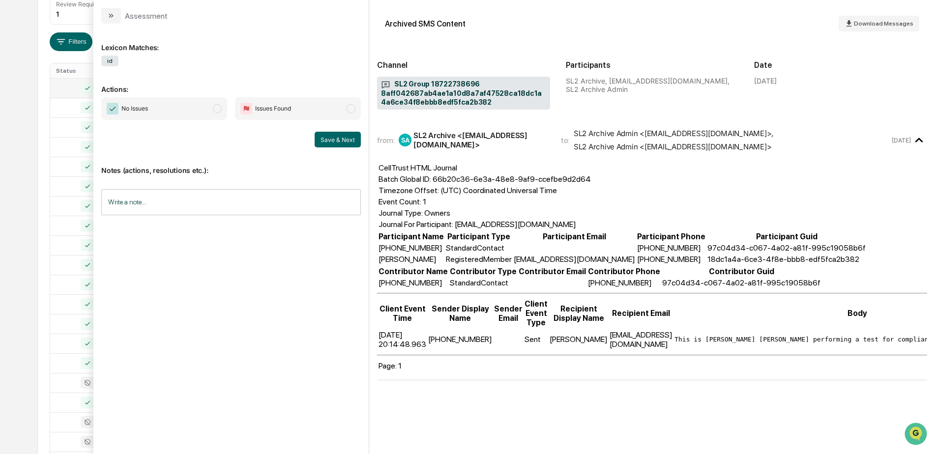
click at [212, 118] on span "No Issues" at bounding box center [164, 108] width 126 height 23
click at [321, 144] on button "Save & Next" at bounding box center [338, 140] width 46 height 16
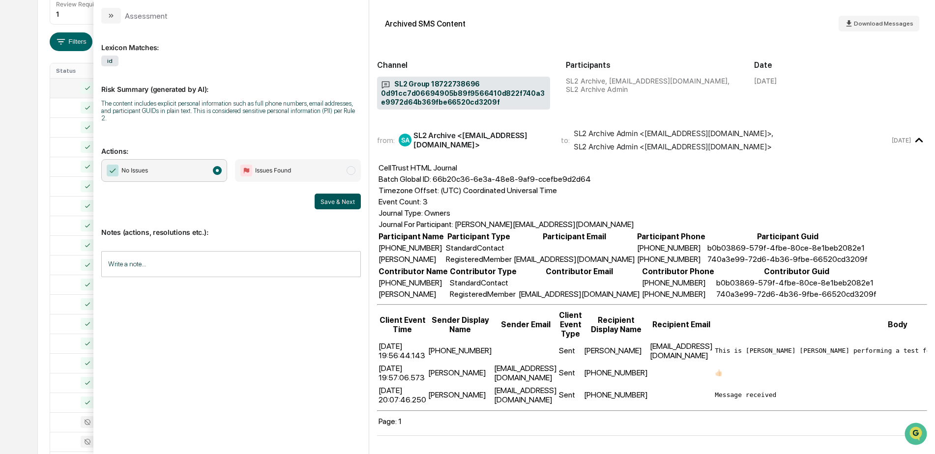
click at [337, 196] on button "Save & Next" at bounding box center [338, 202] width 46 height 16
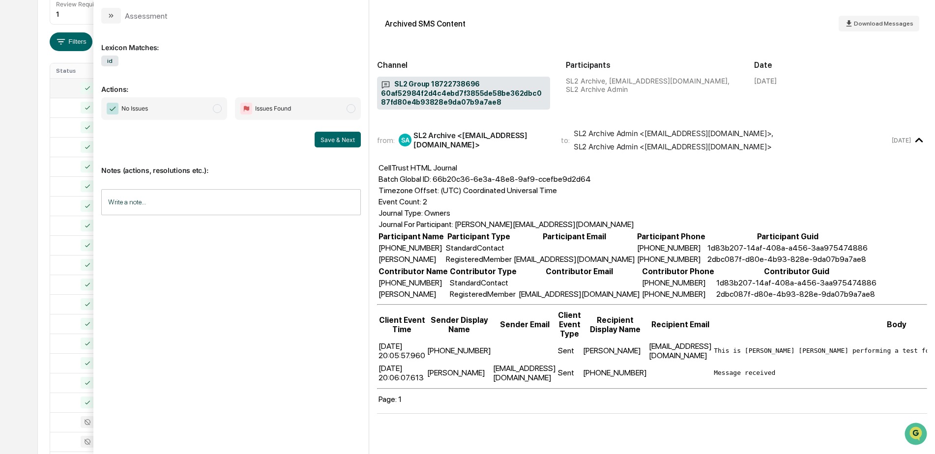
click at [184, 115] on span "No Issues" at bounding box center [164, 108] width 126 height 23
click at [327, 138] on button "Save & Next" at bounding box center [338, 140] width 46 height 16
click at [202, 110] on span "No Issues" at bounding box center [164, 108] width 126 height 23
click at [326, 141] on button "Save & Next" at bounding box center [338, 140] width 46 height 16
click at [201, 111] on span "No Issues" at bounding box center [164, 108] width 126 height 23
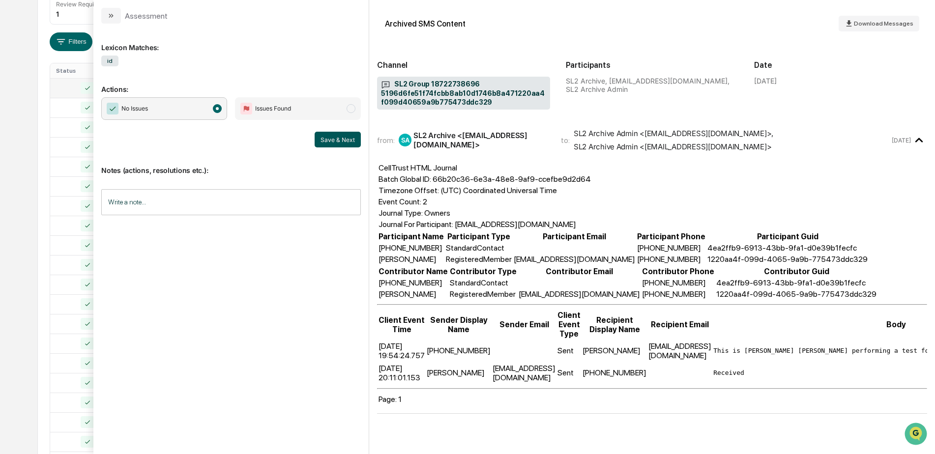
click at [326, 144] on button "Save & Next" at bounding box center [338, 140] width 46 height 16
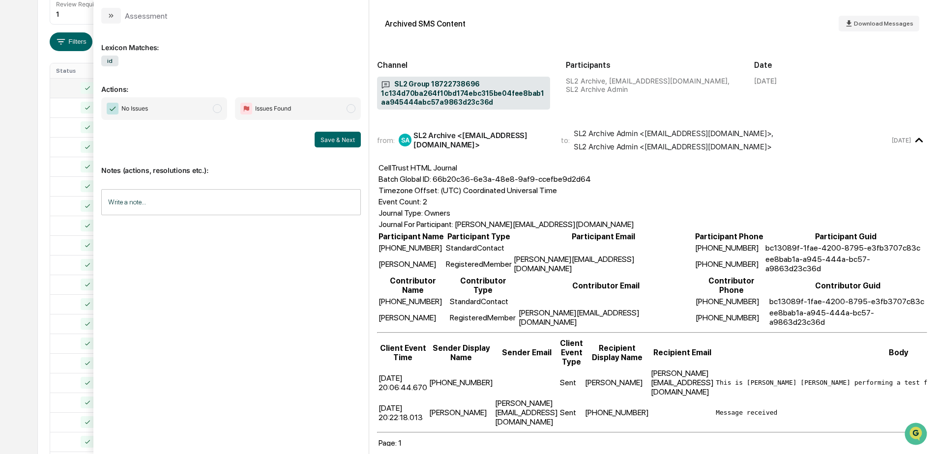
click at [202, 112] on span "No Issues" at bounding box center [164, 108] width 126 height 23
click at [335, 144] on button "Save & Next" at bounding box center [338, 140] width 46 height 16
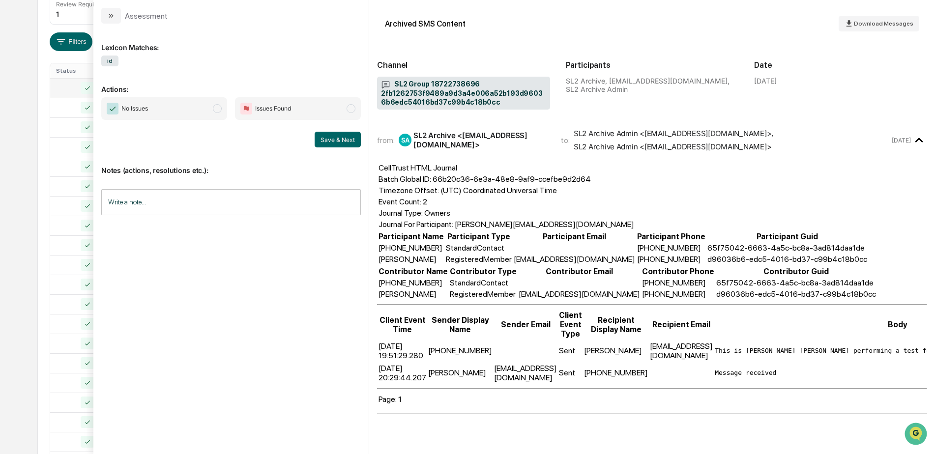
click at [200, 108] on span "No Issues" at bounding box center [164, 108] width 126 height 23
click at [327, 139] on button "Save & Next" at bounding box center [338, 140] width 46 height 16
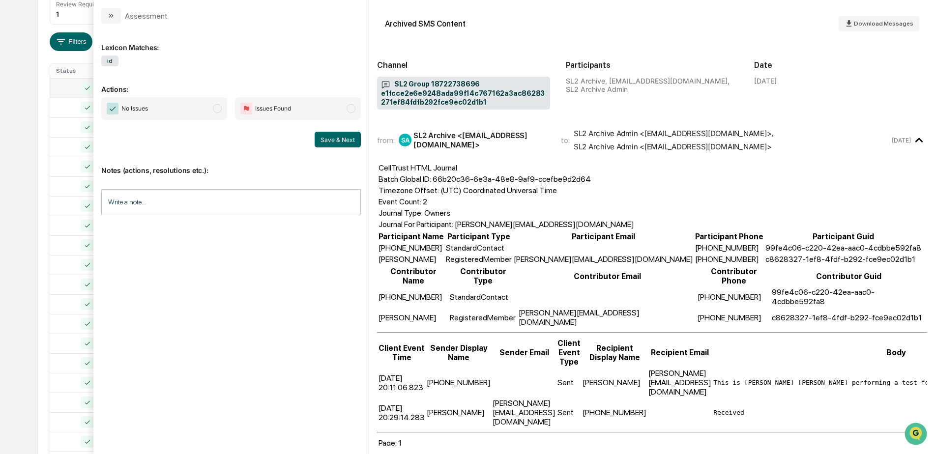
click at [182, 111] on span "No Issues" at bounding box center [164, 108] width 126 height 23
click at [338, 137] on button "Save & Next" at bounding box center [338, 140] width 46 height 16
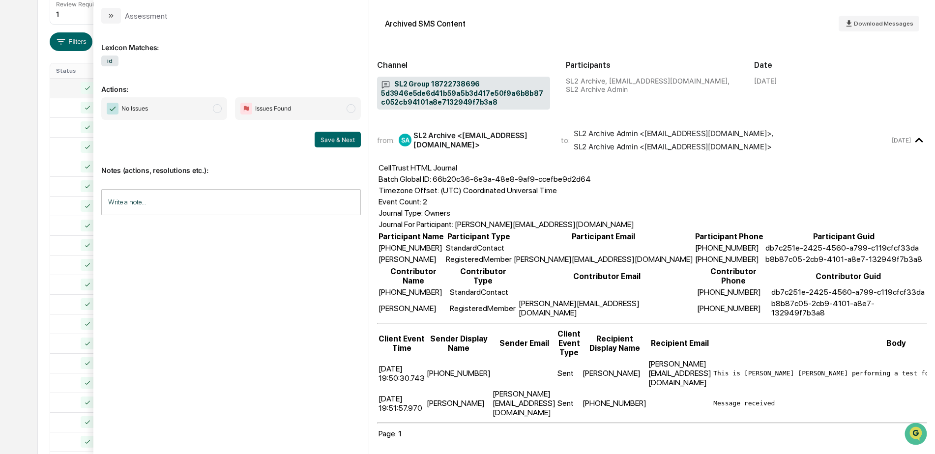
click at [211, 116] on span "No Issues" at bounding box center [164, 108] width 126 height 23
click at [326, 144] on button "Save & Next" at bounding box center [338, 140] width 46 height 16
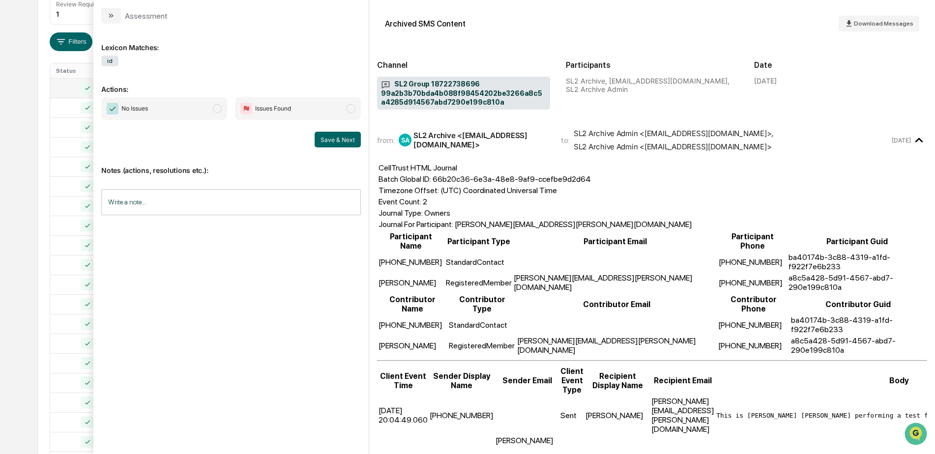
click at [198, 114] on span "No Issues" at bounding box center [164, 108] width 126 height 23
click at [327, 138] on button "Save & Next" at bounding box center [338, 140] width 46 height 16
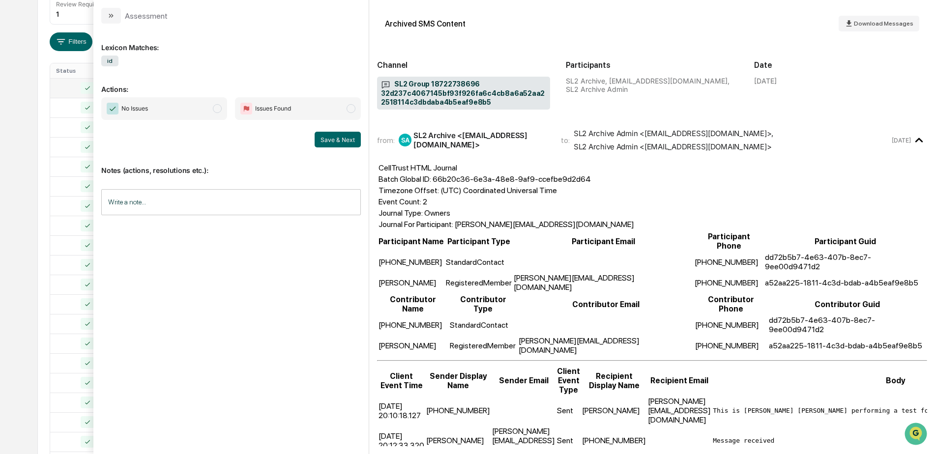
click at [191, 112] on span "No Issues" at bounding box center [164, 108] width 126 height 23
click at [338, 139] on button "Save & Next" at bounding box center [338, 140] width 46 height 16
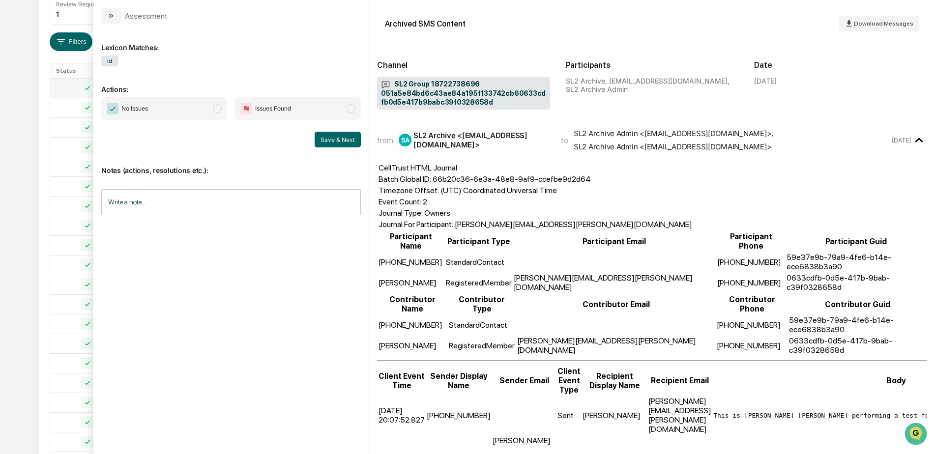
click at [202, 115] on span "No Issues" at bounding box center [164, 108] width 126 height 23
click at [330, 139] on button "Save & Next" at bounding box center [338, 140] width 46 height 16
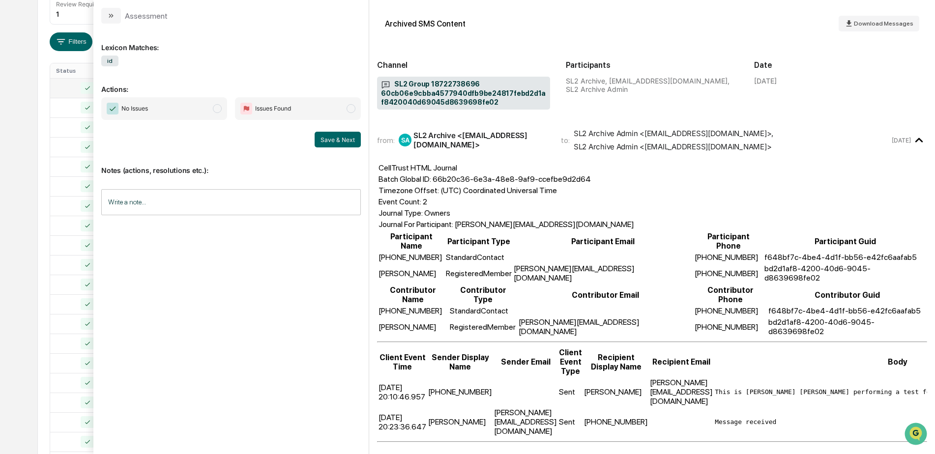
click at [196, 113] on span "No Issues" at bounding box center [164, 108] width 126 height 23
click at [330, 140] on button "Save & Next" at bounding box center [338, 140] width 46 height 16
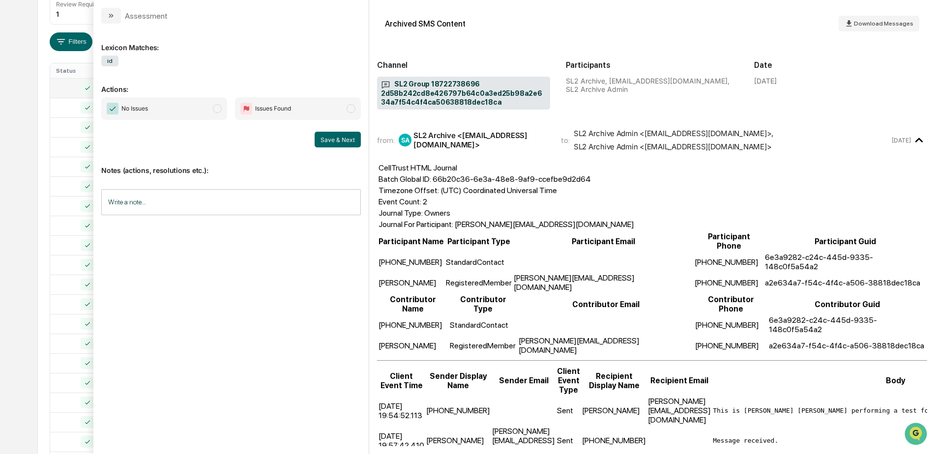
click at [205, 115] on span "No Issues" at bounding box center [164, 108] width 126 height 23
click at [332, 145] on button "Save & Next" at bounding box center [338, 140] width 46 height 16
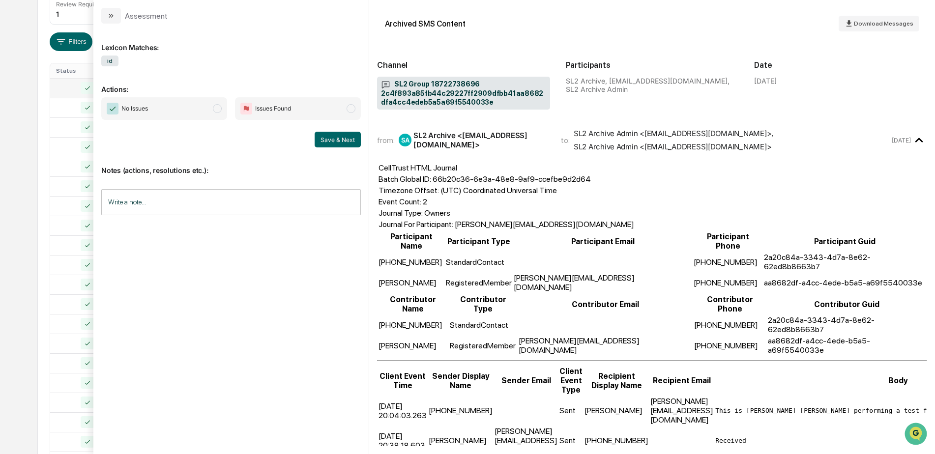
click at [205, 108] on span "No Issues" at bounding box center [164, 108] width 126 height 23
click at [348, 141] on button "Save & Next" at bounding box center [338, 140] width 46 height 16
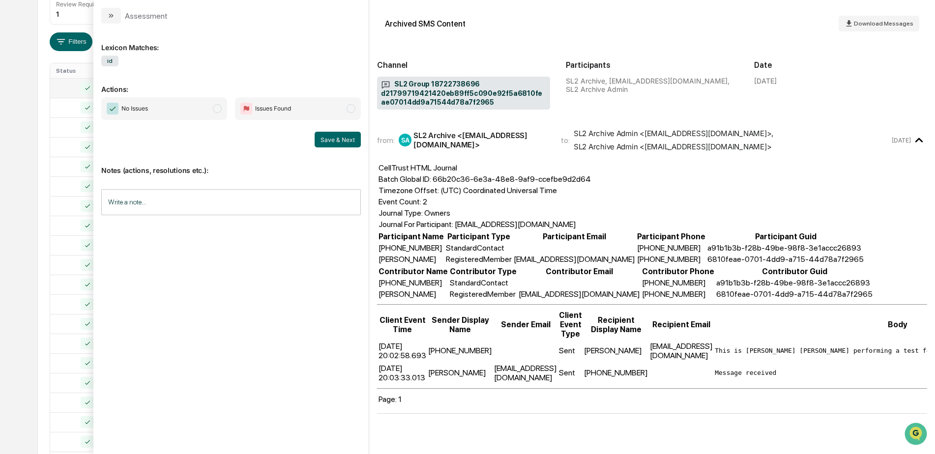
click at [193, 113] on span "No Issues" at bounding box center [164, 108] width 126 height 23
click at [335, 140] on button "Save & Next" at bounding box center [338, 140] width 46 height 16
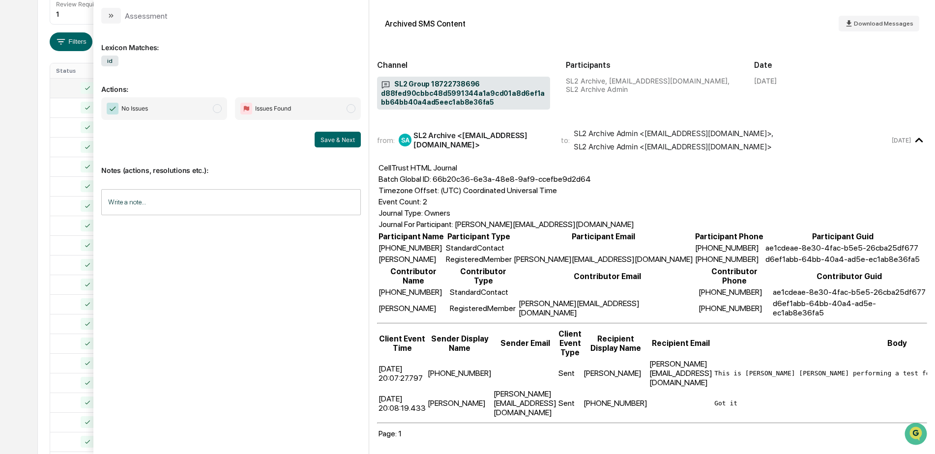
click at [206, 112] on span "No Issues" at bounding box center [164, 108] width 126 height 23
click at [338, 139] on button "Save & Next" at bounding box center [338, 140] width 46 height 16
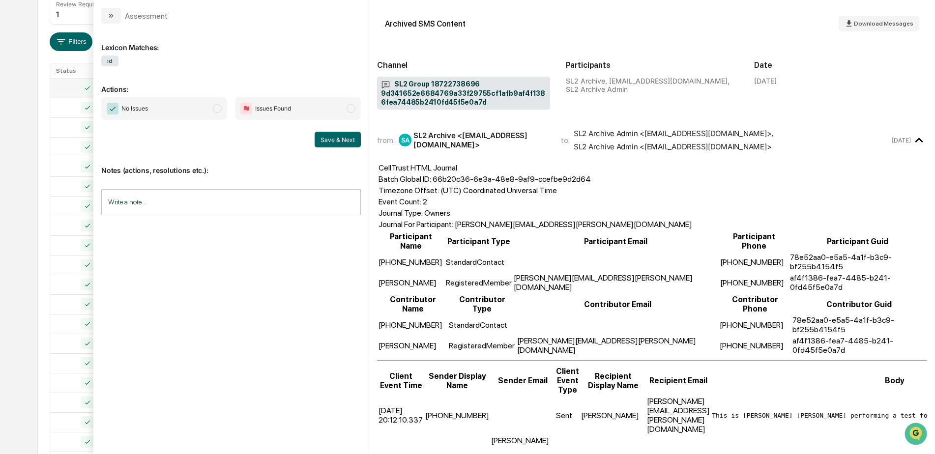
click at [206, 117] on span "No Issues" at bounding box center [164, 108] width 126 height 23
click at [332, 138] on button "Save & Next" at bounding box center [338, 140] width 46 height 16
click at [195, 106] on span "No Issues" at bounding box center [164, 108] width 126 height 23
click at [327, 139] on button "Save & Next" at bounding box center [338, 140] width 46 height 16
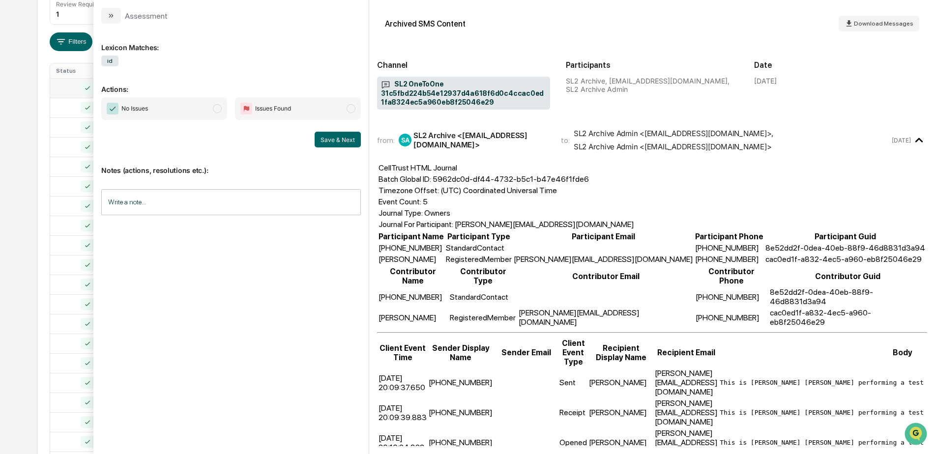
click at [201, 112] on span "No Issues" at bounding box center [164, 108] width 126 height 23
click at [335, 138] on button "Save & Next" at bounding box center [338, 140] width 46 height 16
drag, startPoint x: 205, startPoint y: 115, endPoint x: 225, endPoint y: 123, distance: 21.1
click at [205, 114] on span "No Issues" at bounding box center [164, 108] width 126 height 23
click at [325, 146] on button "Save & Next" at bounding box center [338, 140] width 46 height 16
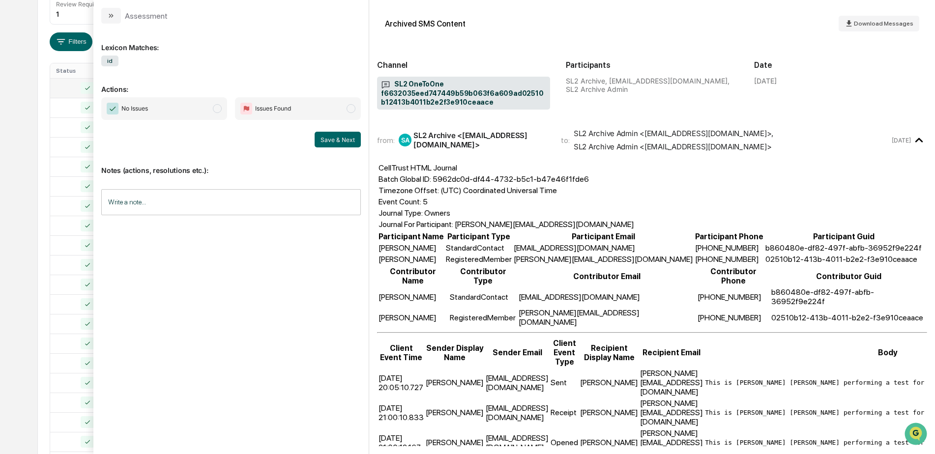
click at [201, 113] on span "No Issues" at bounding box center [164, 108] width 126 height 23
click at [332, 140] on button "Save & Next" at bounding box center [338, 140] width 46 height 16
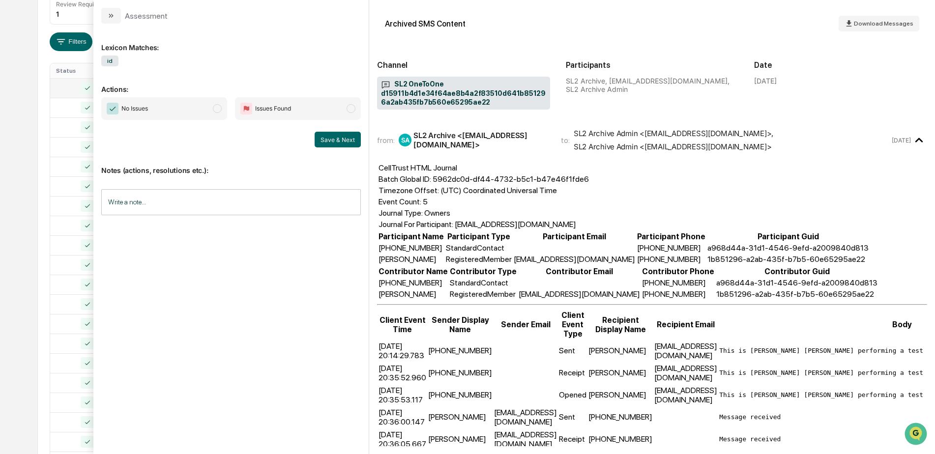
click at [195, 112] on span "No Issues" at bounding box center [164, 108] width 126 height 23
click at [332, 145] on button "Save & Next" at bounding box center [338, 140] width 46 height 16
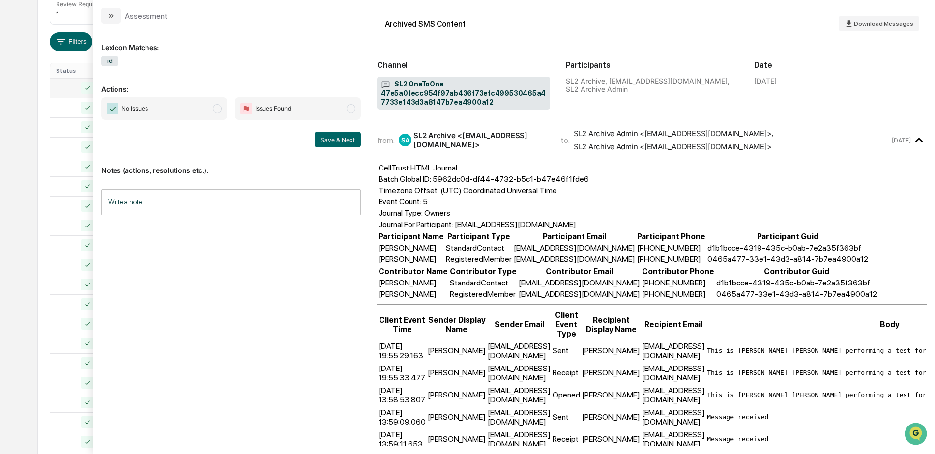
click at [194, 117] on span "No Issues" at bounding box center [164, 108] width 126 height 23
click at [341, 141] on button "Save & Next" at bounding box center [338, 140] width 46 height 16
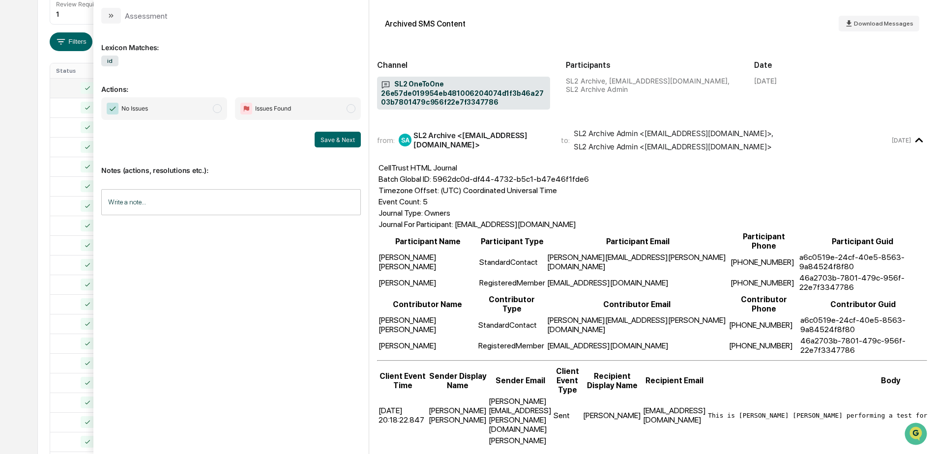
click at [212, 120] on div "No Issues Issues Found Save & Next" at bounding box center [231, 122] width 260 height 50
click at [208, 115] on span "No Issues" at bounding box center [164, 108] width 126 height 23
click at [323, 138] on button "Save & Next" at bounding box center [338, 140] width 46 height 16
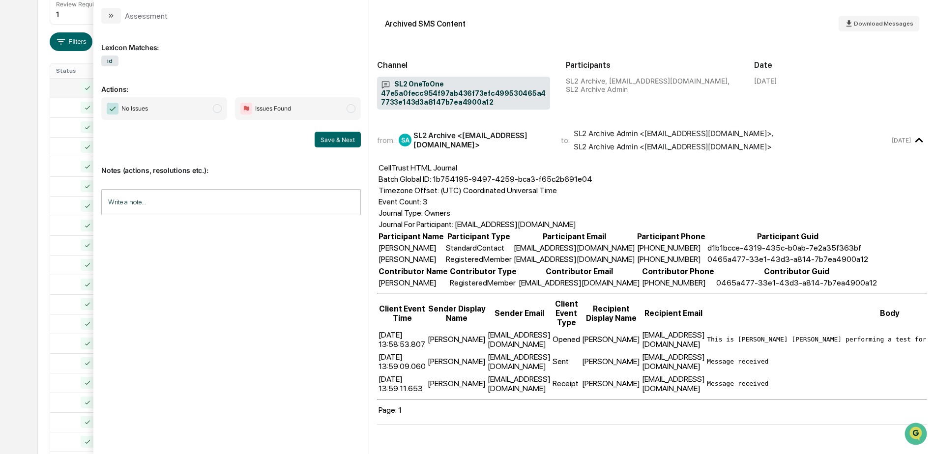
click at [203, 116] on span "No Issues" at bounding box center [164, 108] width 126 height 23
click at [341, 139] on button "Save & Next" at bounding box center [338, 140] width 46 height 16
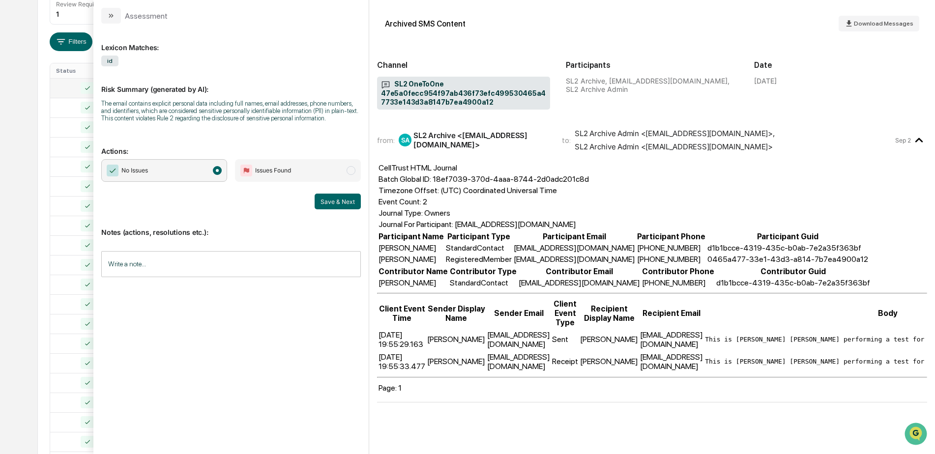
click at [338, 200] on button "Save & Next" at bounding box center [338, 202] width 46 height 16
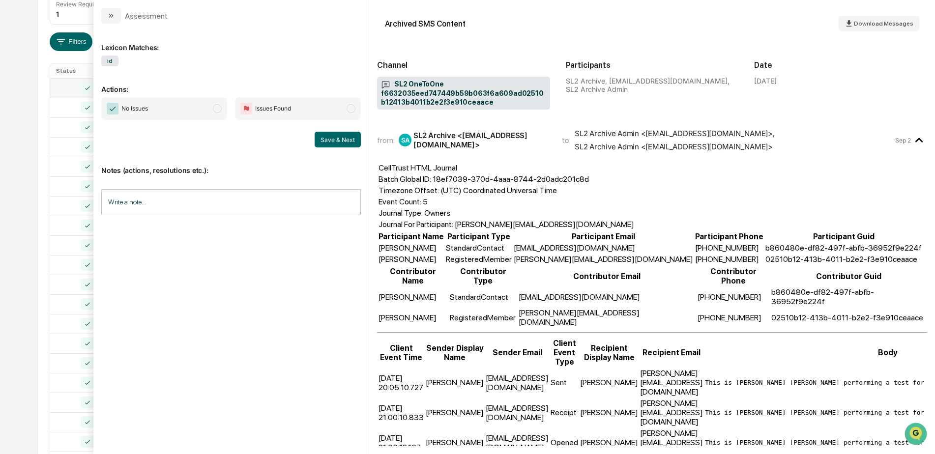
click at [213, 110] on span "modal" at bounding box center [217, 108] width 9 height 9
click at [336, 143] on button "Save & Next" at bounding box center [338, 140] width 46 height 16
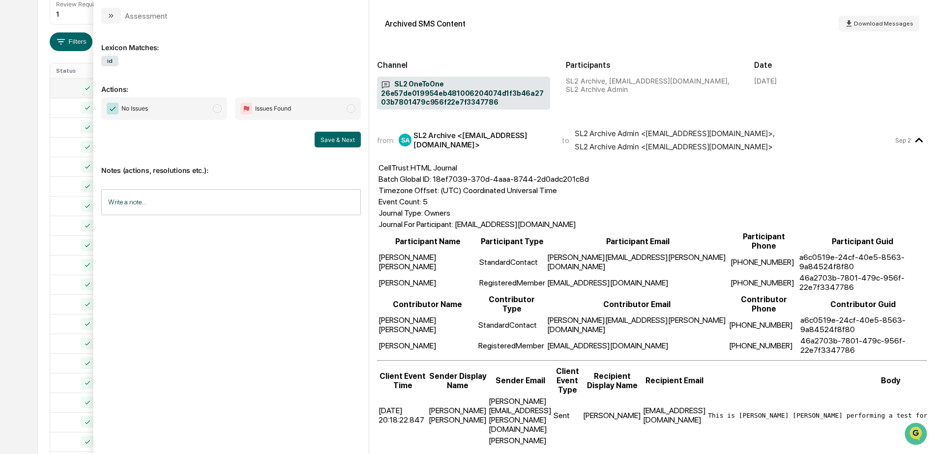
click at [193, 114] on span "No Issues" at bounding box center [164, 108] width 126 height 23
click at [326, 141] on button "Save & Next" at bounding box center [338, 140] width 46 height 16
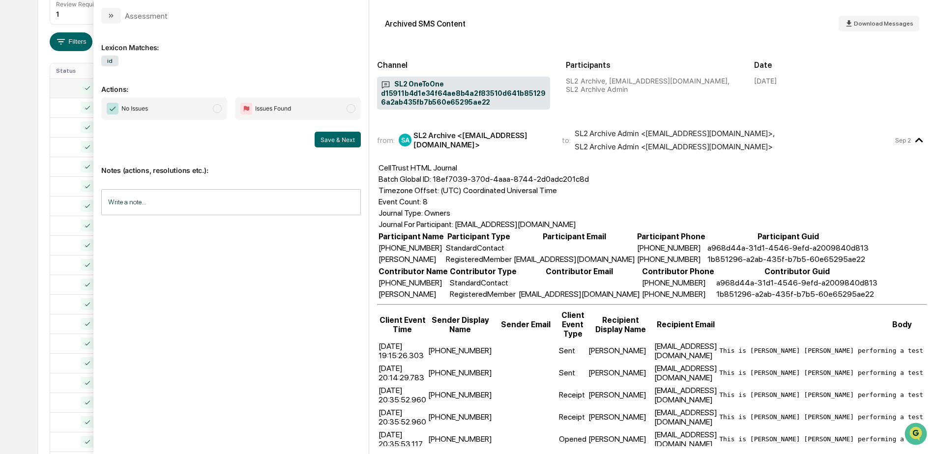
click at [211, 109] on span "No Issues" at bounding box center [164, 108] width 126 height 23
click at [336, 136] on button "Save & Next" at bounding box center [338, 140] width 46 height 16
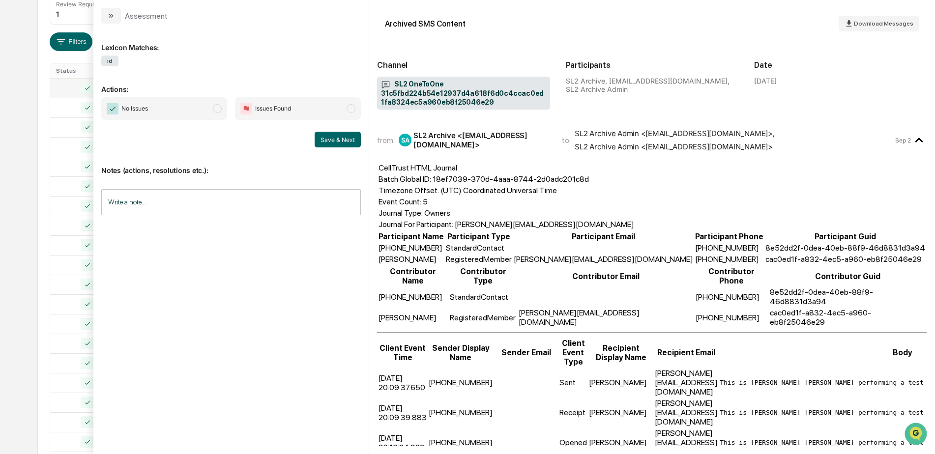
click at [178, 100] on span "No Issues" at bounding box center [164, 108] width 126 height 23
click at [322, 141] on button "Save & Next" at bounding box center [338, 140] width 46 height 16
click at [211, 111] on span "No Issues" at bounding box center [164, 108] width 126 height 23
click at [316, 136] on button "Save & Next" at bounding box center [338, 140] width 46 height 16
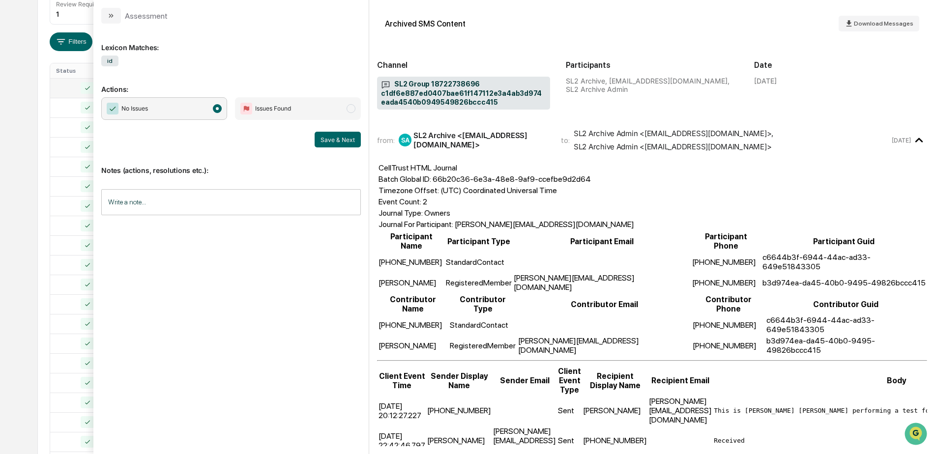
click at [21, 236] on div "Calendar Manage Tasks Reviews Approval Management Company People, Data, Setting…" at bounding box center [467, 456] width 935 height 1206
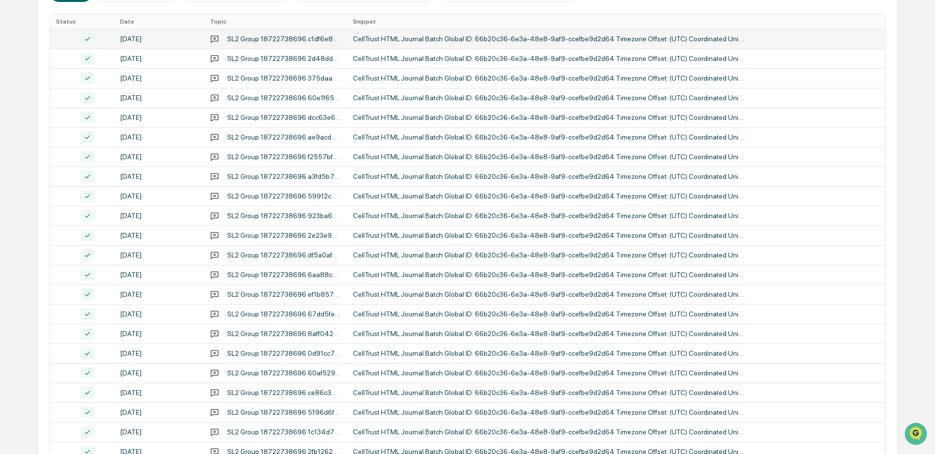
scroll to position [49, 0]
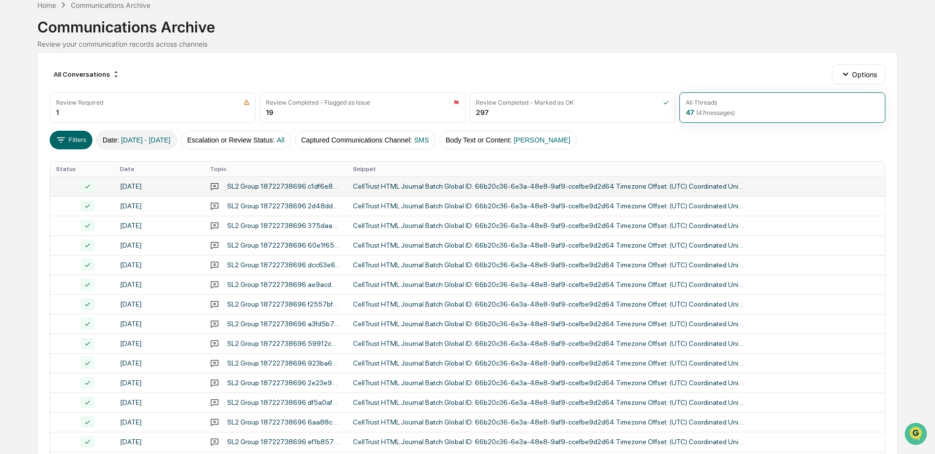
click at [140, 138] on span "[DATE] - [DATE]" at bounding box center [146, 140] width 50 height 8
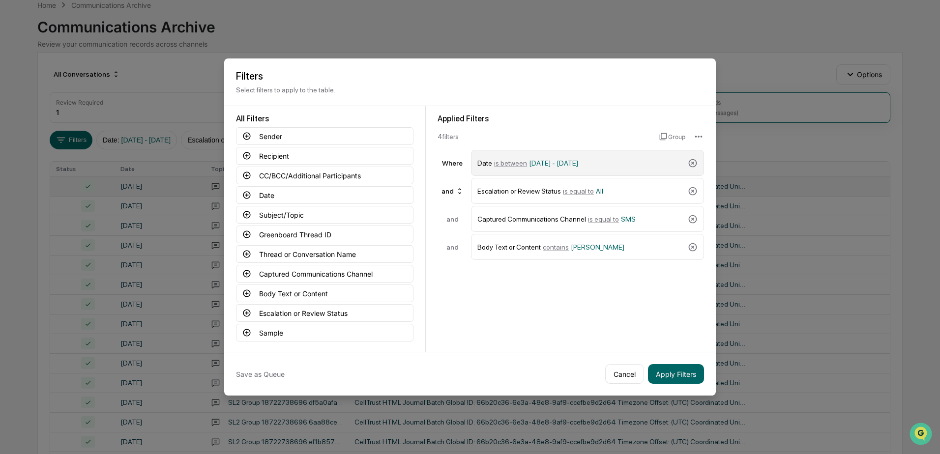
click at [544, 164] on span "[DATE] - [DATE]" at bounding box center [553, 163] width 49 height 8
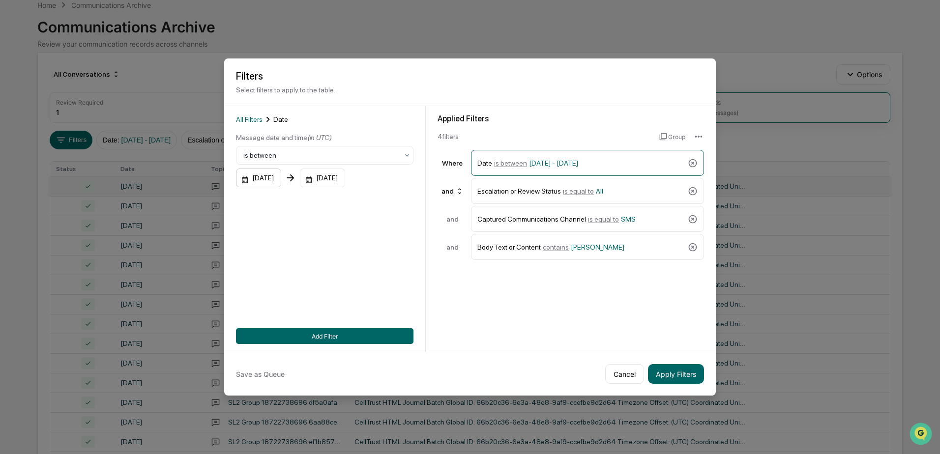
click at [276, 180] on div "[DATE]" at bounding box center [258, 178] width 45 height 19
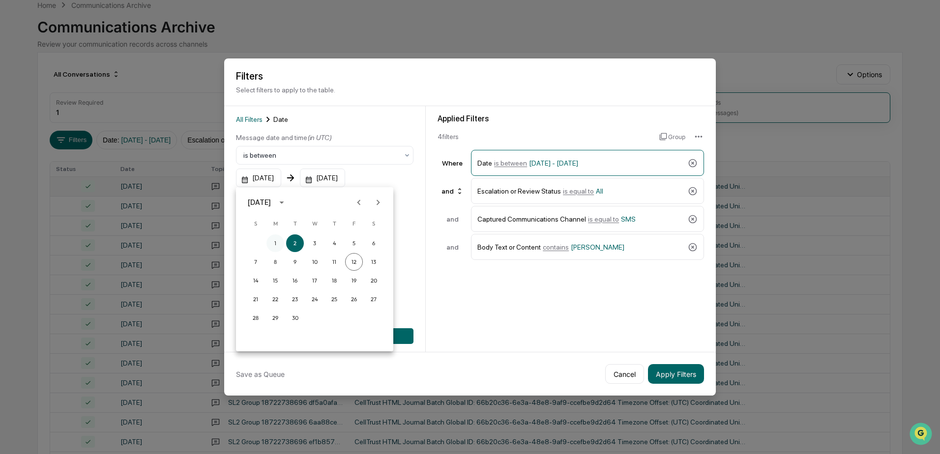
click at [271, 243] on button "1" at bounding box center [275, 243] width 18 height 18
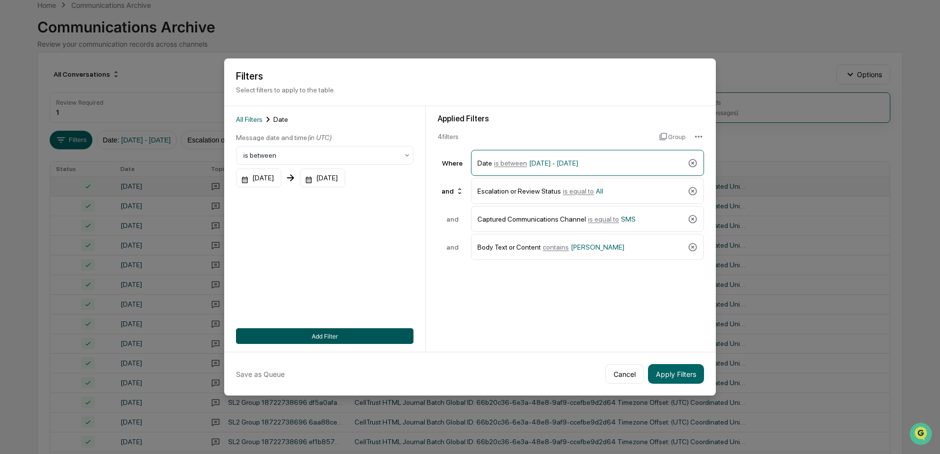
click at [339, 337] on button "Add Filter" at bounding box center [324, 336] width 177 height 16
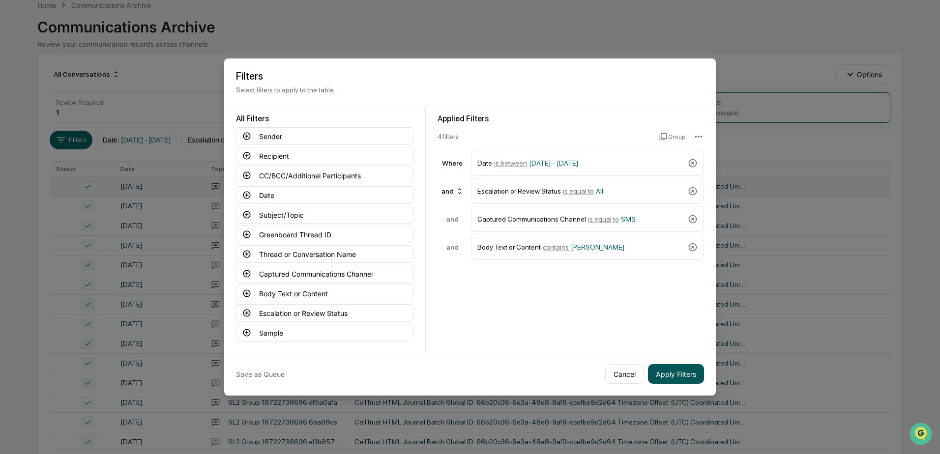
click at [684, 372] on button "Apply Filters" at bounding box center [676, 374] width 56 height 20
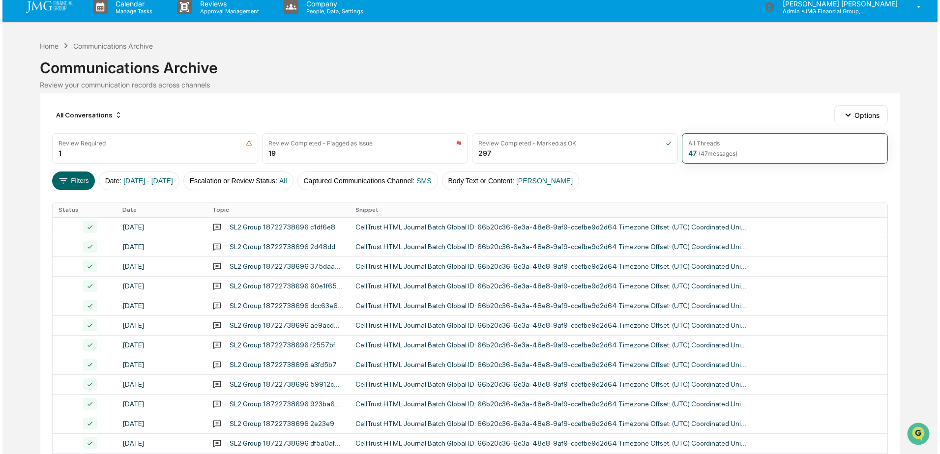
scroll to position [0, 0]
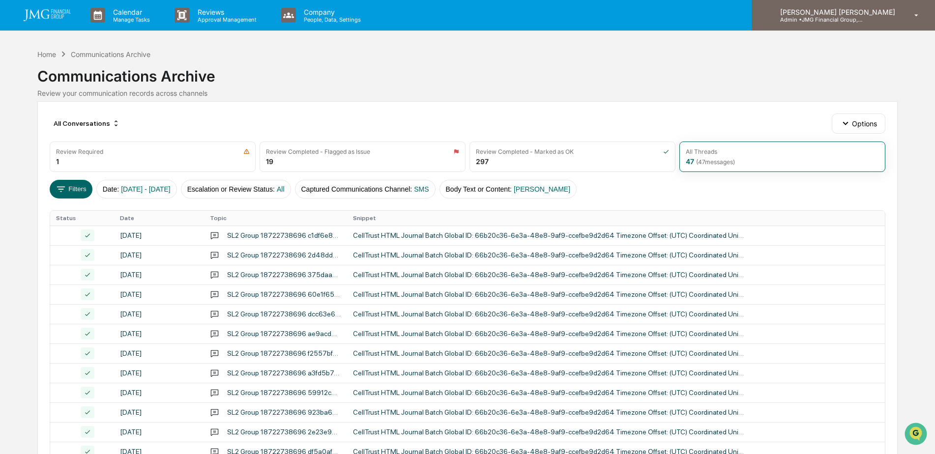
click at [844, 23] on div "[PERSON_NAME] [PERSON_NAME] Admin • JMG Financial Group, Ltd." at bounding box center [842, 15] width 183 height 30
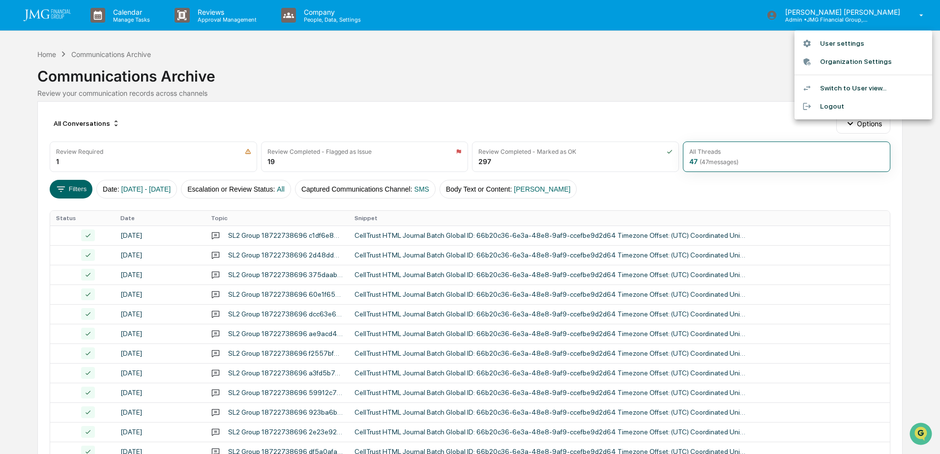
click at [846, 106] on li "Logout" at bounding box center [863, 106] width 138 height 18
